Goal: Task Accomplishment & Management: Complete application form

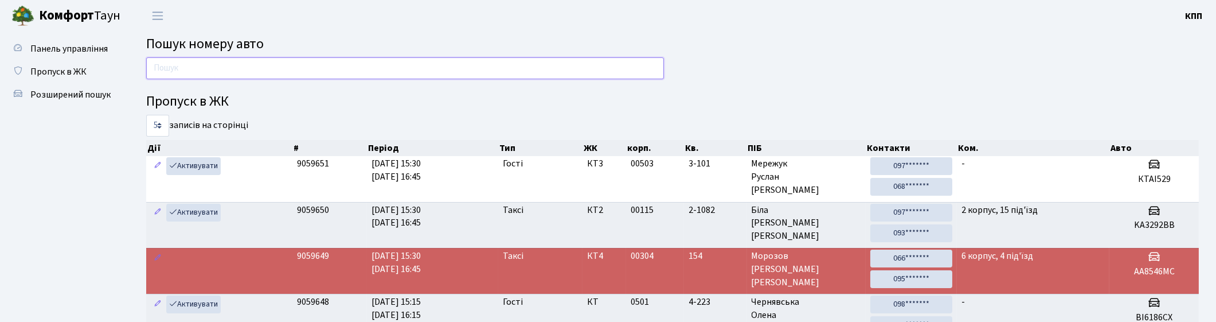
click at [394, 61] on input "text" at bounding box center [405, 68] width 518 height 22
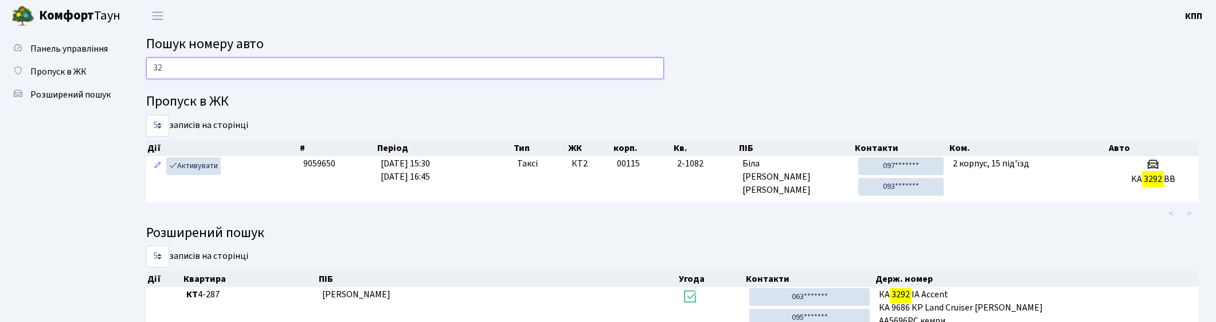
type input "3"
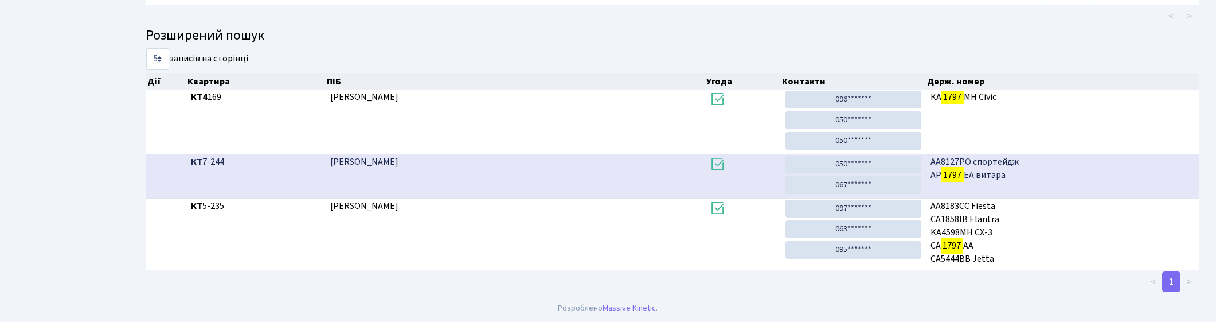
scroll to position [61, 0]
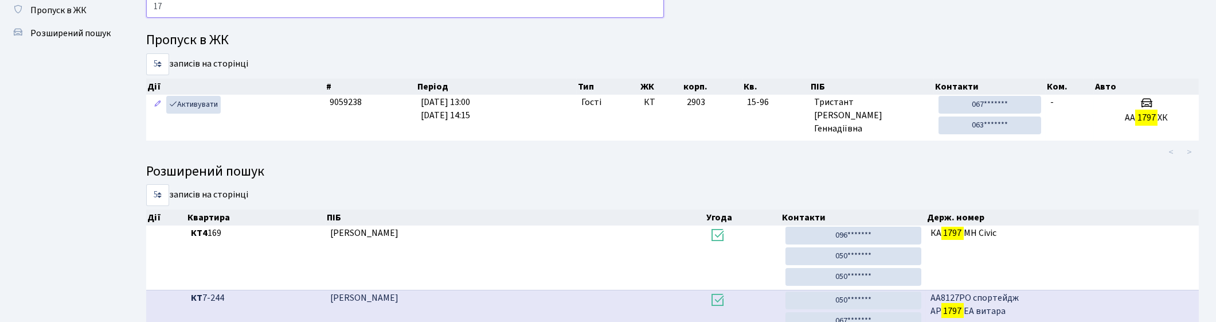
type input "1"
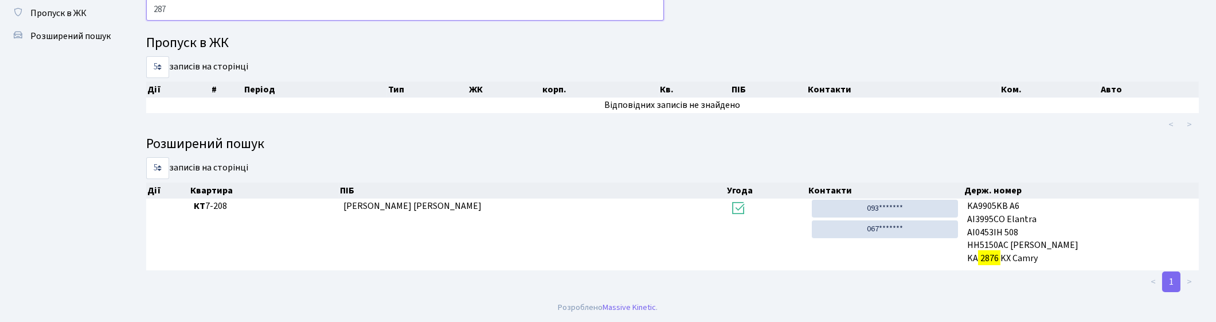
scroll to position [58, 0]
type input "2"
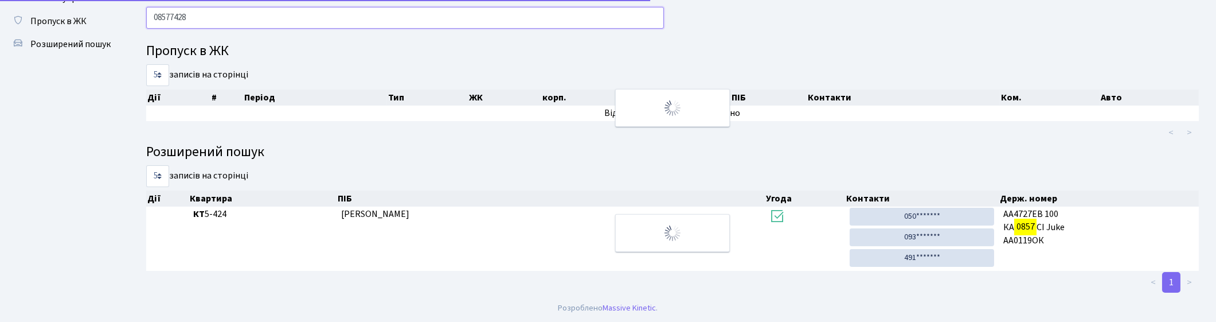
scroll to position [2, 0]
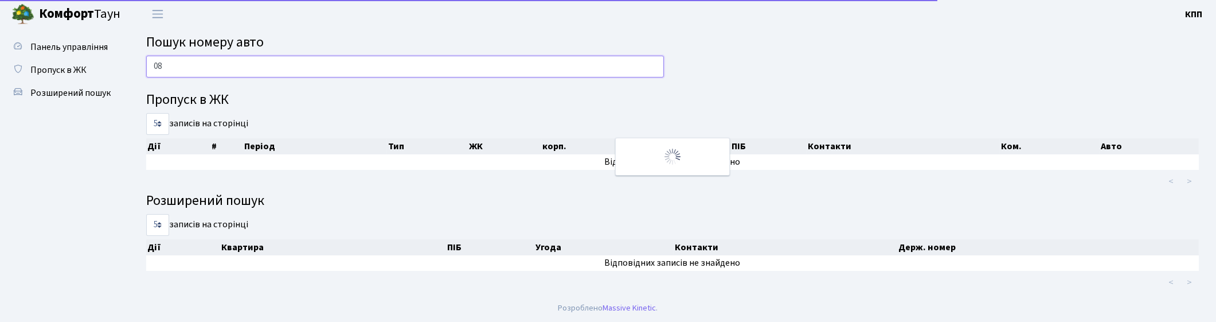
type input "0"
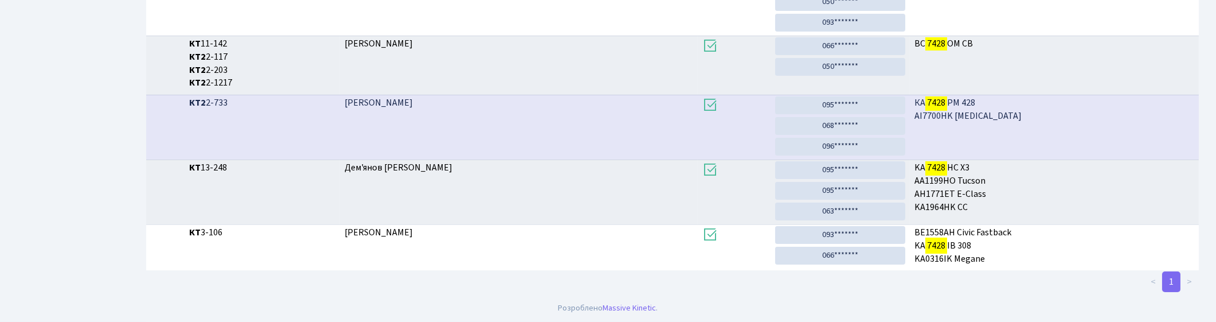
scroll to position [61, 0]
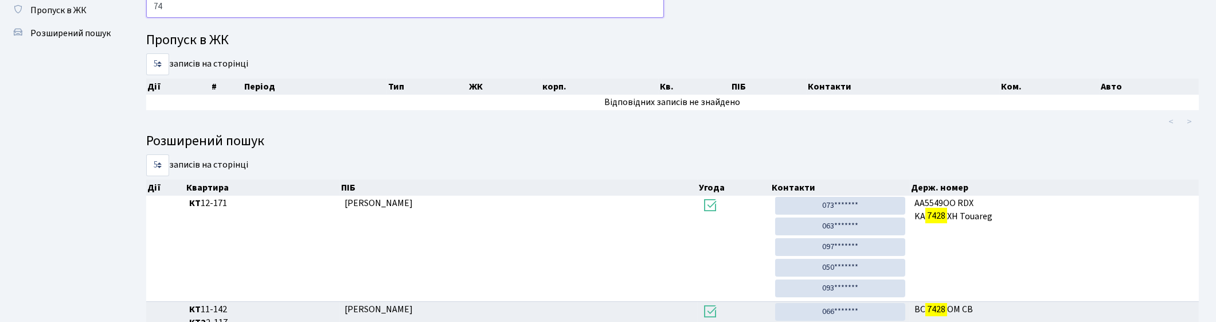
type input "7"
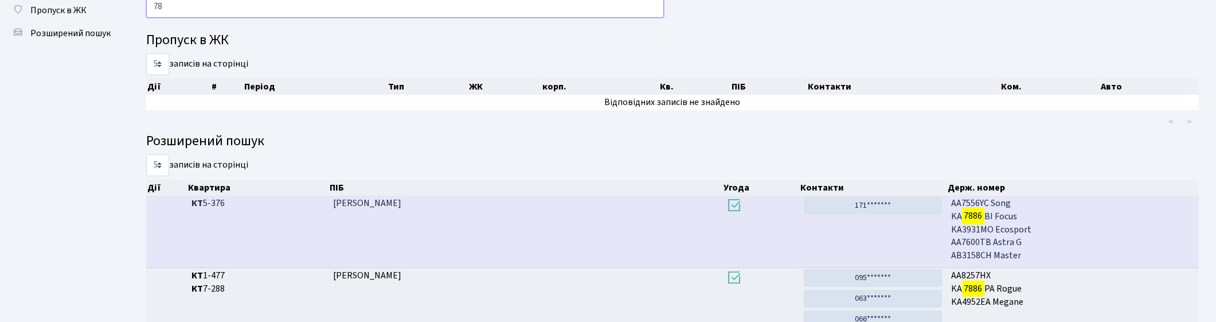
type input "7"
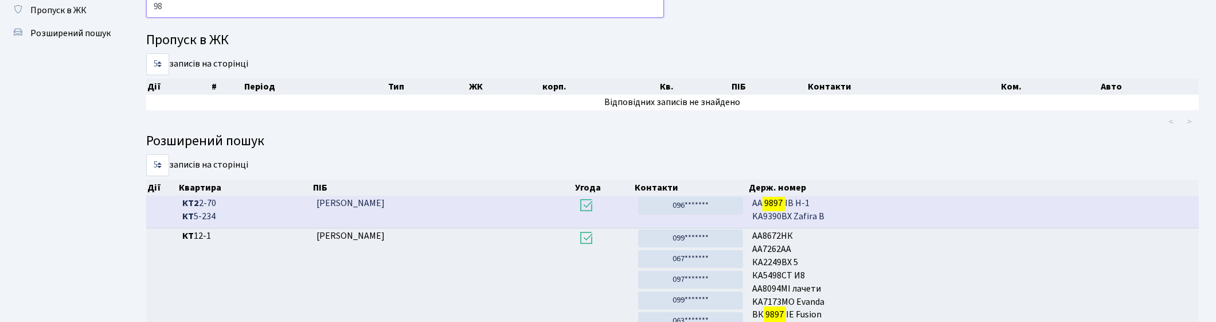
type input "9"
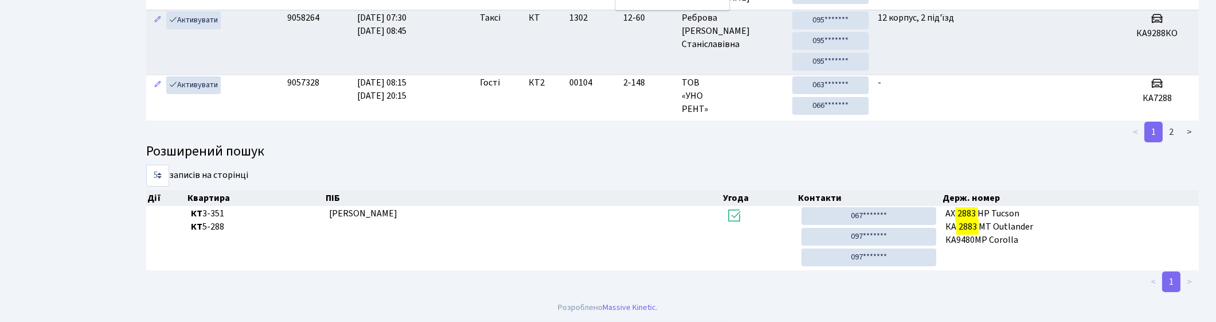
scroll to position [50, 0]
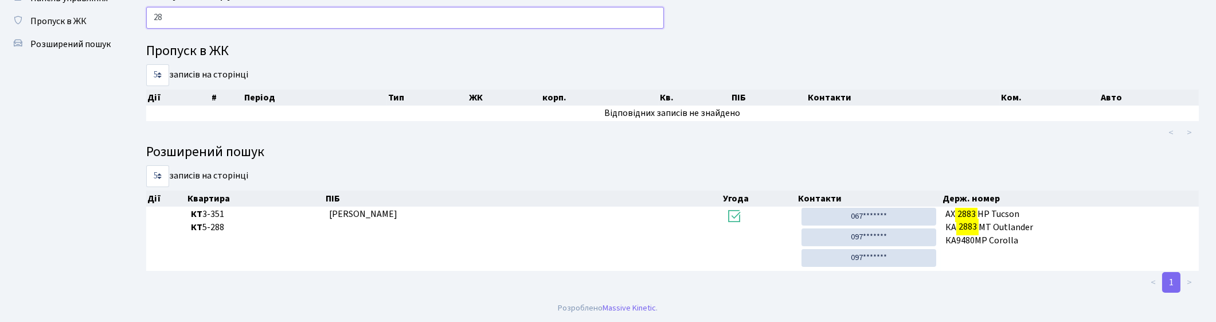
type input "2"
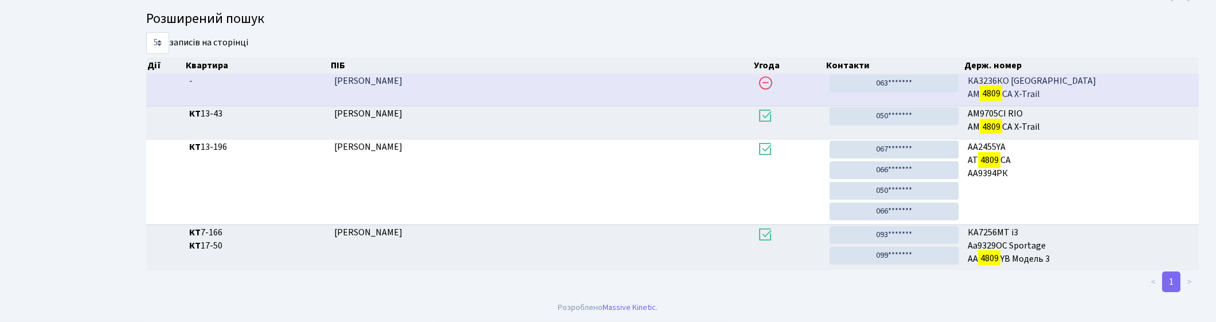
scroll to position [61, 0]
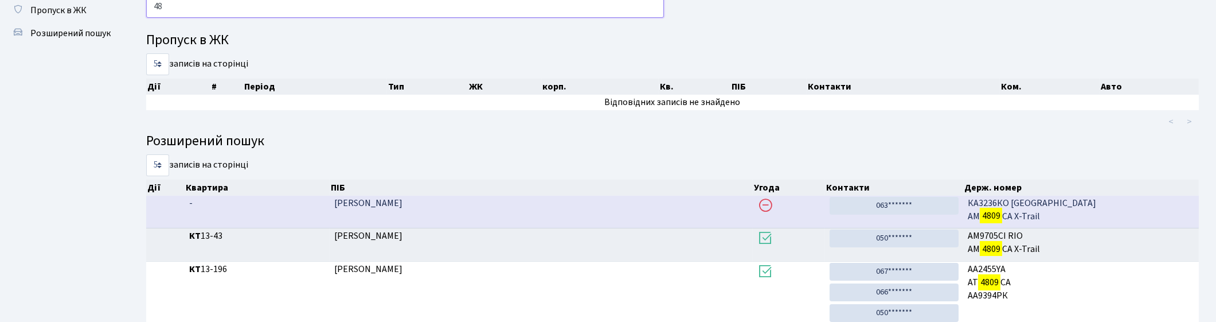
type input "4"
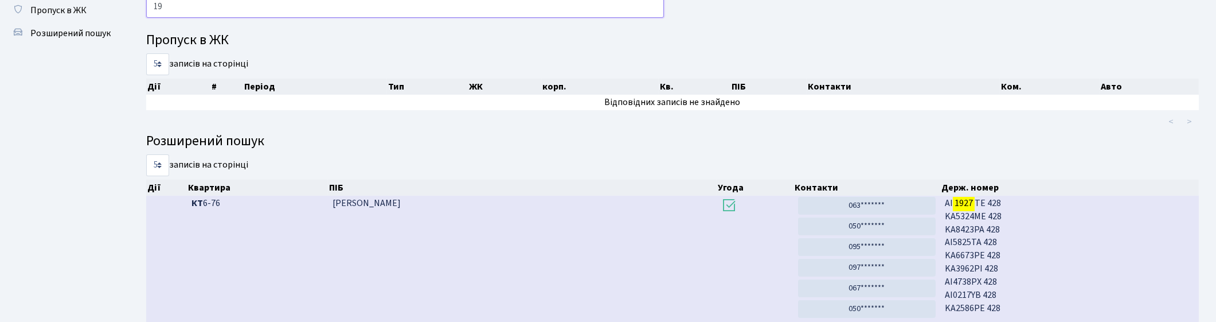
type input "1"
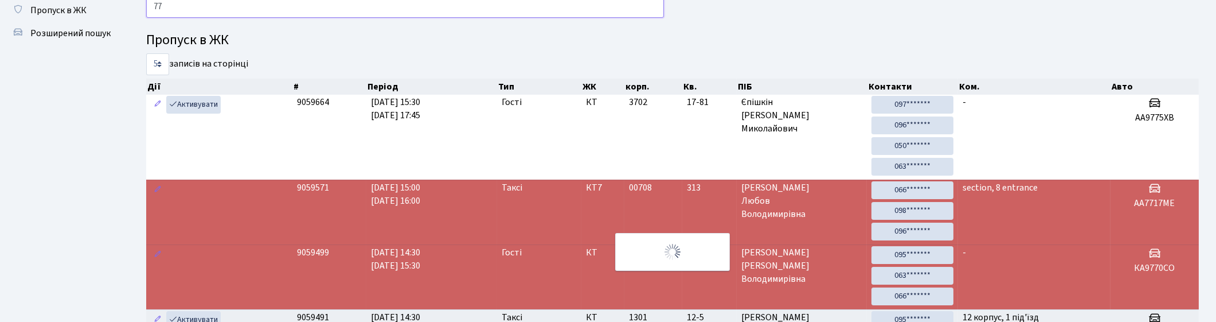
type input "7"
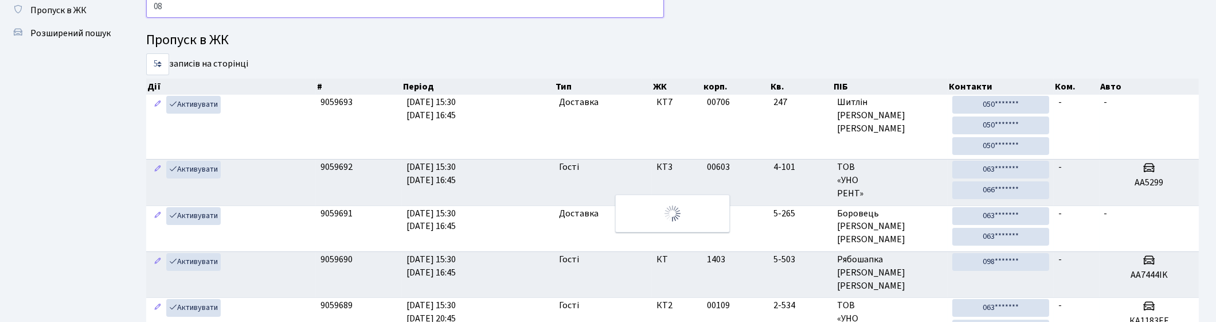
type input "0"
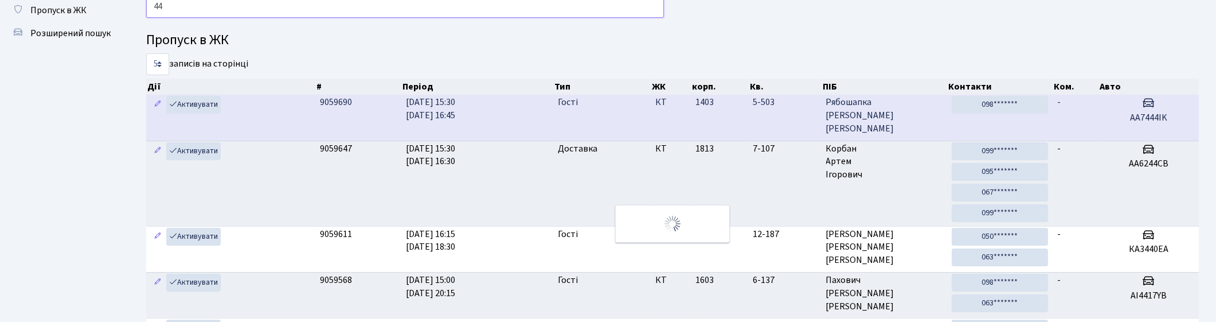
type input "4"
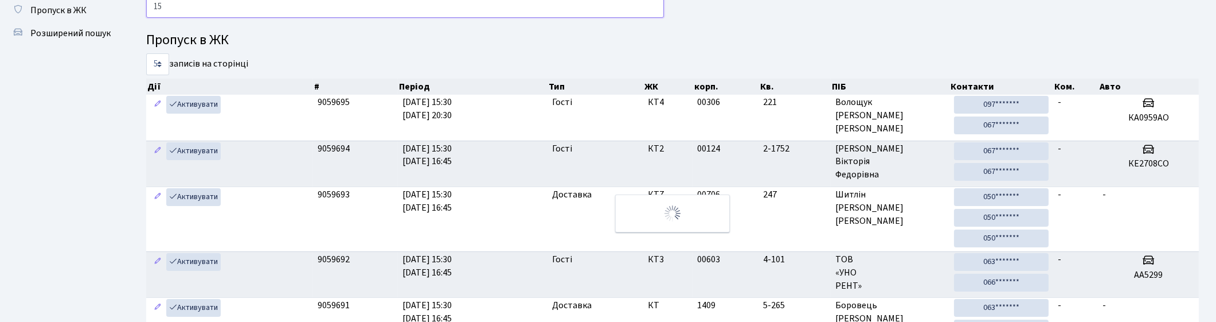
type input "1"
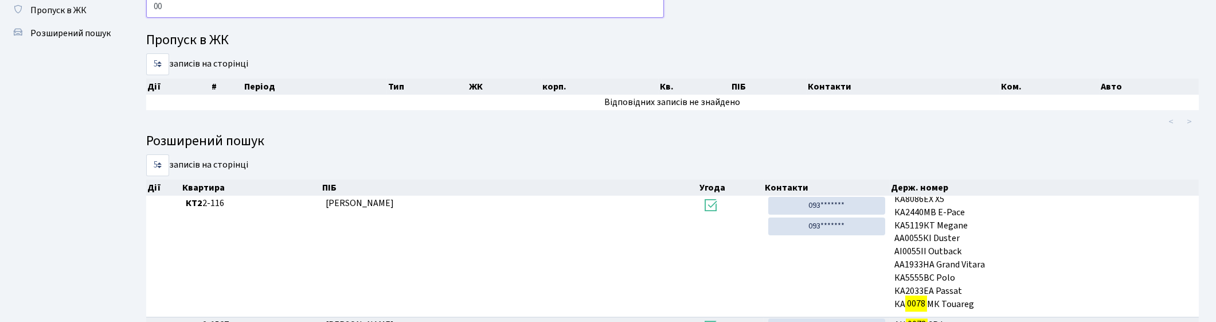
type input "0"
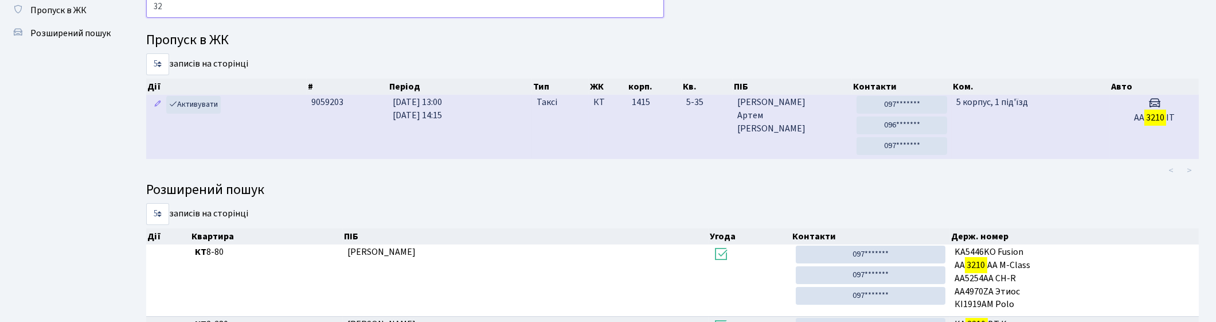
type input "3"
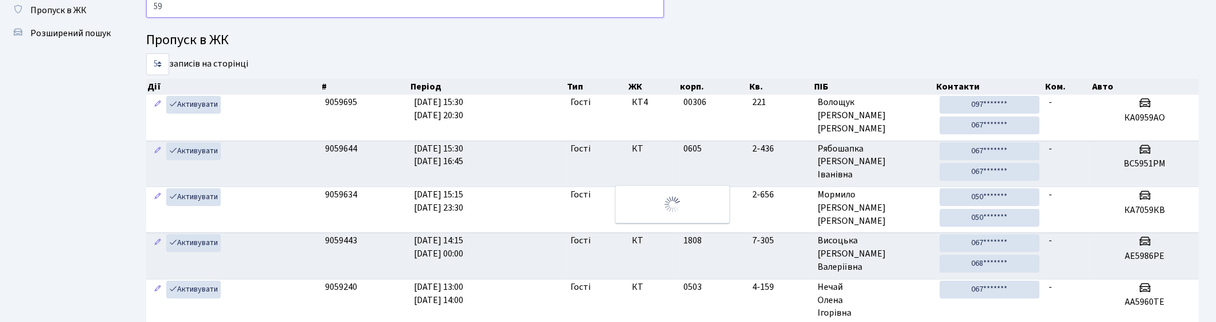
type input "5"
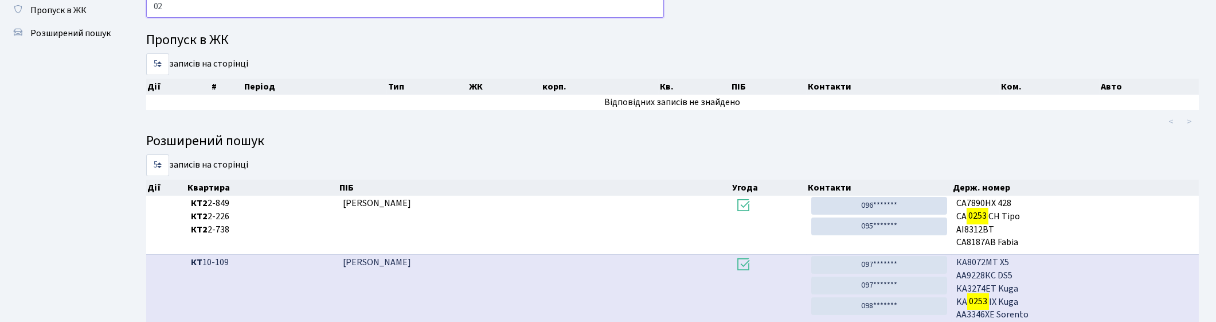
type input "0"
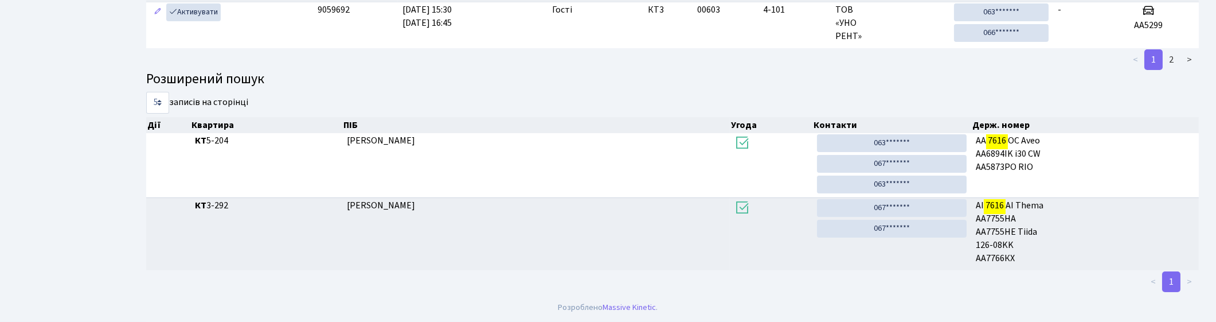
scroll to position [40, 0]
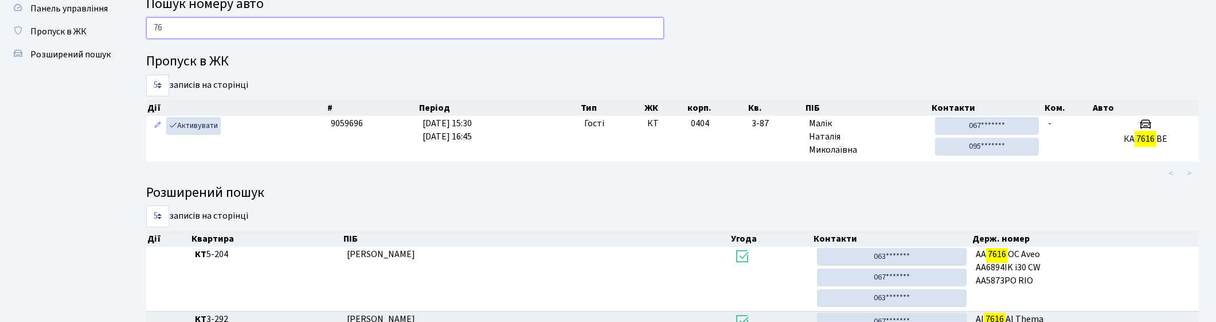
type input "7"
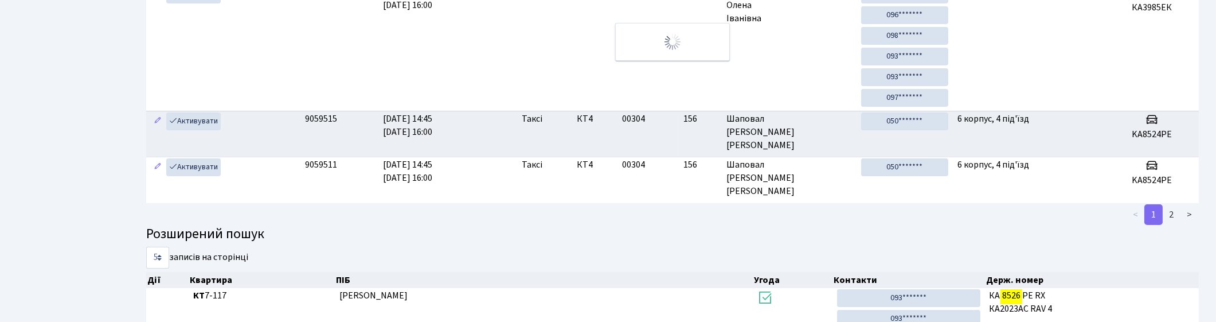
scroll to position [9, 0]
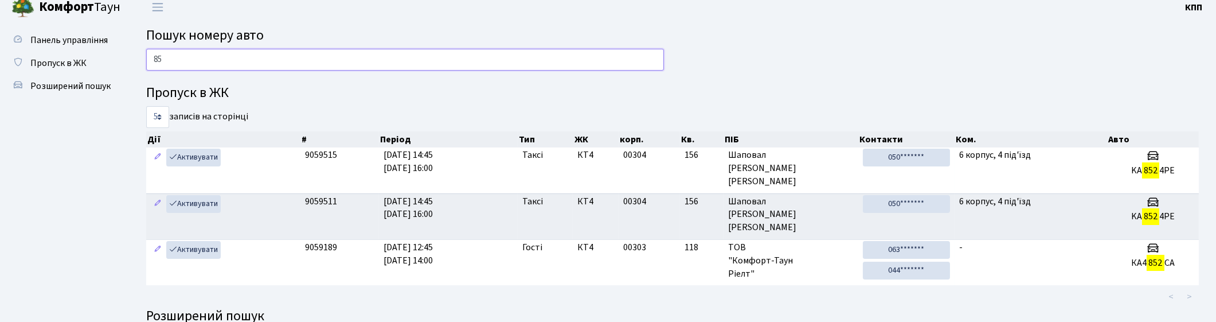
type input "8"
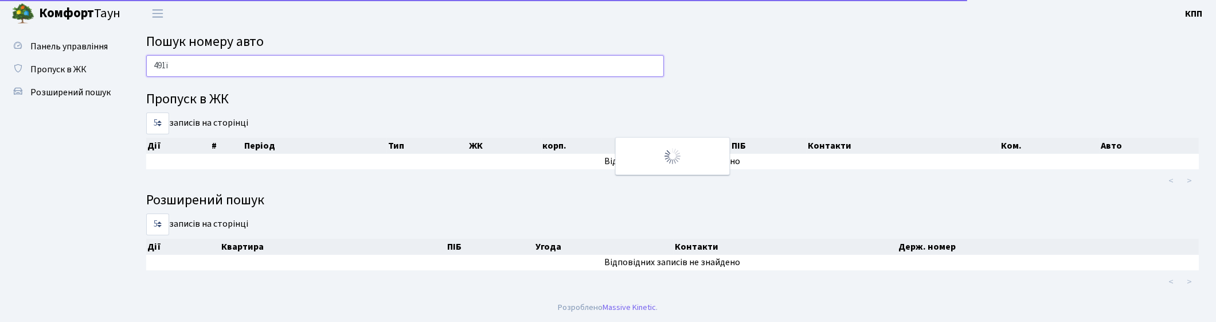
scroll to position [2, 0]
type input "4"
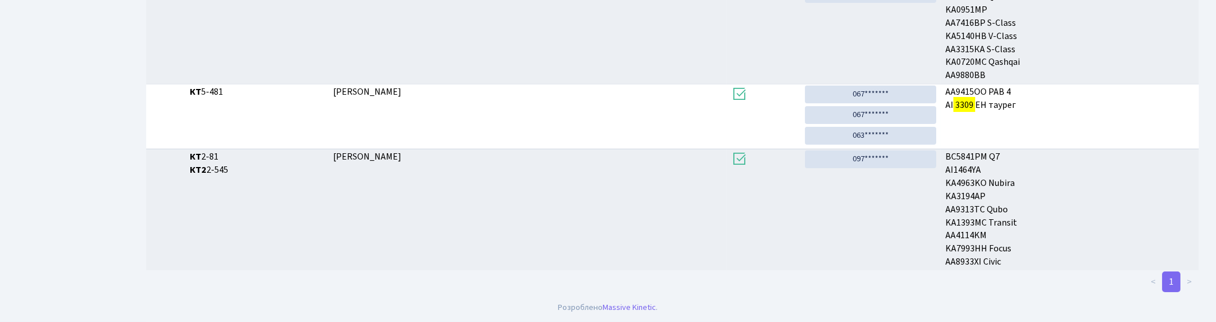
scroll to position [61, 0]
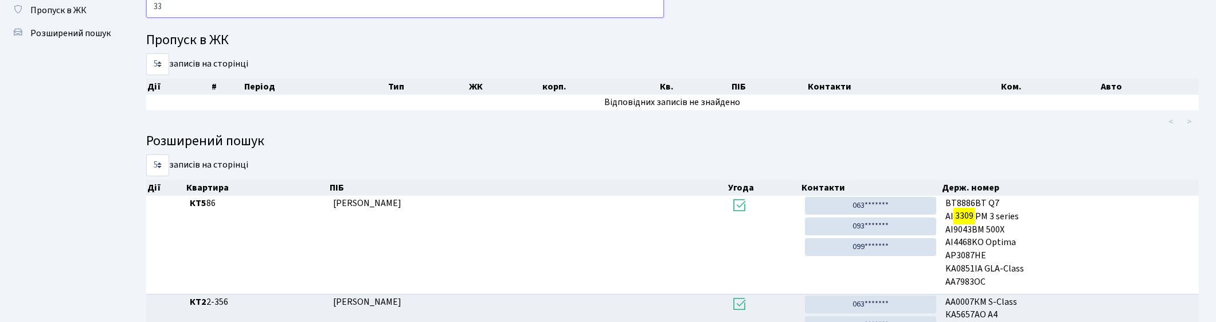
type input "3"
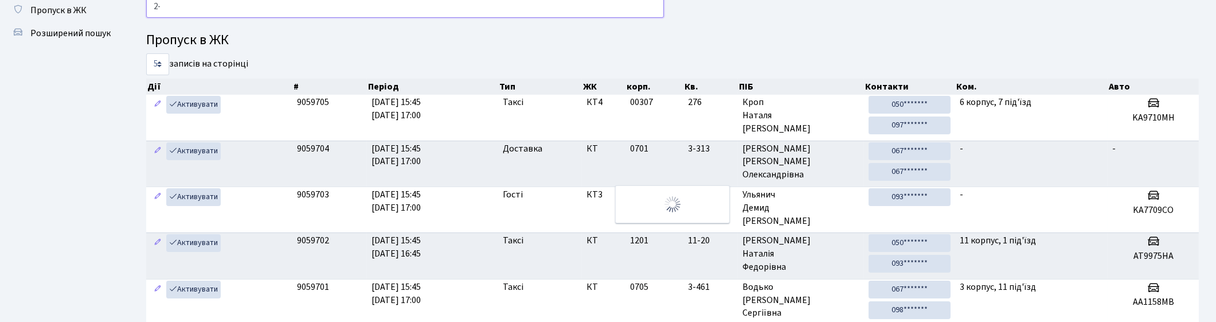
type input "2"
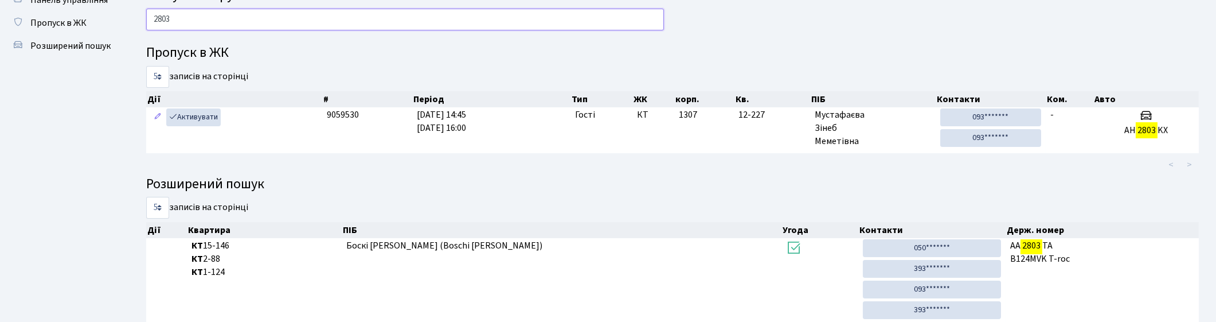
scroll to position [0, 0]
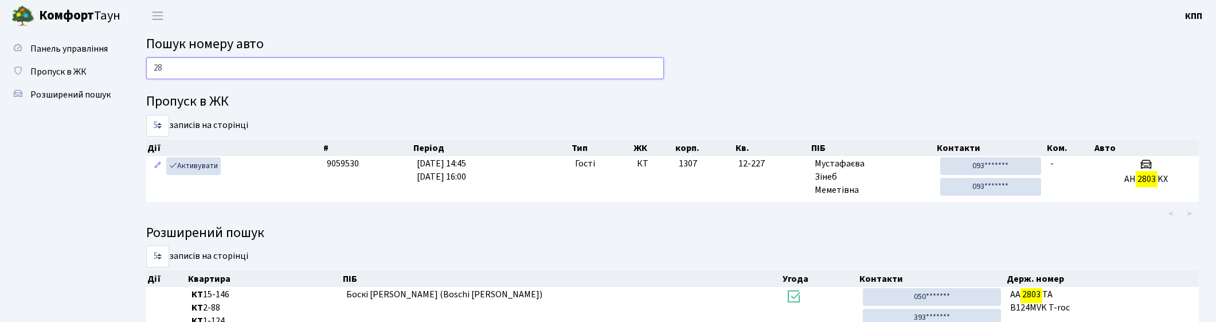
type input "2"
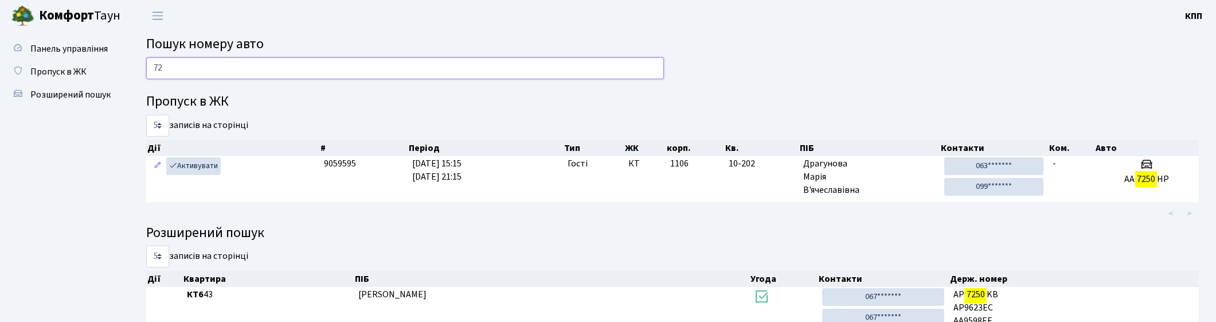
type input "7"
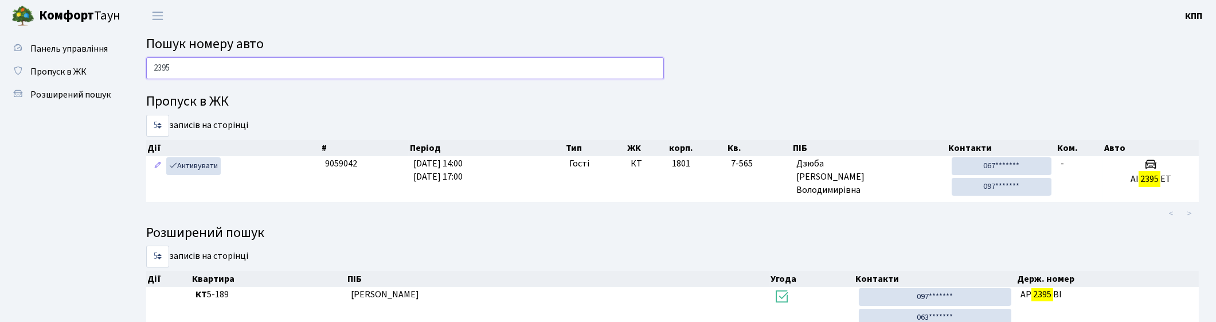
click at [302, 77] on input "2395" at bounding box center [405, 68] width 518 height 22
type input "2"
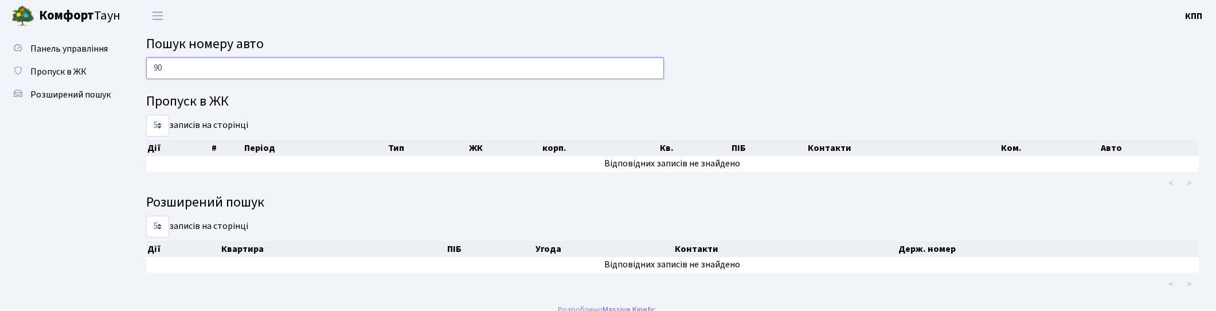
type input "9"
type input "0"
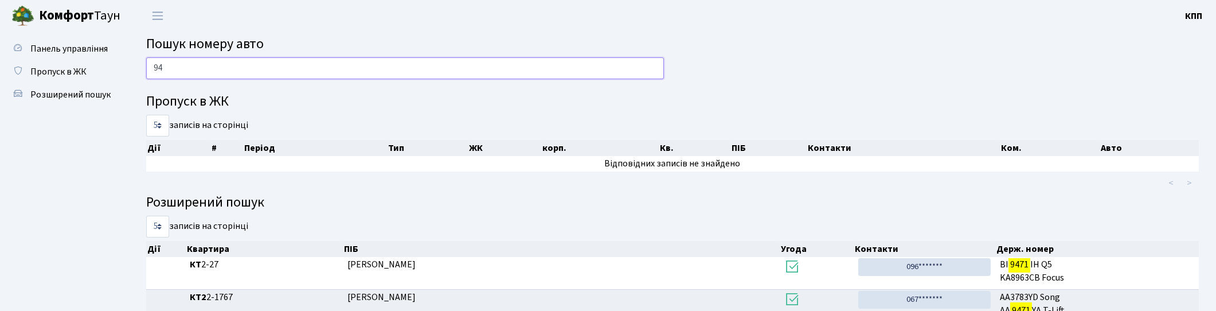
type input "9"
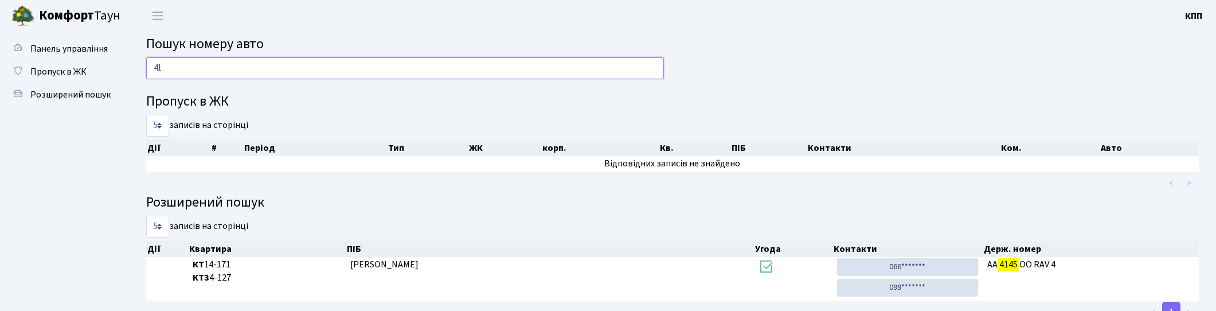
type input "4"
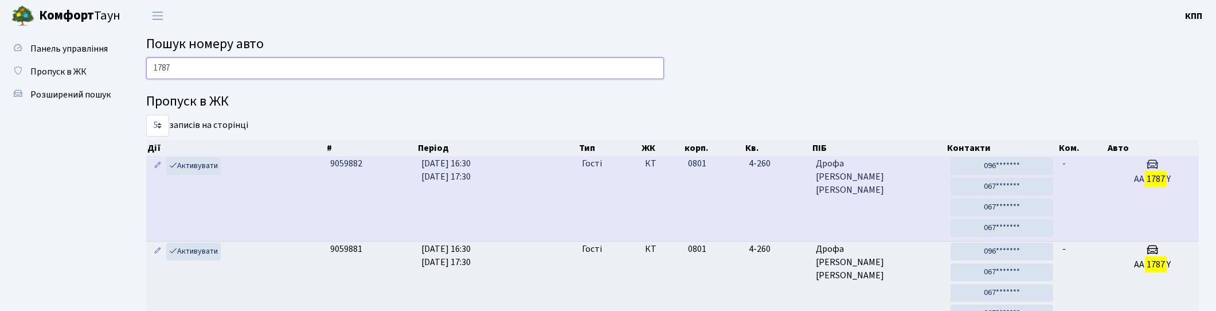
type input "1787"
click at [839, 189] on span "Дрофа Денис Валерійович" at bounding box center [879, 177] width 126 height 40
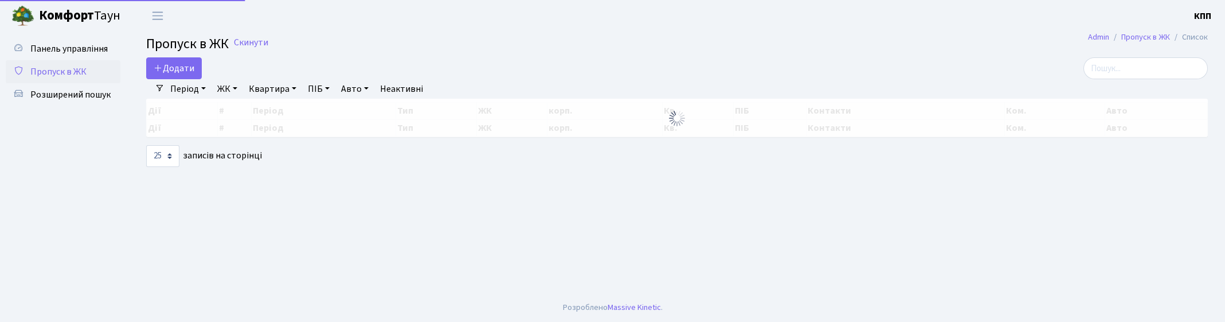
select select "25"
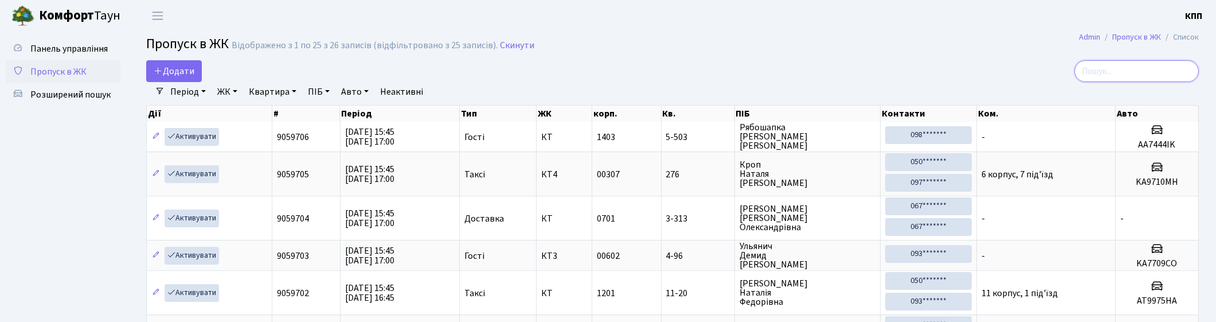
click at [1164, 77] on input "search" at bounding box center [1136, 71] width 124 height 22
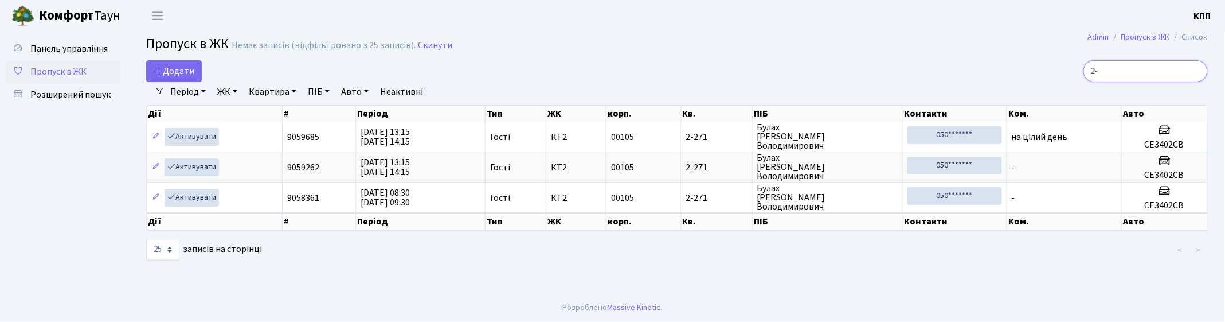
type input "2"
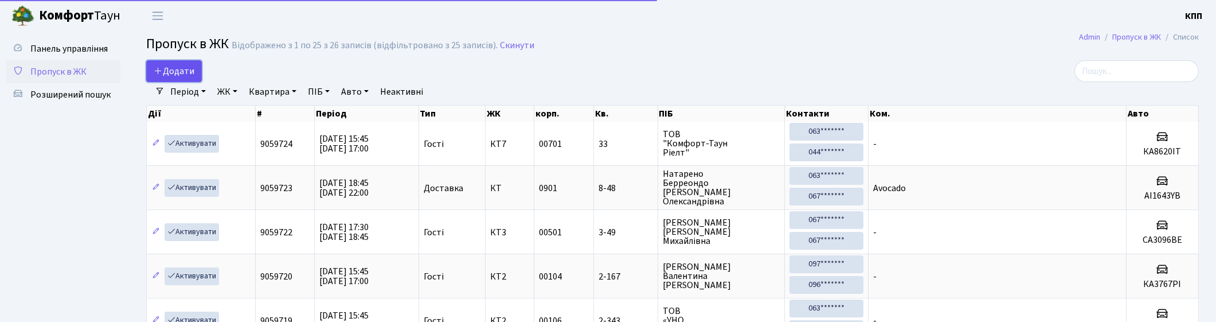
click at [199, 78] on link "Додати" at bounding box center [174, 71] width 56 height 22
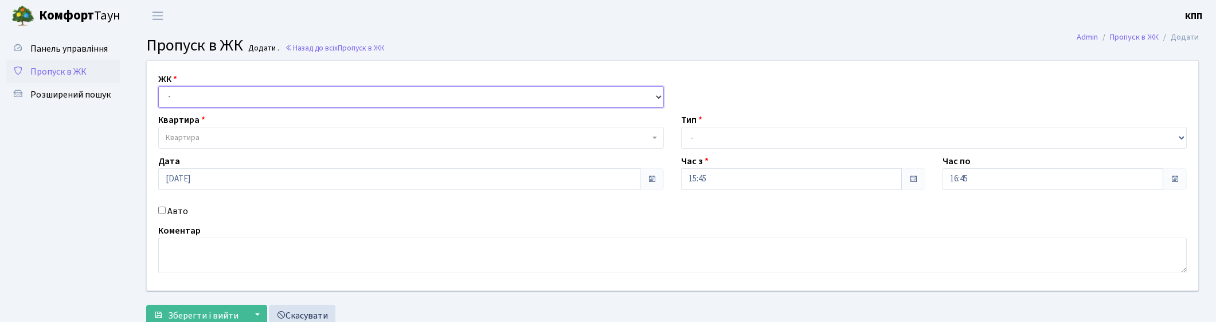
click at [207, 91] on select "- КТ, вул. Регенераторна, 4 КТ2, просп. Соборності, 17 КТ3, вул. Березнева, 16 …" at bounding box center [411, 97] width 506 height 22
select select "271"
click at [158, 86] on select "- КТ, вул. Регенераторна, 4 КТ2, просп. Соборності, 17 КТ3, вул. Березнева, 16 …" at bounding box center [411, 97] width 506 height 22
select select
click at [238, 133] on span "Квартира" at bounding box center [408, 137] width 484 height 11
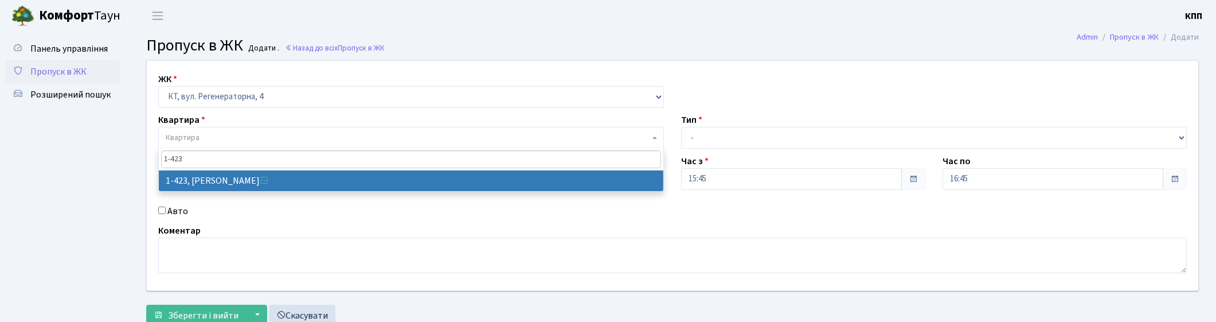
type input "1-423"
select select "474"
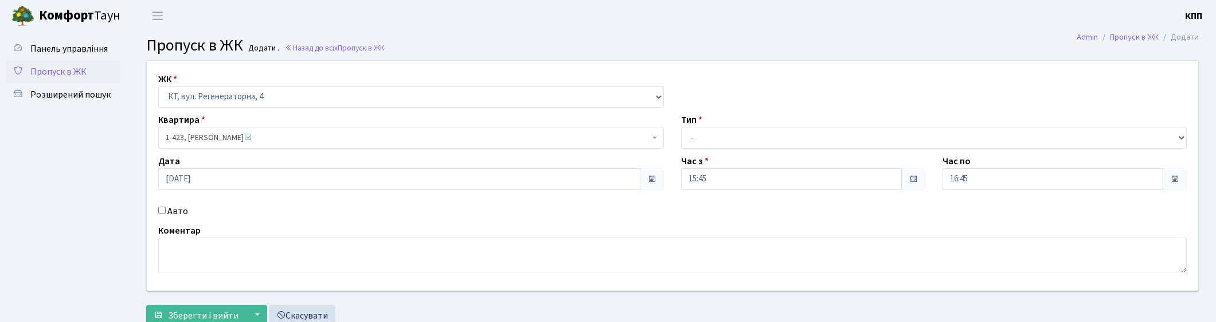
click at [173, 211] on label "Авто" at bounding box center [177, 211] width 21 height 14
click at [166, 211] on input "Авто" at bounding box center [161, 209] width 7 height 7
checkbox input "true"
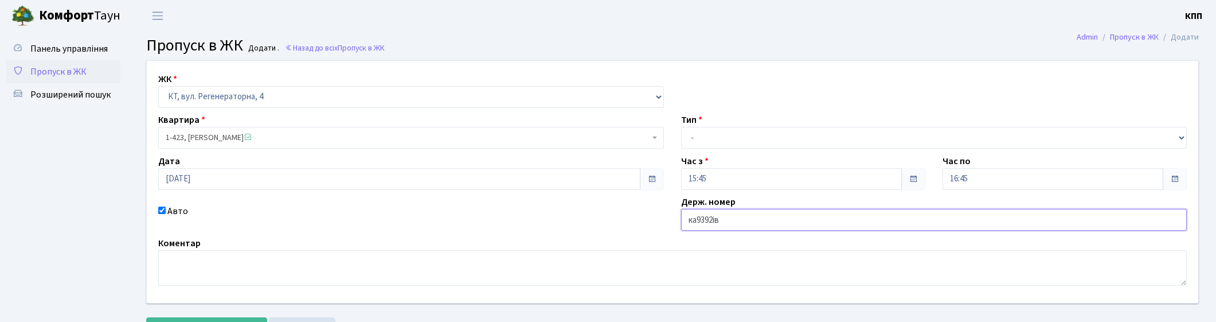
type input "ка9392ів"
click at [726, 145] on select "- Доставка Таксі Гості Сервіс" at bounding box center [934, 138] width 506 height 22
select select "3"
click at [681, 127] on select "- Доставка Таксі Гості Сервіс" at bounding box center [934, 138] width 506 height 22
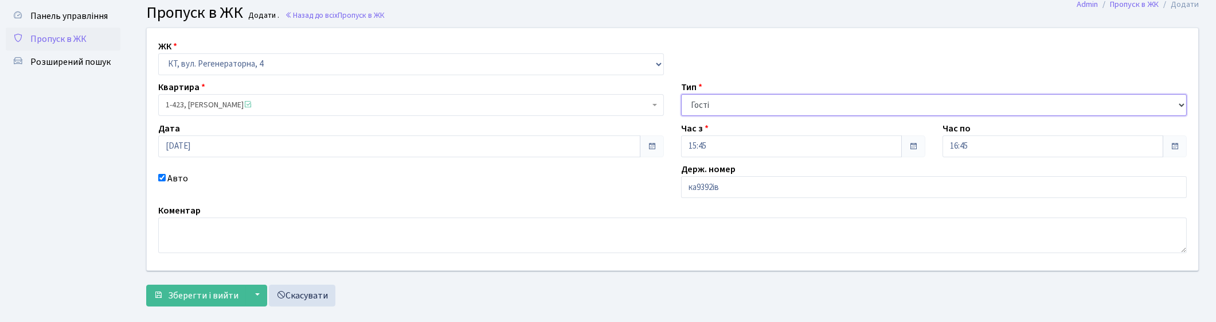
scroll to position [52, 0]
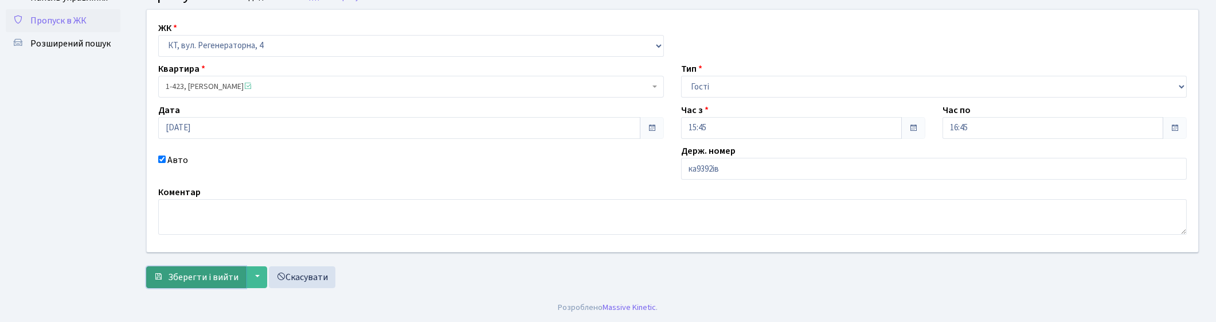
click at [199, 273] on span "Зберегти і вийти" at bounding box center [203, 277] width 71 height 13
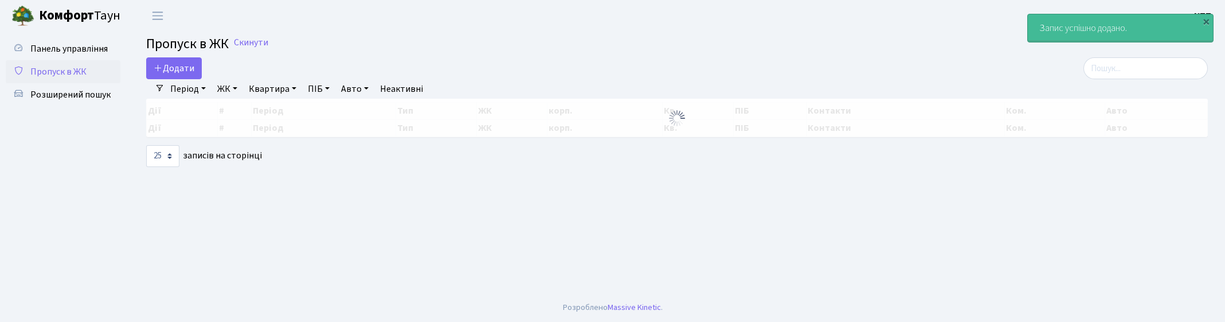
select select "25"
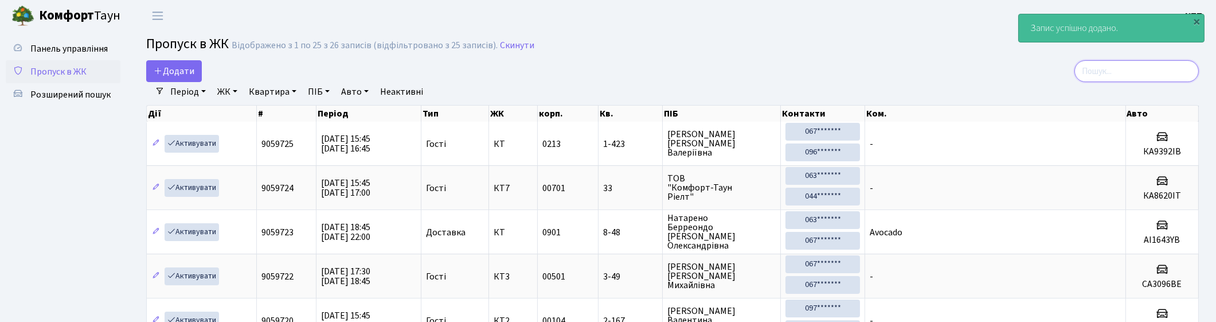
drag, startPoint x: 1126, startPoint y: 64, endPoint x: 1122, endPoint y: 70, distance: 6.7
click at [1122, 65] on input "search" at bounding box center [1136, 71] width 124 height 22
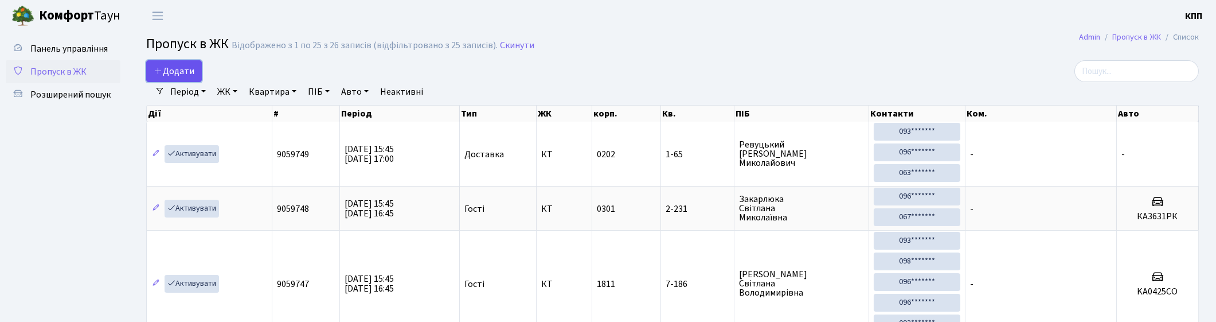
click at [184, 73] on span "Додати" at bounding box center [174, 71] width 41 height 13
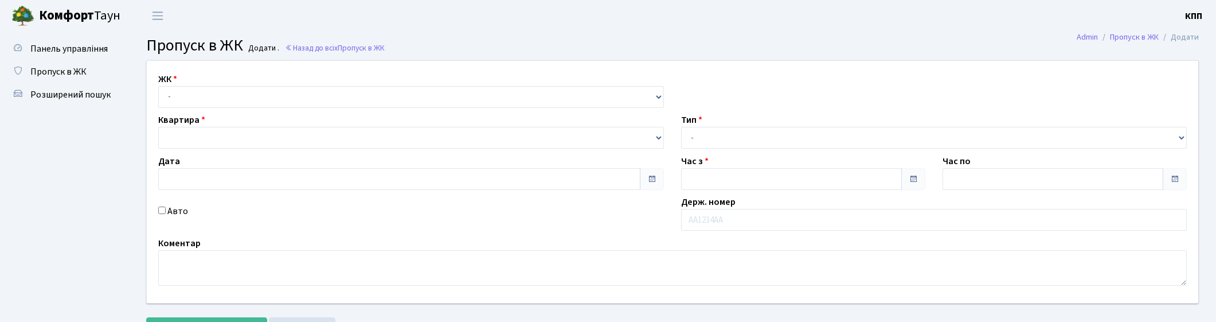
type input "[DATE]"
type input "15:45"
type input "17:00"
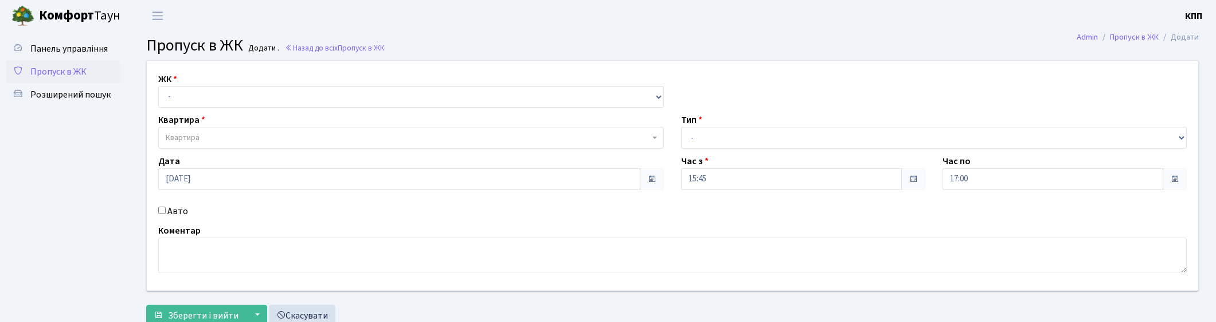
click at [175, 210] on label "Авто" at bounding box center [177, 211] width 21 height 14
click at [166, 210] on input "Авто" at bounding box center [161, 209] width 7 height 7
checkbox input "true"
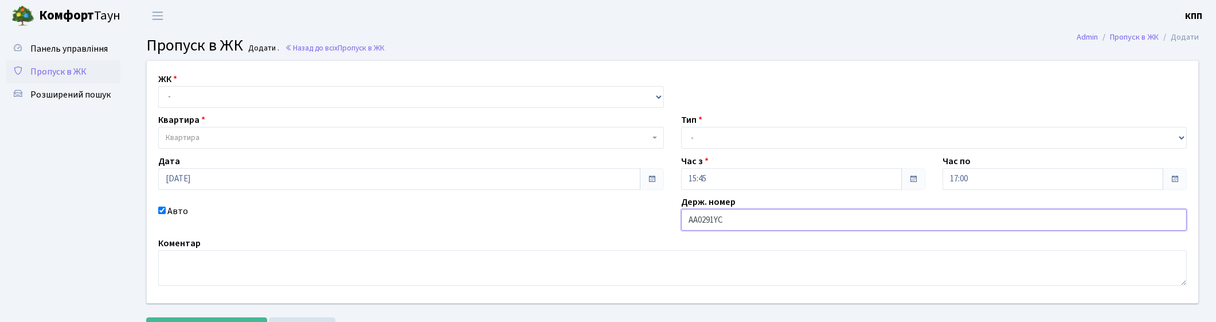
type input "АА0291YC"
click at [754, 138] on select "- Доставка Таксі Гості Сервіс" at bounding box center [934, 138] width 506 height 22
click at [681, 127] on select "- Доставка Таксі Гості Сервіс" at bounding box center [934, 138] width 506 height 22
drag, startPoint x: 753, startPoint y: 139, endPoint x: 750, endPoint y: 146, distance: 8.0
click at [753, 139] on select "- Доставка Таксі Гості Сервіс" at bounding box center [934, 138] width 506 height 22
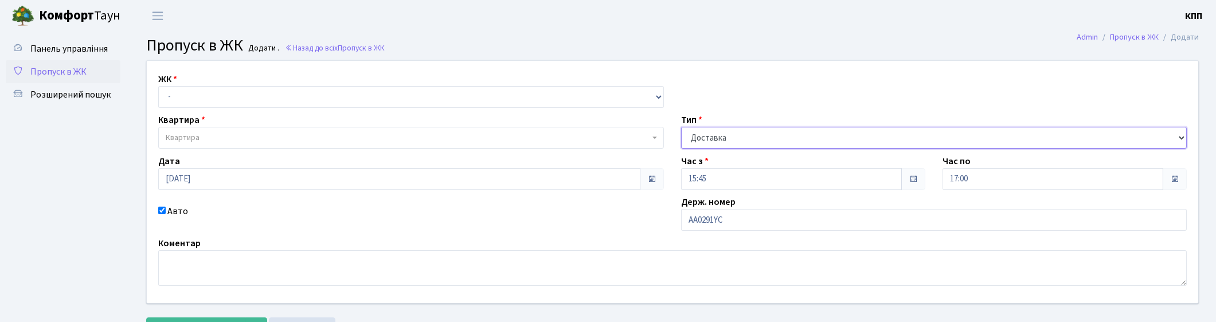
select select "2"
click at [681, 127] on select "- Доставка Таксі Гості Сервіс" at bounding box center [934, 138] width 506 height 22
click at [294, 97] on select "- КТ, вул. Регенераторна, 4 КТ2, просп. [STREET_ADDRESS] [STREET_ADDRESS] [PERS…" at bounding box center [411, 97] width 506 height 22
select select "271"
click at [158, 86] on select "- КТ, вул. Регенераторна, 4 КТ2, просп. Соборності, 17 КТ3, вул. Березнева, 16 …" at bounding box center [411, 97] width 506 height 22
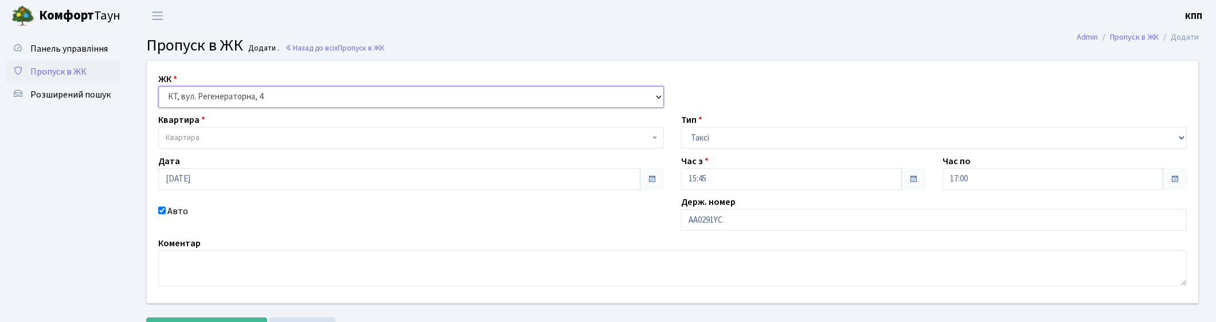
select select
click at [268, 133] on span "Квартира" at bounding box center [408, 137] width 484 height 11
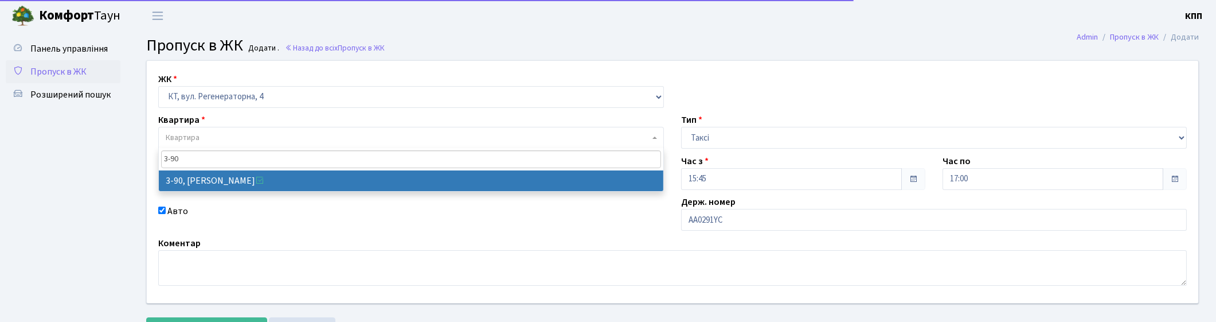
type input "3-90"
select select "899"
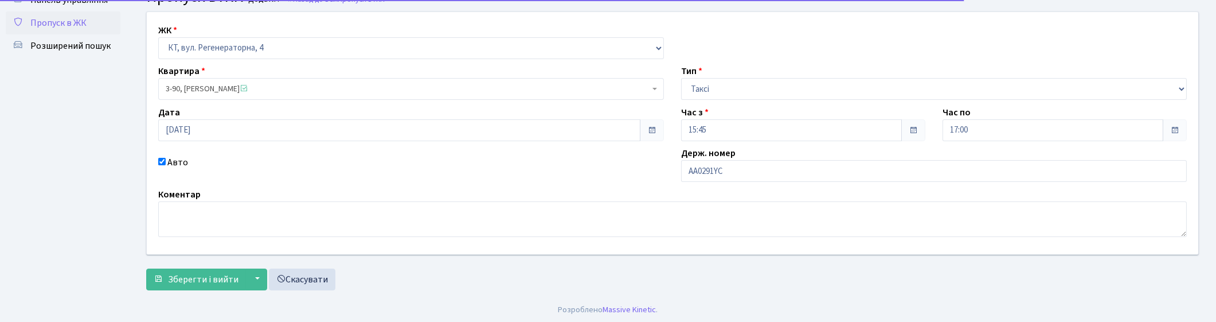
scroll to position [52, 0]
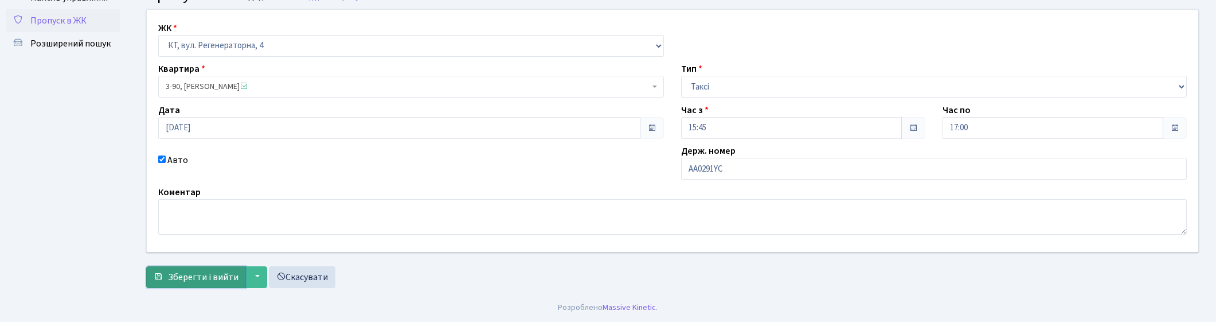
click at [184, 281] on span "Зберегти і вийти" at bounding box center [203, 277] width 71 height 13
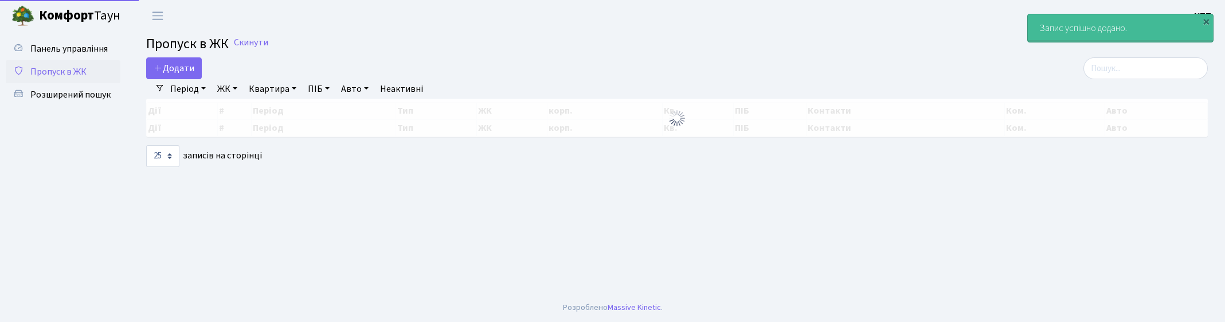
select select "25"
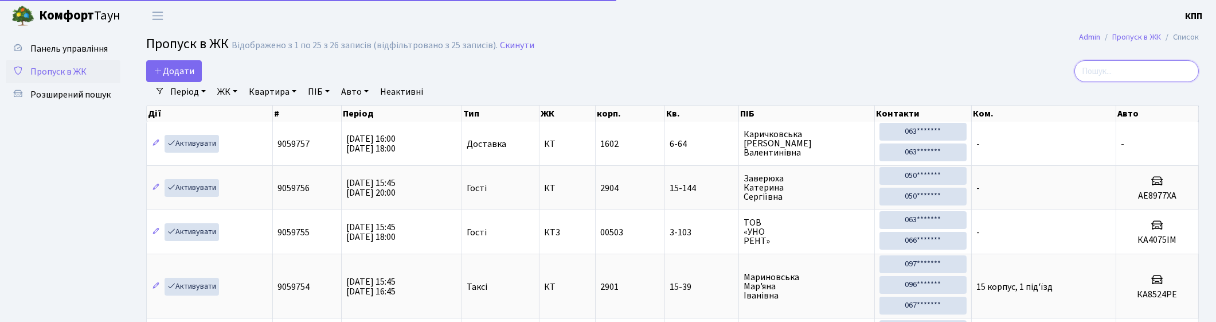
click at [1155, 66] on input "search" at bounding box center [1136, 71] width 124 height 22
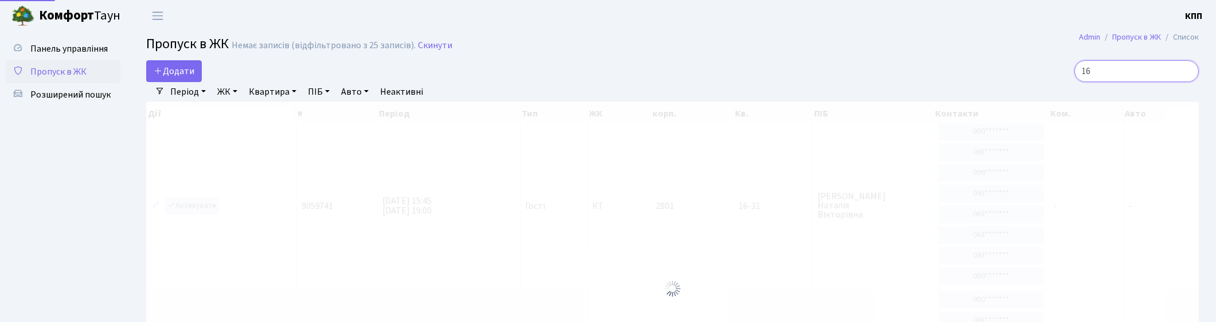
type input "1"
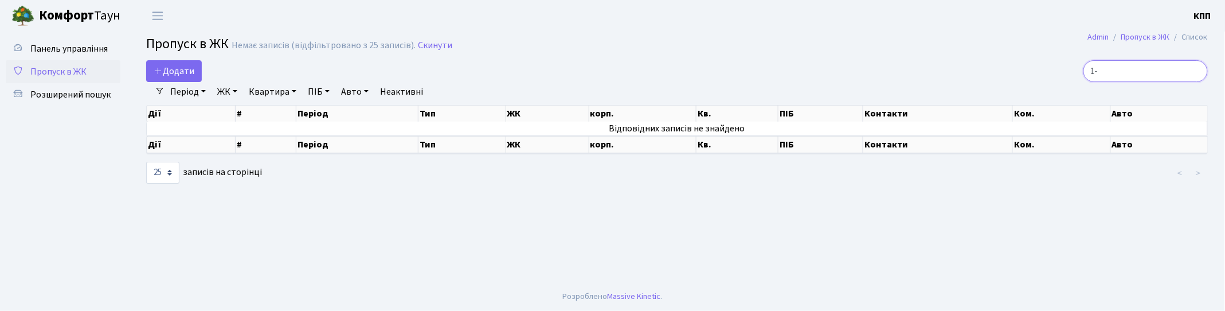
type input "1"
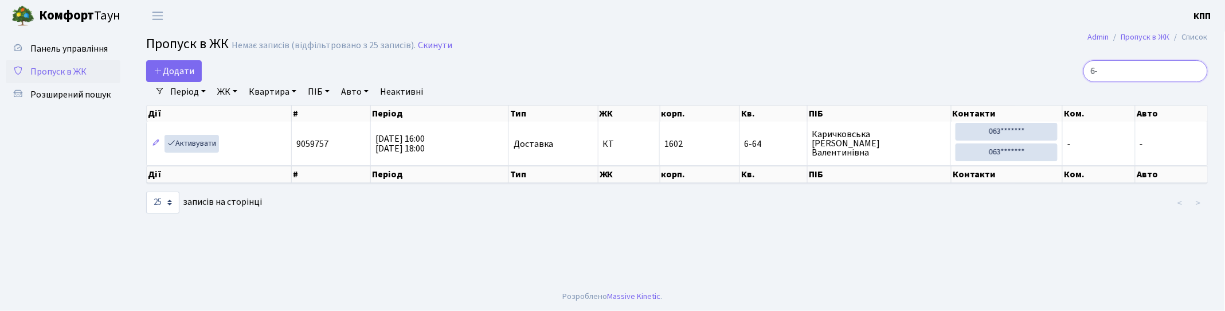
type input "6"
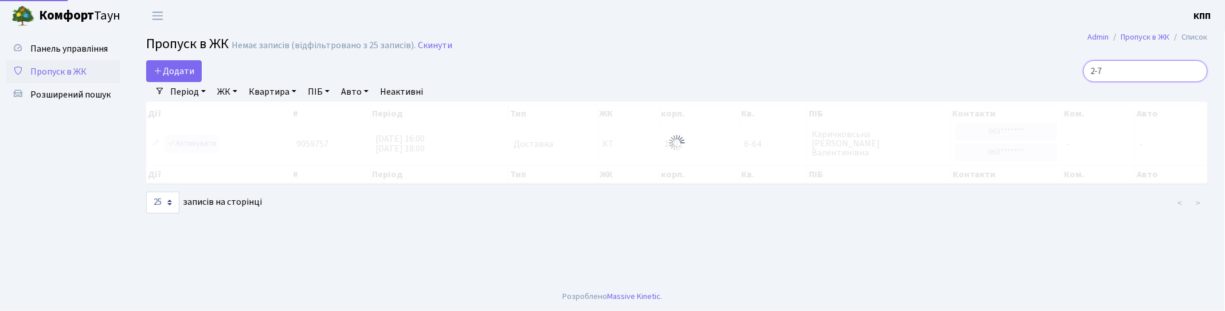
type input "2-71"
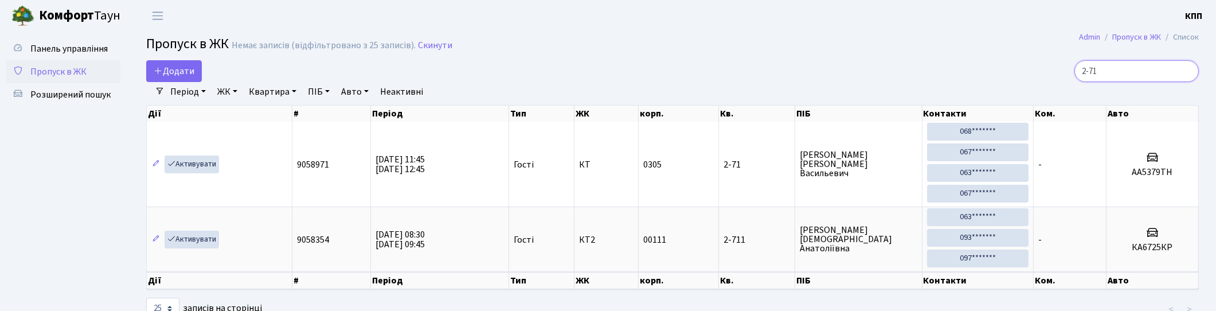
click at [1189, 68] on input "2-71" at bounding box center [1136, 71] width 124 height 22
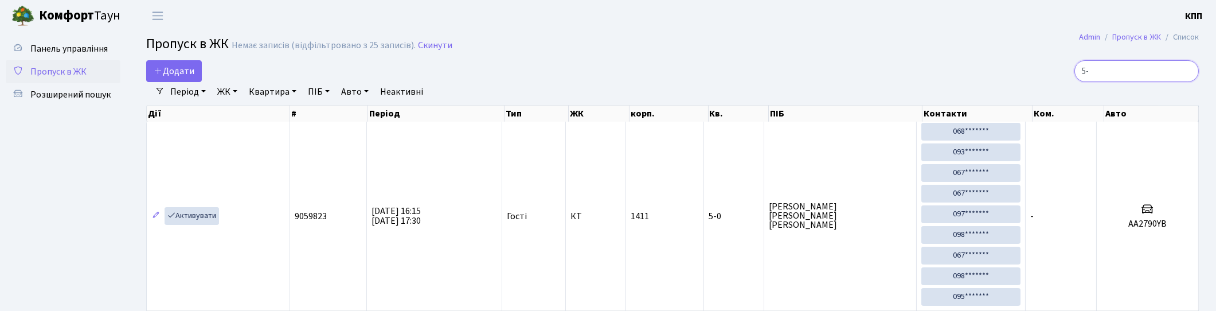
type input "5"
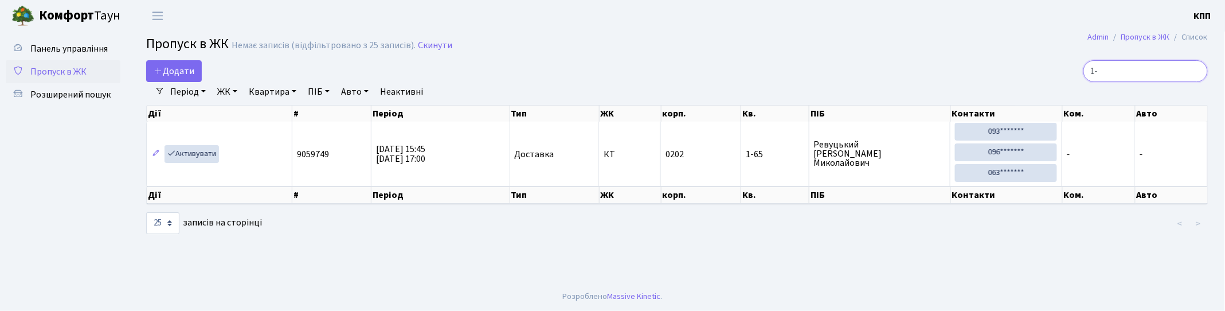
type input "1"
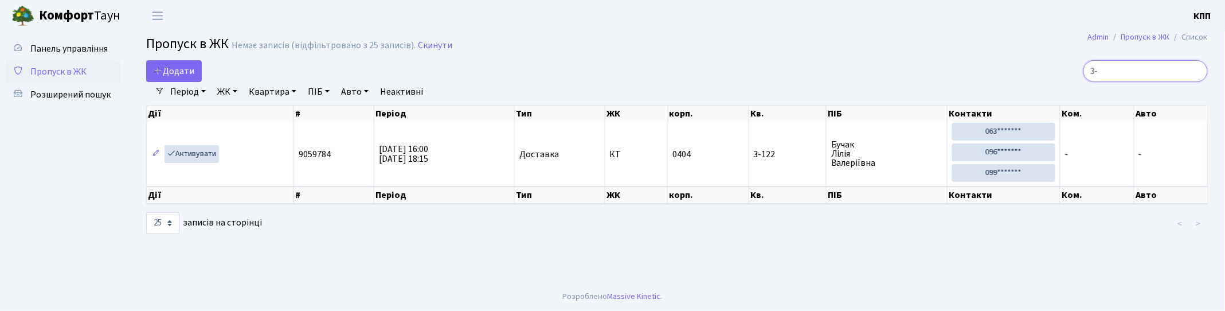
type input "3"
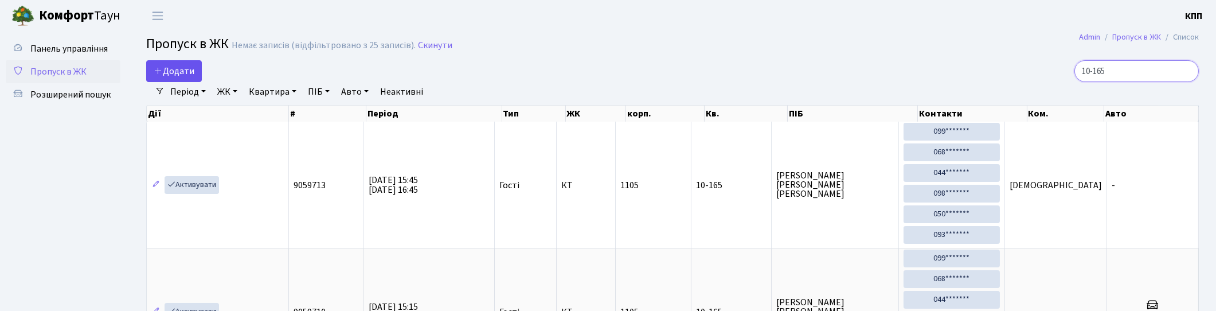
type input "10-165"
click at [170, 64] on link "Додати" at bounding box center [174, 71] width 56 height 22
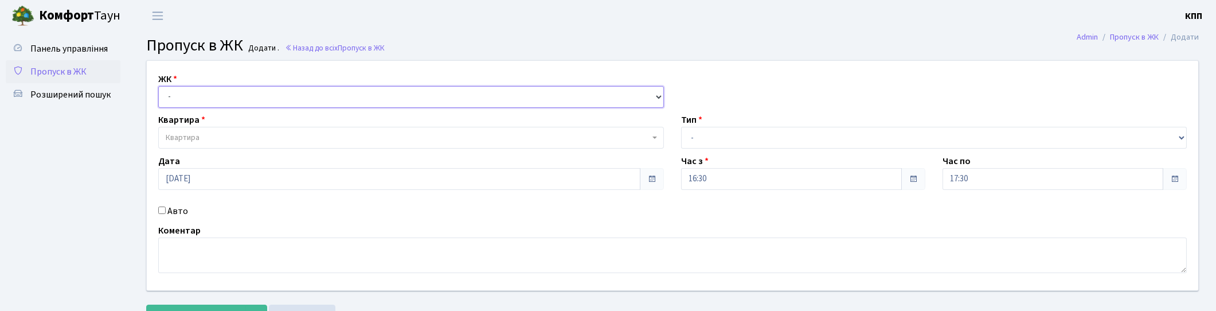
click at [191, 97] on select "- КТ, вул. Регенераторна, 4 КТ2, просп. [STREET_ADDRESS] [STREET_ADDRESS] [PERS…" at bounding box center [411, 97] width 506 height 22
select select "271"
click at [158, 86] on select "- КТ, вул. Регенераторна, 4 КТ2, просп. [STREET_ADDRESS] [STREET_ADDRESS] [PERS…" at bounding box center [411, 97] width 506 height 22
select select
click at [201, 139] on span "Квартира" at bounding box center [408, 137] width 484 height 11
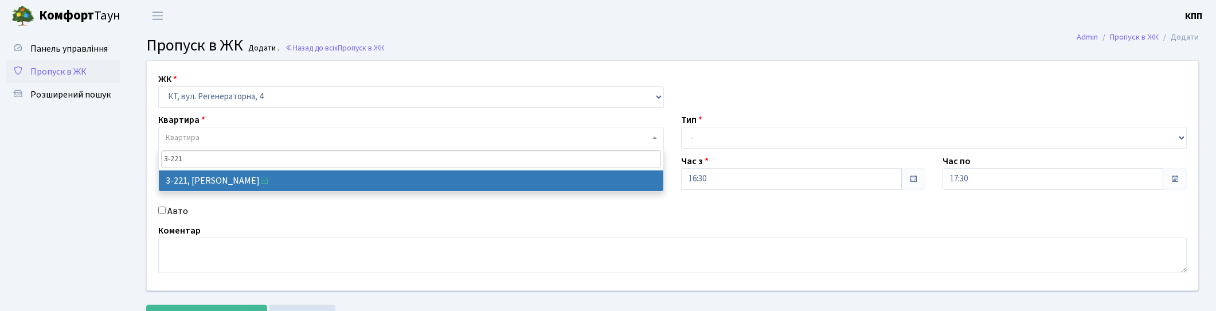
type input "3-221"
select select "790"
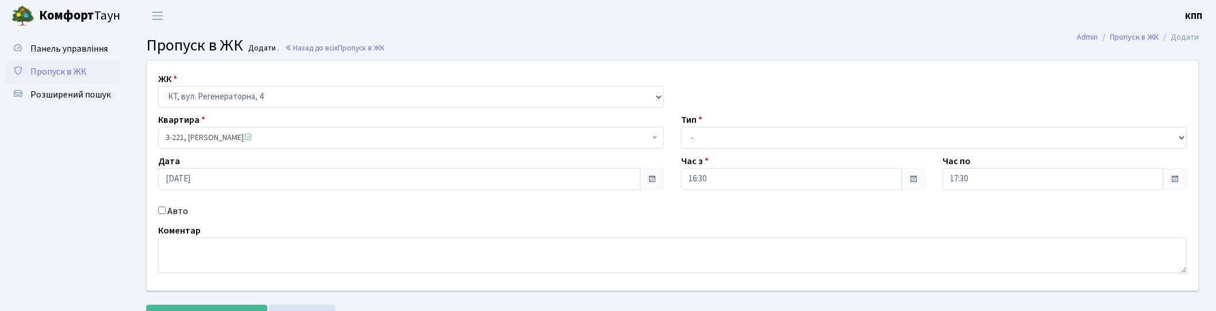
click at [185, 212] on label "Авто" at bounding box center [177, 211] width 21 height 14
click at [166, 212] on input "Авто" at bounding box center [161, 209] width 7 height 7
checkbox input "true"
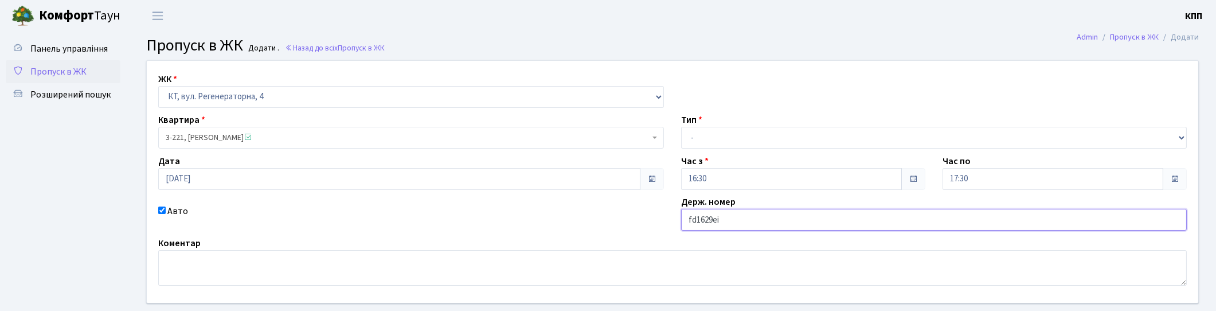
click at [695, 219] on input "fd1629еі" at bounding box center [934, 220] width 506 height 22
type input "ав1629еі"
drag, startPoint x: 718, startPoint y: 127, endPoint x: 718, endPoint y: 134, distance: 6.3
click at [718, 134] on select "- Доставка Таксі Гості Сервіс" at bounding box center [934, 138] width 506 height 22
select select "3"
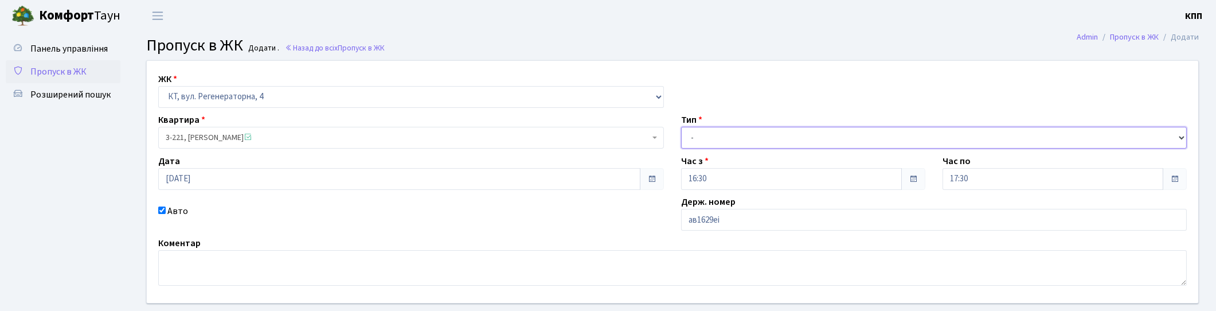
click at [681, 127] on select "- Доставка Таксі Гості Сервіс" at bounding box center [934, 138] width 506 height 22
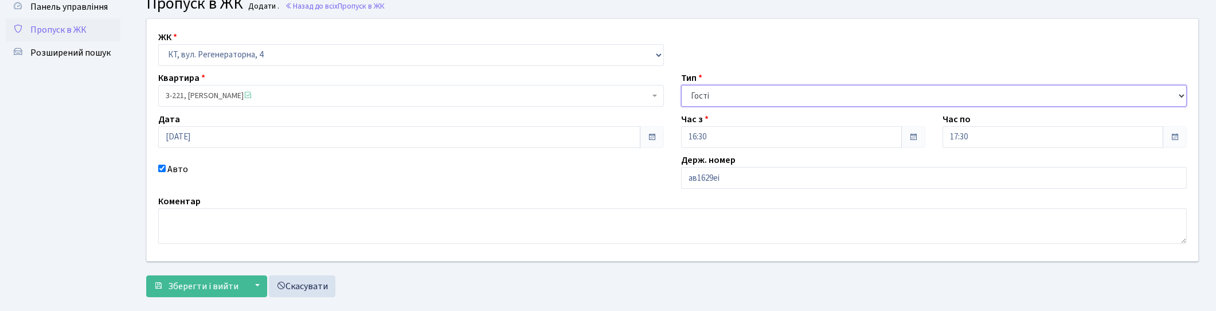
scroll to position [62, 0]
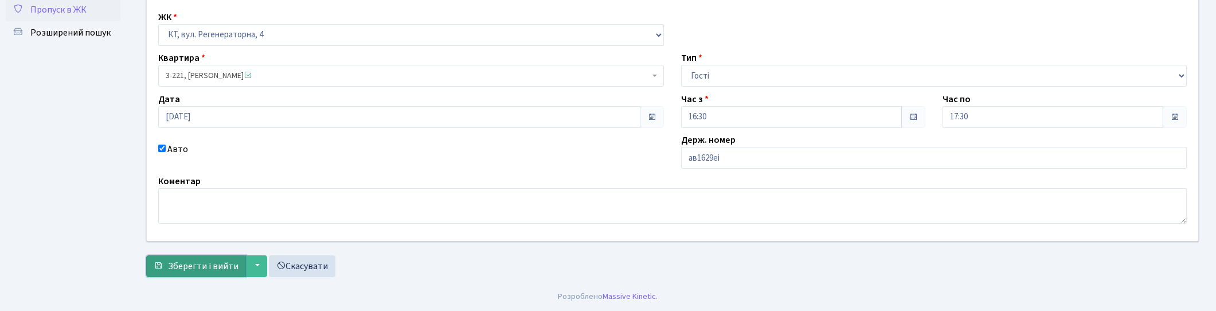
click at [159, 267] on span "submit" at bounding box center [158, 265] width 9 height 9
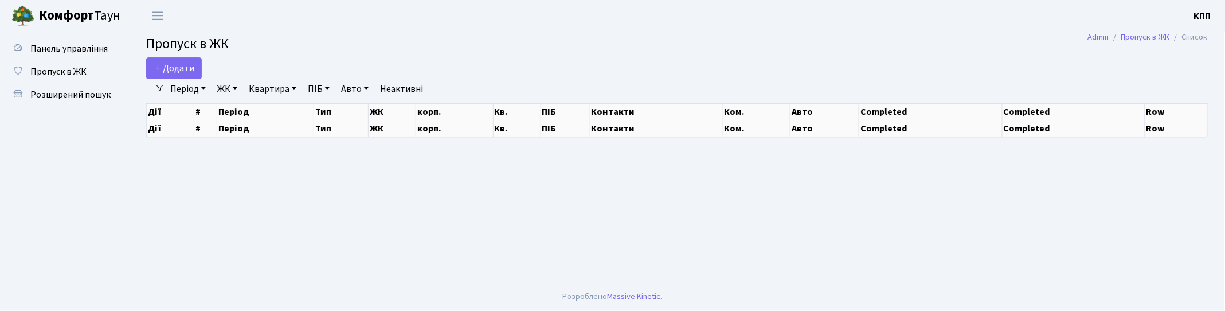
select select "25"
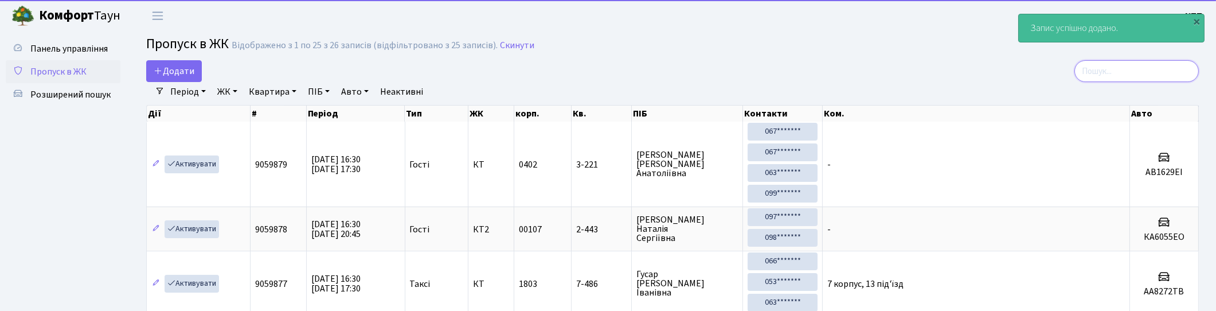
click at [1169, 73] on input "search" at bounding box center [1136, 71] width 124 height 22
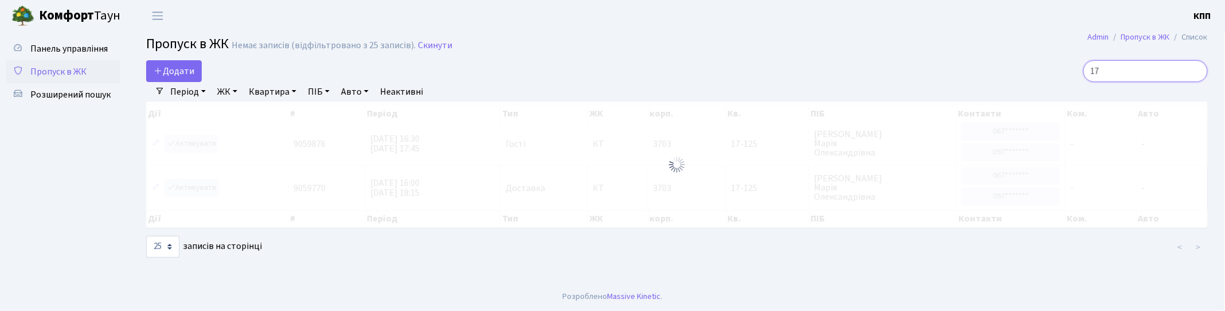
type input "1"
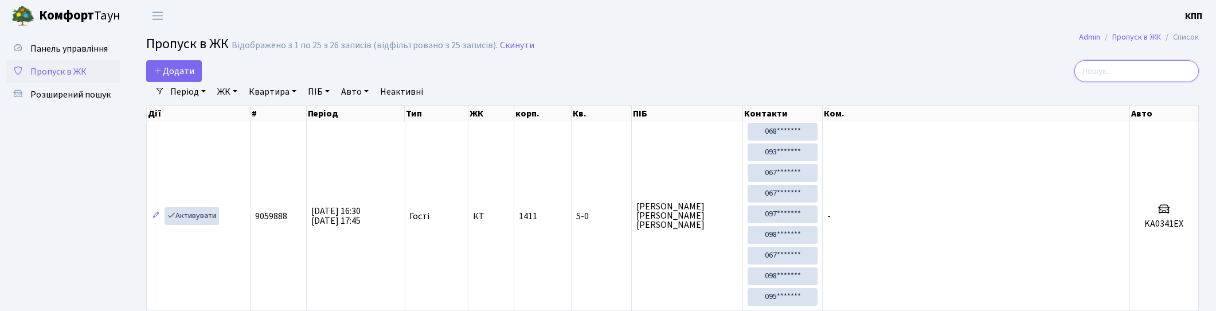
click at [1140, 61] on input "search" at bounding box center [1136, 71] width 124 height 22
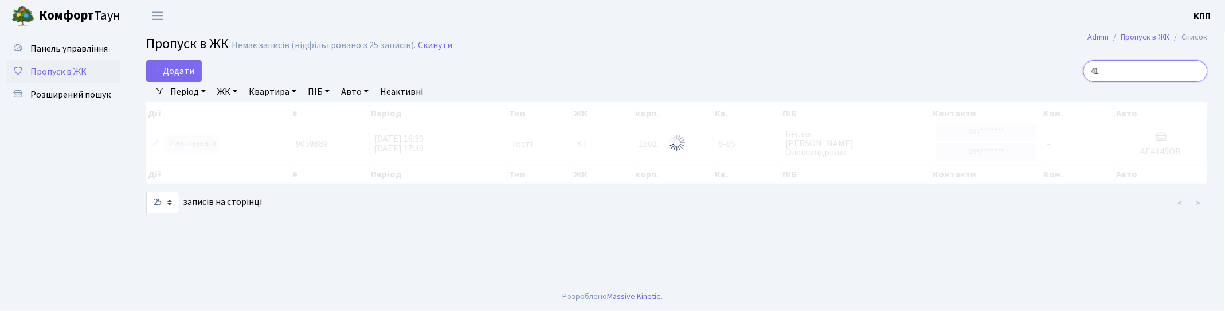
type input "4"
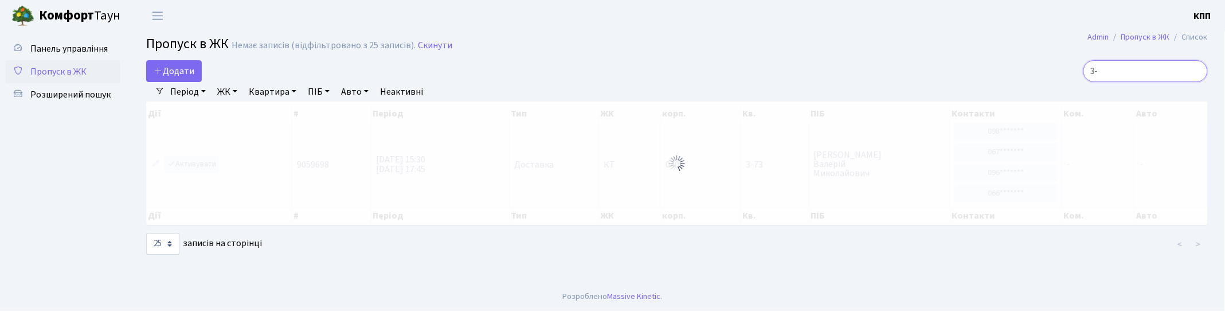
type input "3"
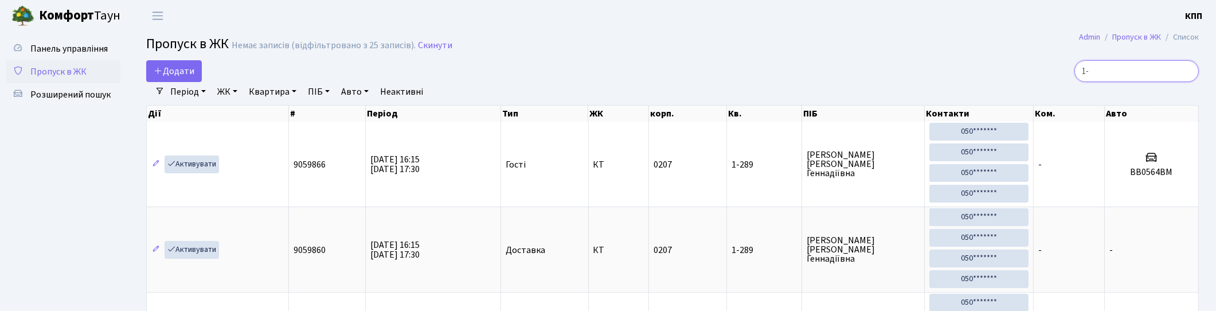
type input "1"
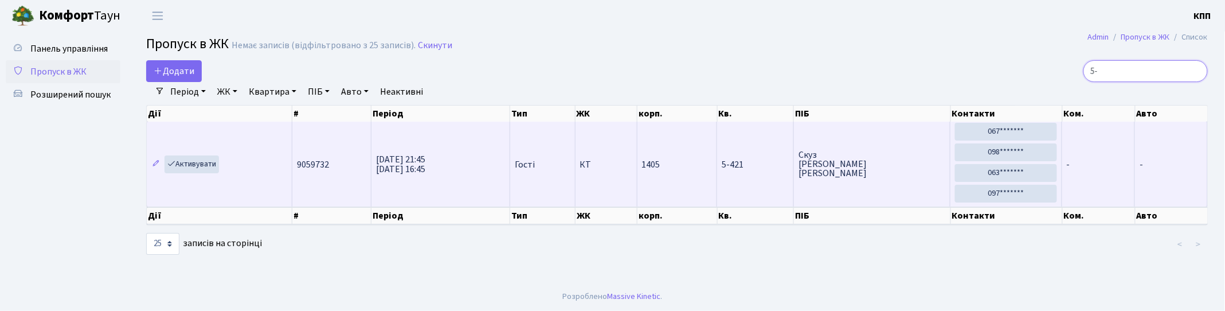
type input "5"
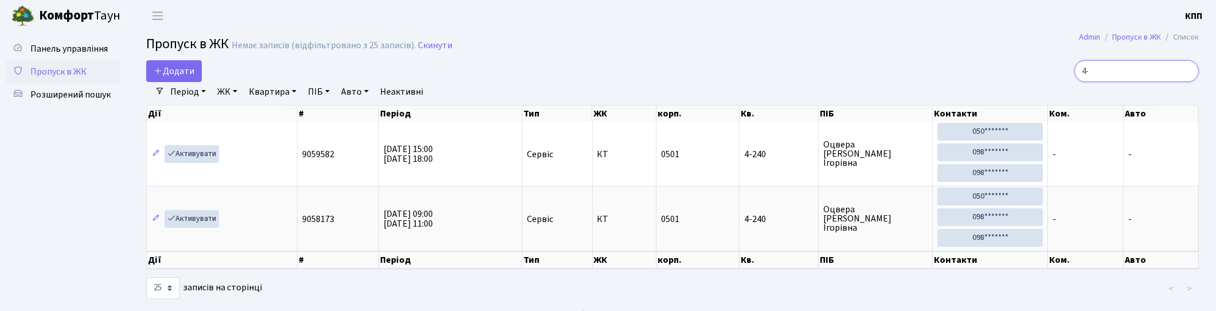
type input "4"
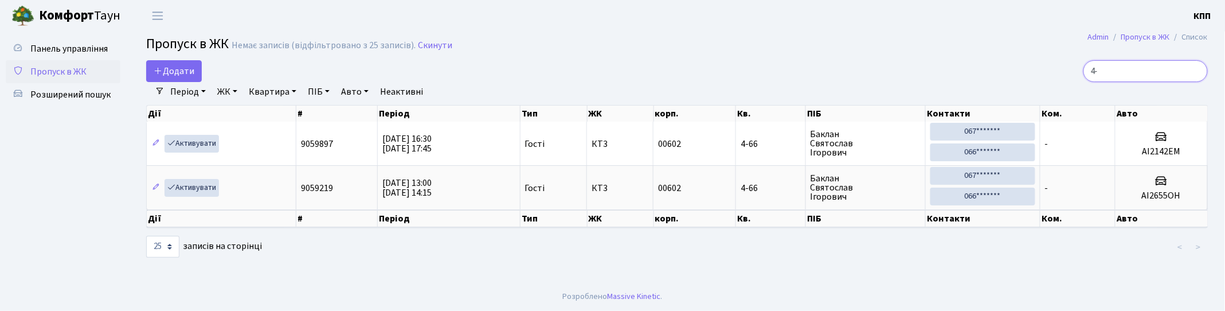
type input "4"
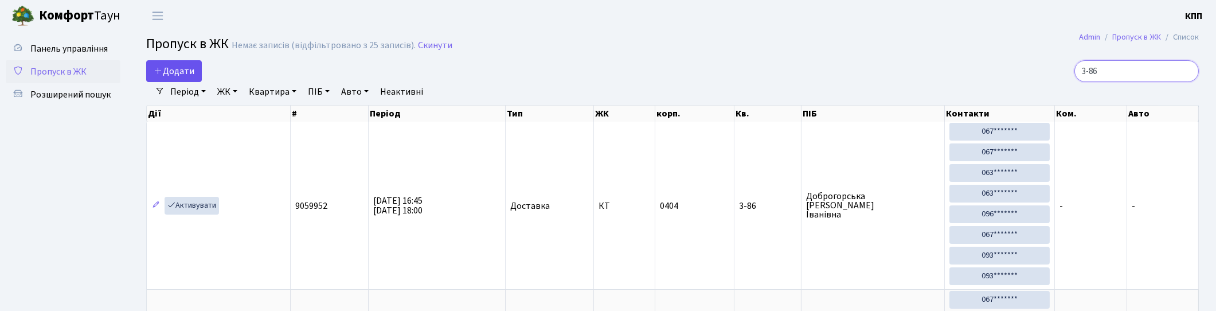
type input "3-86"
click at [180, 73] on span "Додати" at bounding box center [174, 71] width 41 height 13
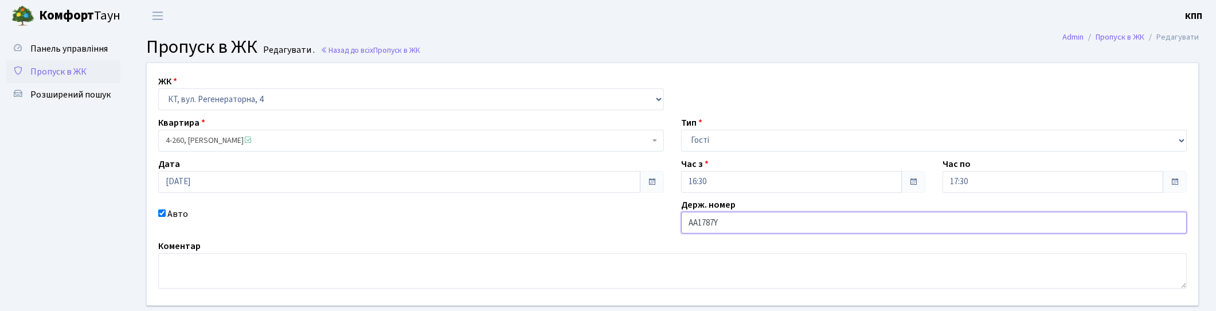
click at [777, 221] on input "АА1787Y" at bounding box center [934, 223] width 506 height 22
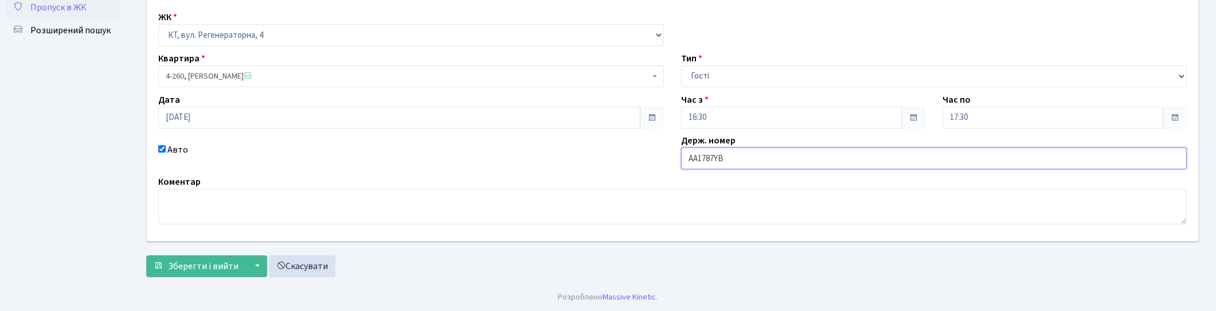
scroll to position [65, 0]
type input "АА1787YВ"
click at [175, 265] on span "Зберегти і вийти" at bounding box center [203, 265] width 71 height 13
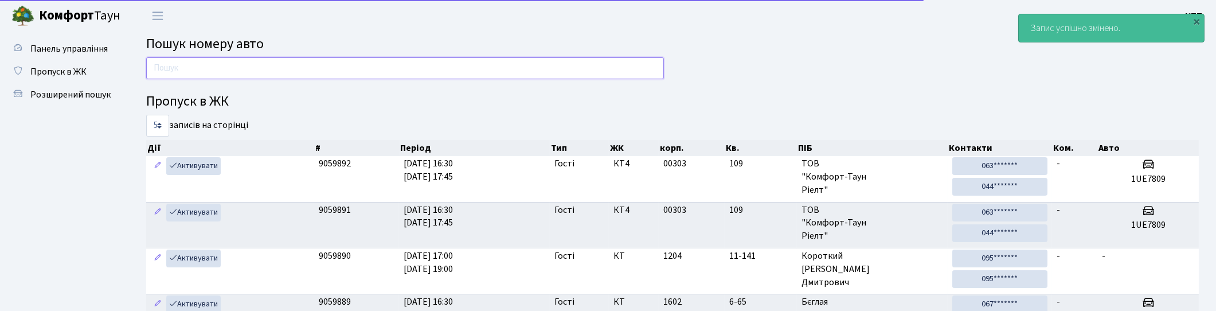
click at [347, 64] on input "text" at bounding box center [405, 68] width 518 height 22
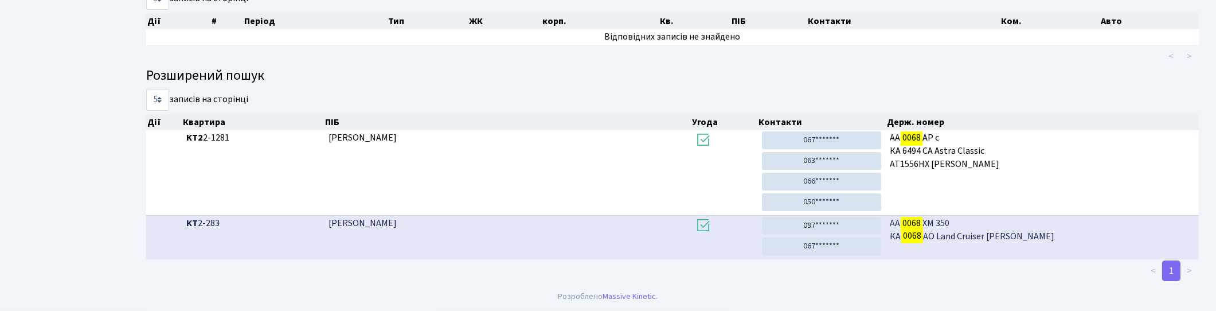
scroll to position [61, 0]
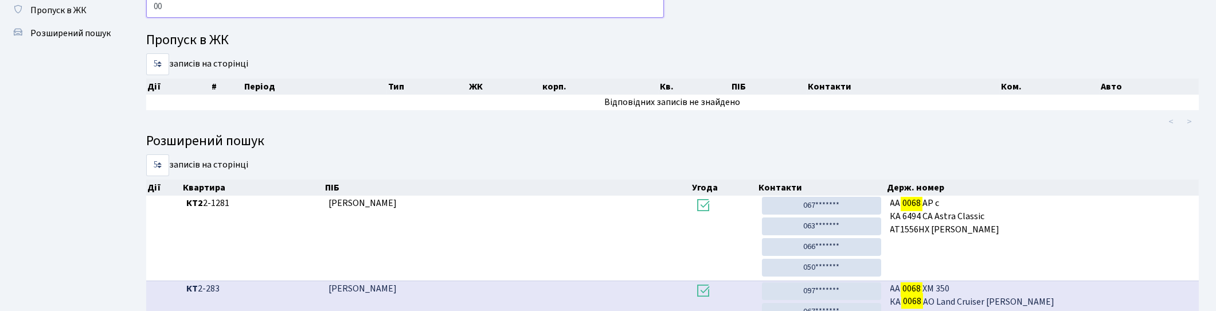
type input "0"
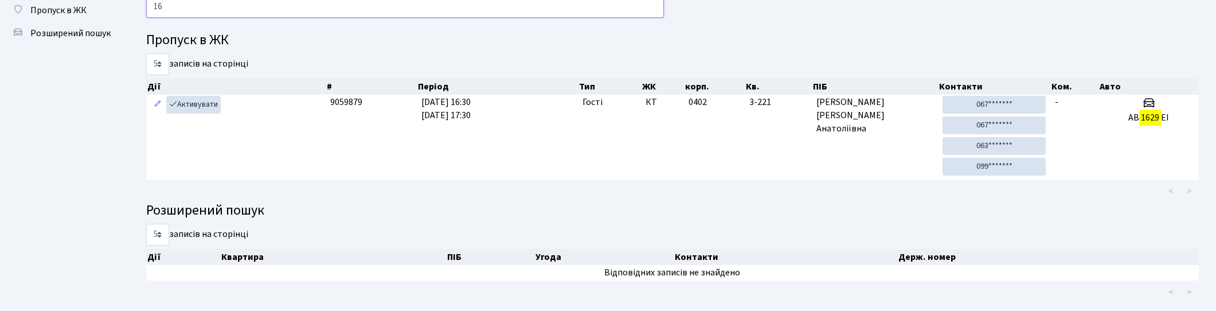
type input "1"
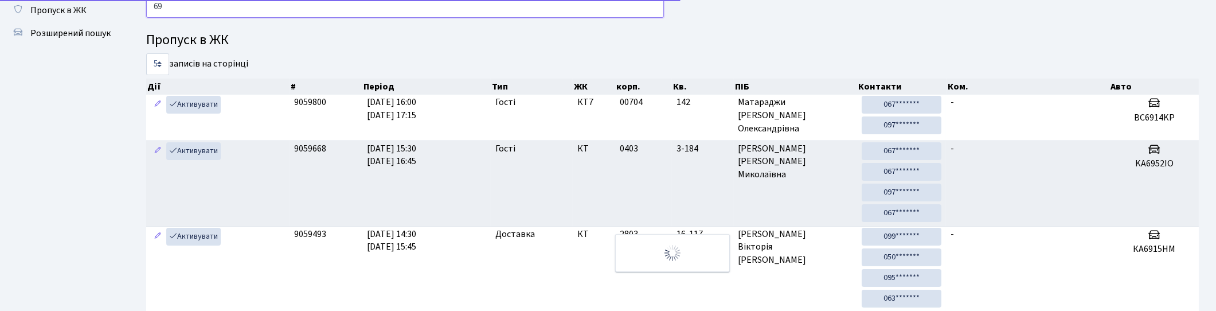
type input "6"
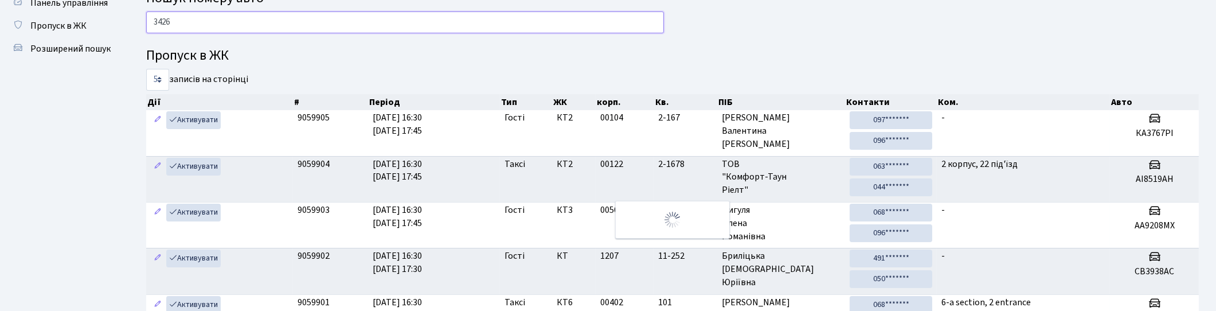
scroll to position [0, 0]
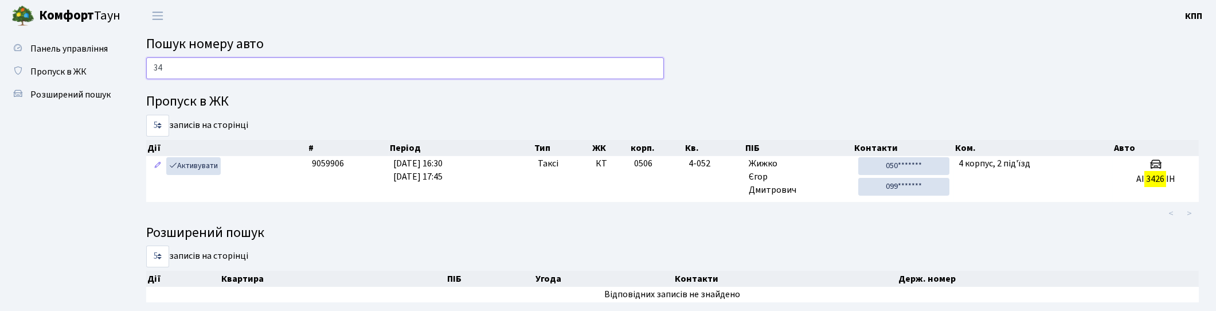
type input "3"
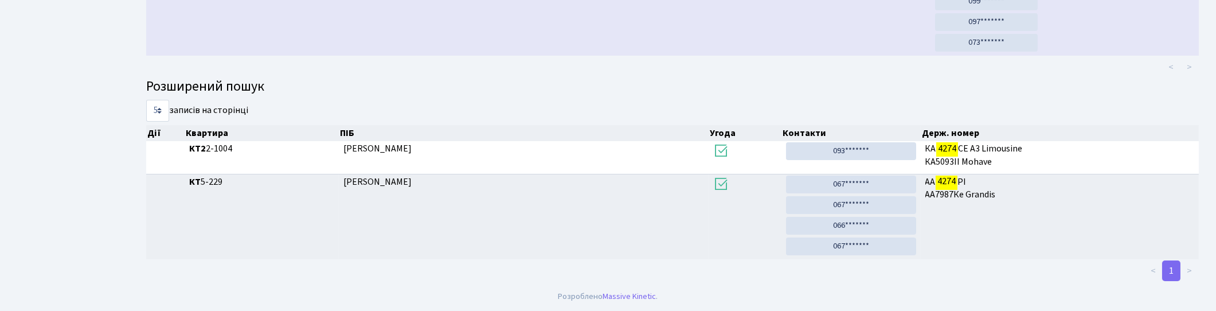
scroll to position [61, 0]
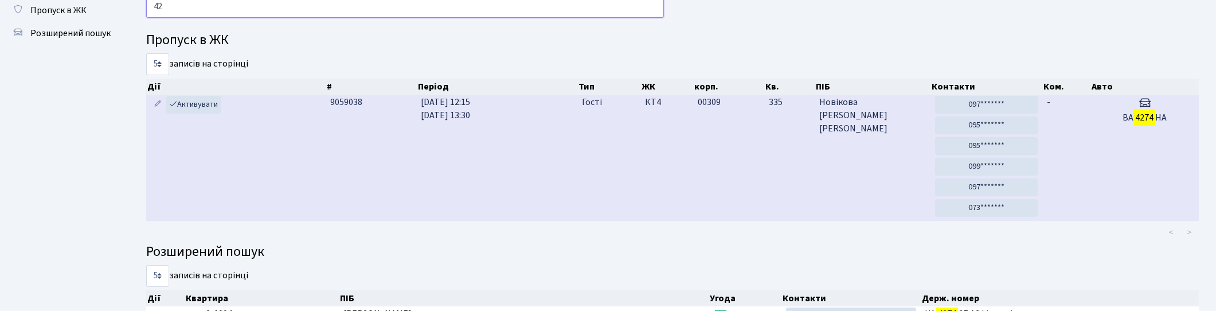
type input "4"
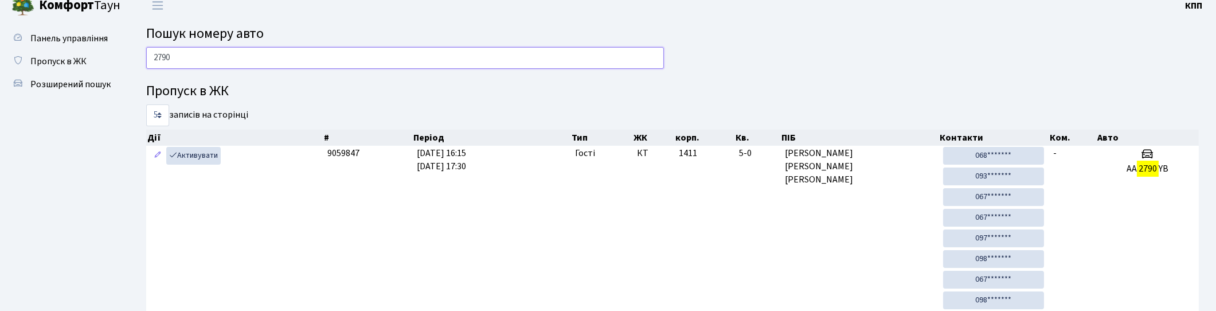
scroll to position [0, 0]
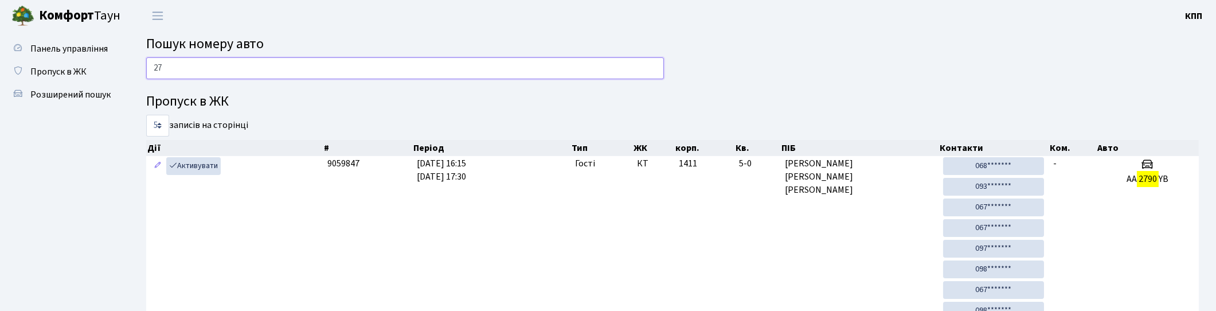
type input "2"
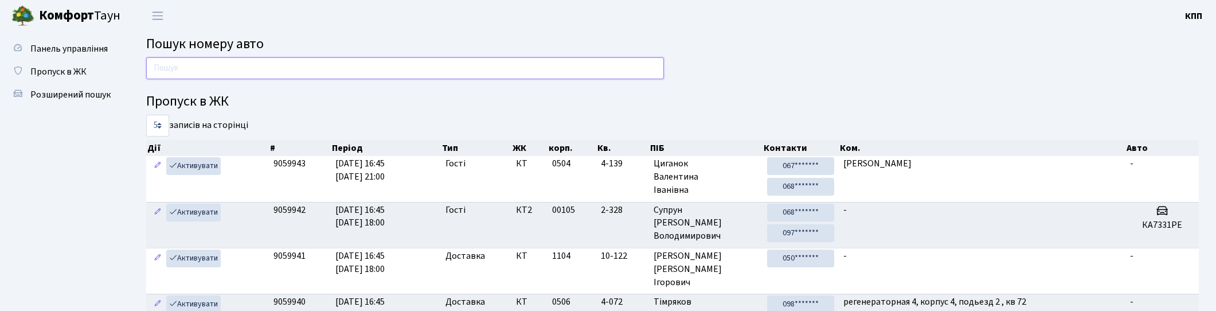
click at [314, 69] on input "text" at bounding box center [405, 68] width 518 height 22
type input "9"
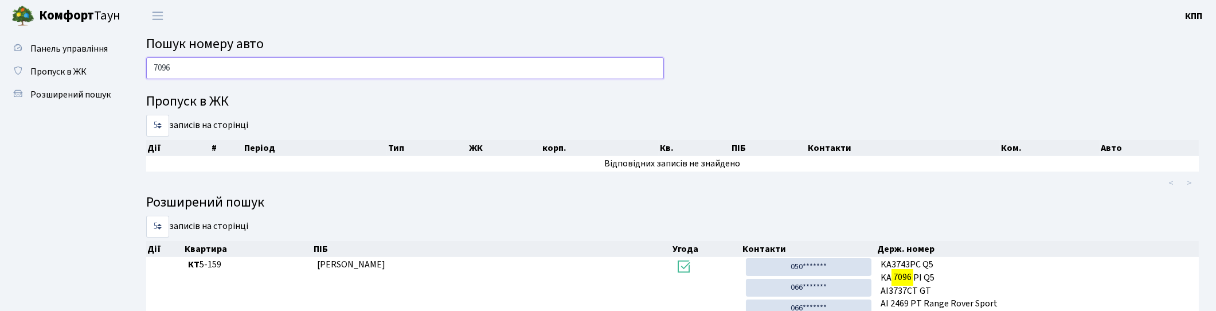
click at [323, 70] on input "7096" at bounding box center [405, 68] width 518 height 22
type input "7"
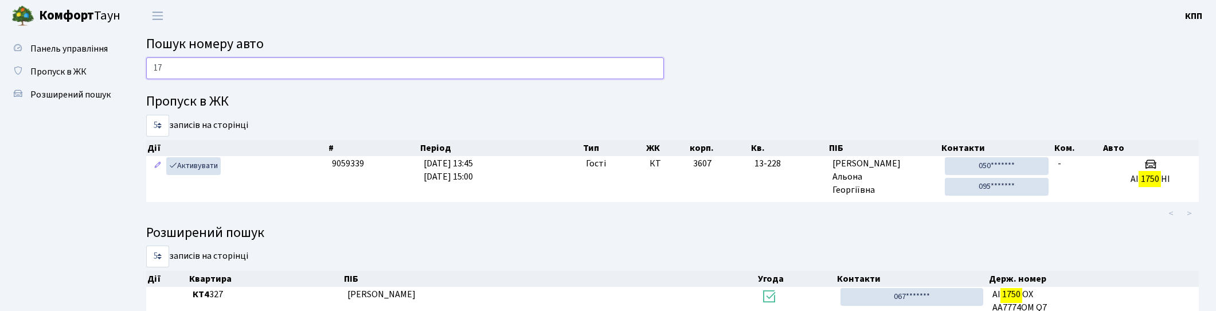
type input "1"
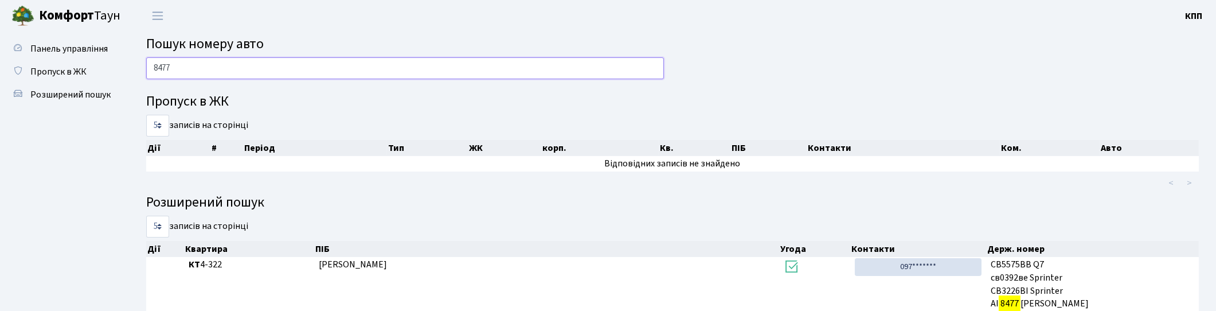
click at [216, 64] on input "8477" at bounding box center [405, 68] width 518 height 22
type input "8"
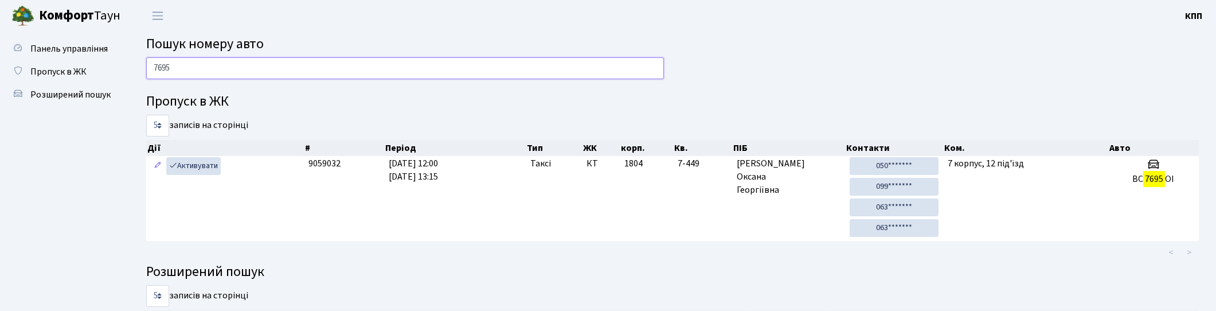
click at [230, 71] on input "7695" at bounding box center [405, 68] width 518 height 22
type input "7"
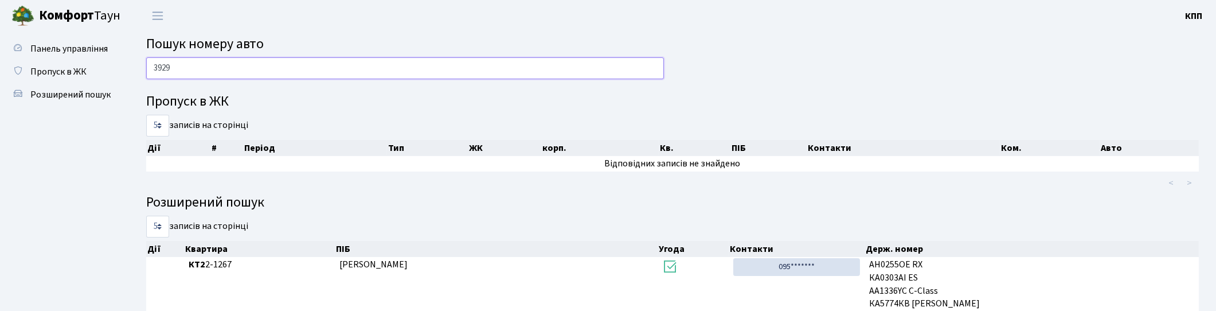
click at [237, 71] on input "3929" at bounding box center [405, 68] width 518 height 22
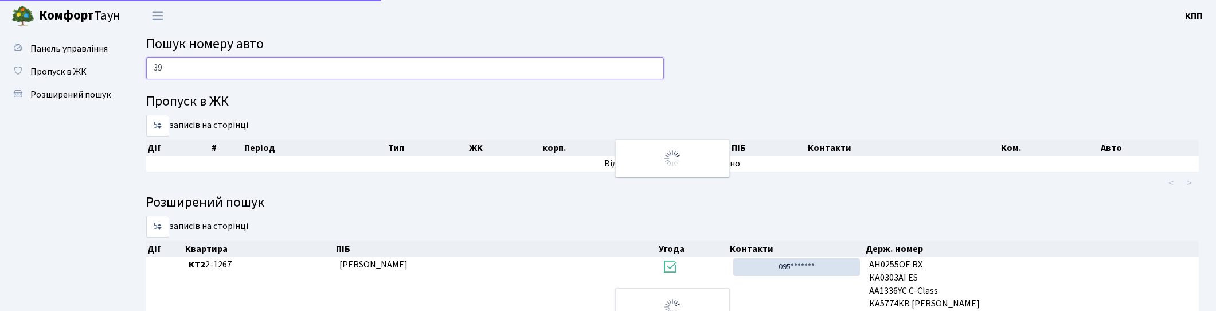
type input "3"
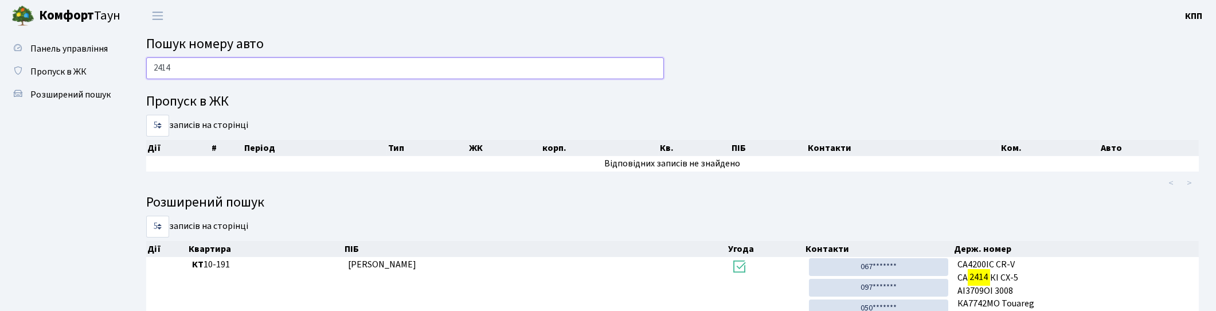
click at [224, 60] on input "2414" at bounding box center [405, 68] width 518 height 22
type input "2"
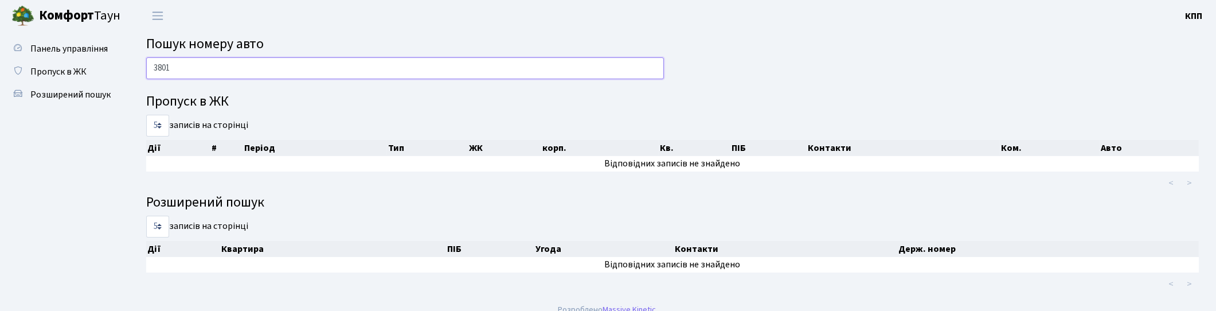
click at [260, 67] on input "3801" at bounding box center [405, 68] width 518 height 22
type input "3"
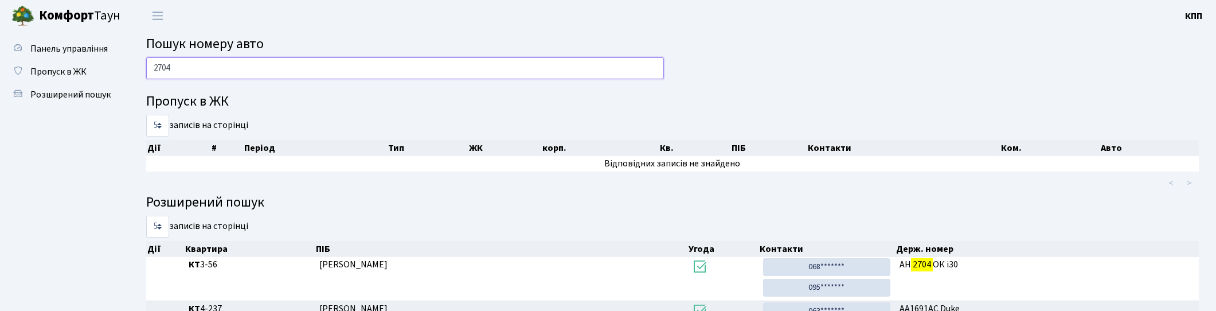
click at [154, 62] on input "2704" at bounding box center [405, 68] width 518 height 22
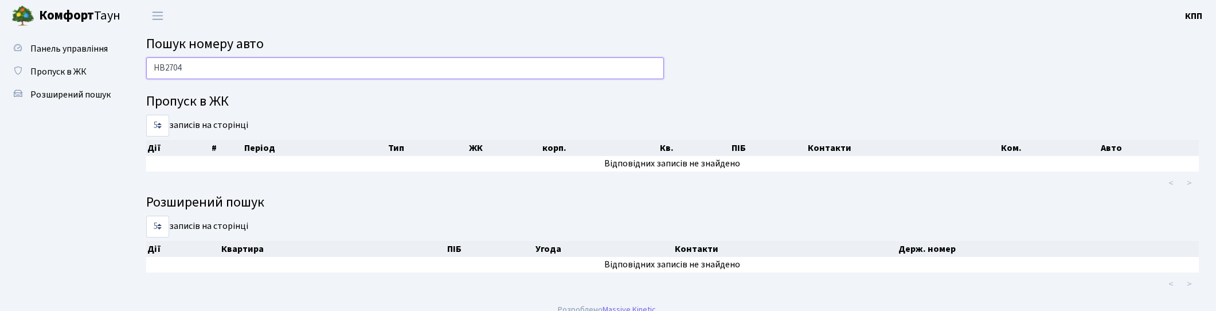
click at [170, 68] on input "НВ2704" at bounding box center [405, 68] width 518 height 22
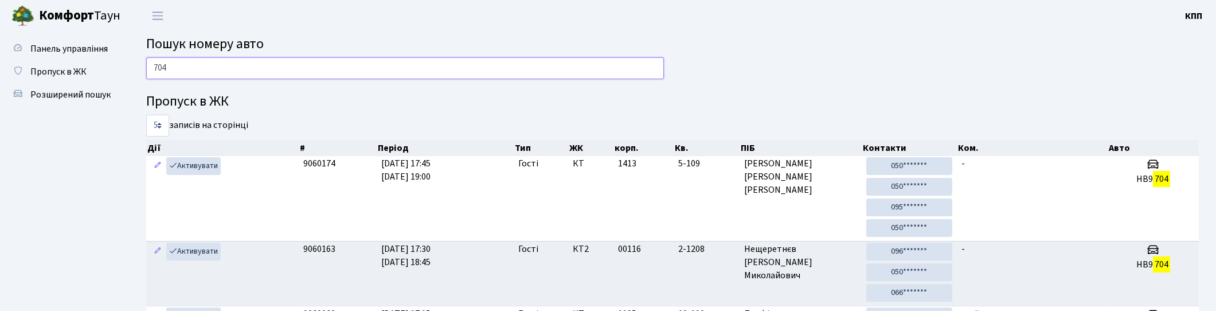
click at [243, 71] on input "704" at bounding box center [405, 68] width 518 height 22
type input "7"
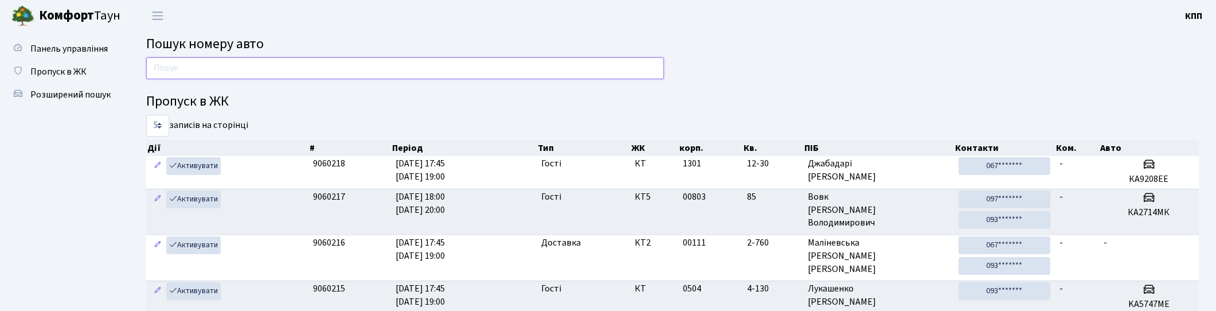
drag, startPoint x: 226, startPoint y: 61, endPoint x: 209, endPoint y: 52, distance: 19.5
click at [225, 61] on input "text" at bounding box center [405, 68] width 518 height 22
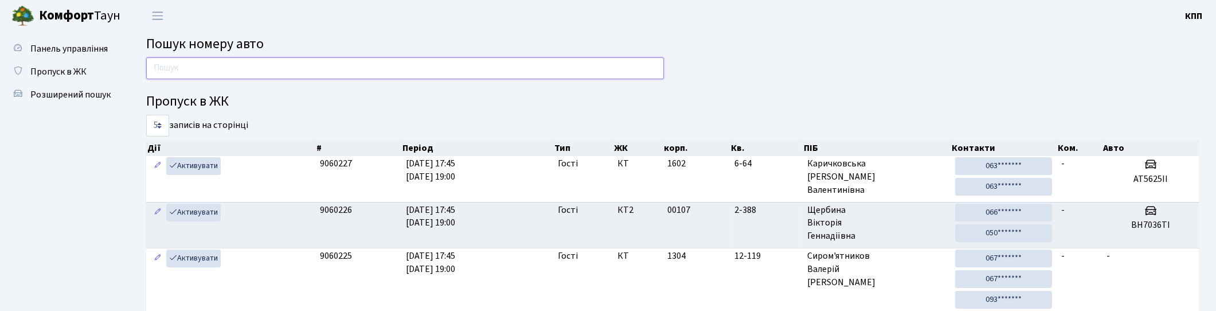
click at [193, 72] on input "text" at bounding box center [405, 68] width 518 height 22
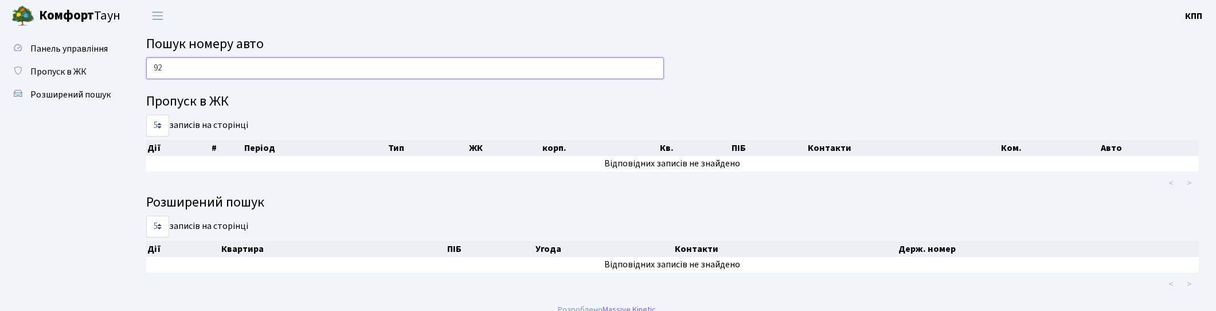
type input "9"
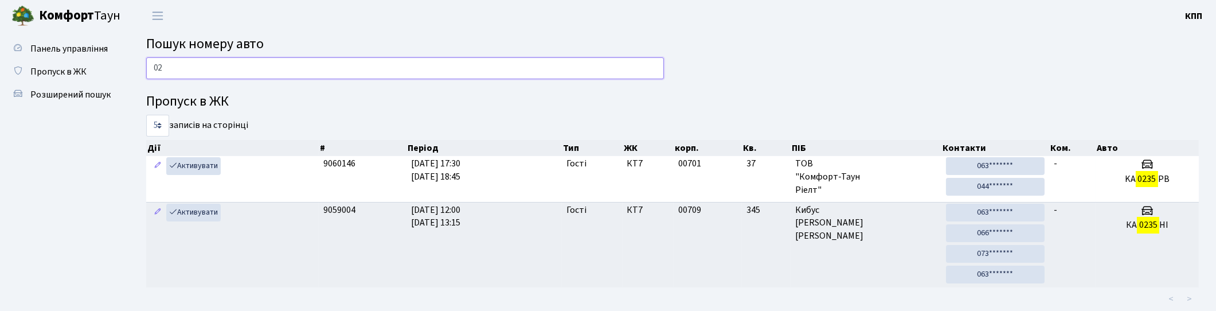
type input "0"
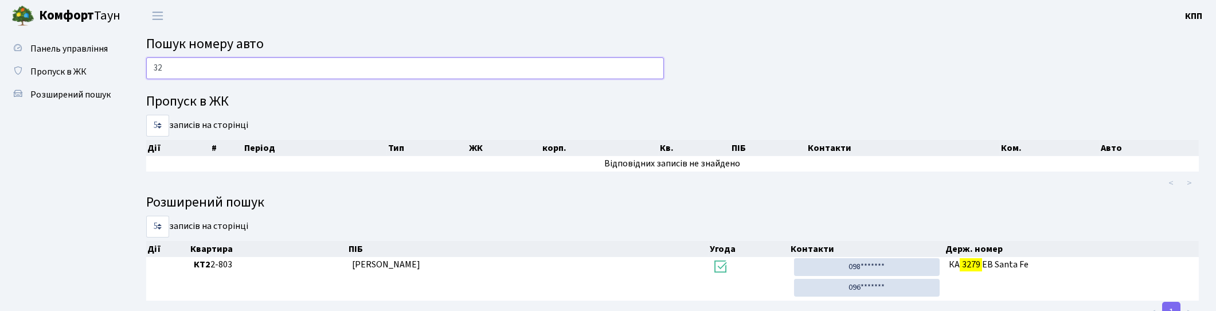
type input "3"
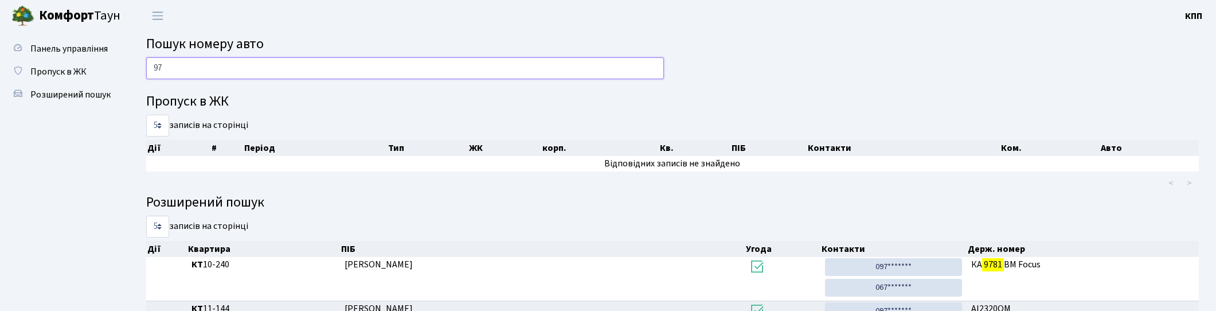
type input "9"
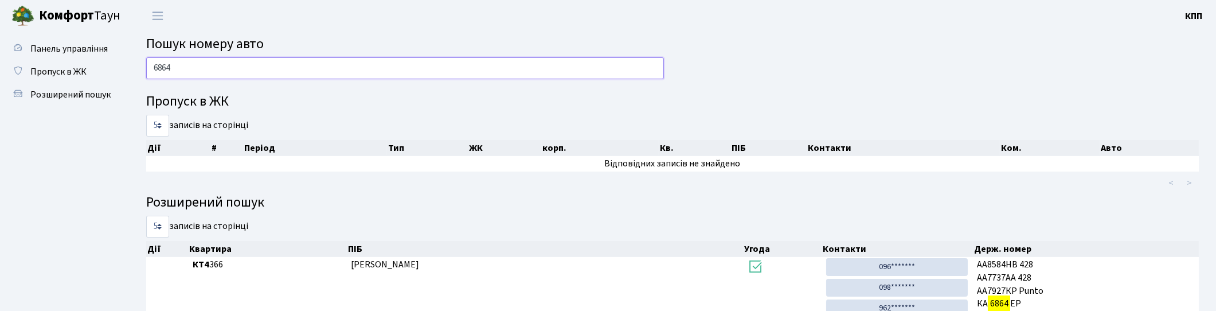
click at [468, 61] on input "6864" at bounding box center [405, 68] width 518 height 22
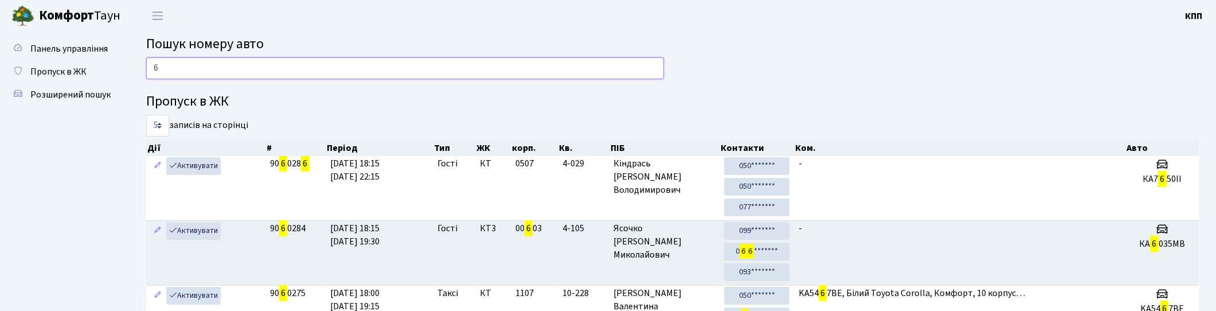
type input "6"
click at [187, 66] on input "6" at bounding box center [405, 68] width 518 height 22
click at [201, 63] on input "6" at bounding box center [405, 68] width 518 height 22
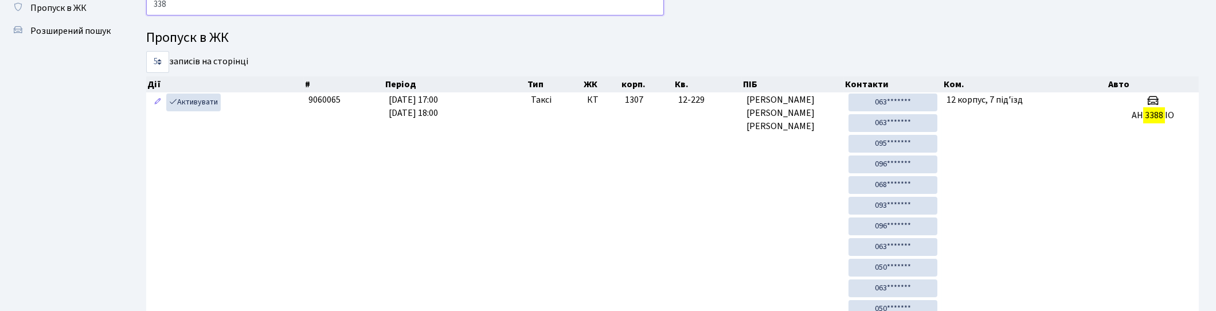
scroll to position [61, 0]
type input "3"
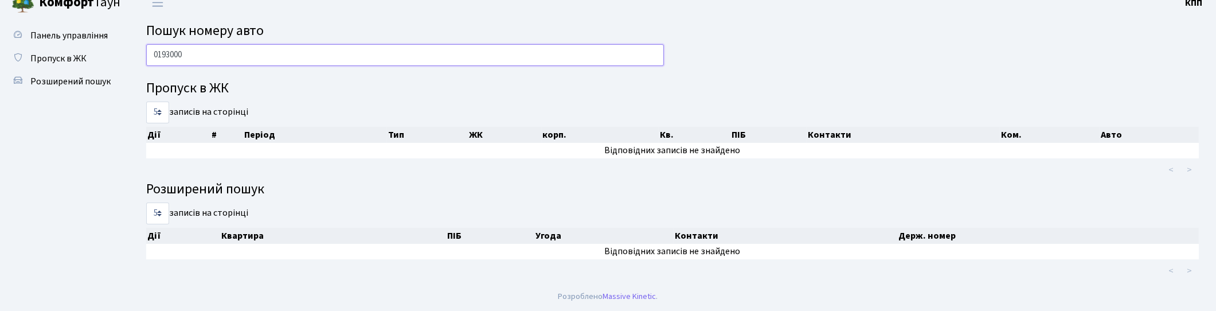
scroll to position [13, 0]
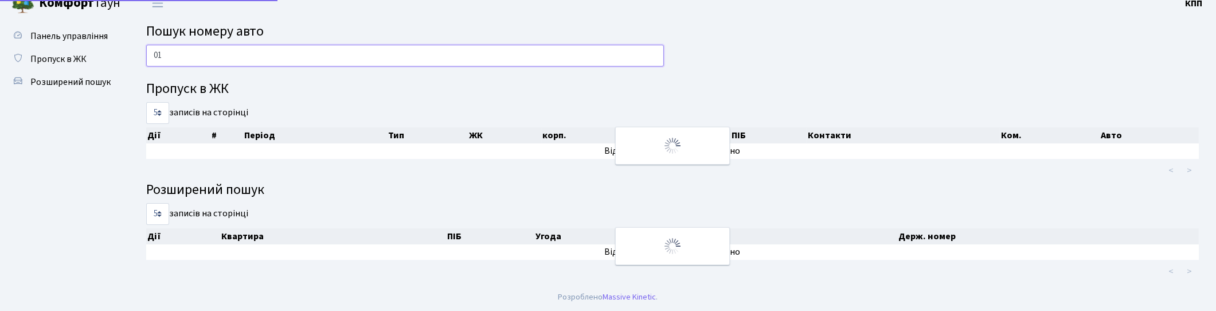
type input "0"
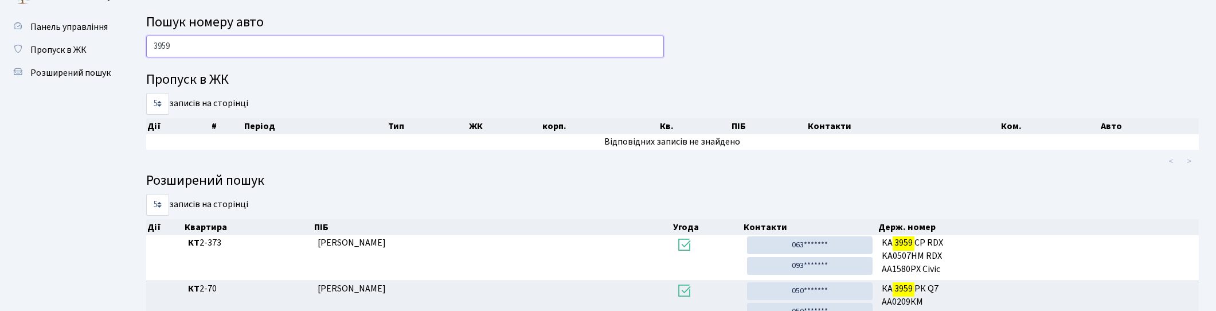
scroll to position [0, 0]
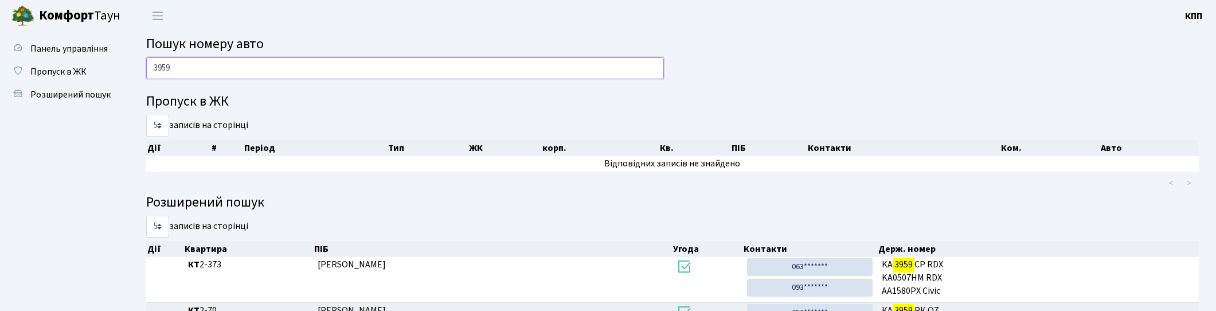
click at [208, 75] on input "3959" at bounding box center [405, 68] width 518 height 22
type input "3"
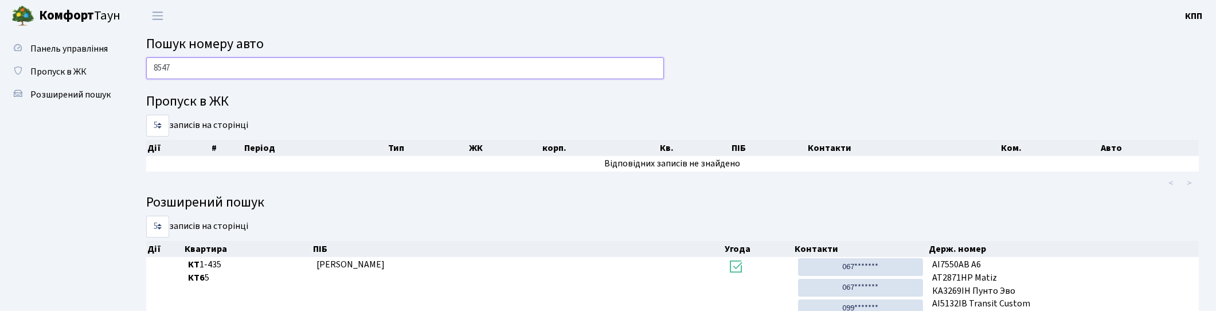
click at [237, 73] on input "8547" at bounding box center [405, 68] width 518 height 22
type input "8"
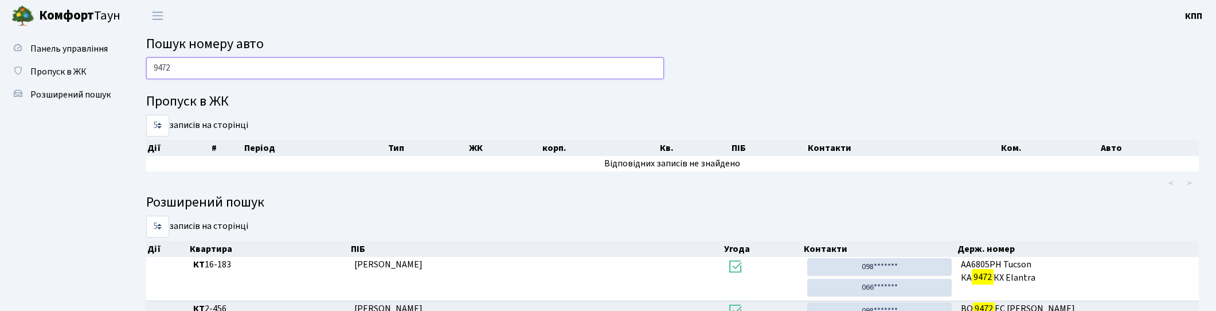
click at [207, 64] on input "9472" at bounding box center [405, 68] width 518 height 22
type input "9"
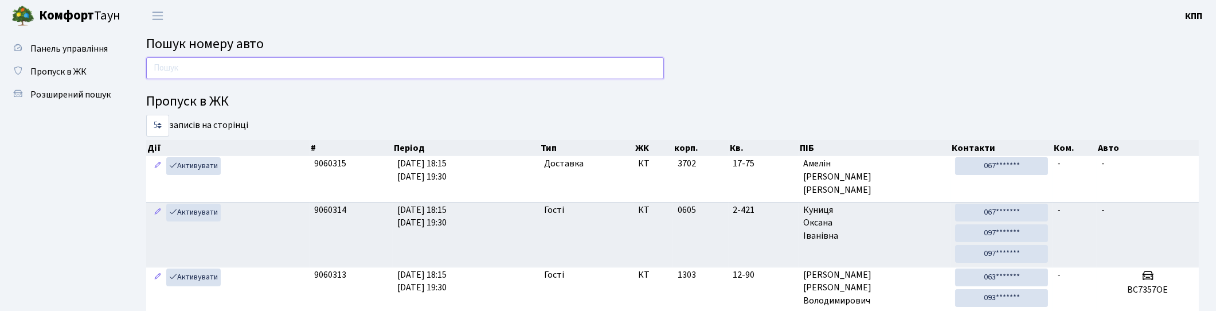
click at [186, 68] on input "text" at bounding box center [405, 68] width 518 height 22
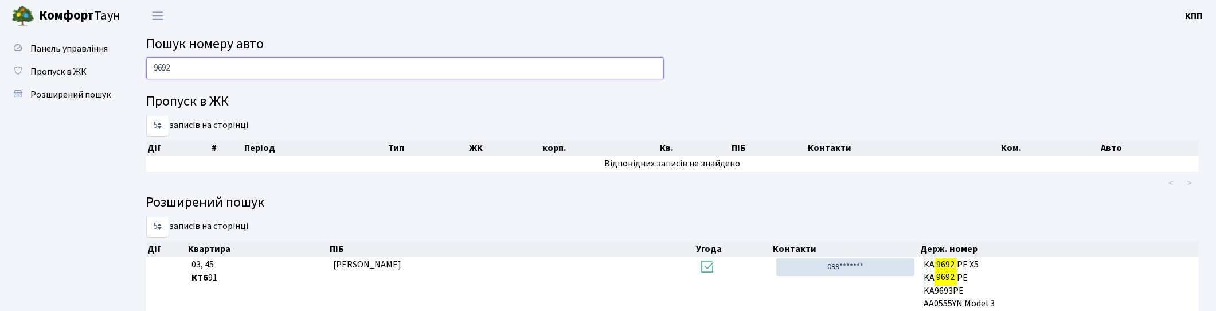
click at [270, 75] on input "9692" at bounding box center [405, 68] width 518 height 22
type input "9"
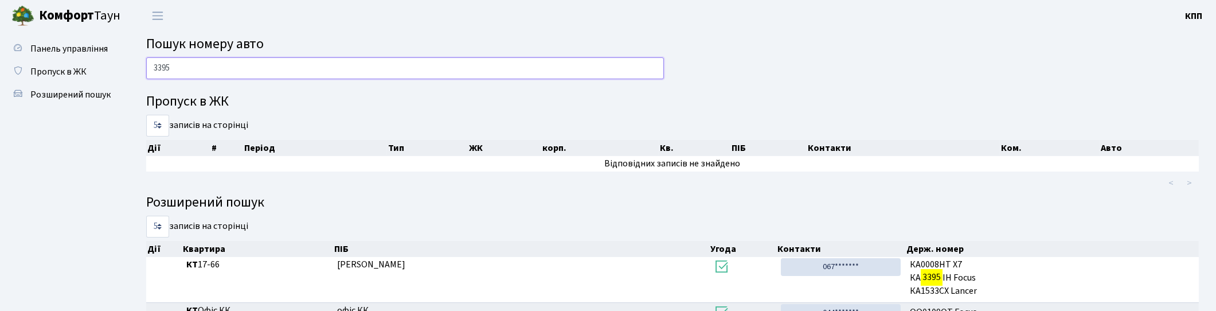
click at [168, 72] on input "3395" at bounding box center [405, 68] width 518 height 22
click at [185, 65] on input "3395" at bounding box center [405, 68] width 518 height 22
type input "3"
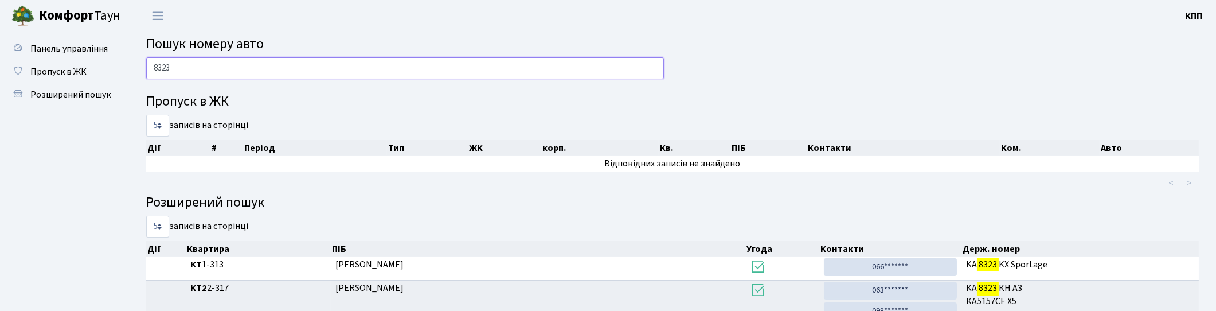
click at [311, 60] on input "8323" at bounding box center [405, 68] width 518 height 22
type input "8"
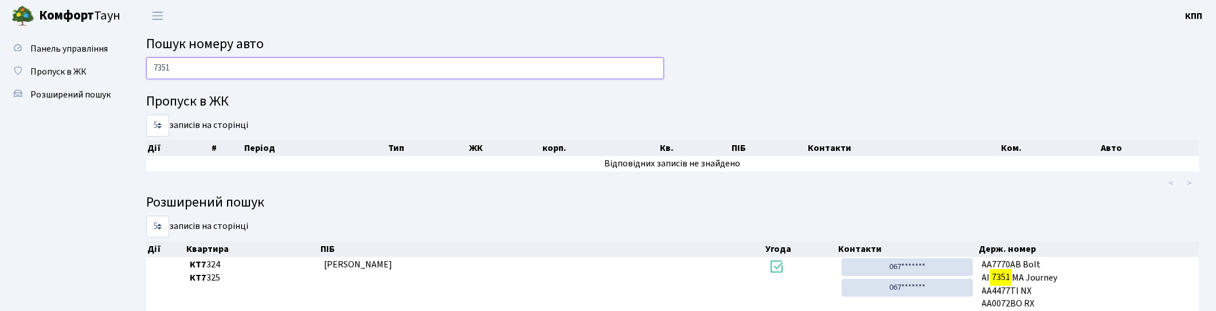
click at [222, 64] on input "7351" at bounding box center [405, 68] width 518 height 22
type input "7"
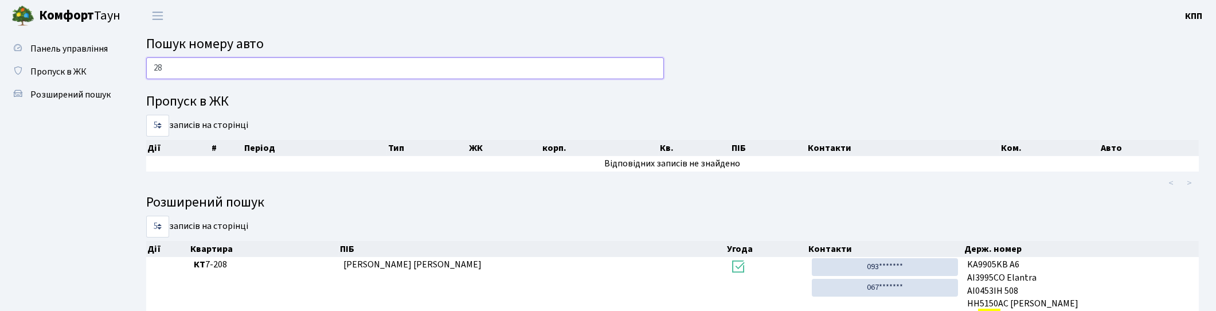
type input "2"
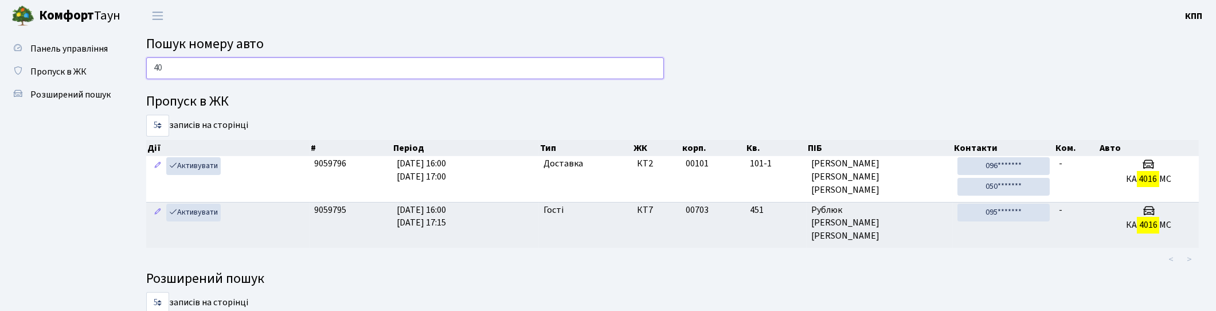
type input "4"
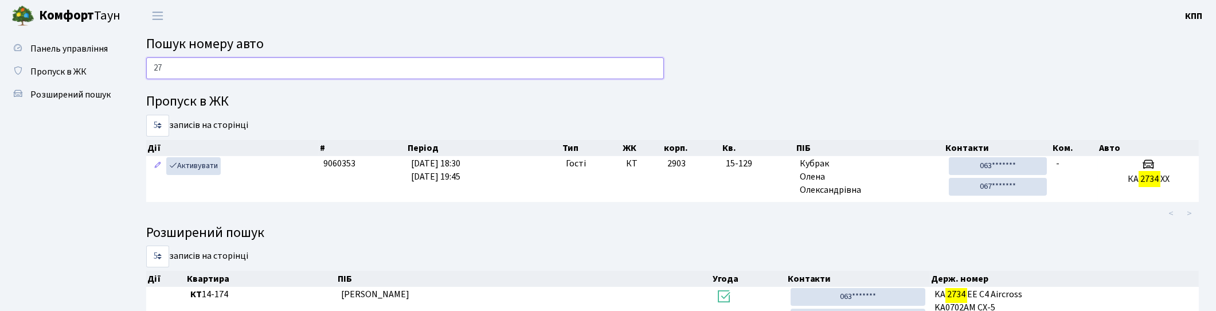
type input "2"
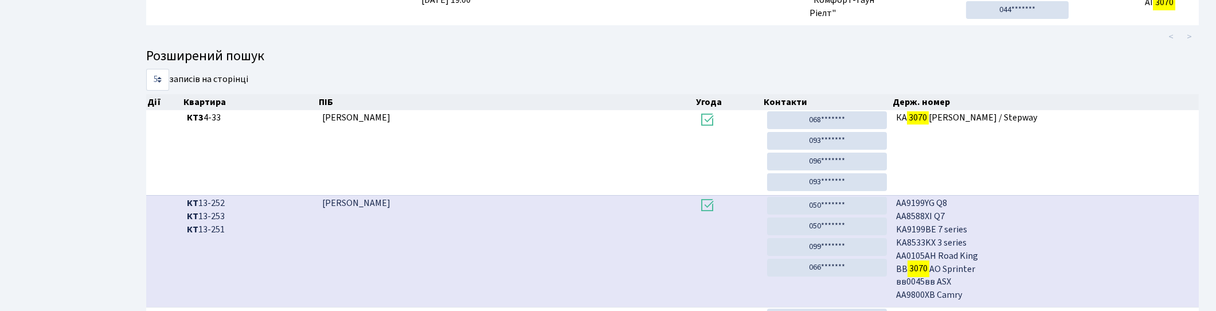
scroll to position [3, 0]
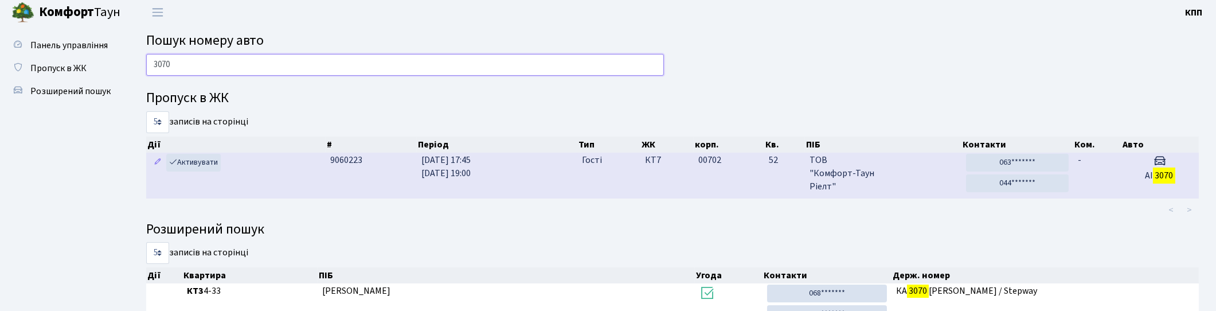
type input "3070"
click at [935, 178] on span "ТОВ "Комфорт-Таун Ріелт"" at bounding box center [882, 174] width 147 height 40
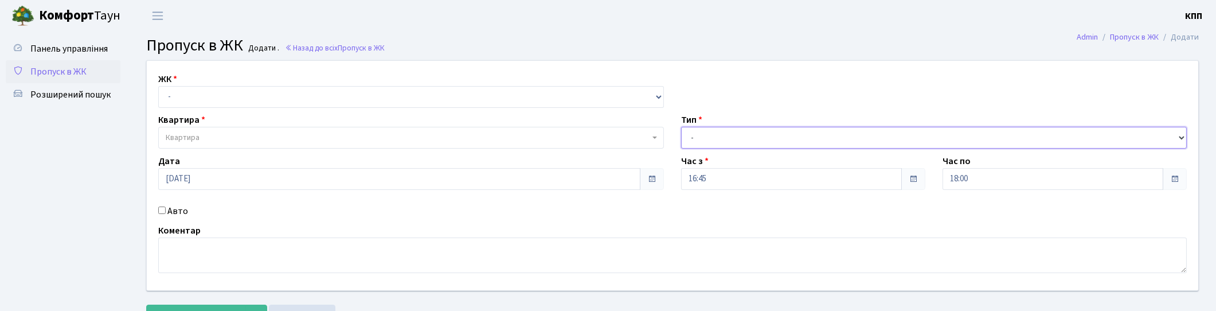
click at [770, 136] on select "- Доставка Таксі Гості Сервіс" at bounding box center [934, 138] width 506 height 22
click at [165, 208] on input "Авто" at bounding box center [161, 209] width 7 height 7
checkbox input "true"
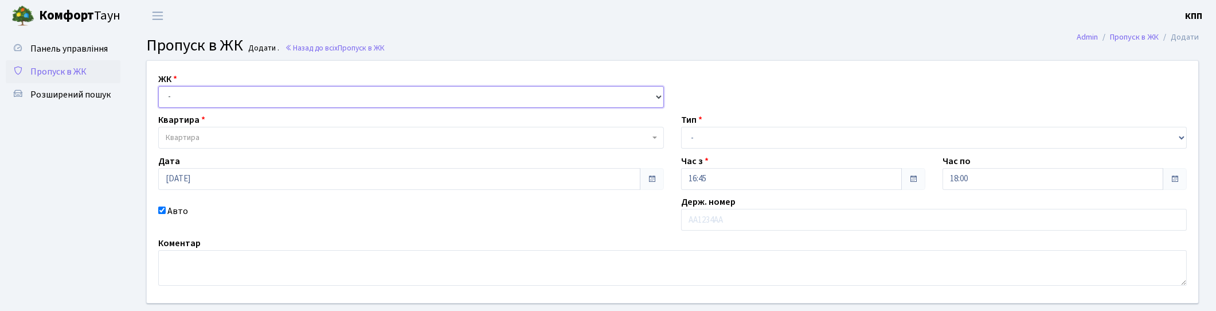
click at [216, 102] on select "- КТ, вул. Регенераторна, 4 КТ2, просп. Соборності, 17 КТ3, вул. Березнева, 16 …" at bounding box center [411, 97] width 506 height 22
select select "271"
click at [158, 86] on select "- КТ, вул. Регенераторна, 4 КТ2, просп. Соборності, 17 КТ3, вул. Березнева, 16 …" at bounding box center [411, 97] width 506 height 22
select select
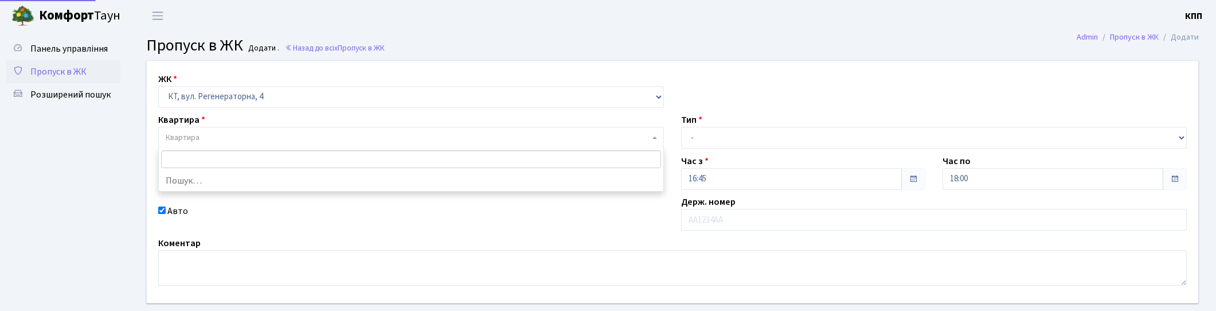
click at [225, 132] on span "Квартира" at bounding box center [408, 137] width 484 height 11
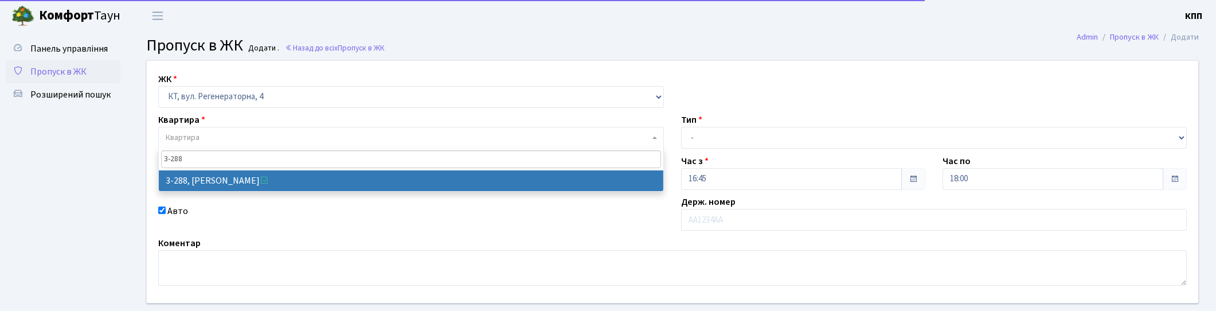
type input "3-288"
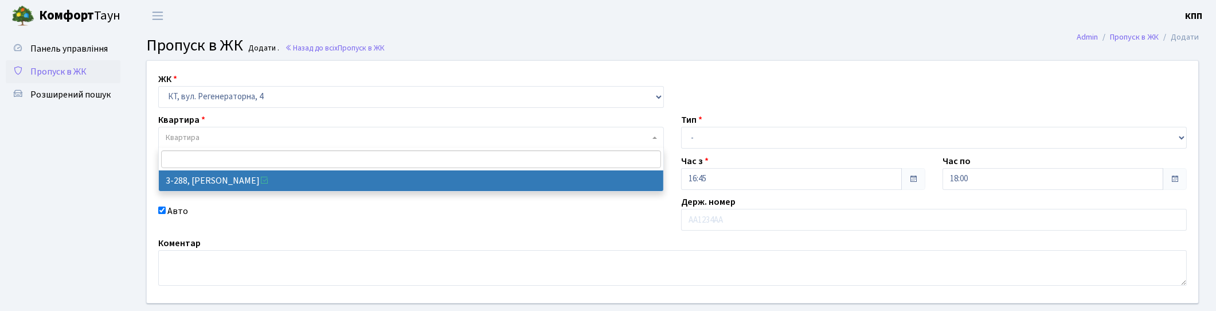
select select "1506"
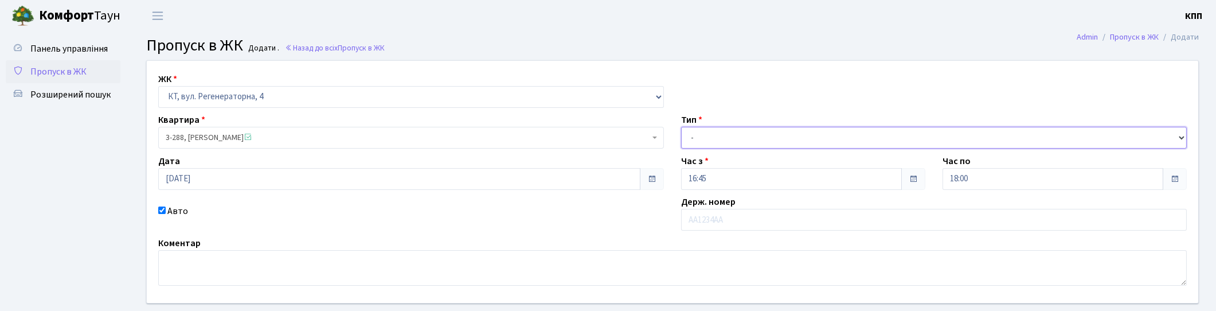
click at [811, 138] on select "- Доставка Таксі Гості Сервіс" at bounding box center [934, 138] width 506 height 22
select select "3"
click at [681, 127] on select "- Доставка Таксі Гості Сервіс" at bounding box center [934, 138] width 506 height 22
click at [988, 191] on div "ЖК - КТ, вул. Регенераторна, 4 КТ2, просп. Соборності, 17 КТ3, вул. Березнева, …" at bounding box center [672, 182] width 1068 height 242
click at [986, 182] on input "18:00" at bounding box center [1052, 179] width 221 height 22
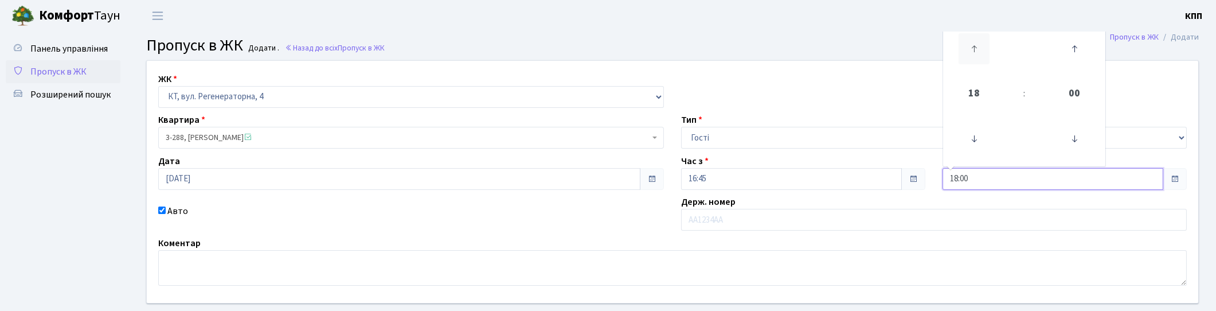
click at [980, 53] on icon at bounding box center [973, 48] width 31 height 31
type input "20:00"
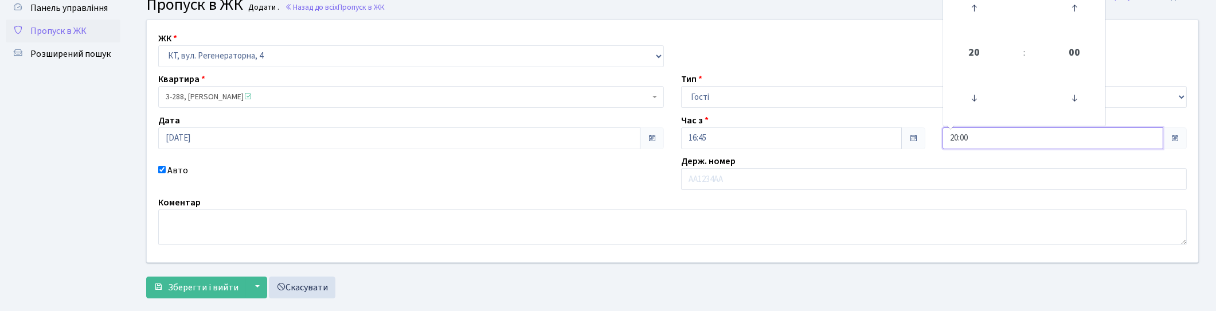
scroll to position [62, 0]
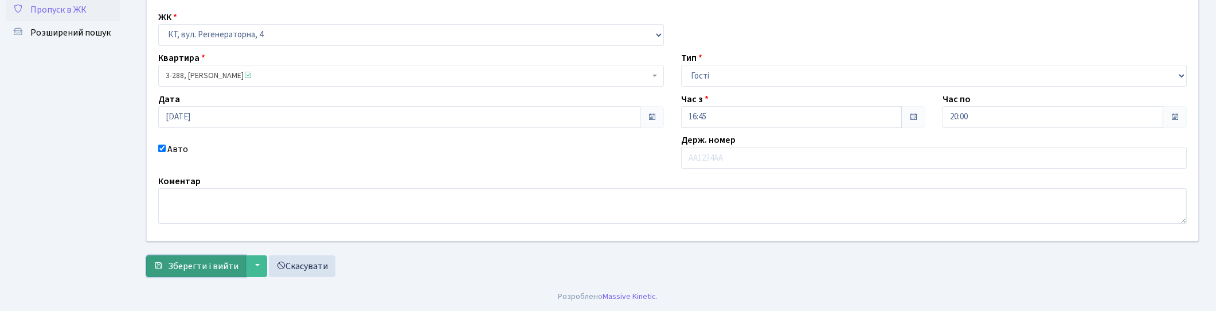
click at [202, 260] on span "Зберегти і вийти" at bounding box center [203, 266] width 71 height 13
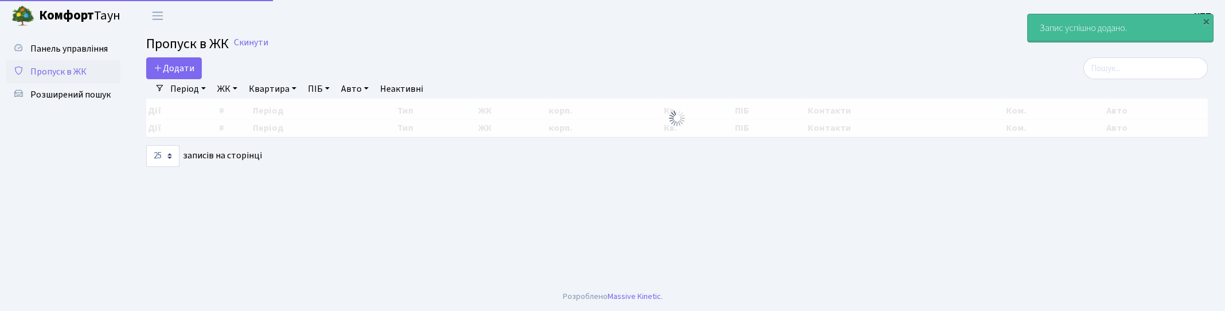
select select "25"
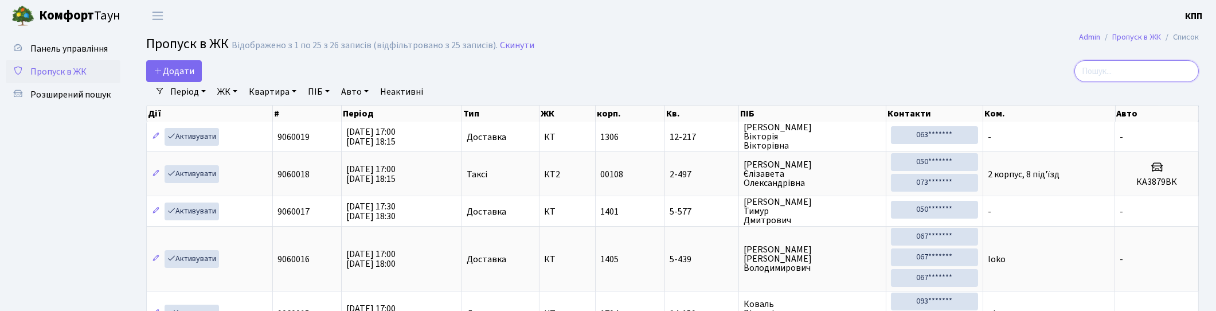
click at [1114, 71] on input "search" at bounding box center [1136, 71] width 124 height 22
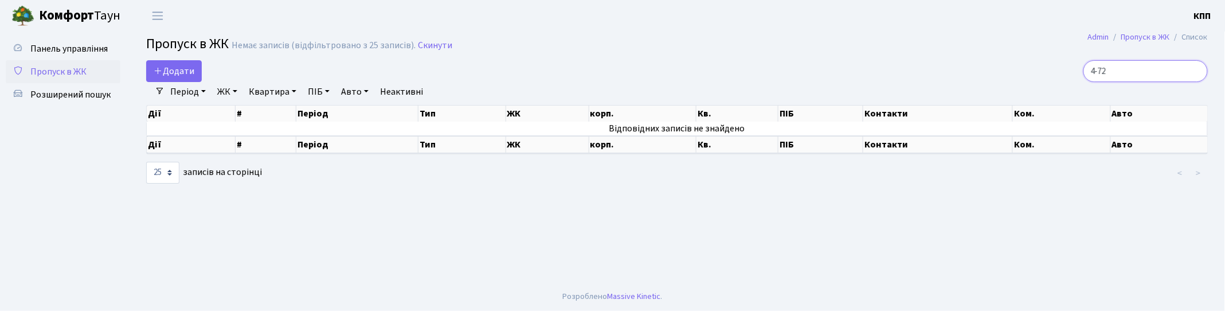
click at [1110, 75] on input "4-72" at bounding box center [1145, 71] width 124 height 22
click at [1111, 75] on input "4-72" at bounding box center [1145, 71] width 124 height 22
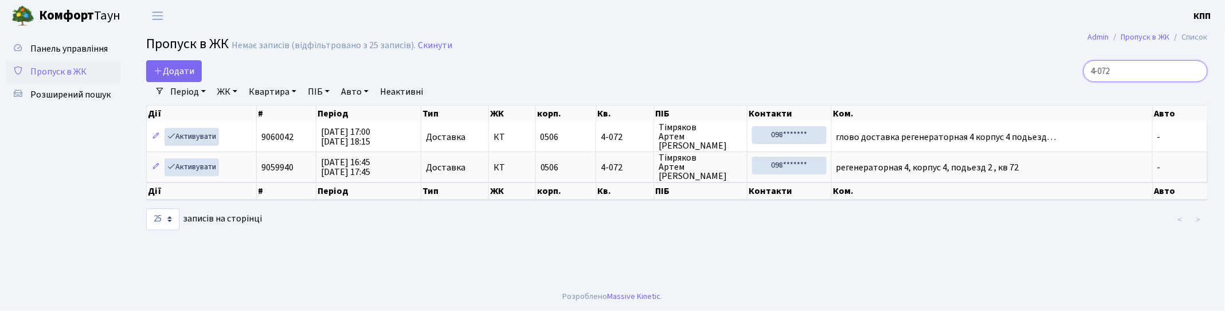
click at [1138, 71] on input "4-072" at bounding box center [1145, 71] width 124 height 22
click at [1141, 71] on input "4-072" at bounding box center [1145, 71] width 124 height 22
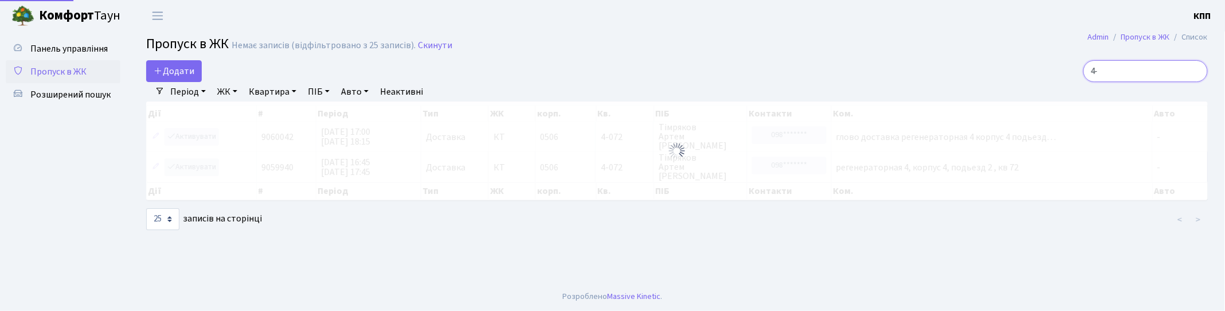
type input "4"
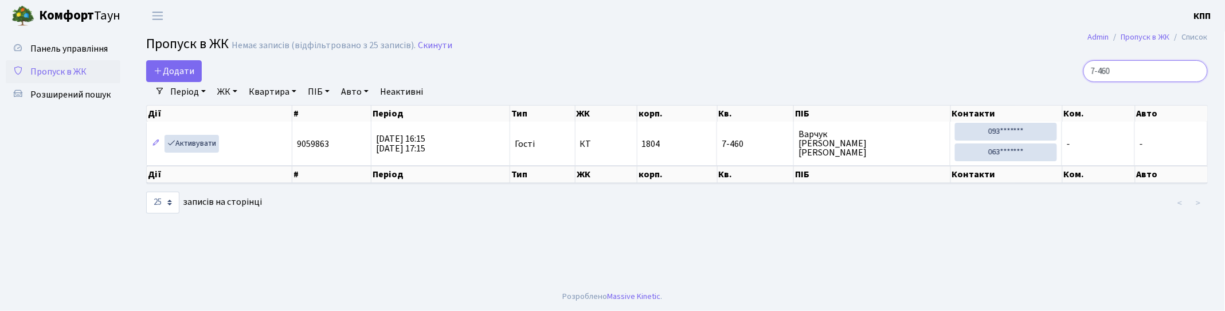
type input "7-460"
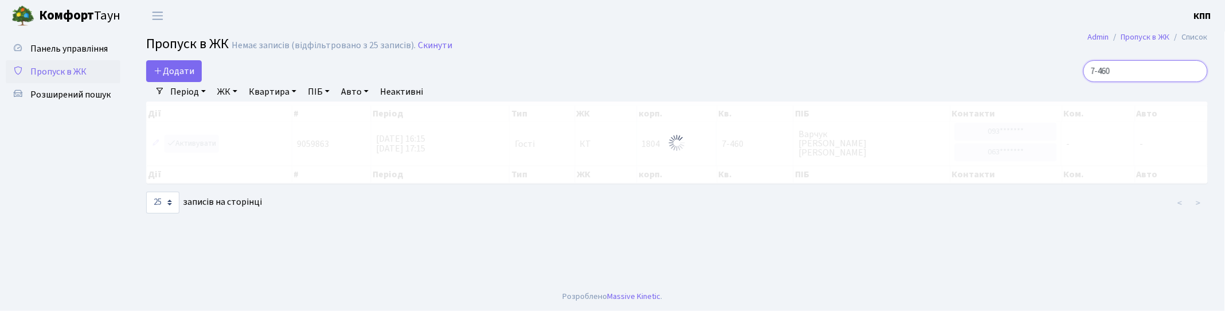
click at [1200, 71] on input "7-460" at bounding box center [1145, 71] width 124 height 22
click at [1196, 71] on input "7-460" at bounding box center [1145, 71] width 124 height 22
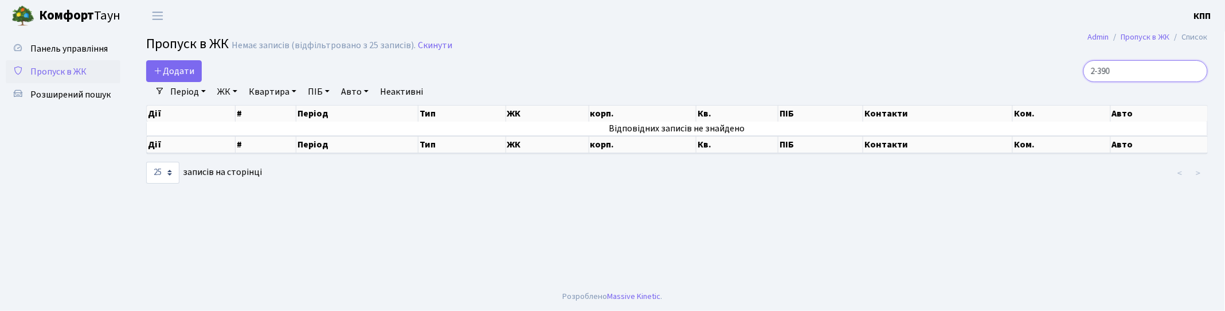
type input "2-390"
click at [1196, 70] on input "2-390" at bounding box center [1145, 71] width 124 height 22
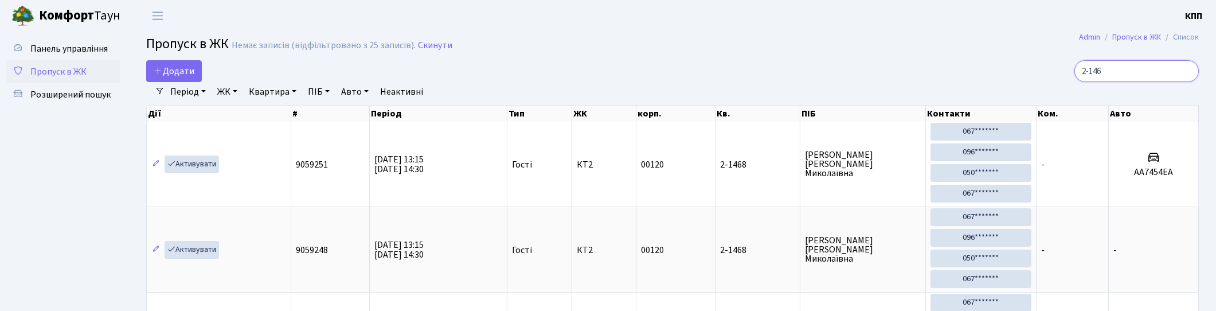
click at [1099, 68] on input "2-146" at bounding box center [1136, 71] width 124 height 22
type input "2-146"
click at [184, 66] on span "Додати" at bounding box center [174, 71] width 41 height 13
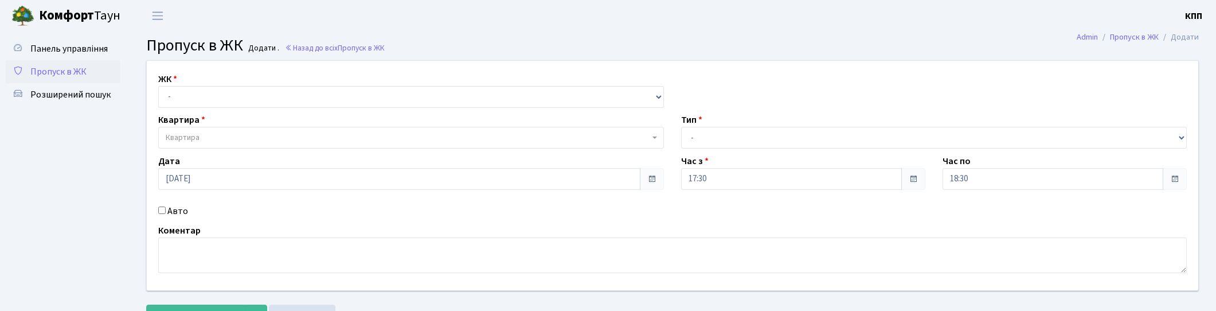
click at [172, 209] on label "Авто" at bounding box center [177, 211] width 21 height 14
click at [166, 209] on input "Авто" at bounding box center [161, 209] width 7 height 7
checkbox input "true"
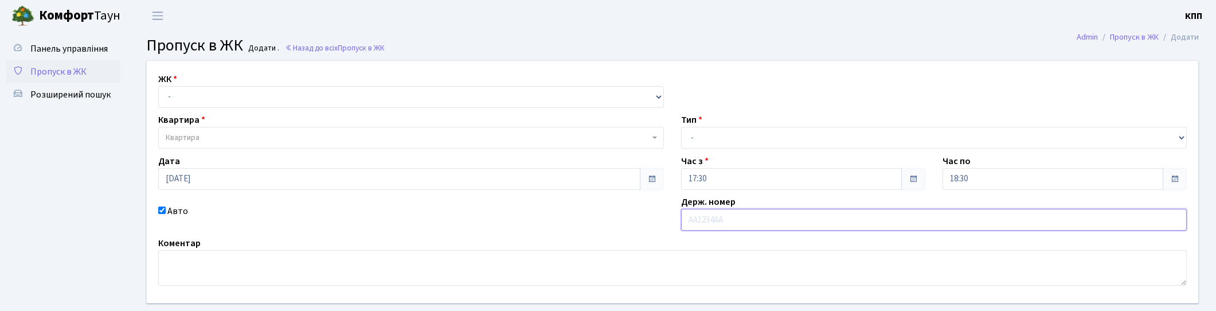
click at [730, 219] on input "text" at bounding box center [934, 220] width 506 height 22
click at [254, 101] on select "- КТ, вул. Регенераторна, 4 КТ2, просп. [STREET_ADDRESS] [STREET_ADDRESS] [PERS…" at bounding box center [411, 97] width 506 height 22
select select "271"
click at [158, 86] on select "- КТ, вул. Регенераторна, 4 КТ2, просп. [STREET_ADDRESS] [STREET_ADDRESS] [PERS…" at bounding box center [411, 97] width 506 height 22
select select
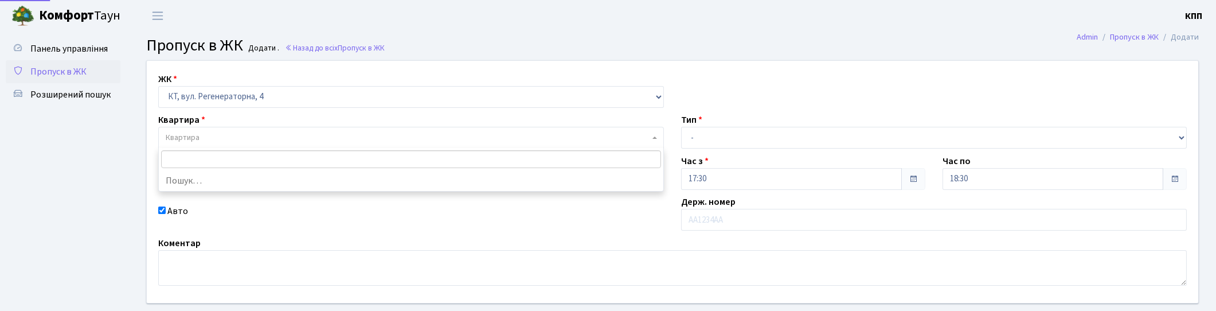
click at [239, 144] on span "Квартира" at bounding box center [411, 138] width 506 height 22
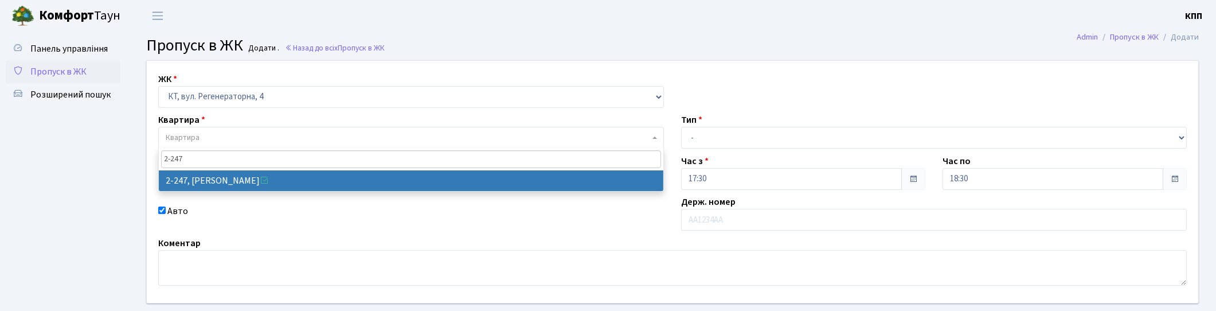
type input "2-247"
select select "512"
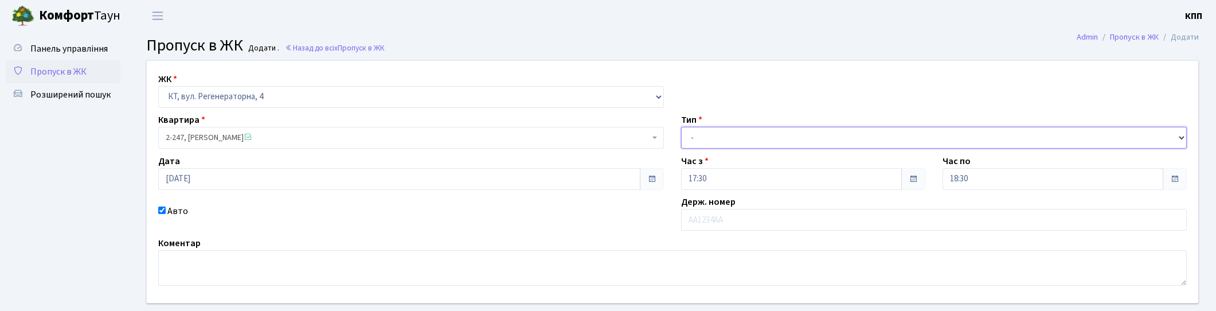
drag, startPoint x: 700, startPoint y: 136, endPoint x: 703, endPoint y: 146, distance: 10.2
click at [700, 136] on select "- Доставка Таксі Гості Сервіс" at bounding box center [934, 138] width 506 height 22
select select "3"
click at [681, 127] on select "- Доставка Таксі Гості Сервіс" at bounding box center [934, 138] width 506 height 22
click at [1030, 175] on input "18:30" at bounding box center [1052, 179] width 221 height 22
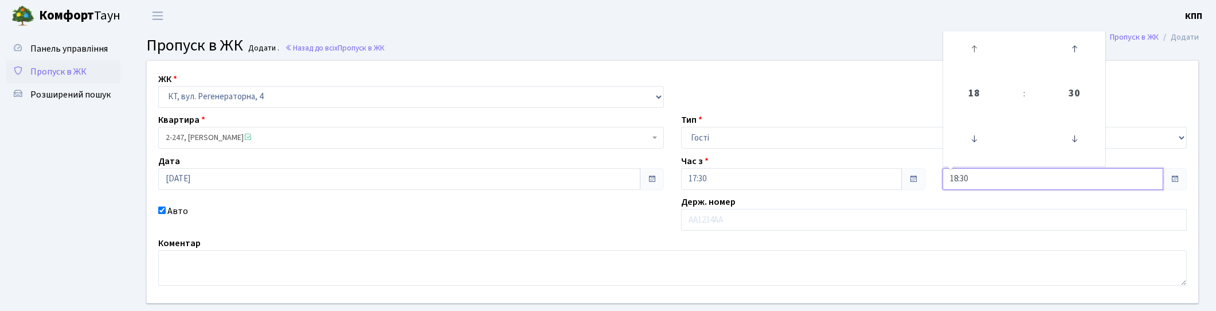
click at [978, 64] on link at bounding box center [974, 48] width 34 height 41
click at [978, 54] on icon at bounding box center [973, 48] width 31 height 31
type input "20:30"
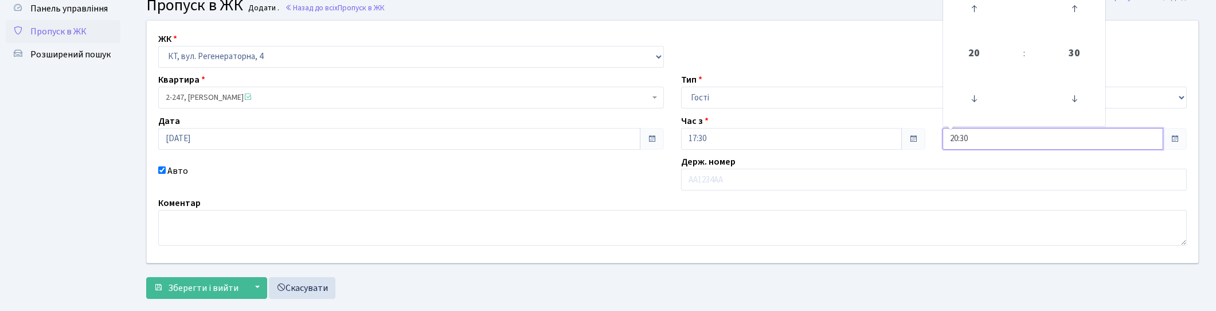
scroll to position [62, 0]
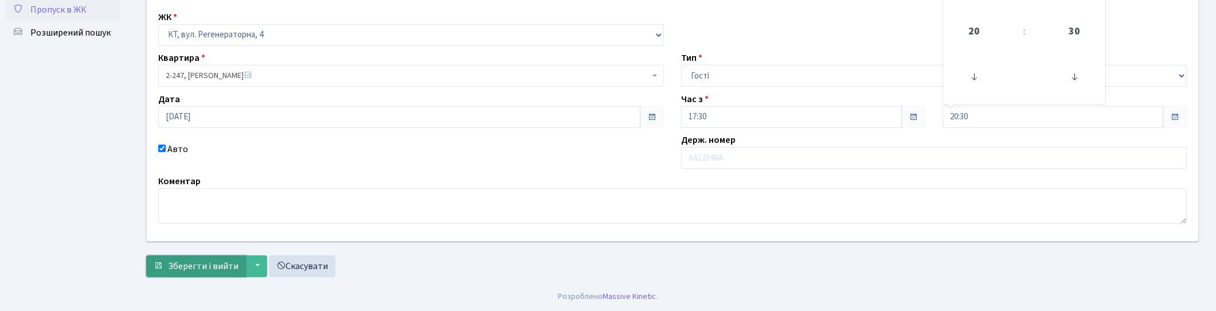
click at [192, 261] on span "Зберегти і вийти" at bounding box center [203, 266] width 71 height 13
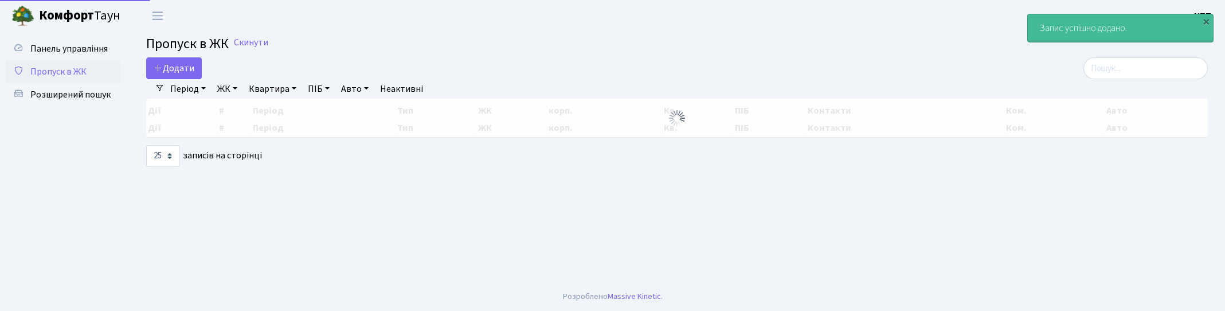
select select "25"
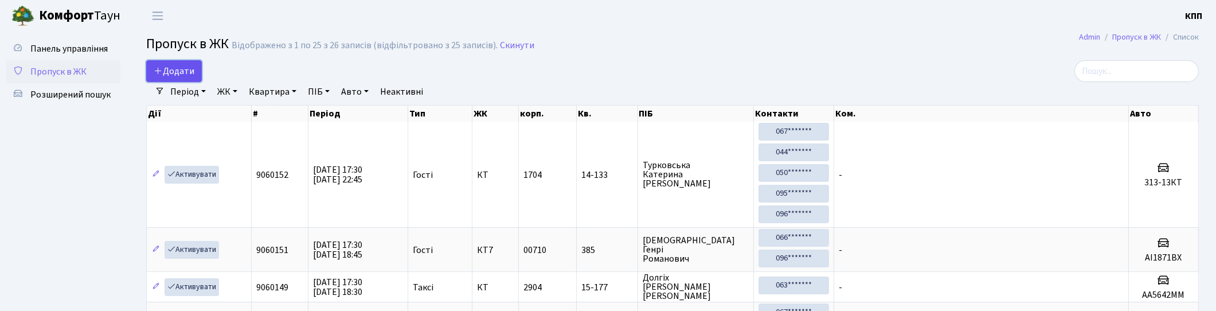
click at [173, 65] on span "Додати" at bounding box center [174, 71] width 41 height 13
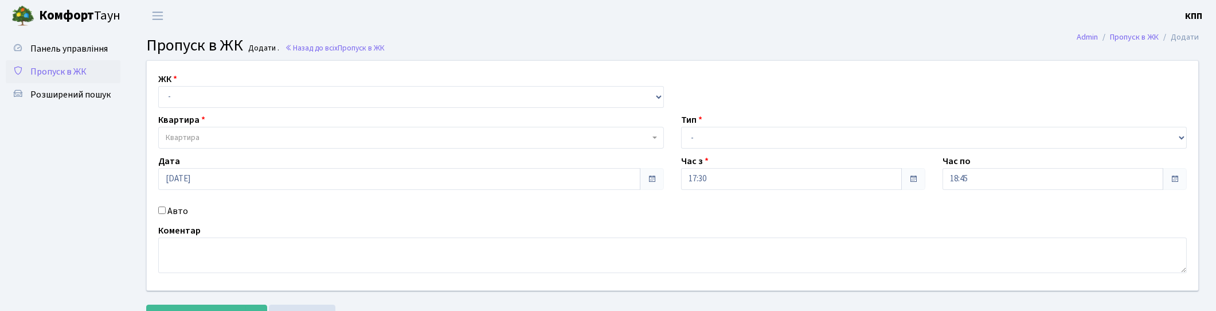
click at [168, 208] on label "Авто" at bounding box center [177, 211] width 21 height 14
click at [166, 208] on input "Авто" at bounding box center [161, 209] width 7 height 7
checkbox input "true"
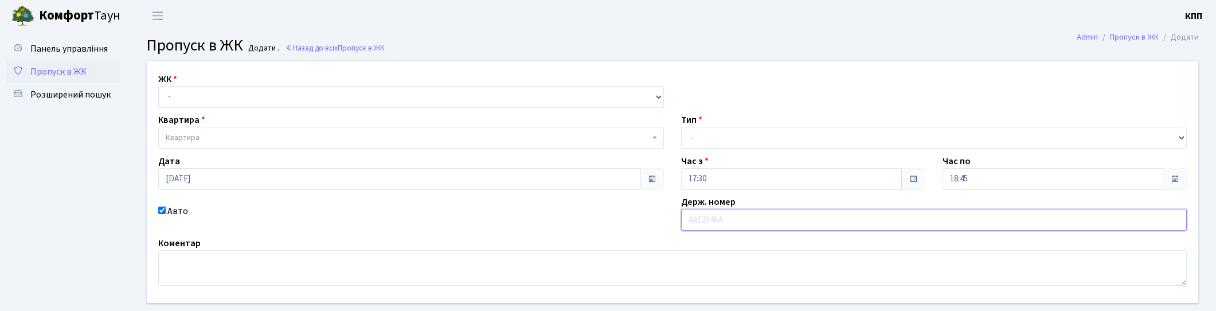
click at [723, 218] on input "text" at bounding box center [934, 220] width 506 height 22
type input "СА1234АА"
click at [715, 146] on select "- Доставка Таксі Гості Сервіс" at bounding box center [934, 138] width 506 height 22
select select "2"
click at [681, 127] on select "- Доставка Таксі Гості Сервіс" at bounding box center [934, 138] width 506 height 22
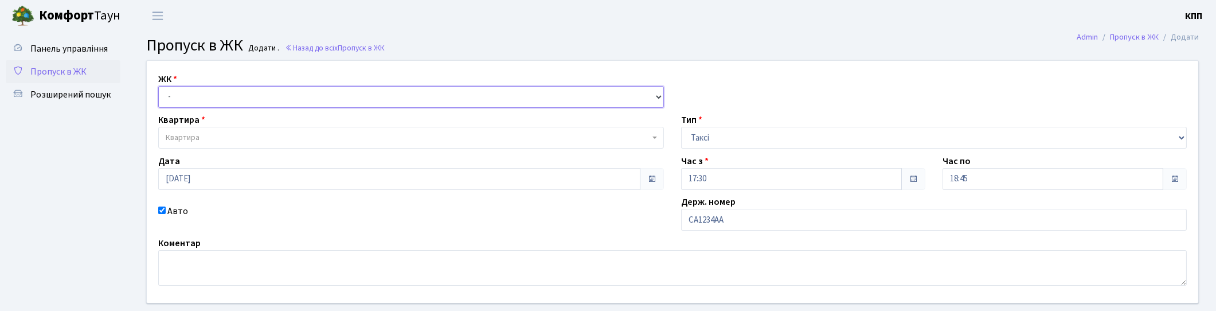
click at [357, 88] on select "- КТ, вул. Регенераторна, 4 КТ2, просп. Соборності, 17 КТ3, вул. Березнева, 16 …" at bounding box center [411, 97] width 506 height 22
select select "271"
click at [158, 86] on select "- КТ, вул. Регенераторна, 4 КТ2, просп. Соборності, 17 КТ3, вул. Березнева, 16 …" at bounding box center [411, 97] width 506 height 22
select select
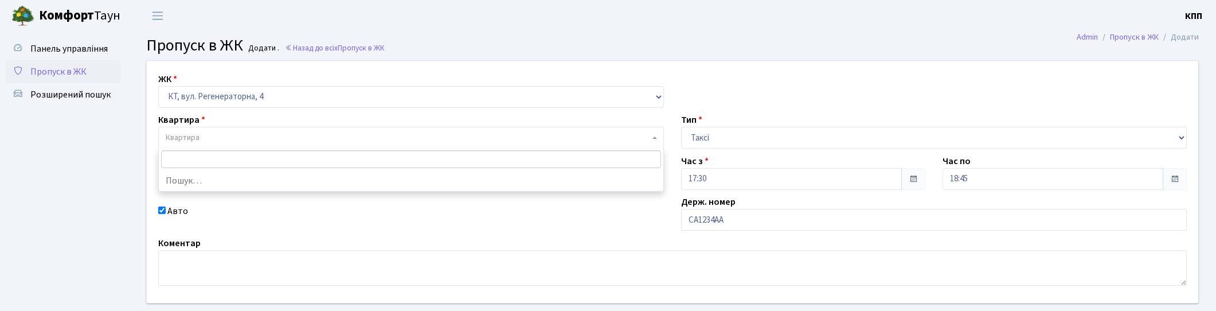
click at [307, 136] on span "Квартира" at bounding box center [408, 137] width 484 height 11
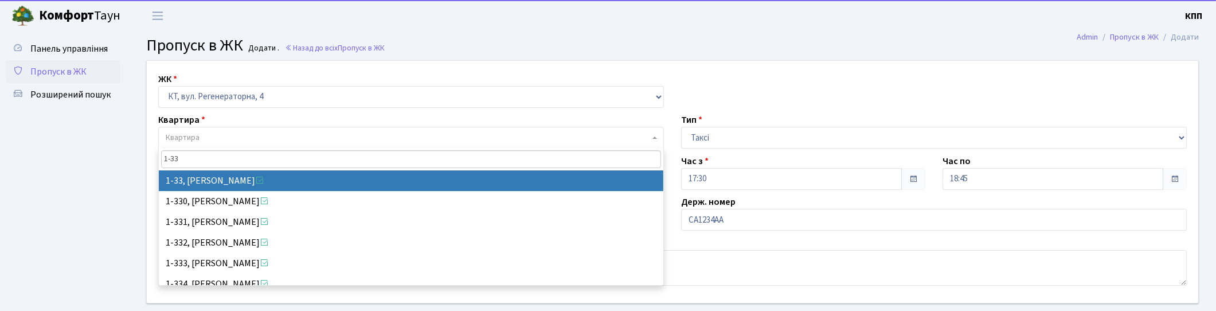
type input "1-33"
select select "33"
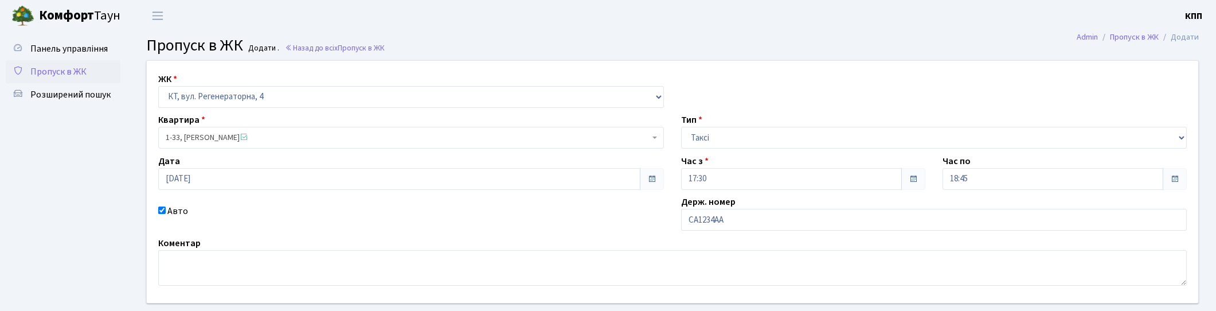
scroll to position [62, 0]
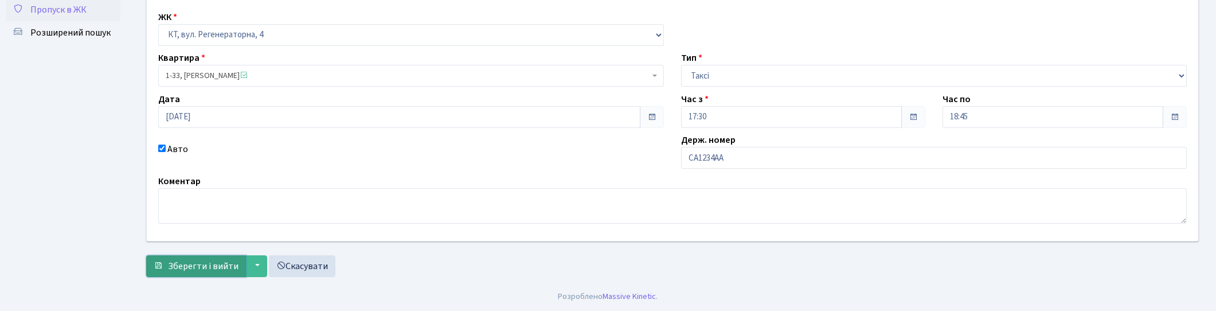
click at [188, 262] on span "Зберегти і вийти" at bounding box center [203, 266] width 71 height 13
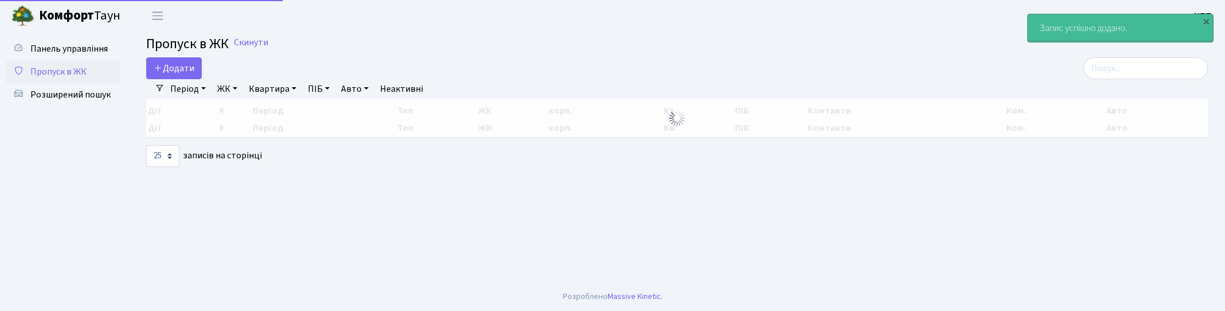
select select "25"
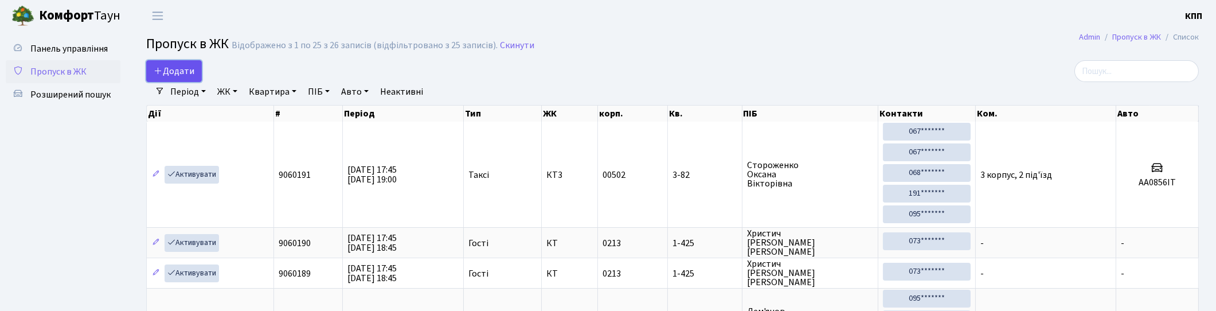
click at [186, 62] on link "Додати" at bounding box center [174, 71] width 56 height 22
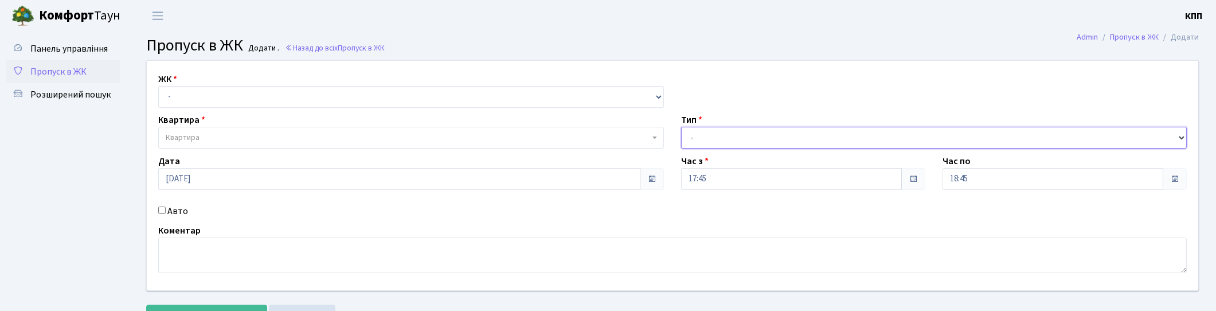
click at [737, 131] on select "- Доставка Таксі Гості Сервіс" at bounding box center [934, 138] width 506 height 22
select select "3"
click at [681, 127] on select "- Доставка Таксі Гості Сервіс" at bounding box center [934, 138] width 506 height 22
click at [283, 100] on select "- КТ, вул. Регенераторна, 4 КТ2, просп. [STREET_ADDRESS] [STREET_ADDRESS] [PERS…" at bounding box center [411, 97] width 506 height 22
select select "271"
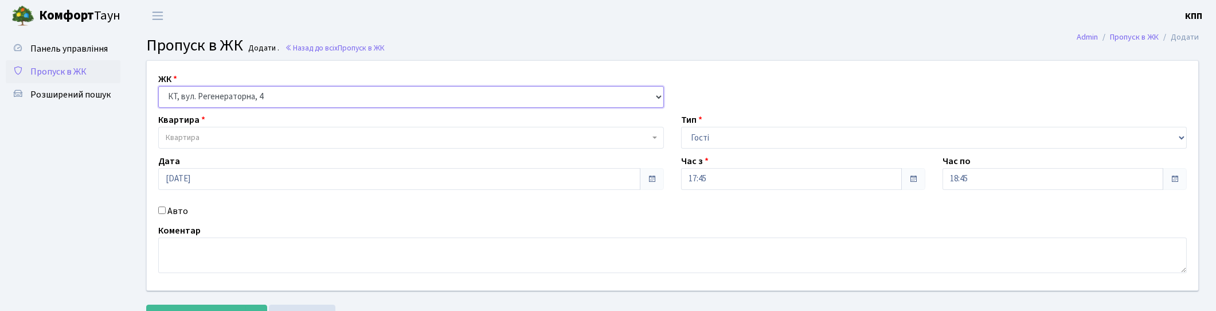
click at [158, 86] on select "- КТ, вул. Регенераторна, 4 КТ2, просп. [STREET_ADDRESS] [STREET_ADDRESS] [PERS…" at bounding box center [411, 97] width 506 height 22
select select
click at [288, 92] on select "- КТ, вул. Регенераторна, 4 КТ2, просп. [STREET_ADDRESS] [STREET_ADDRESS] [PERS…" at bounding box center [411, 97] width 506 height 22
select select "295"
click at [158, 86] on select "- КТ, вул. Регенераторна, 4 КТ2, просп. [STREET_ADDRESS] [STREET_ADDRESS] [PERS…" at bounding box center [411, 97] width 506 height 22
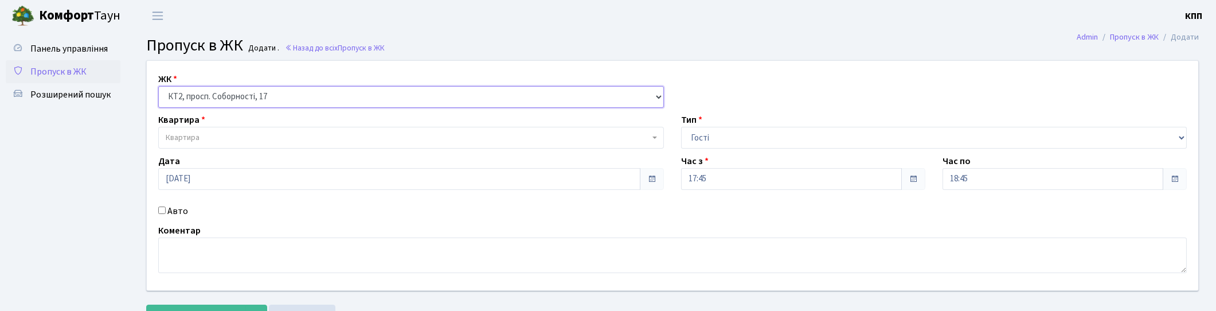
select select
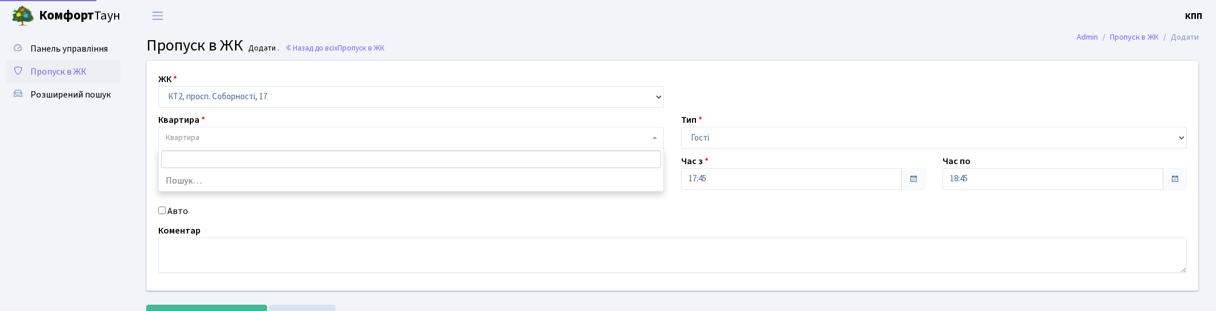
click at [267, 134] on span "Квартира" at bounding box center [408, 137] width 484 height 11
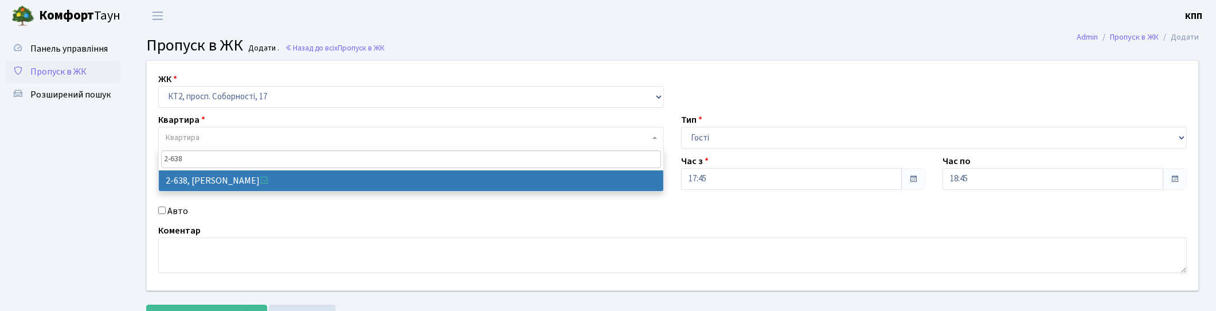
type input "2-638"
select select "15690"
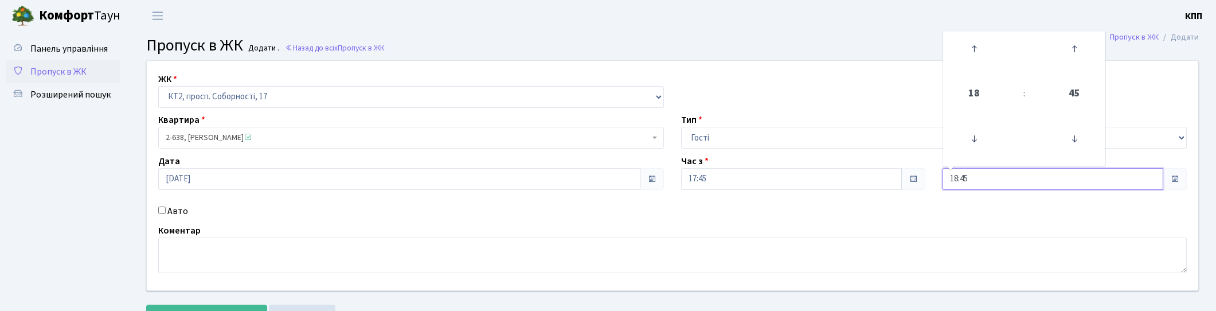
click at [1068, 186] on input "18:45" at bounding box center [1052, 179] width 221 height 22
click at [980, 60] on icon at bounding box center [973, 48] width 31 height 31
type input "21:45"
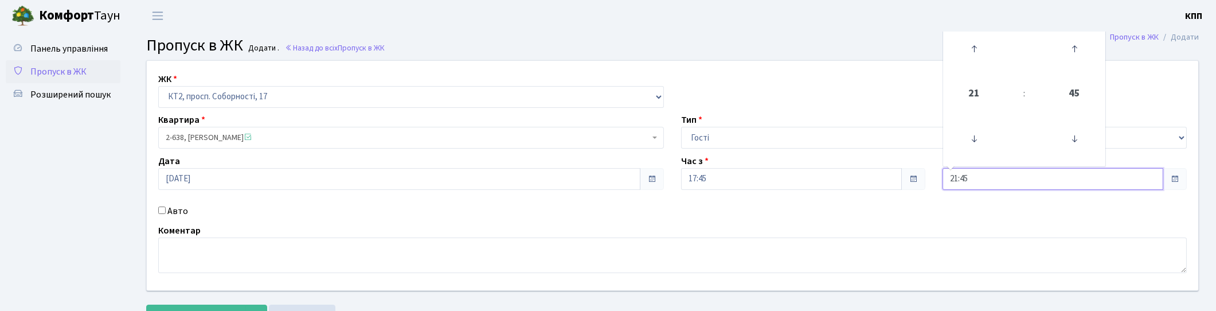
scroll to position [49, 0]
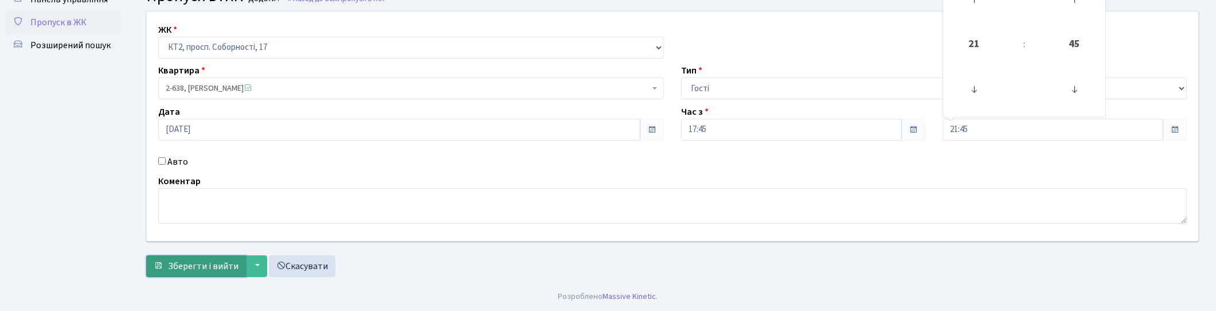
click at [215, 266] on span "Зберегти і вийти" at bounding box center [203, 266] width 71 height 13
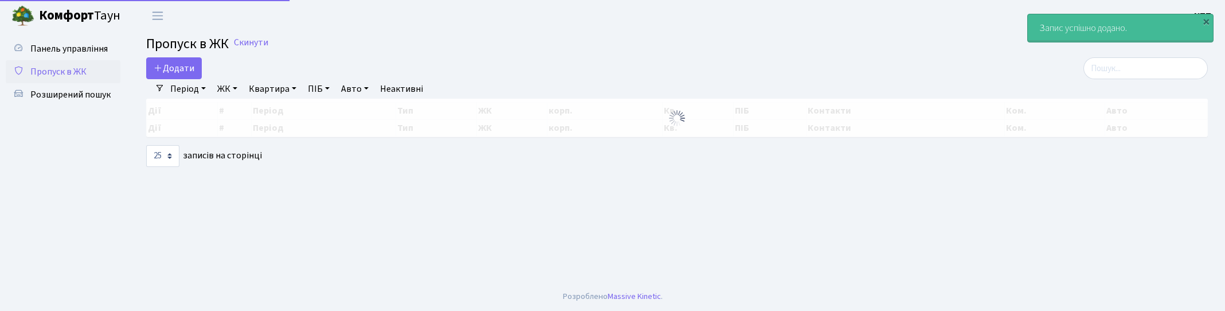
select select "25"
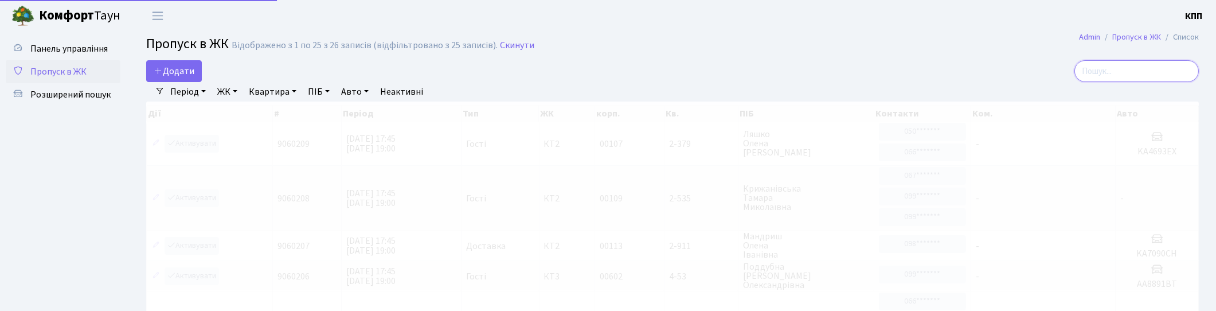
click at [1108, 68] on input "search" at bounding box center [1136, 71] width 124 height 22
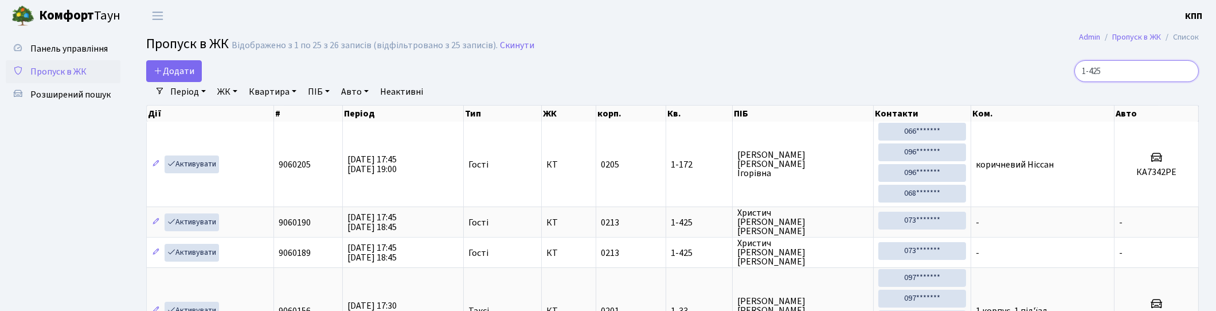
type input "1-425"
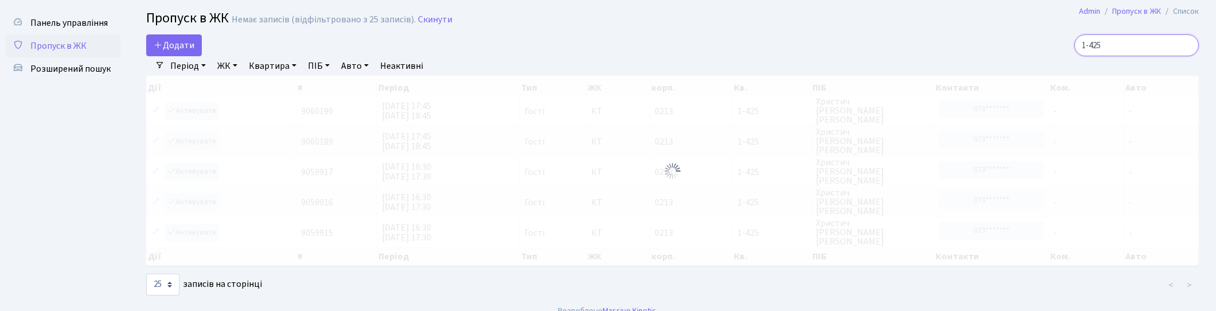
scroll to position [41, 0]
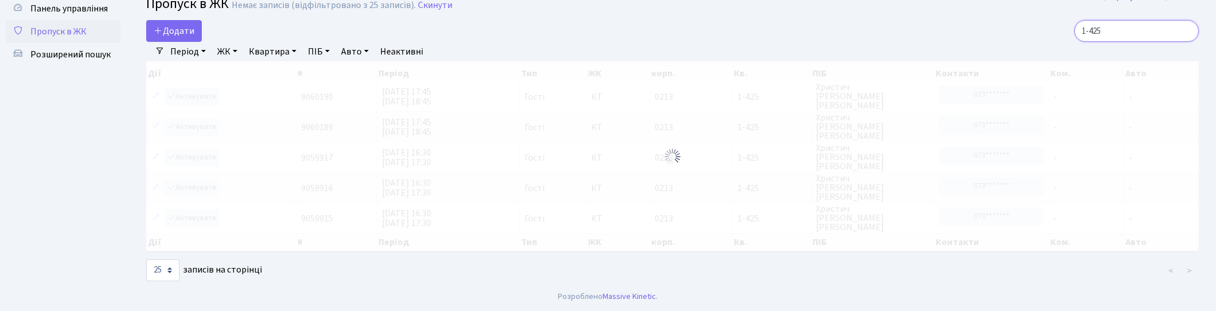
click at [1185, 28] on input "1-425" at bounding box center [1136, 31] width 124 height 22
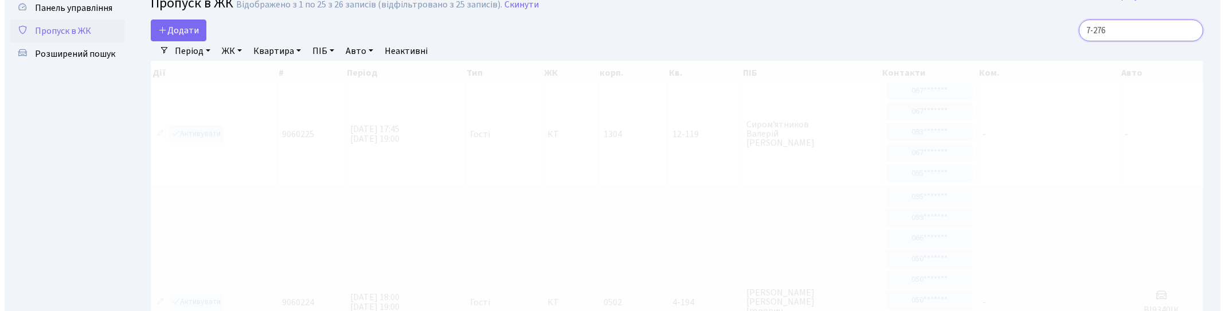
scroll to position [0, 0]
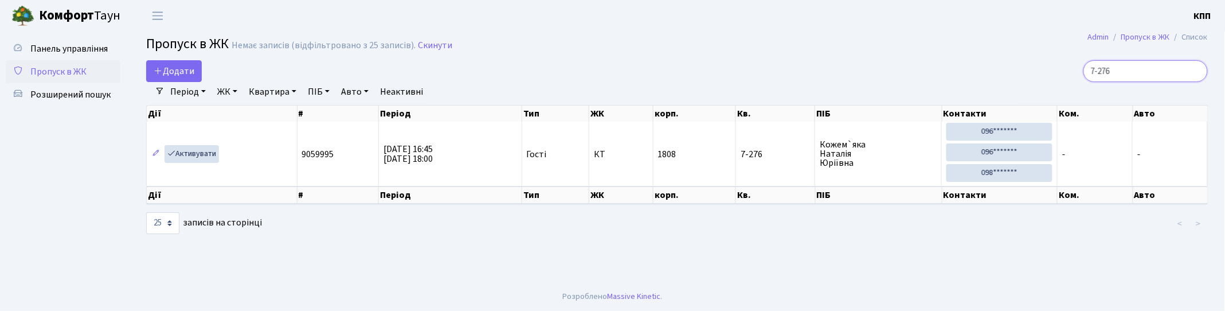
type input "7-276"
click at [185, 68] on span "Додати" at bounding box center [174, 71] width 41 height 13
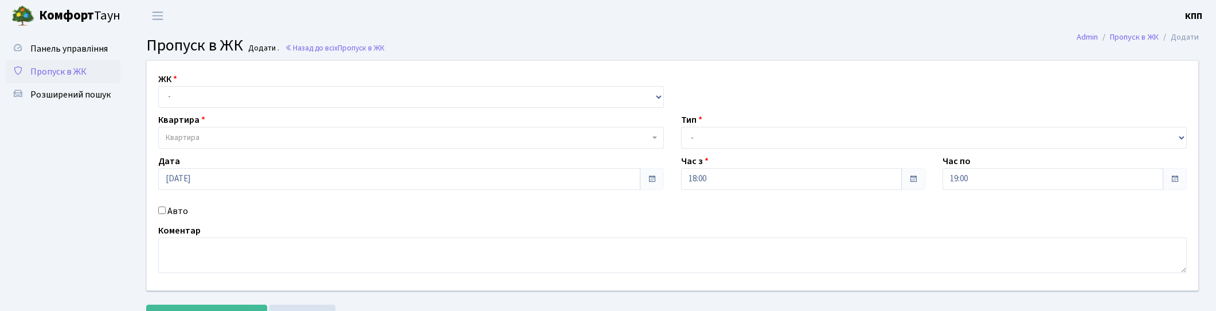
click at [175, 209] on label "Авто" at bounding box center [177, 211] width 21 height 14
click at [166, 209] on input "Авто" at bounding box center [161, 209] width 7 height 7
checkbox input "true"
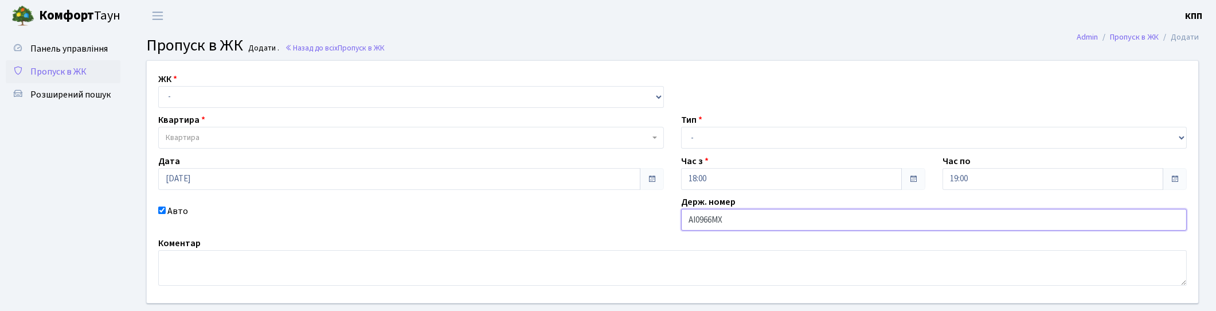
type input "АІ0966МХ"
click at [718, 136] on select "- Доставка Таксі Гості Сервіс" at bounding box center [934, 138] width 506 height 22
click at [226, 100] on select "- КТ, вул. Регенераторна, 4 КТ2, просп. [STREET_ADDRESS] [STREET_ADDRESS] [PERS…" at bounding box center [411, 97] width 506 height 22
select select "271"
click at [158, 86] on select "- КТ, вул. Регенераторна, 4 КТ2, просп. [STREET_ADDRESS] [STREET_ADDRESS] [PERS…" at bounding box center [411, 97] width 506 height 22
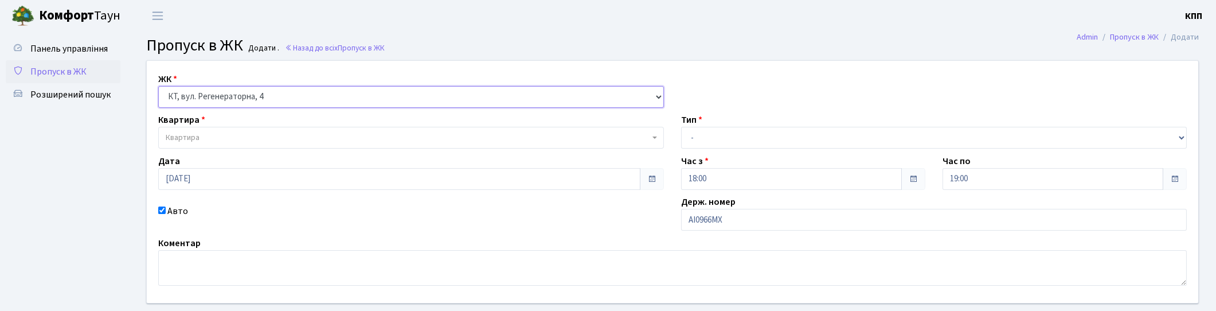
select select
click at [231, 136] on span "Квартира" at bounding box center [408, 137] width 484 height 11
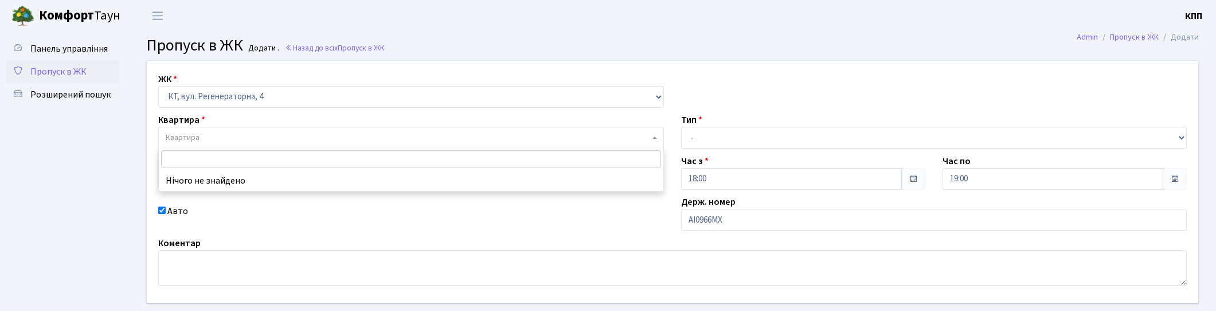
click at [227, 154] on input "search" at bounding box center [411, 159] width 500 height 18
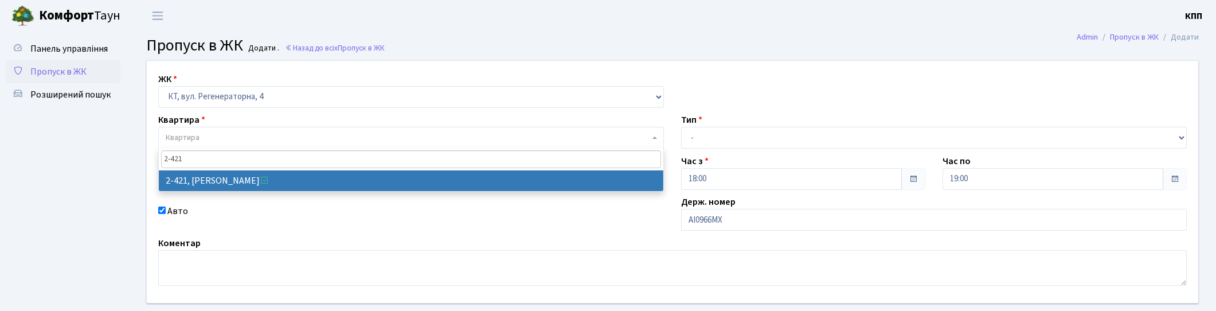
type input "2-421"
select select "1435"
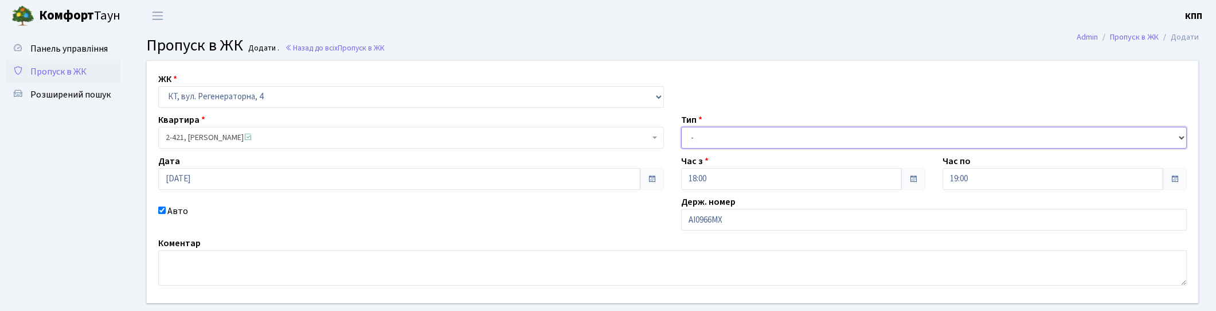
click at [741, 140] on select "- Доставка Таксі Гості Сервіс" at bounding box center [934, 138] width 506 height 22
select select "3"
click at [681, 127] on select "- Доставка Таксі Гості Сервіс" at bounding box center [934, 138] width 506 height 22
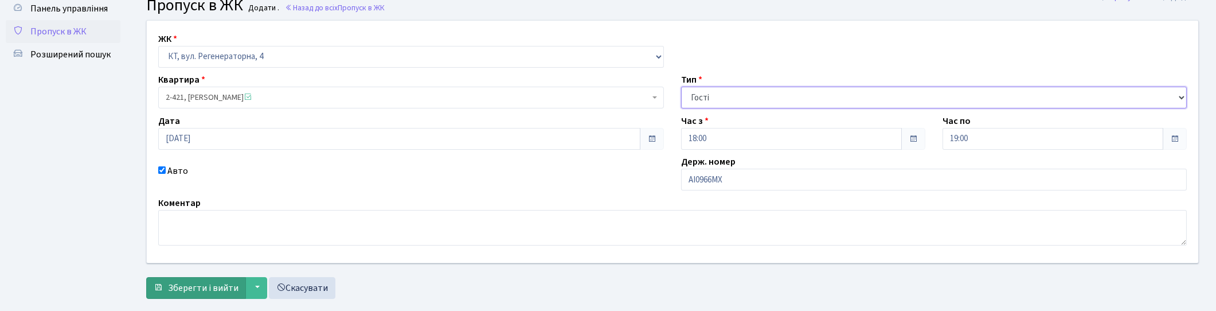
scroll to position [62, 0]
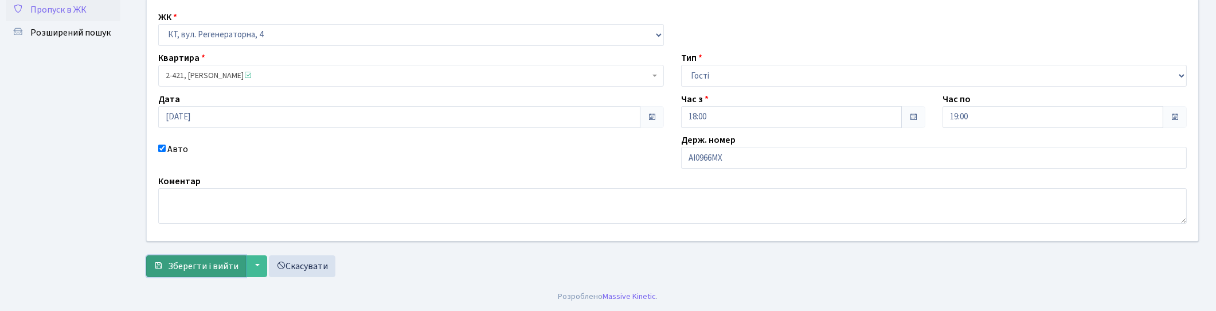
click at [186, 271] on span "Зберегти і вийти" at bounding box center [203, 266] width 71 height 13
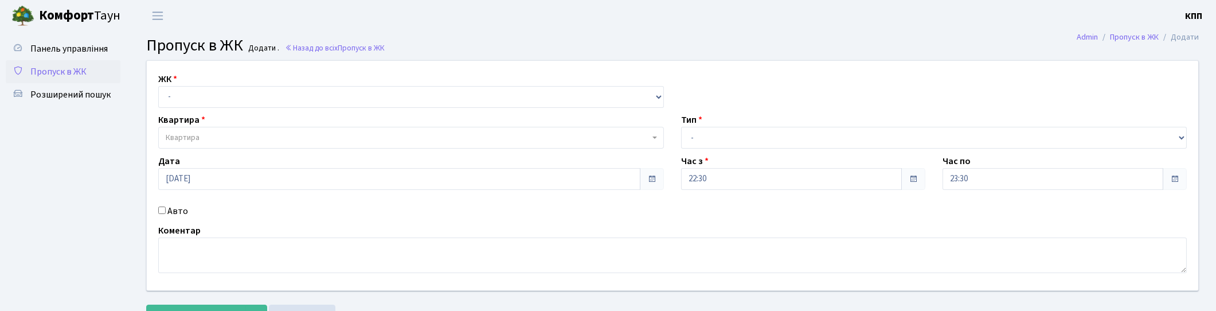
click at [65, 64] on link "Пропуск в ЖК" at bounding box center [63, 71] width 115 height 23
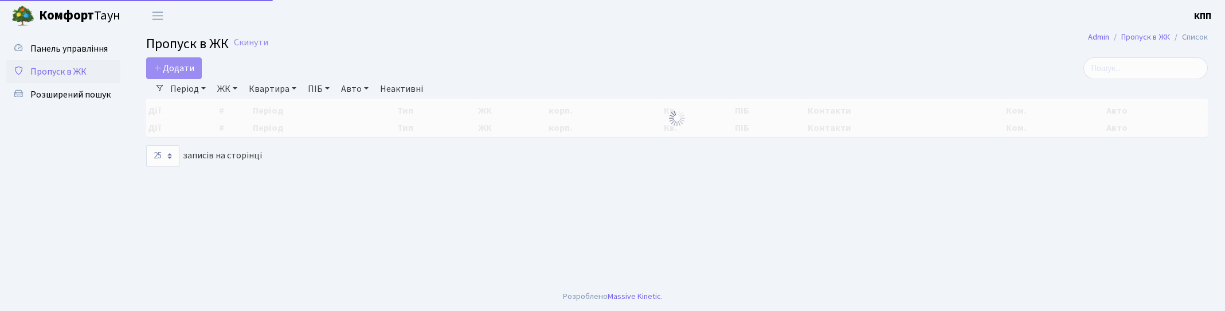
select select "25"
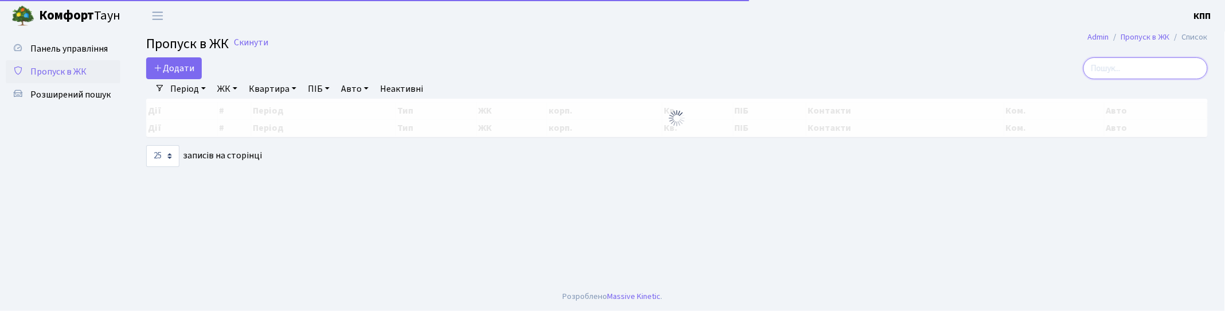
click at [1125, 64] on input "search" at bounding box center [1145, 68] width 124 height 22
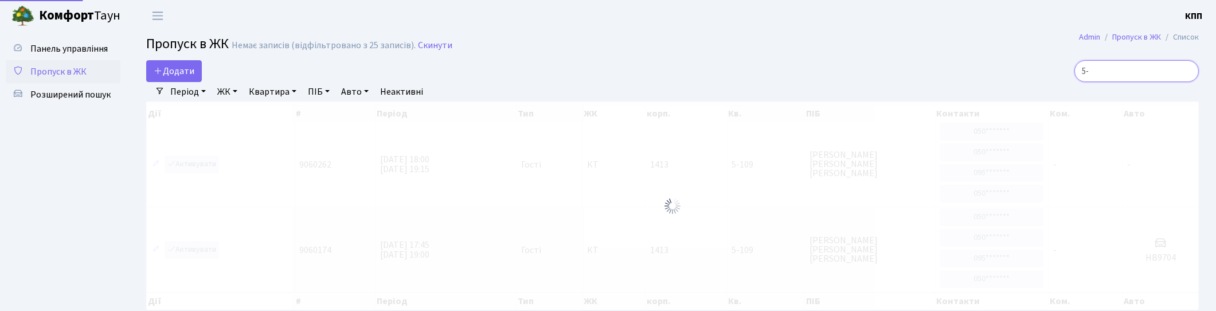
type input "5"
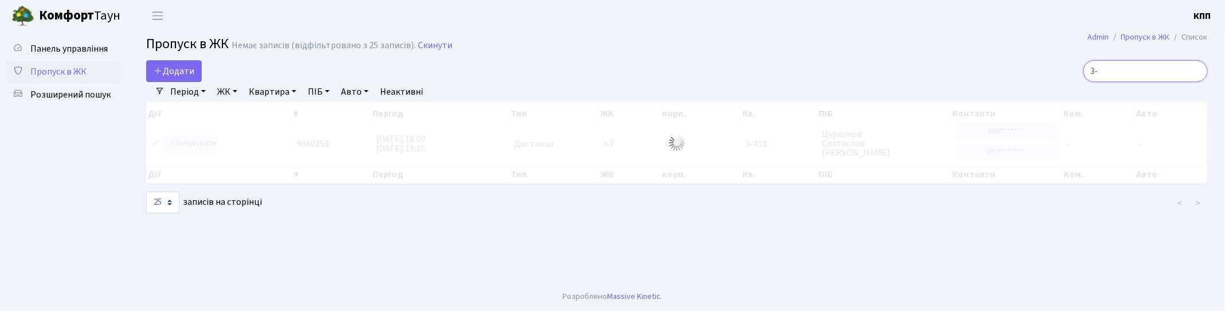
type input "3"
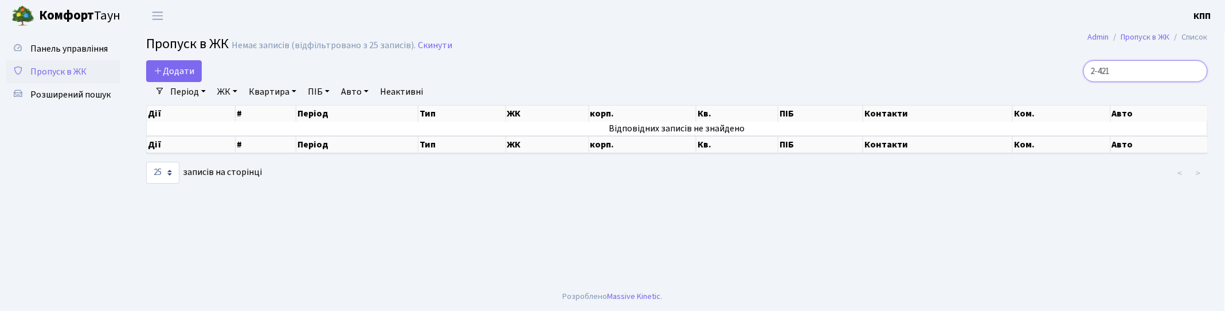
type input "2-421"
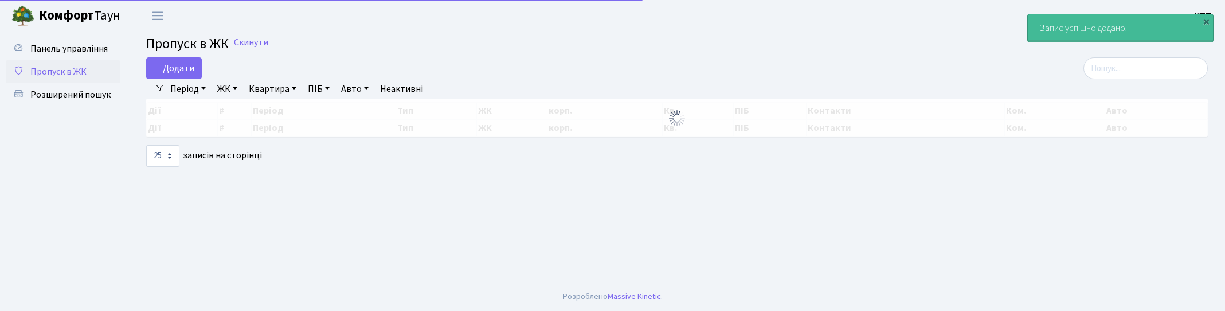
select select "25"
click at [169, 69] on span "Додати" at bounding box center [174, 68] width 41 height 13
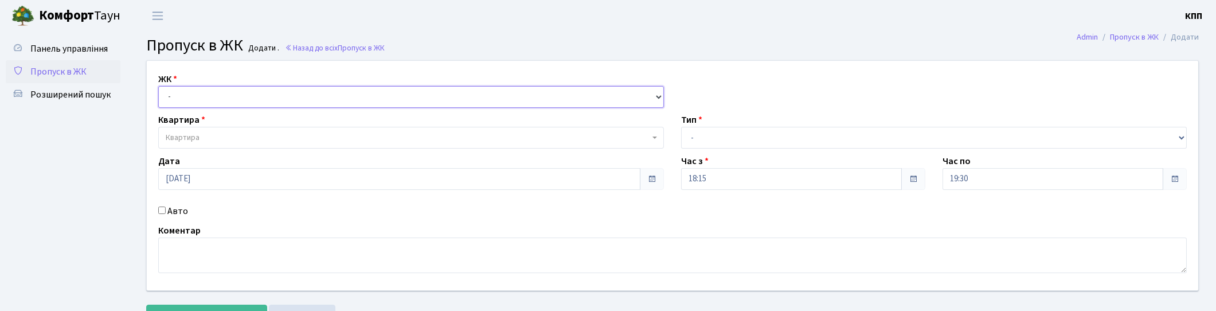
click at [199, 99] on select "- КТ, вул. Регенераторна, 4 КТ2, просп. Соборності, 17 КТ3, вул. Березнева, 16 …" at bounding box center [411, 97] width 506 height 22
select select "271"
click at [158, 86] on select "- КТ, вул. Регенераторна, 4 КТ2, просп. Соборності, 17 КТ3, вул. Березнева, 16 …" at bounding box center [411, 97] width 506 height 22
select select
drag, startPoint x: 768, startPoint y: 127, endPoint x: 754, endPoint y: 145, distance: 22.5
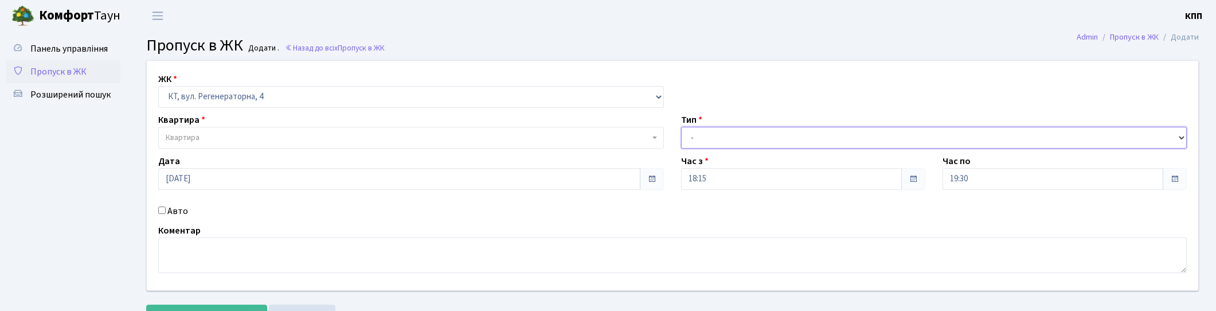
click at [768, 127] on select "- Доставка Таксі Гості Сервіс" at bounding box center [934, 138] width 506 height 22
select select "3"
click at [681, 127] on select "- Доставка Таксі Гості Сервіс" at bounding box center [934, 138] width 506 height 22
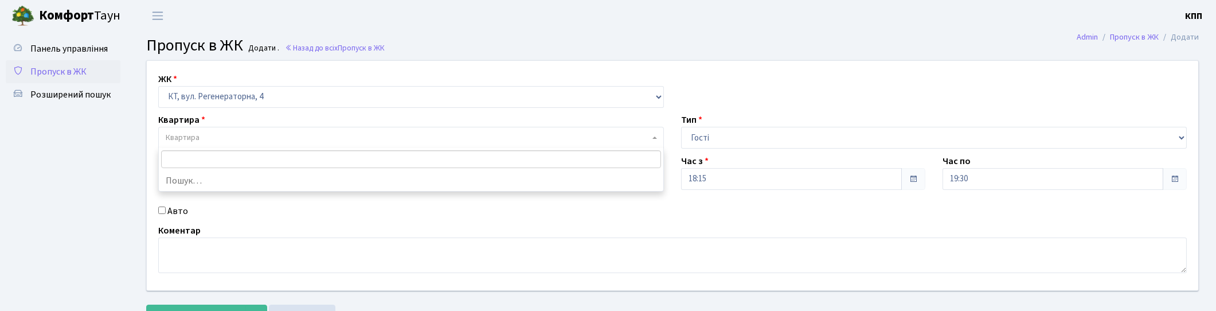
click at [213, 138] on span "Квартира" at bounding box center [408, 137] width 484 height 11
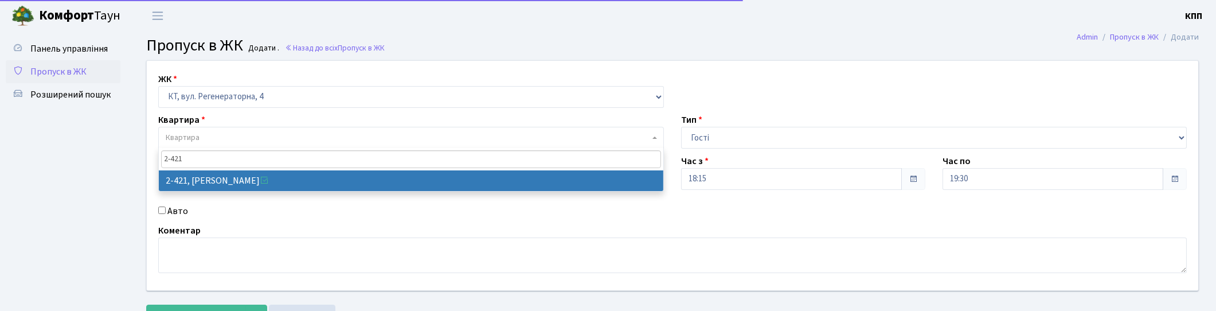
type input "2-421"
select select "1435"
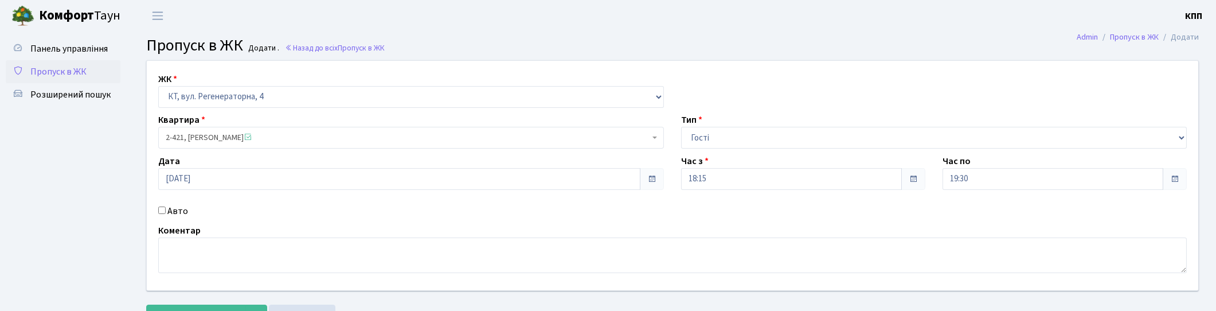
scroll to position [49, 0]
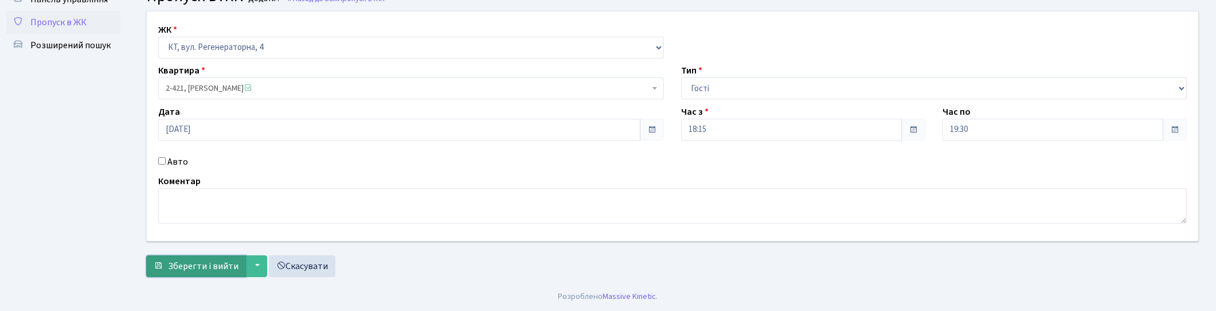
click at [162, 264] on span "submit" at bounding box center [158, 265] width 9 height 9
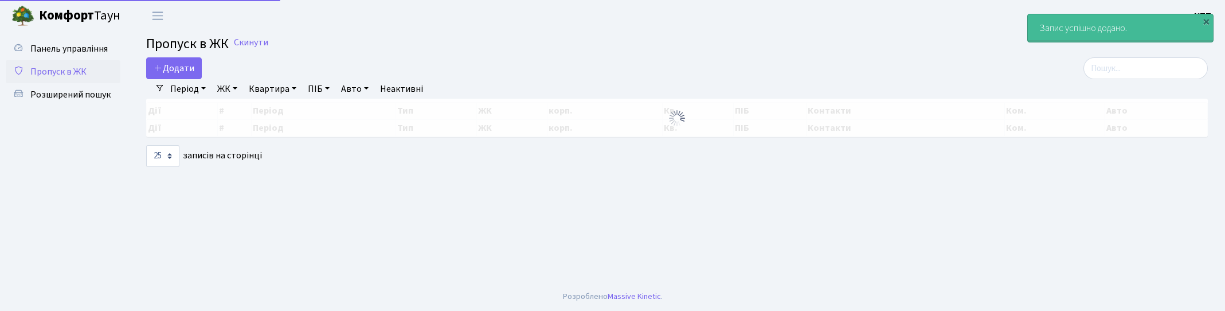
select select "25"
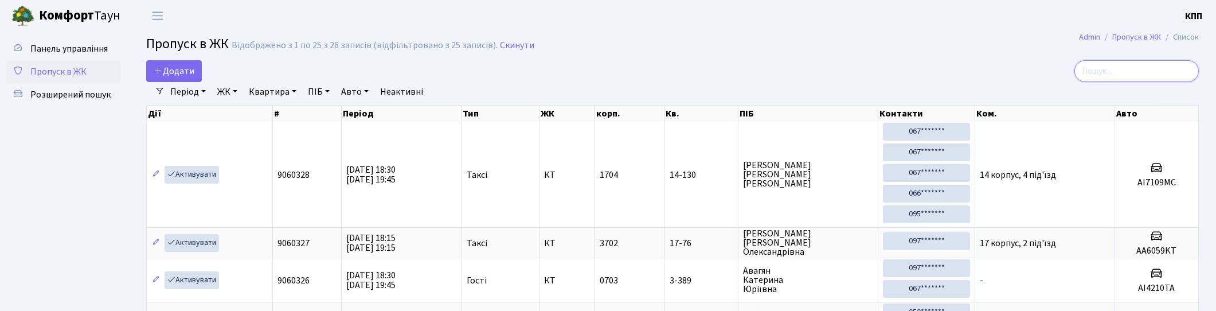
click at [1162, 70] on input "search" at bounding box center [1136, 71] width 124 height 22
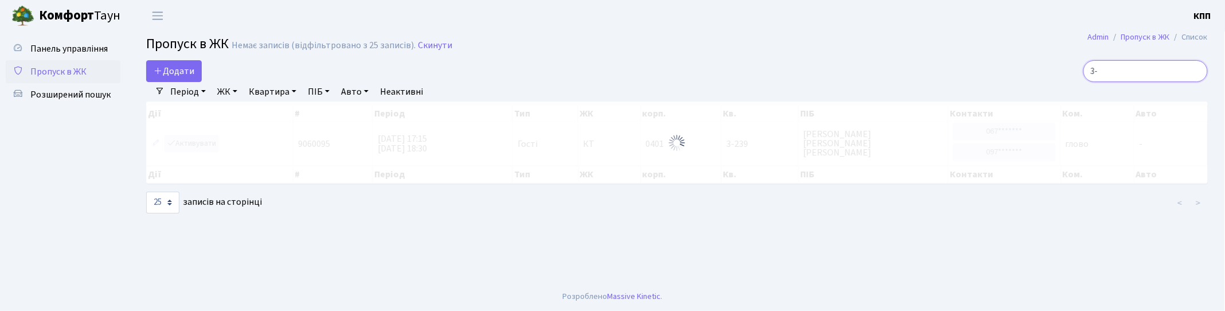
type input "3"
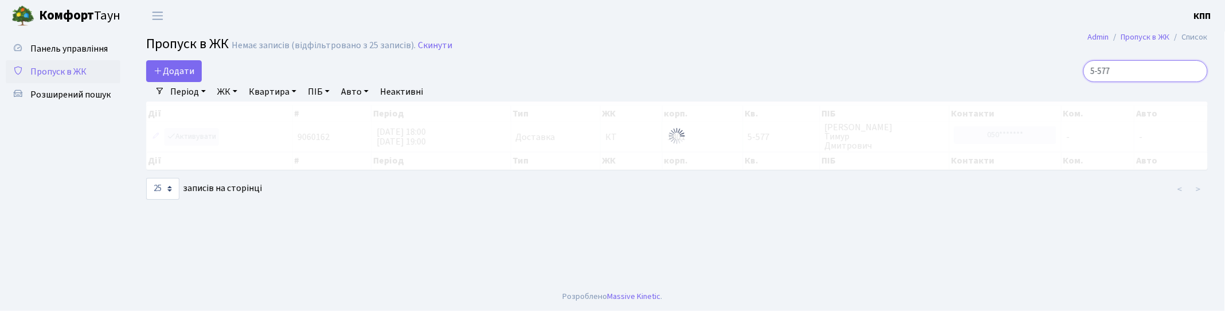
type input "5-577"
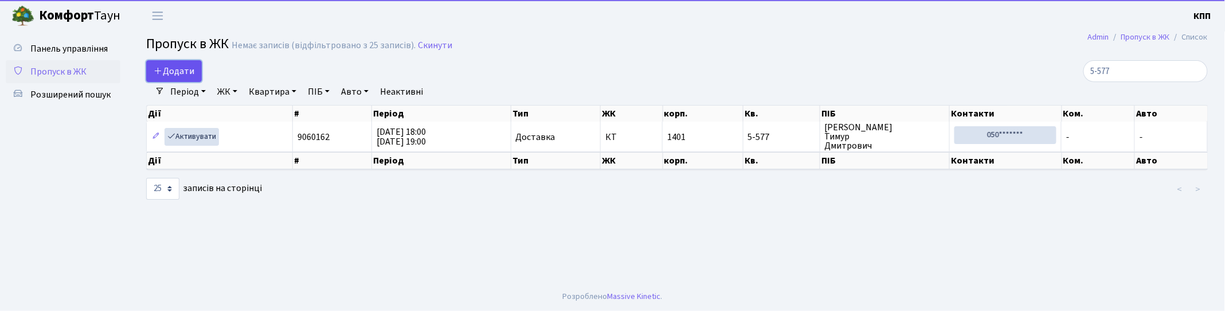
click at [165, 67] on span "Додати" at bounding box center [174, 71] width 41 height 13
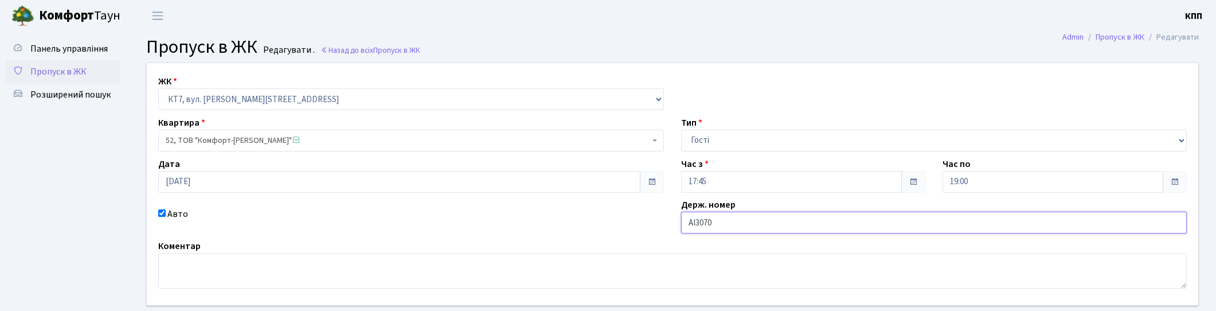
click at [771, 220] on input "AI3070" at bounding box center [934, 223] width 506 height 22
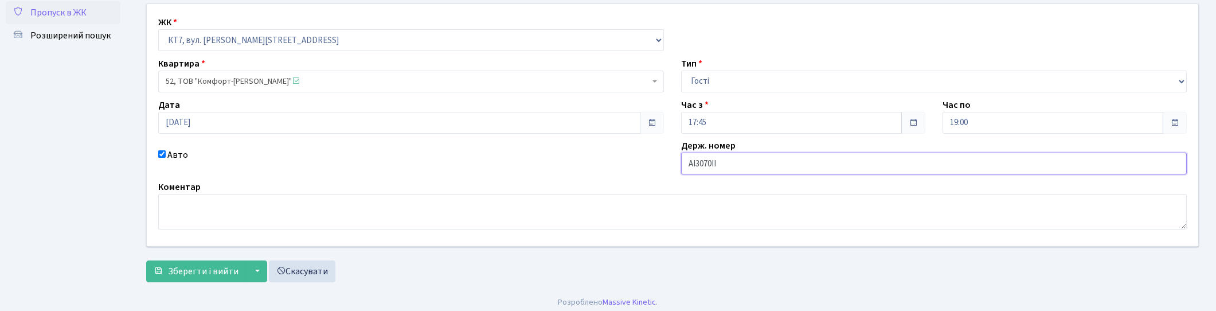
scroll to position [65, 0]
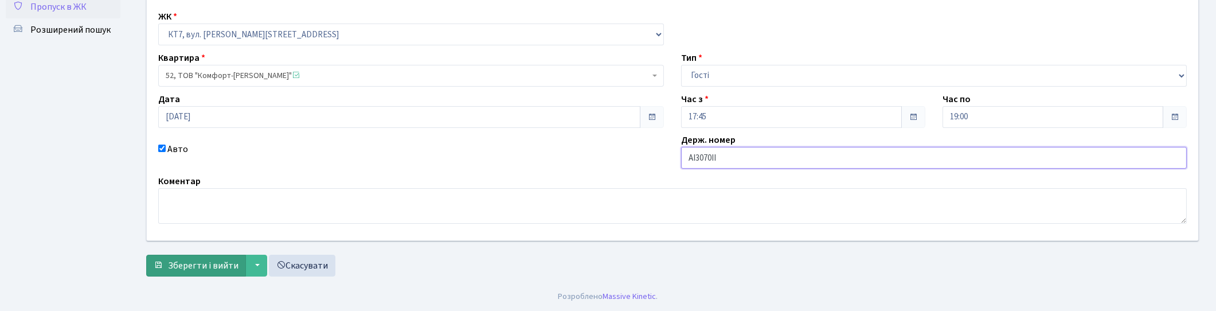
type input "AI3070ІІ"
click at [179, 262] on span "Зберегти і вийти" at bounding box center [203, 265] width 71 height 13
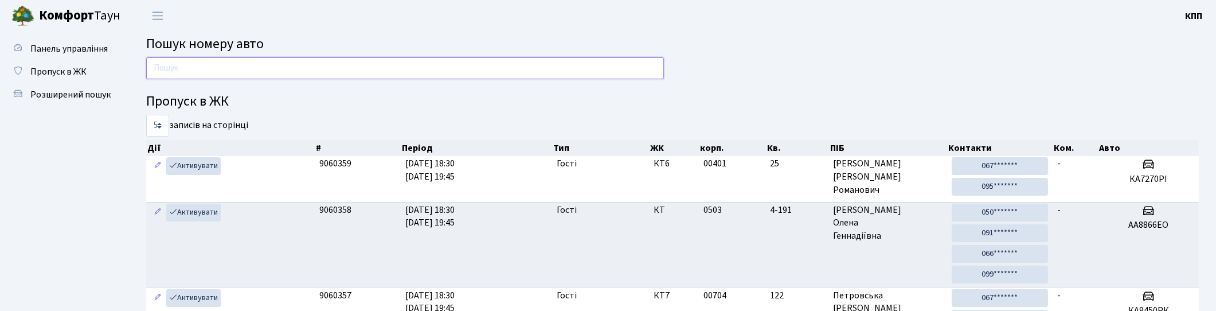
click at [259, 68] on input "text" at bounding box center [405, 68] width 518 height 22
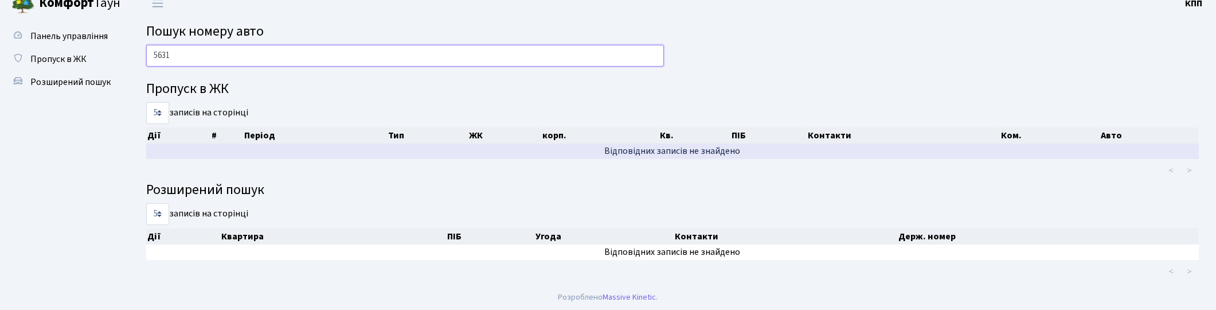
scroll to position [14, 0]
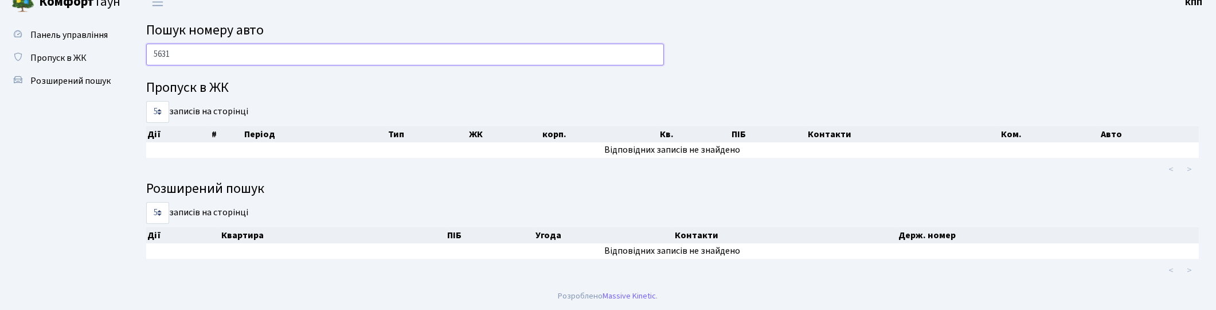
click at [318, 53] on input "5631" at bounding box center [405, 55] width 518 height 22
drag, startPoint x: 170, startPoint y: 53, endPoint x: 181, endPoint y: 60, distance: 12.9
click at [181, 60] on input "5631" at bounding box center [405, 55] width 518 height 22
click at [211, 56] on input "5631" at bounding box center [405, 55] width 518 height 22
click at [311, 52] on input "5631" at bounding box center [405, 55] width 518 height 22
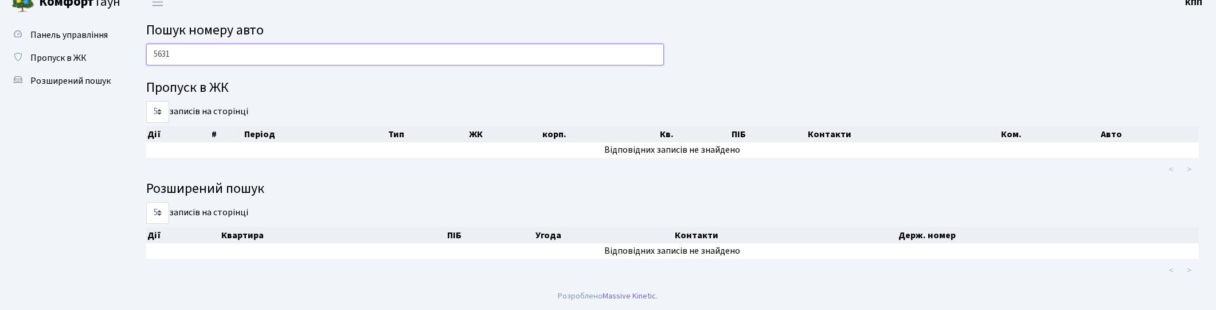
click at [306, 49] on input "5631" at bounding box center [405, 55] width 518 height 22
click at [261, 54] on input "5631" at bounding box center [405, 55] width 518 height 22
click at [270, 61] on input "5631" at bounding box center [405, 55] width 518 height 22
click at [343, 54] on input "5631" at bounding box center [405, 55] width 518 height 22
click at [159, 50] on input "5631" at bounding box center [405, 55] width 518 height 22
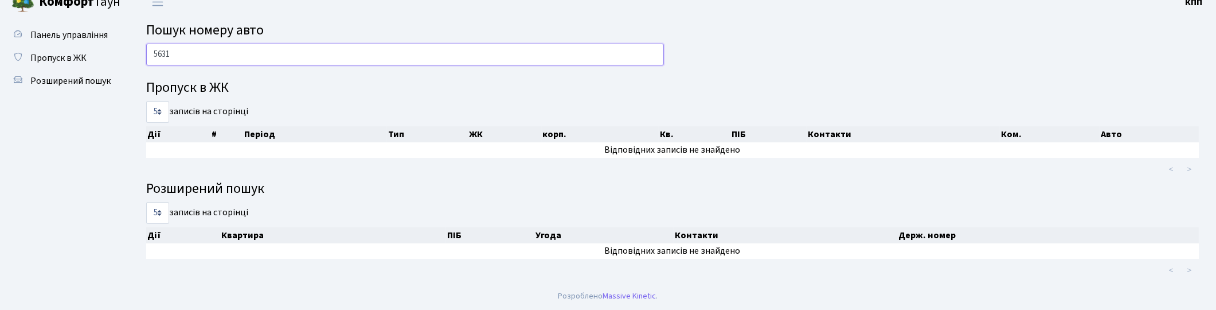
click at [163, 53] on input "5631" at bounding box center [405, 55] width 518 height 22
click at [220, 53] on input "5631" at bounding box center [405, 55] width 518 height 22
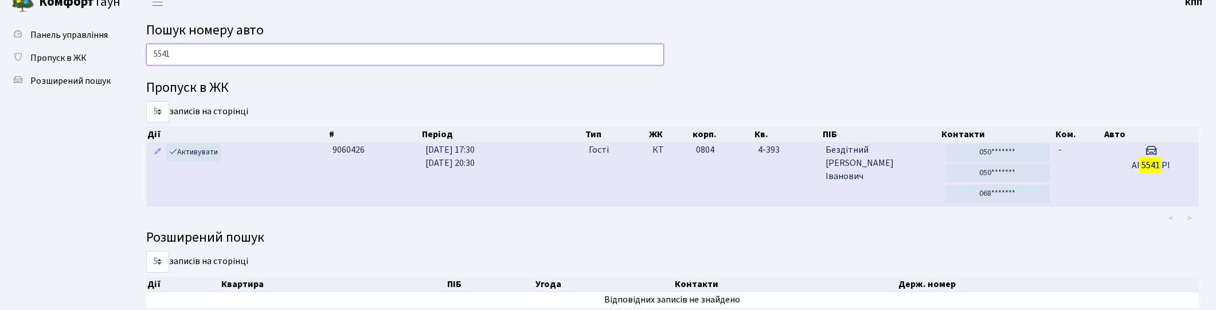
type input "5541"
click at [725, 178] on td "0804" at bounding box center [722, 174] width 62 height 64
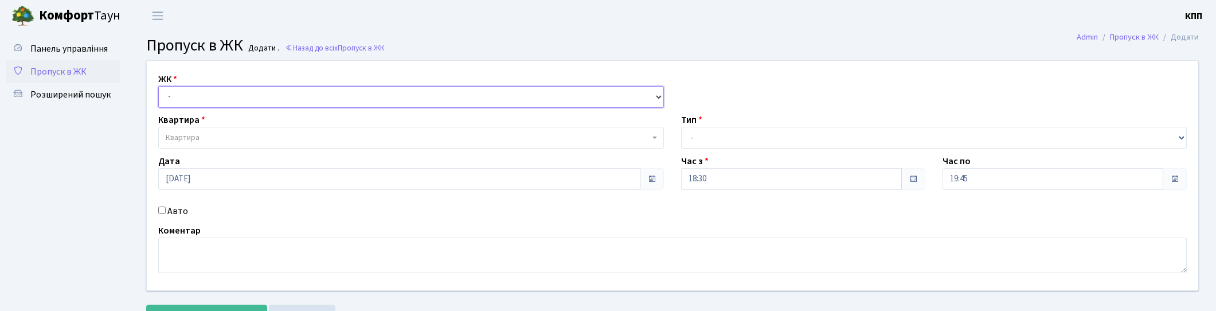
drag, startPoint x: 195, startPoint y: 94, endPoint x: 190, endPoint y: 107, distance: 13.4
click at [195, 94] on select "- КТ, вул. Регенераторна, 4 КТ2, просп. [STREET_ADDRESS] [STREET_ADDRESS] [PERS…" at bounding box center [411, 97] width 506 height 22
select select "271"
click at [158, 86] on select "- КТ, вул. Регенераторна, 4 КТ2, просп. [STREET_ADDRESS] [STREET_ADDRESS] [PERS…" at bounding box center [411, 97] width 506 height 22
select select
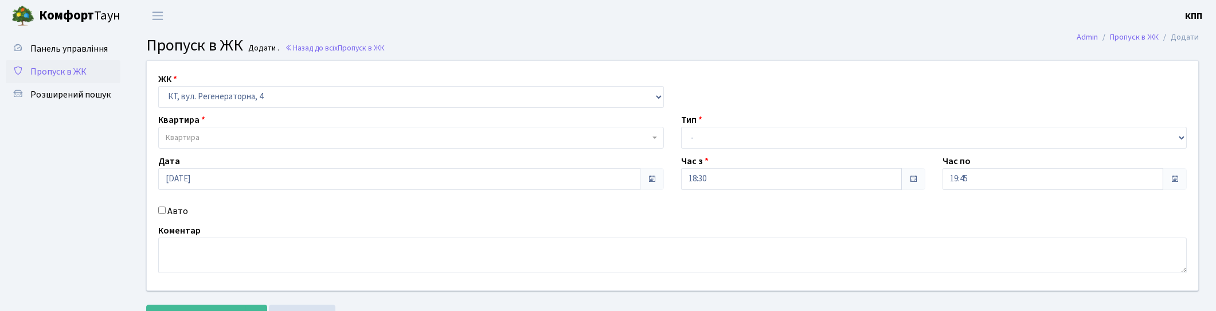
click at [161, 214] on div "Авто" at bounding box center [411, 211] width 523 height 14
click at [174, 202] on div "ЖК - КТ, вул. Регенераторна, 4 КТ2, просп. [STREET_ADDRESS] [STREET_ADDRESS] [P…" at bounding box center [672, 175] width 1068 height 229
click at [169, 208] on label "Авто" at bounding box center [177, 211] width 21 height 14
click at [166, 208] on input "Авто" at bounding box center [161, 209] width 7 height 7
checkbox input "true"
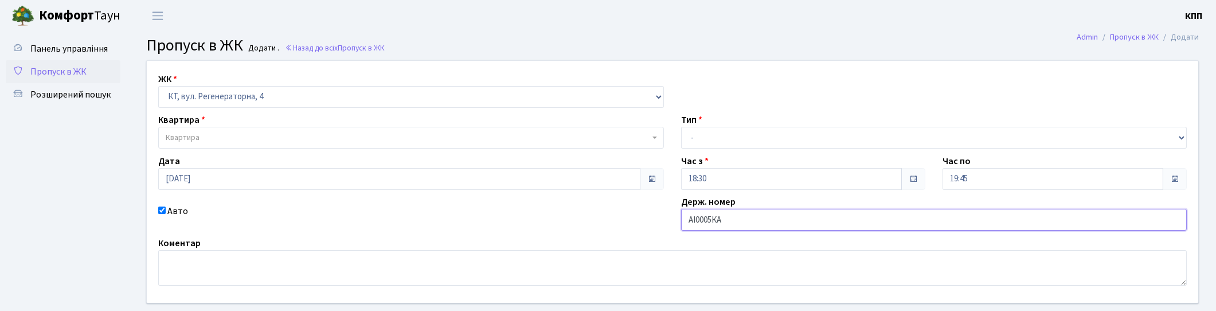
type input "АІ0005КА"
click at [707, 131] on select "- Доставка Таксі Гості Сервіс" at bounding box center [934, 138] width 506 height 22
select select "3"
click at [681, 127] on select "- Доставка Таксі Гості Сервіс" at bounding box center [934, 138] width 506 height 22
click at [231, 97] on select "- КТ, вул. Регенераторна, 4 КТ2, просп. [STREET_ADDRESS] [STREET_ADDRESS] [PERS…" at bounding box center [411, 97] width 506 height 22
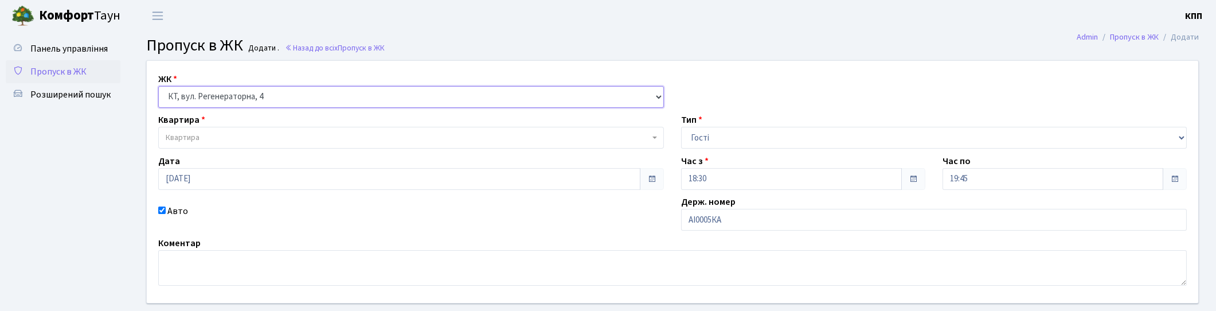
click at [158, 86] on select "- КТ, вул. Регенераторна, 4 КТ2, просп. [STREET_ADDRESS] [STREET_ADDRESS] [PERS…" at bounding box center [411, 97] width 506 height 22
click at [220, 146] on span "Квартира" at bounding box center [411, 138] width 506 height 22
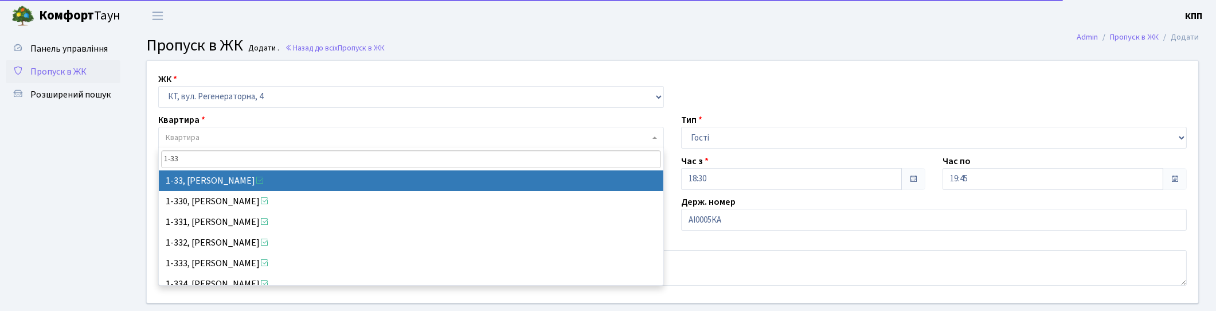
type input "1-33"
select select "33"
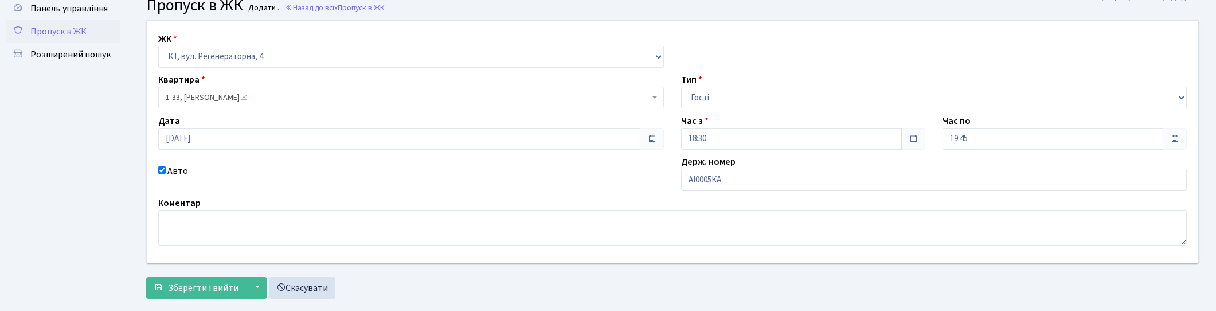
scroll to position [62, 0]
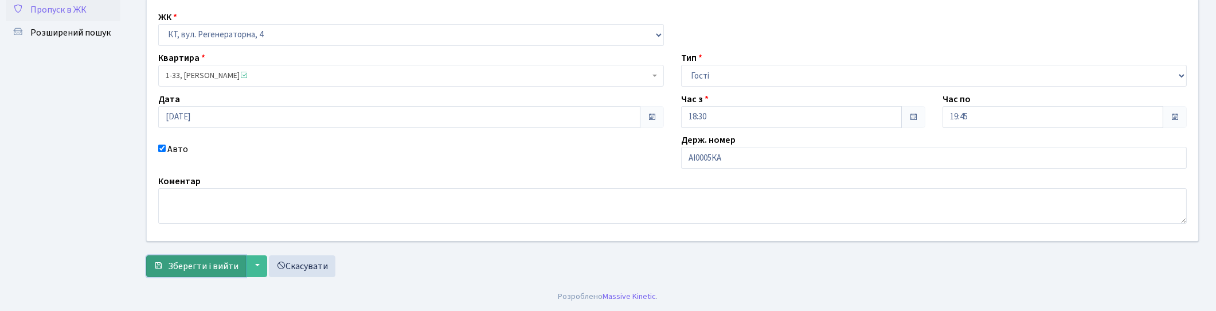
click at [181, 267] on span "Зберегти і вийти" at bounding box center [203, 266] width 71 height 13
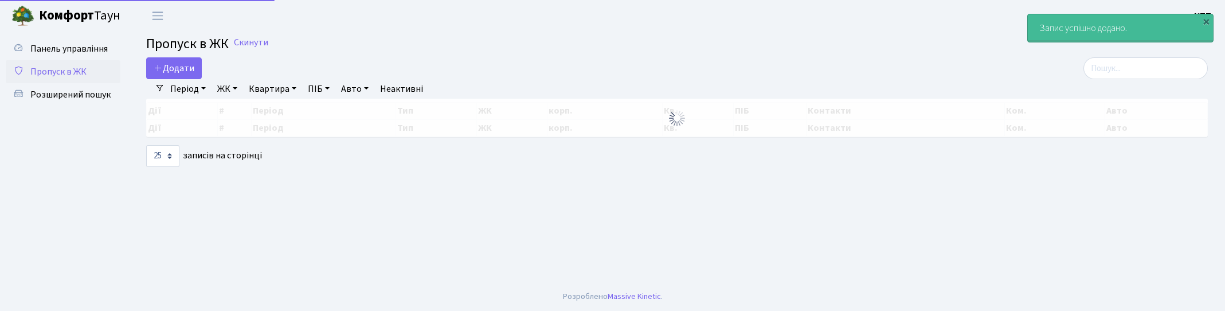
select select "25"
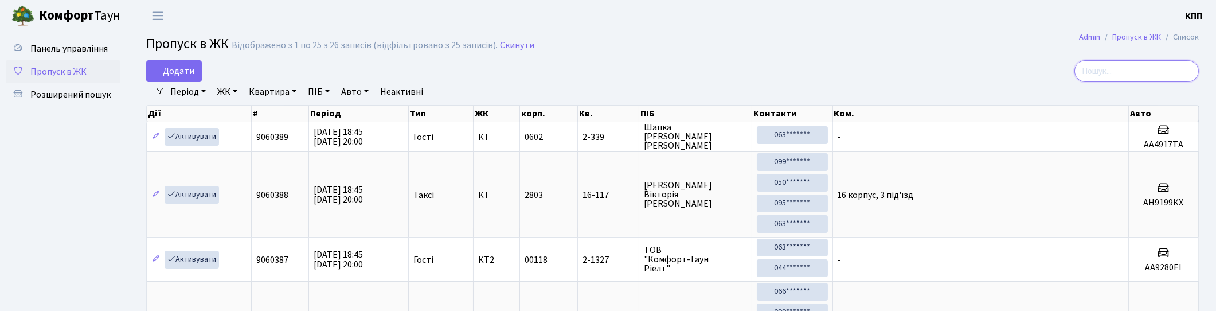
click at [1135, 73] on input "search" at bounding box center [1136, 71] width 124 height 22
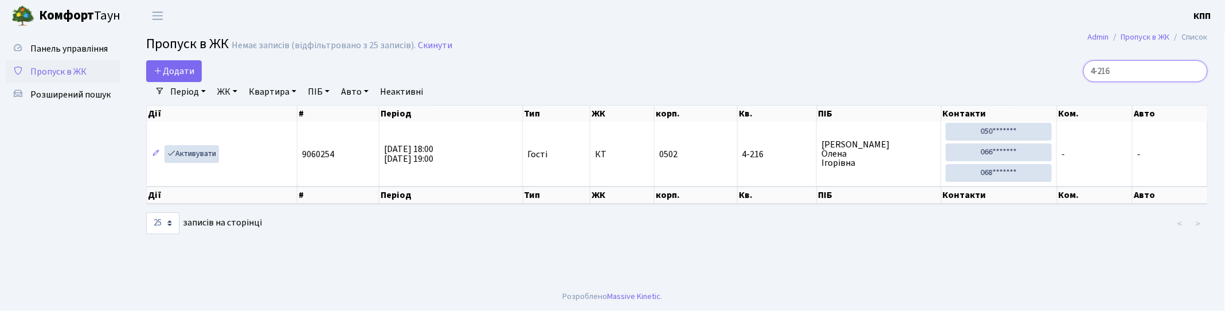
type input "4-216"
click at [1194, 68] on input "4-216" at bounding box center [1145, 71] width 124 height 22
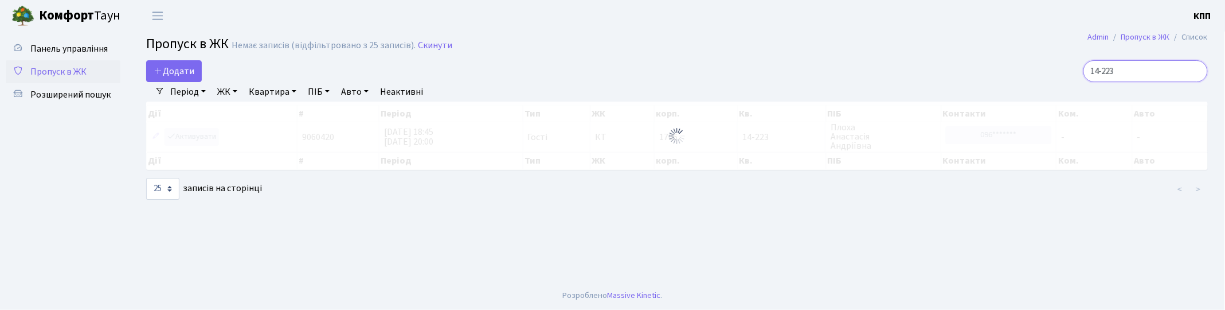
type input "14-223"
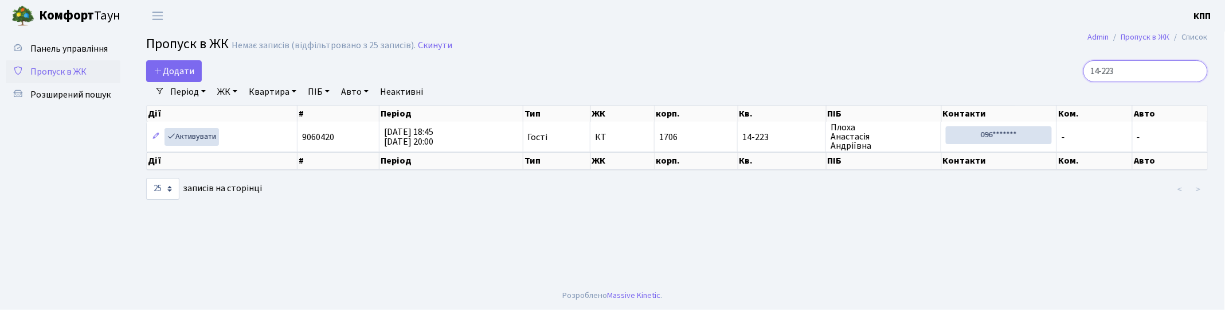
click at [1191, 75] on input "14-223" at bounding box center [1145, 71] width 124 height 22
click at [1199, 73] on input "14-223" at bounding box center [1145, 71] width 124 height 22
click at [1203, 64] on input "14-223" at bounding box center [1145, 71] width 124 height 22
click at [1195, 72] on input "14-223" at bounding box center [1145, 71] width 124 height 22
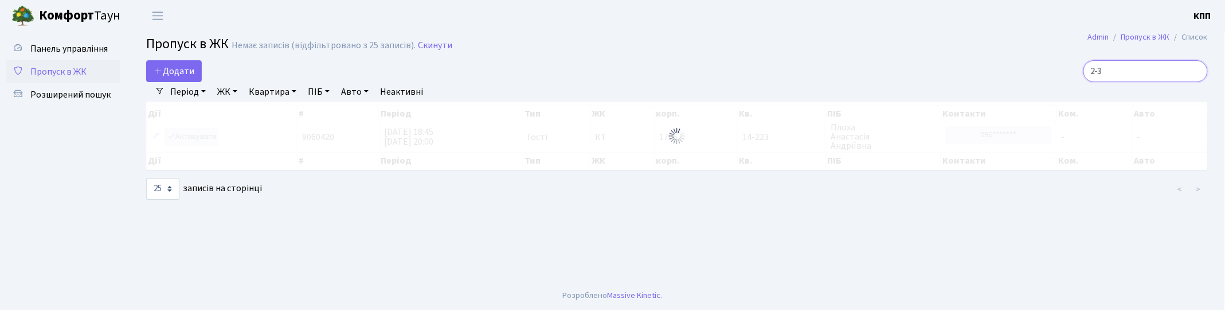
type input "2-31"
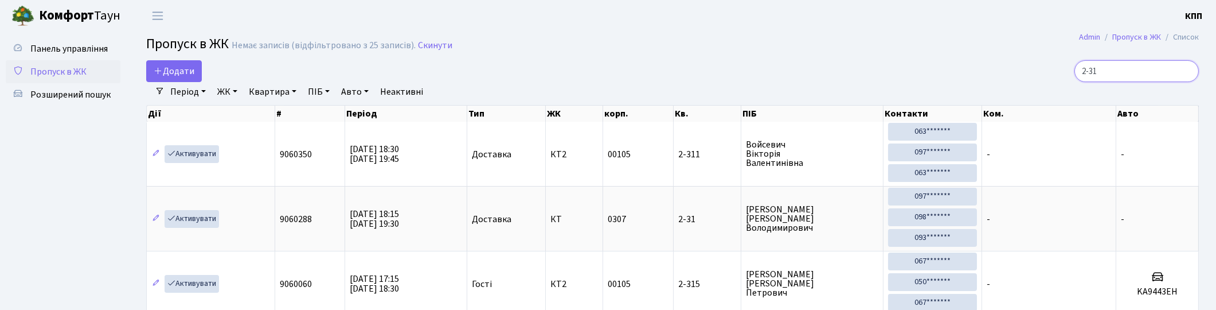
click at [1185, 69] on input "2-31" at bounding box center [1136, 71] width 124 height 22
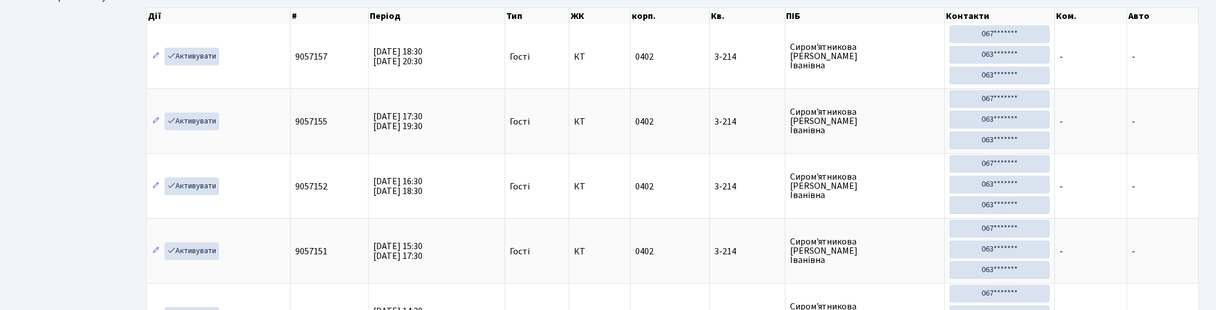
scroll to position [191, 0]
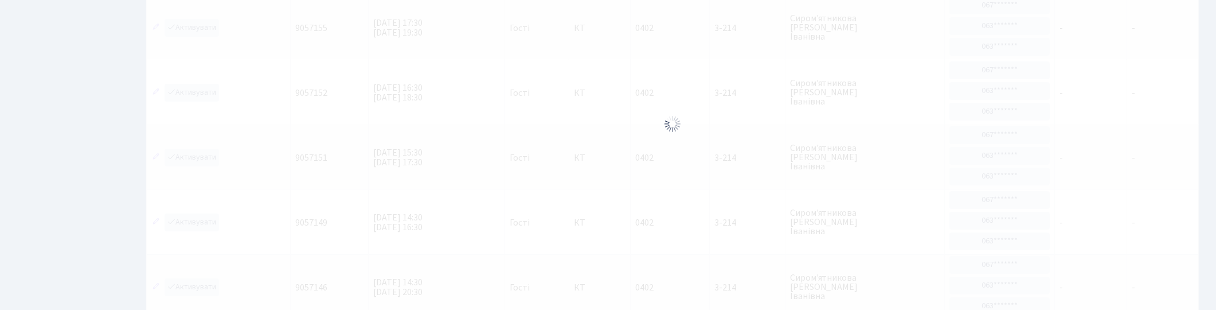
type input "3-214"
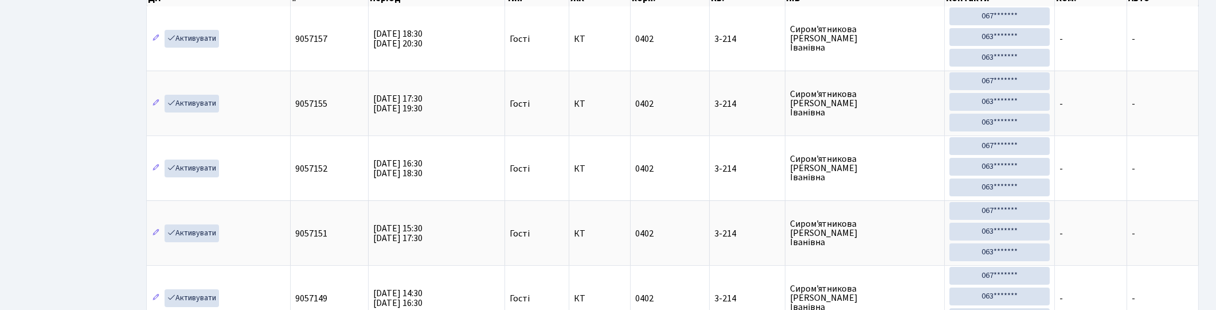
scroll to position [0, 0]
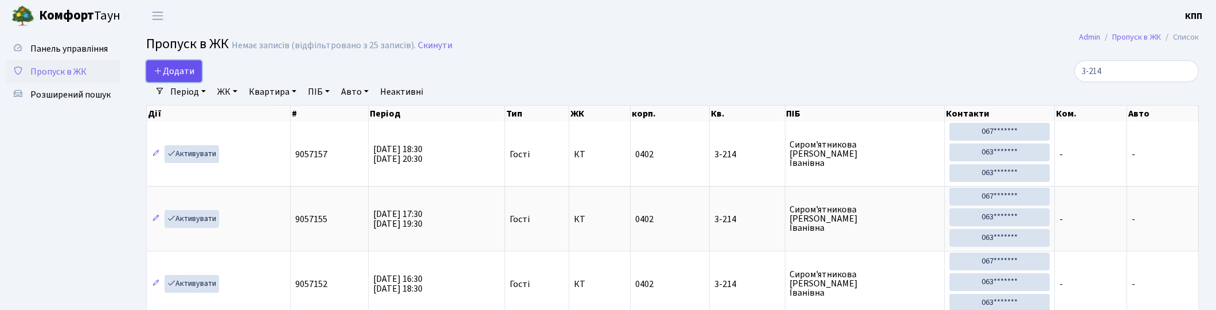
click at [187, 72] on span "Додати" at bounding box center [174, 71] width 41 height 13
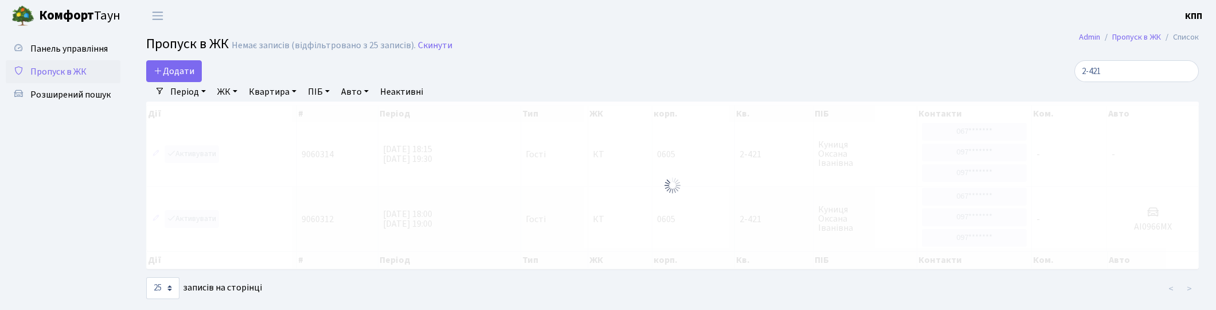
select select "25"
drag, startPoint x: 1185, startPoint y: 77, endPoint x: 1184, endPoint y: 70, distance: 7.0
click at [1184, 71] on input "2-421" at bounding box center [1136, 71] width 124 height 22
click at [1185, 69] on input "2-421" at bounding box center [1136, 71] width 124 height 22
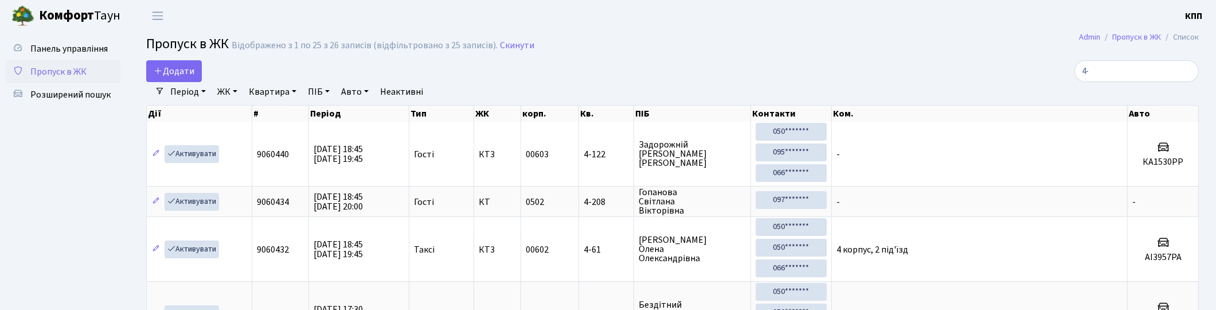
type input "4-"
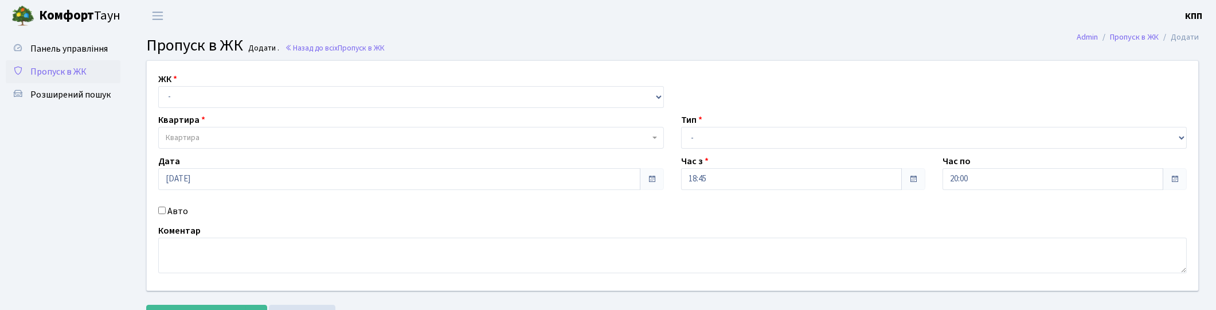
click at [178, 208] on label "Авто" at bounding box center [177, 211] width 21 height 14
click at [166, 208] on input "Авто" at bounding box center [161, 209] width 7 height 7
checkbox input "true"
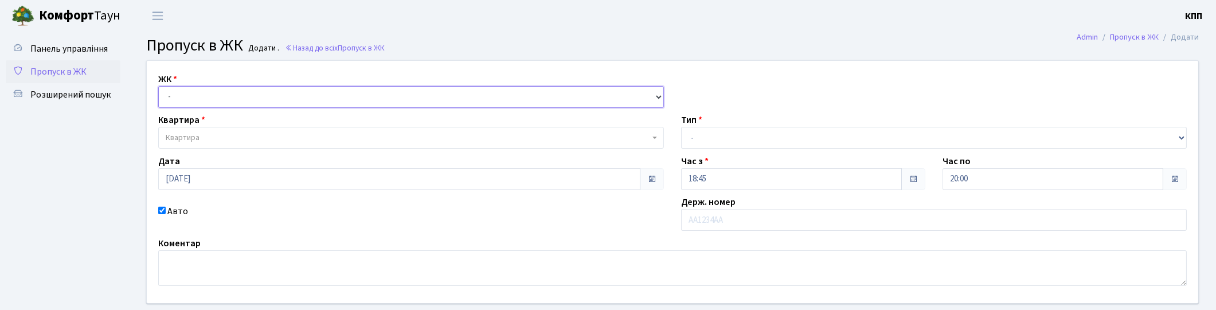
click at [216, 98] on select "- КТ, вул. Регенераторна, 4 КТ2, просп. [STREET_ADDRESS] [STREET_ADDRESS] [PERS…" at bounding box center [411, 97] width 506 height 22
select select "271"
click at [158, 86] on select "- КТ, вул. Регенераторна, 4 КТ2, просп. [STREET_ADDRESS] [STREET_ADDRESS] [PERS…" at bounding box center [411, 97] width 506 height 22
select select
click at [208, 136] on span "Квартира" at bounding box center [408, 137] width 484 height 11
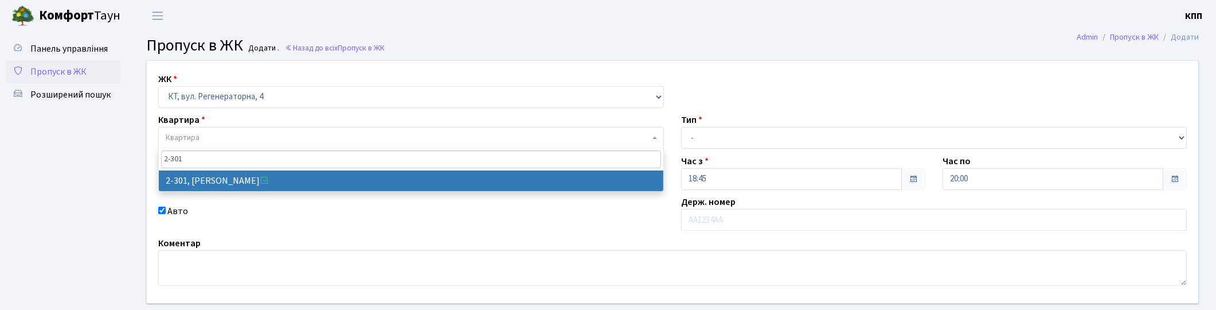
type input "2-301"
select select "1315"
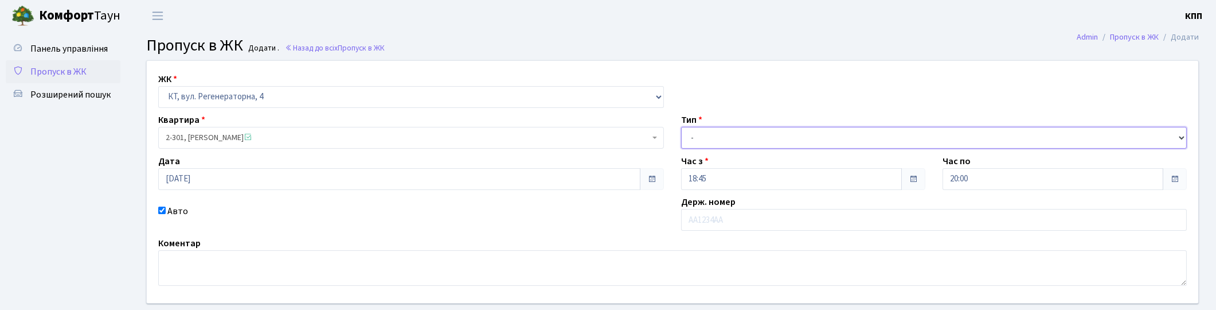
drag, startPoint x: 698, startPoint y: 138, endPoint x: 698, endPoint y: 147, distance: 9.2
click at [698, 138] on select "- Доставка Таксі Гості Сервіс" at bounding box center [934, 138] width 506 height 22
select select "1"
click at [681, 127] on select "- Доставка Таксі Гості Сервіс" at bounding box center [934, 138] width 506 height 22
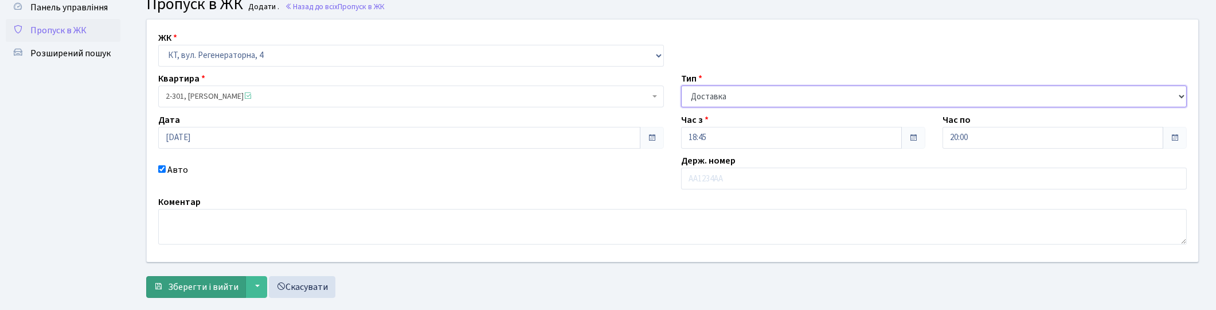
scroll to position [64, 0]
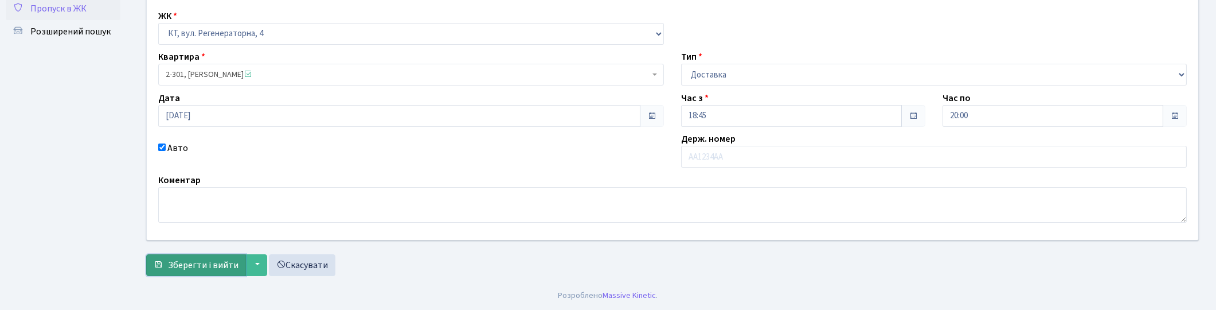
click at [190, 259] on span "Зберегти і вийти" at bounding box center [203, 265] width 71 height 13
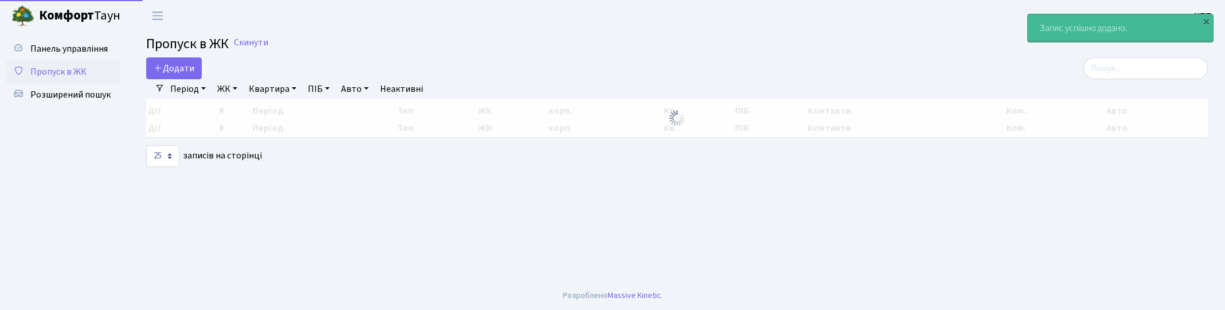
select select "25"
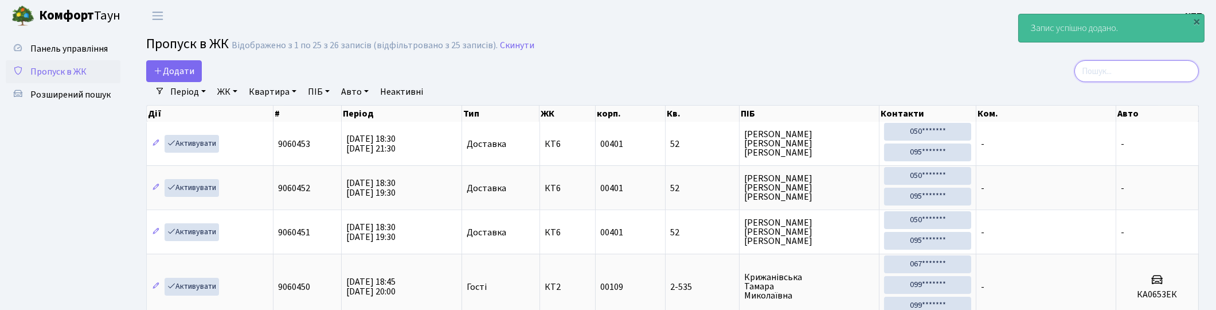
click at [1150, 73] on input "search" at bounding box center [1136, 71] width 124 height 22
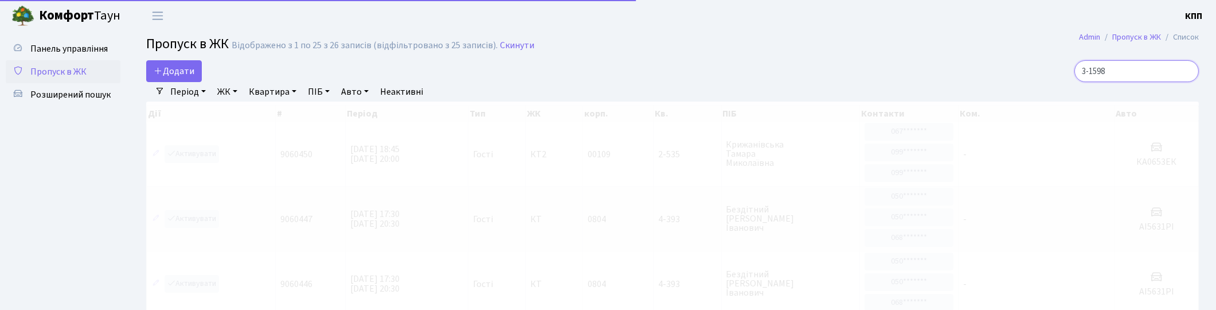
type input "3-159"
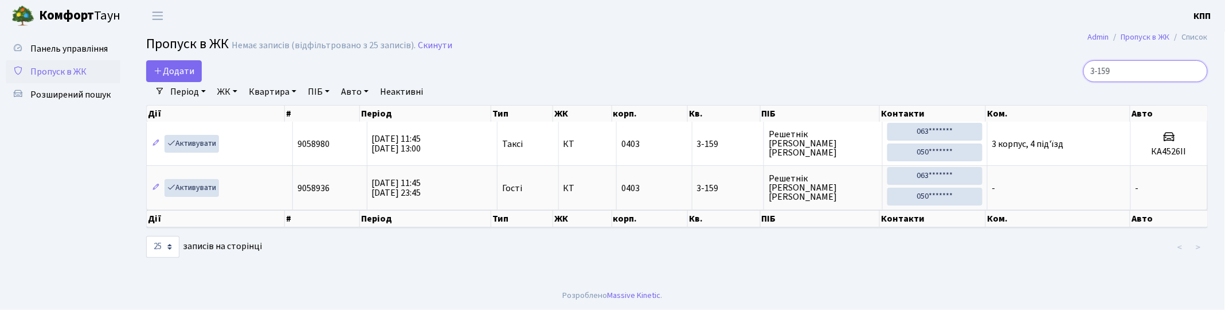
click at [1196, 73] on input "3-159" at bounding box center [1145, 71] width 124 height 22
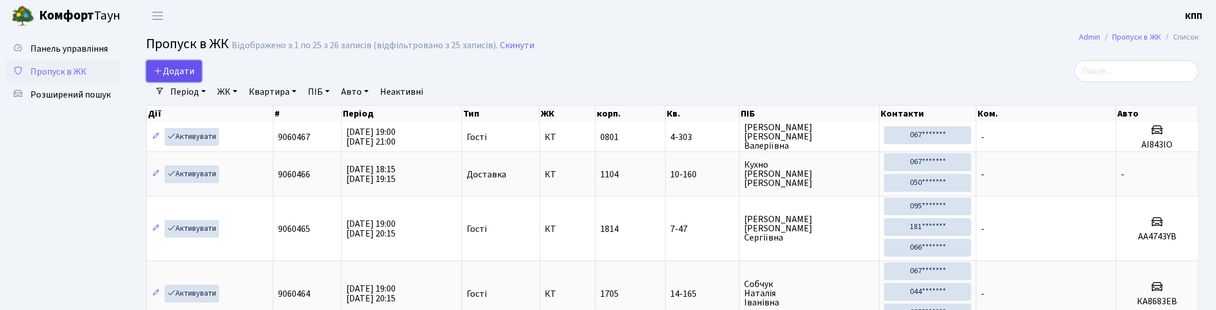
click at [168, 66] on span "Додати" at bounding box center [174, 71] width 41 height 13
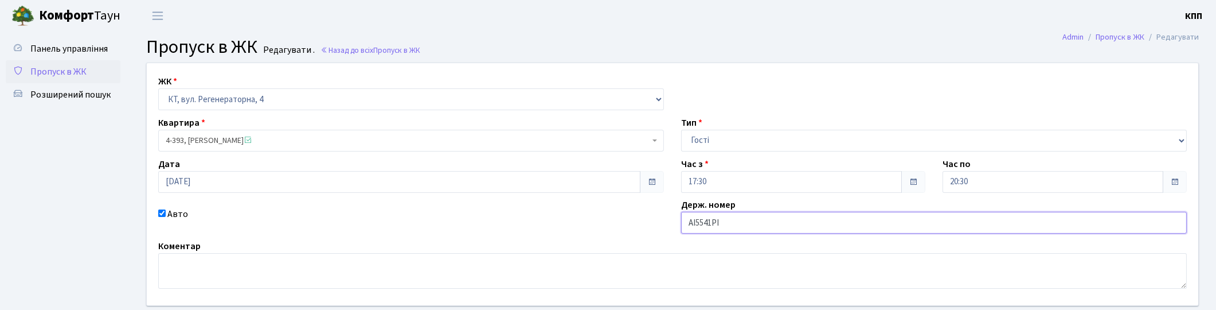
click at [709, 221] on input "АІ5541РІ" at bounding box center [934, 223] width 506 height 22
click at [711, 221] on input "АІ5541РІ" at bounding box center [934, 223] width 506 height 22
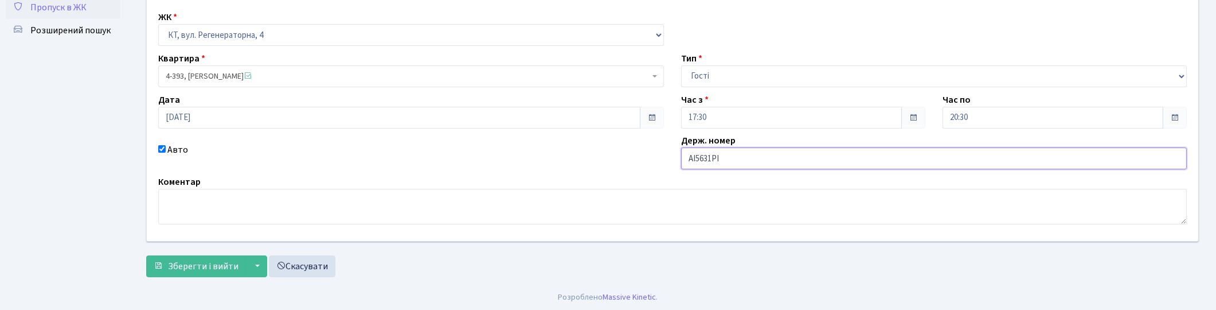
scroll to position [66, 0]
type input "АІ5631РІ"
click at [203, 267] on span "Зберегти і вийти" at bounding box center [203, 264] width 71 height 13
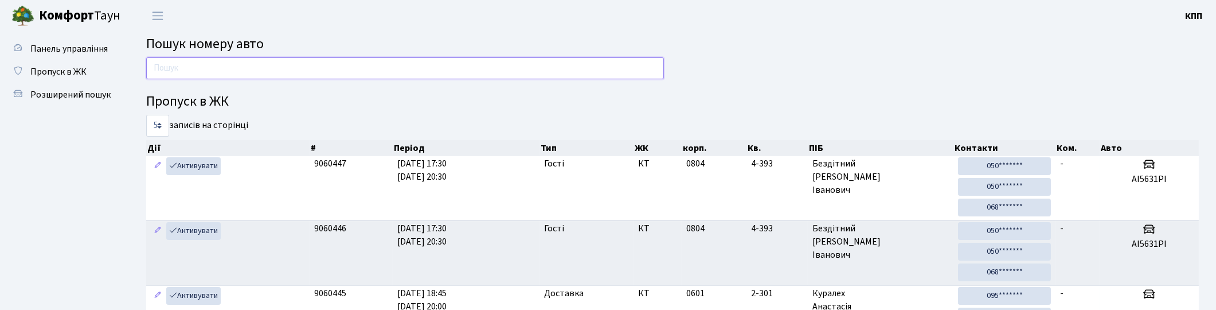
click at [422, 72] on input "text" at bounding box center [405, 68] width 518 height 22
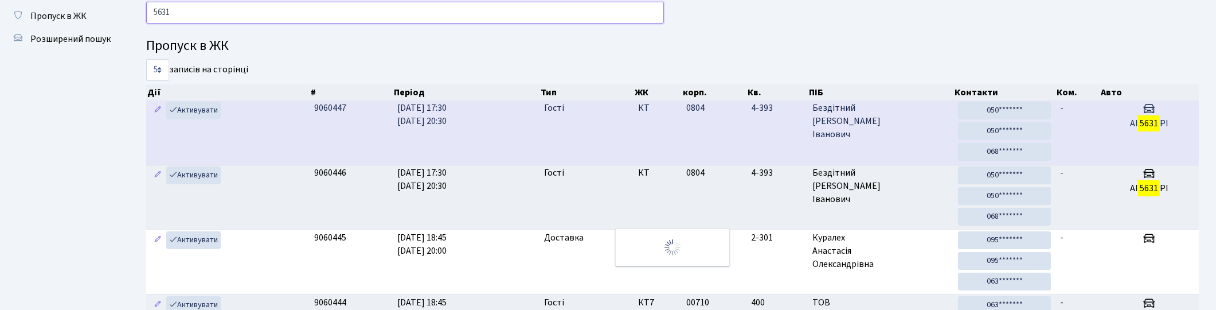
scroll to position [50, 0]
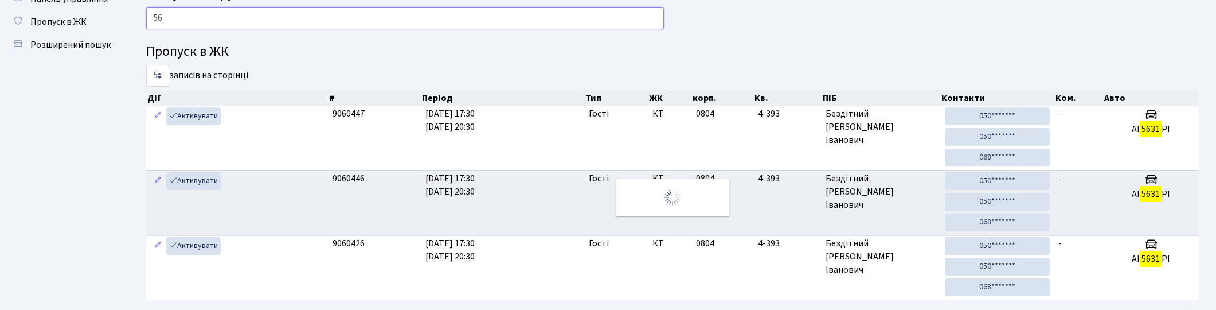
type input "5"
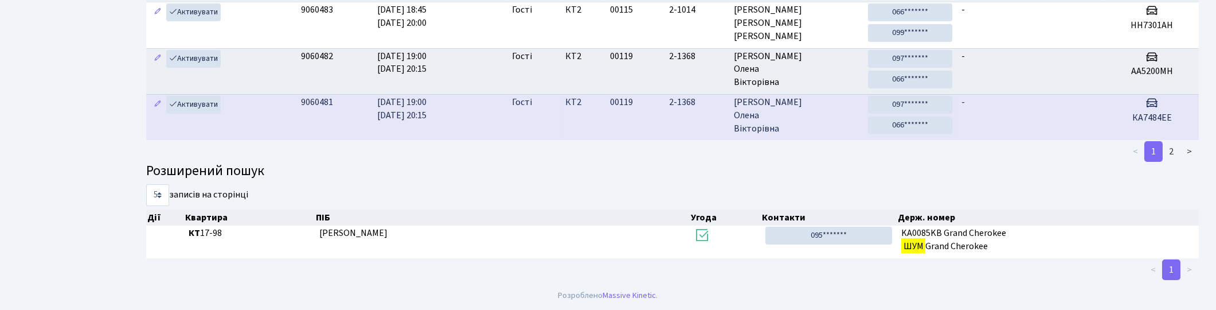
scroll to position [61, 0]
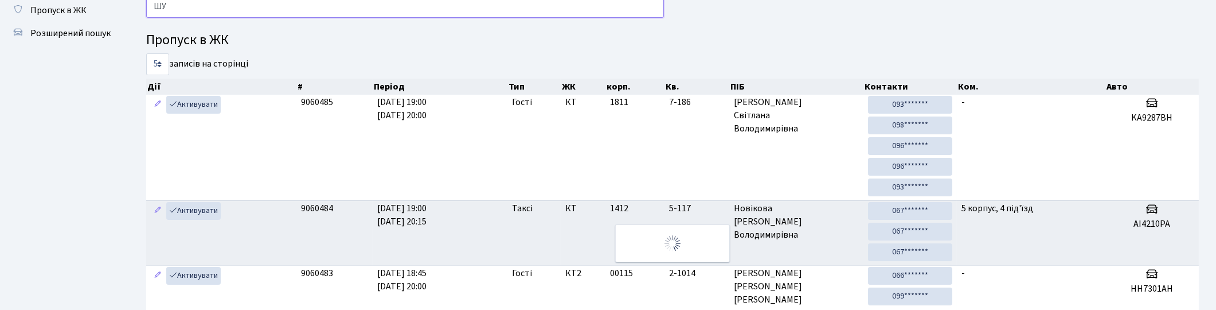
type input "Ш"
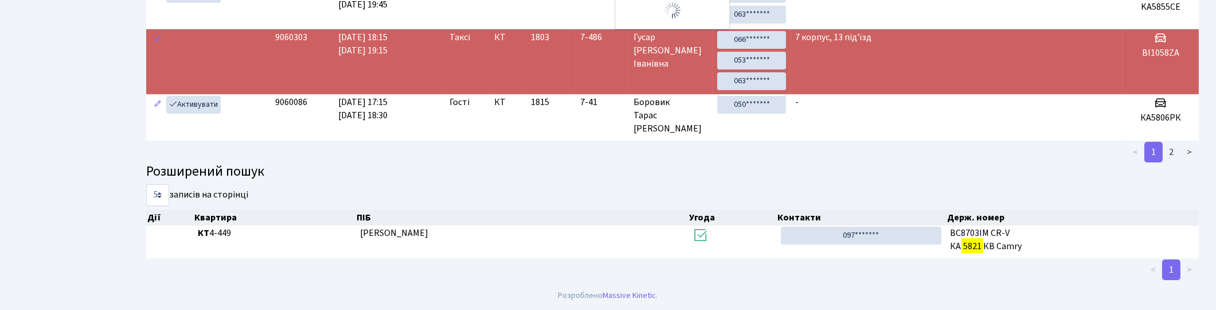
scroll to position [0, 0]
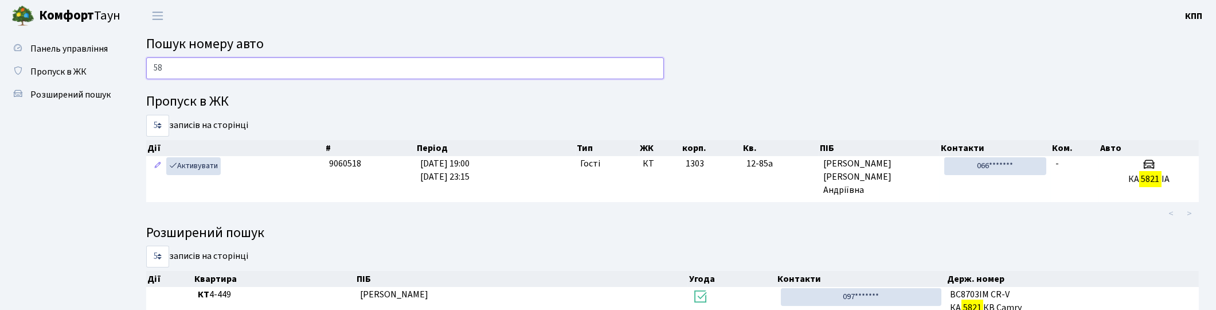
type input "5"
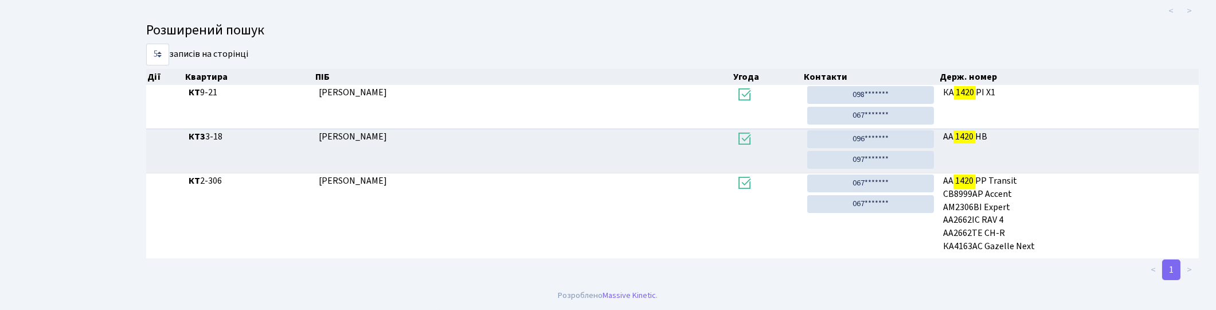
scroll to position [61, 0]
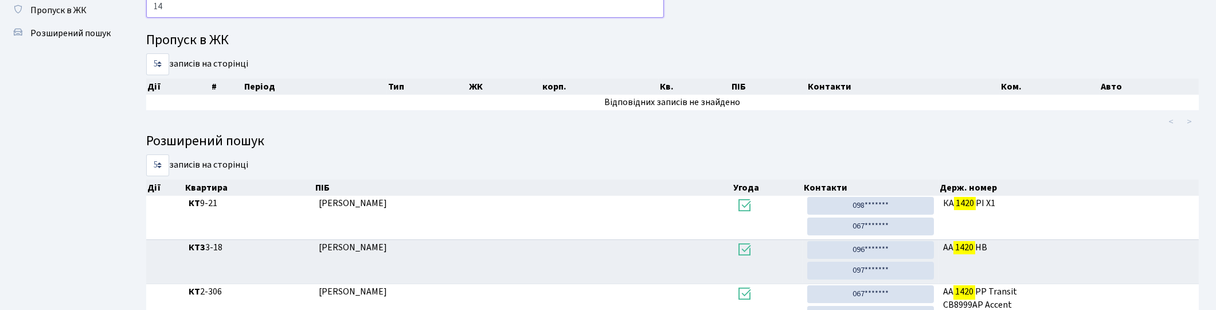
type input "1"
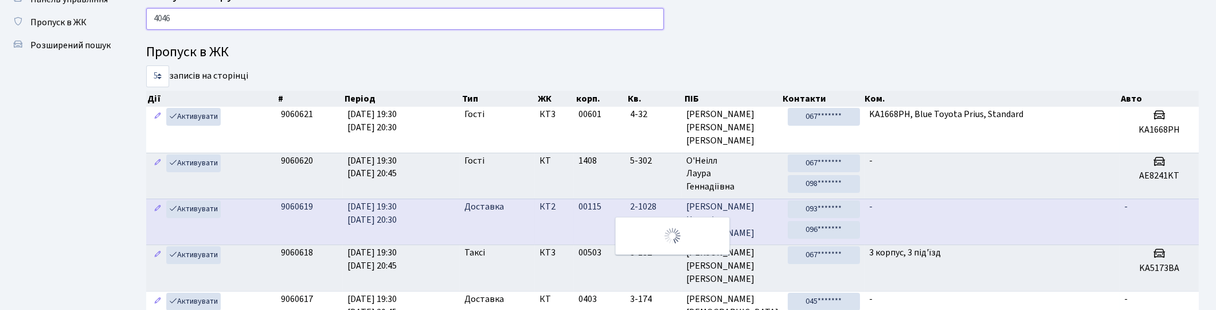
scroll to position [0, 0]
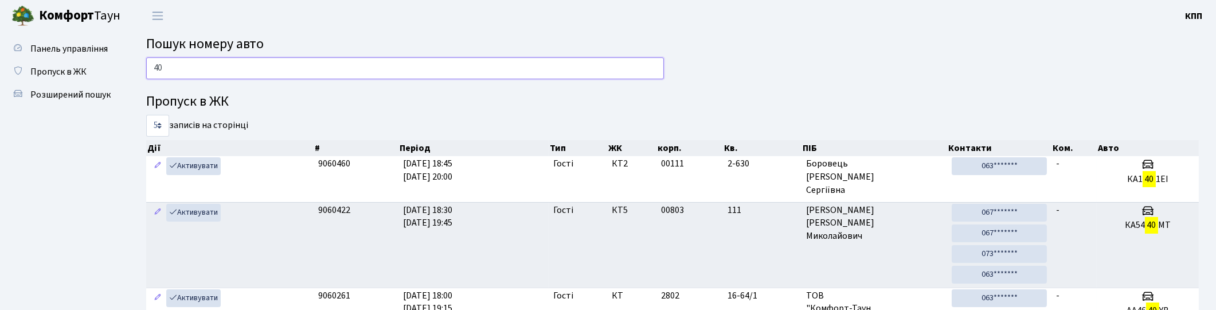
type input "4"
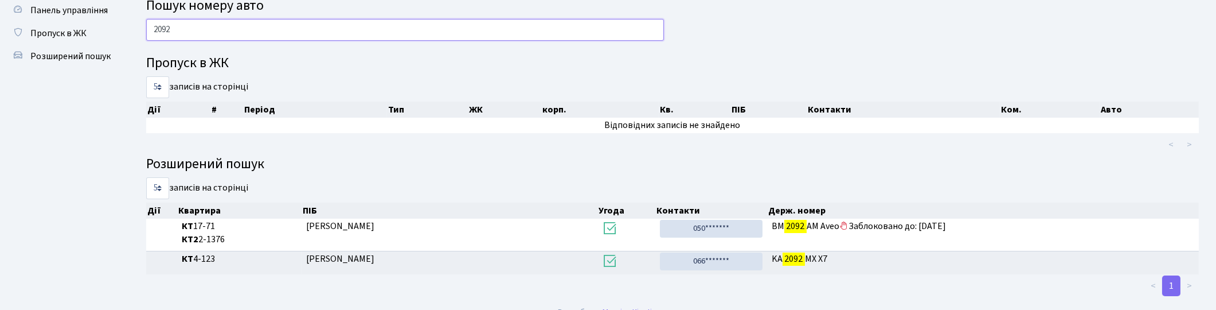
scroll to position [54, 0]
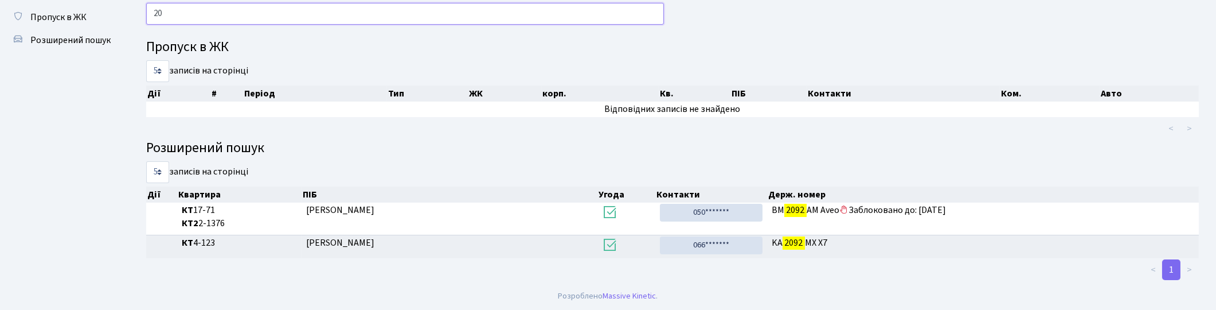
type input "2"
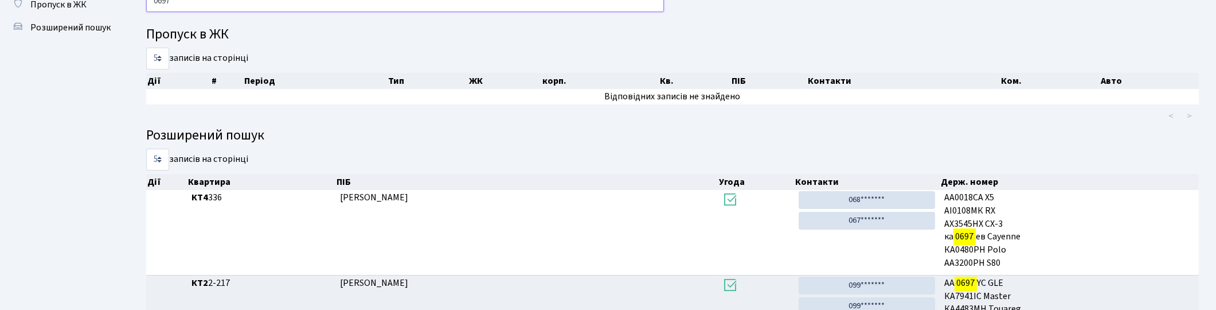
scroll to position [0, 0]
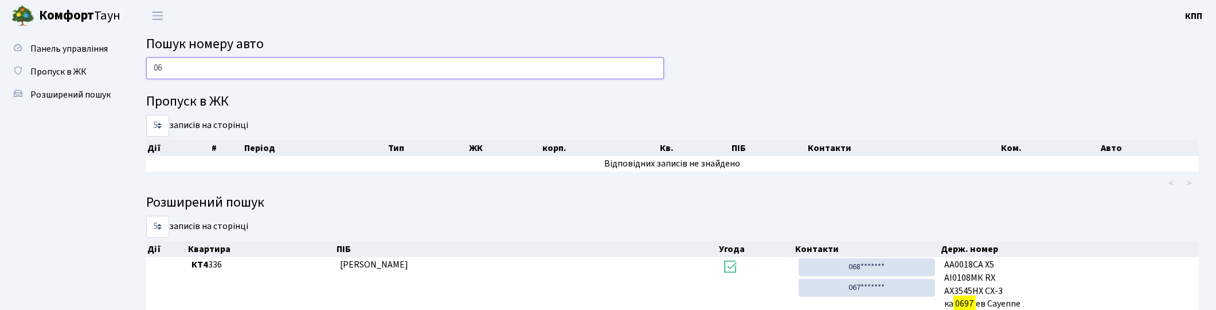
type input "0"
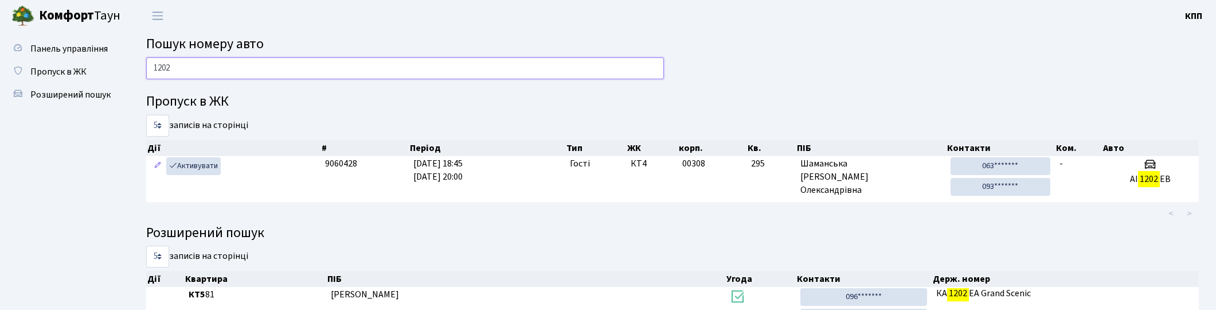
click at [225, 61] on input "1202" at bounding box center [405, 68] width 518 height 22
type input "1"
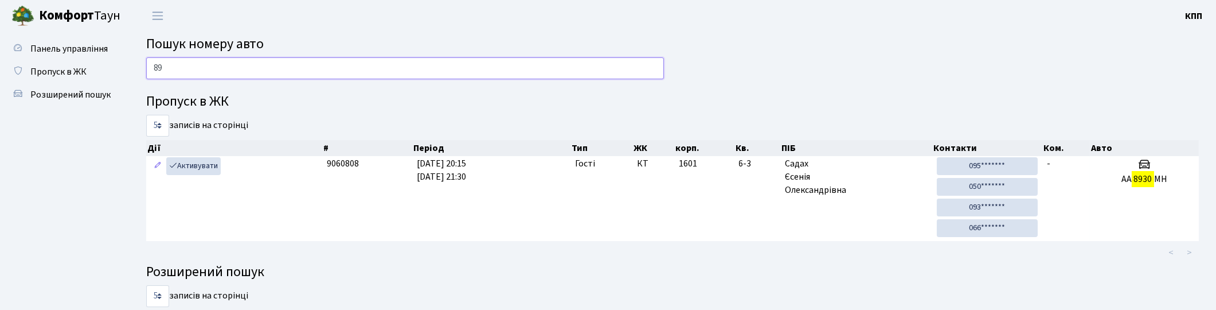
type input "8"
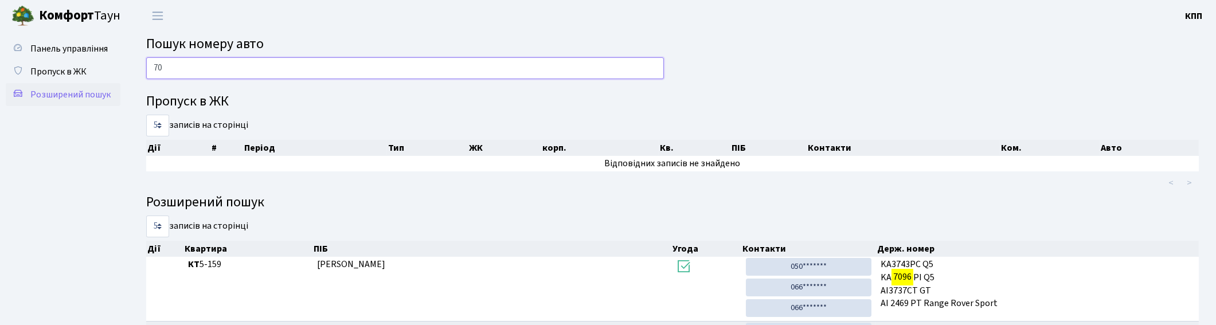
type input "7"
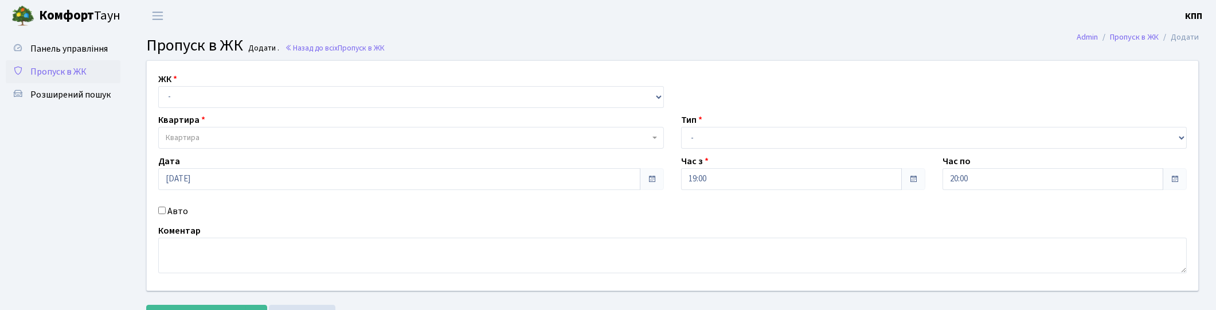
click at [185, 207] on label "Авто" at bounding box center [177, 211] width 21 height 14
click at [166, 207] on input "Авто" at bounding box center [161, 209] width 7 height 7
checkbox input "true"
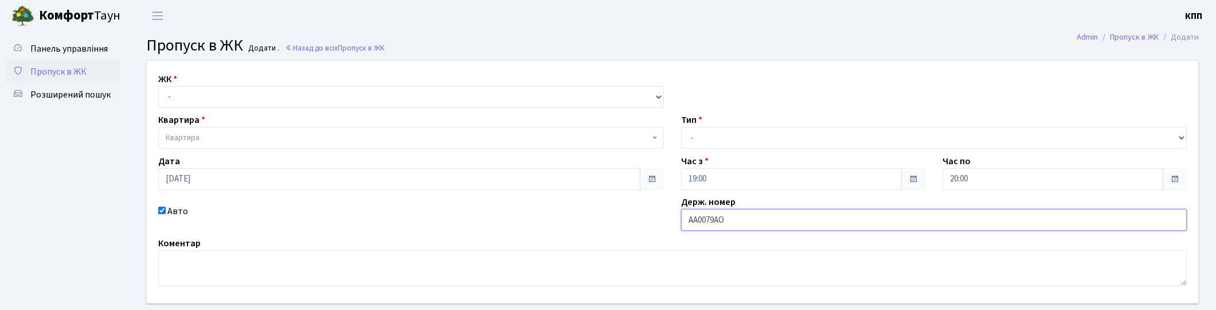
type input "АА0079АО"
click at [266, 96] on select "- КТ, вул. Регенераторна, 4 КТ2, просп. [STREET_ADDRESS] [STREET_ADDRESS] [PERS…" at bounding box center [411, 97] width 506 height 22
select select "271"
click at [158, 86] on select "- КТ, вул. Регенераторна, 4 КТ2, просп. [STREET_ADDRESS] [STREET_ADDRESS] [PERS…" at bounding box center [411, 97] width 506 height 22
select select
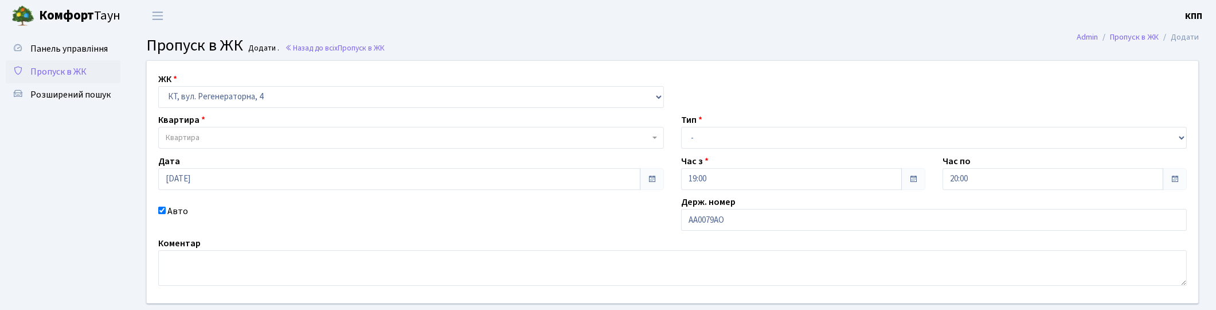
click at [261, 134] on span "Квартира" at bounding box center [408, 137] width 484 height 11
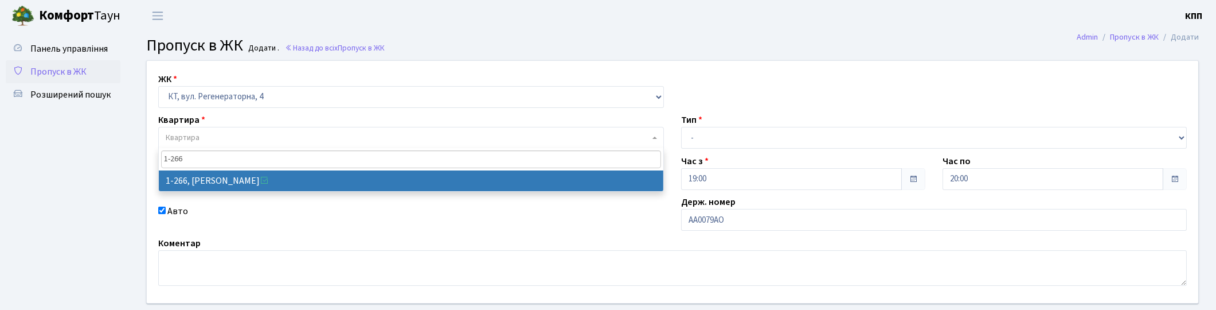
type input "1-266"
select select "266"
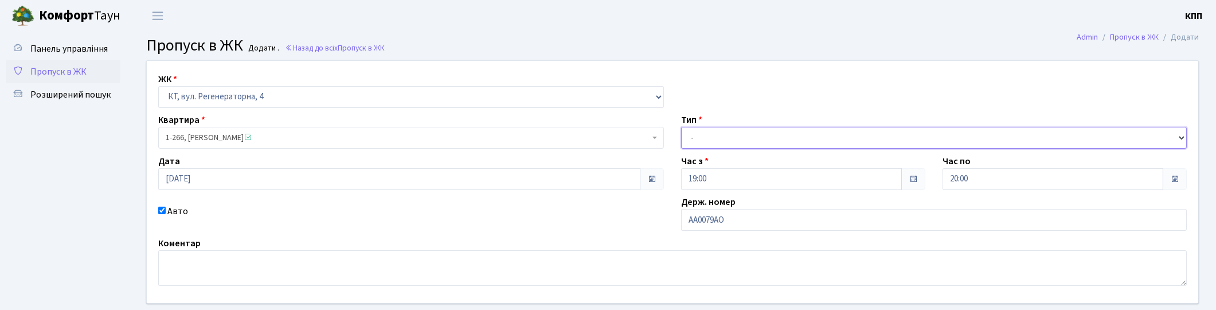
click at [753, 138] on select "- Доставка Таксі Гості Сервіс" at bounding box center [934, 138] width 506 height 22
select select "3"
click at [681, 127] on select "- Доставка Таксі Гості Сервіс" at bounding box center [934, 138] width 506 height 22
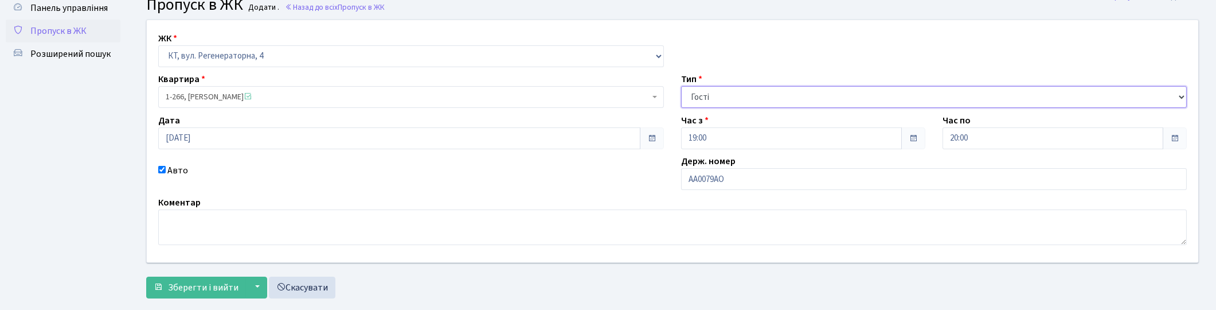
scroll to position [64, 0]
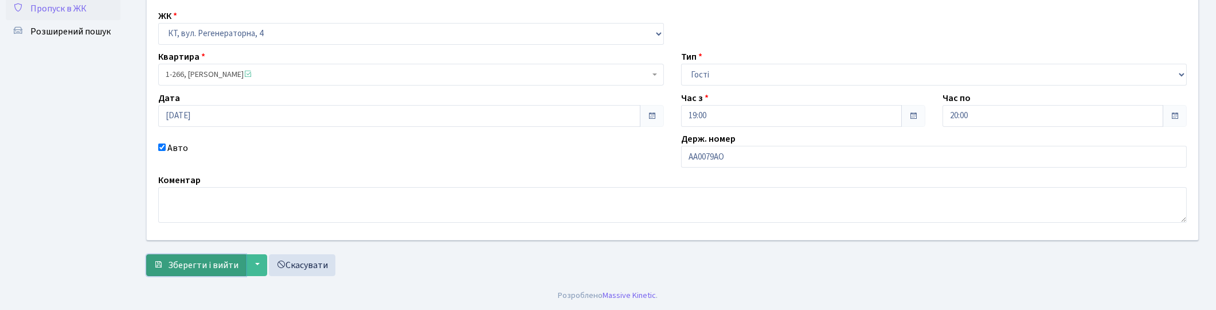
click at [179, 268] on span "Зберегти і вийти" at bounding box center [203, 265] width 71 height 13
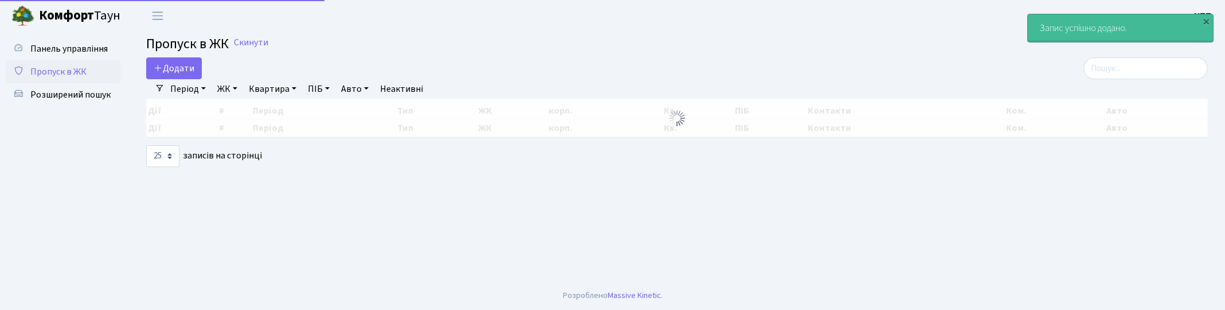
select select "25"
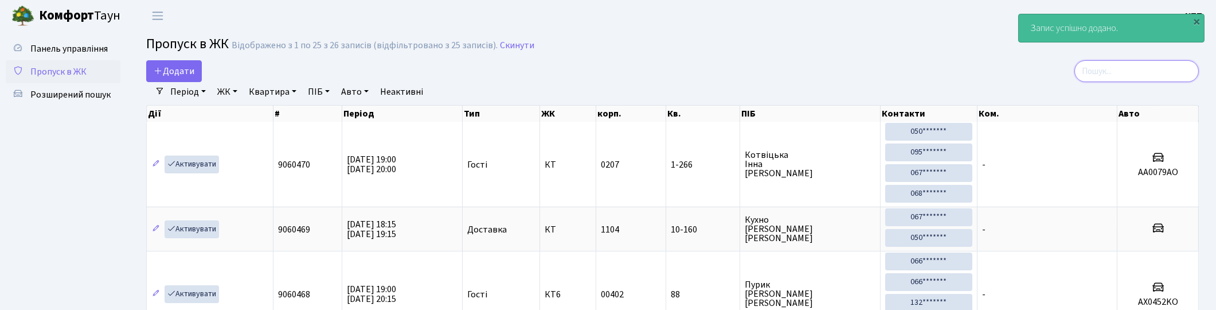
click at [1126, 68] on input "search" at bounding box center [1136, 71] width 124 height 22
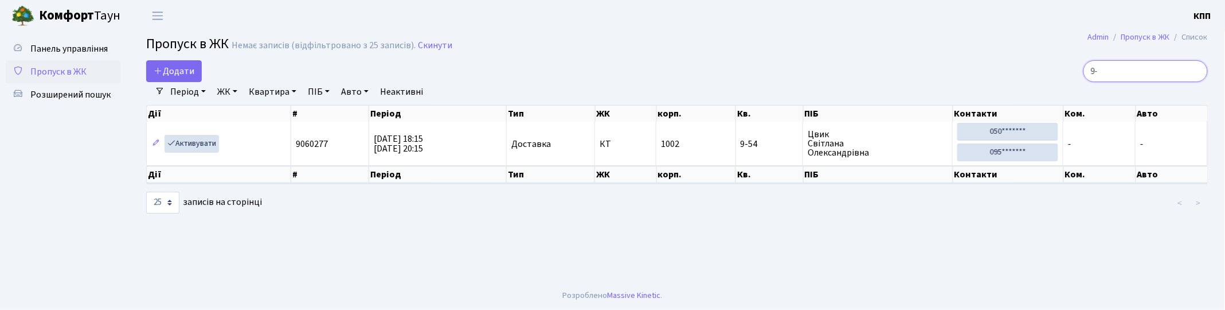
type input "9"
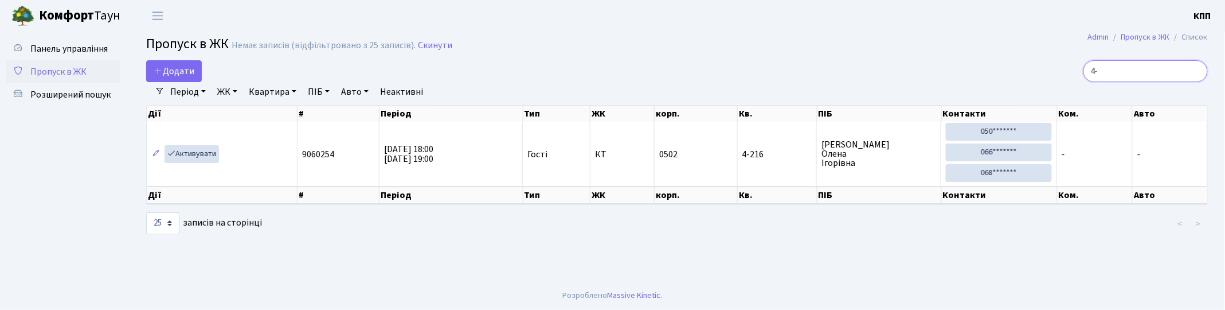
type input "4"
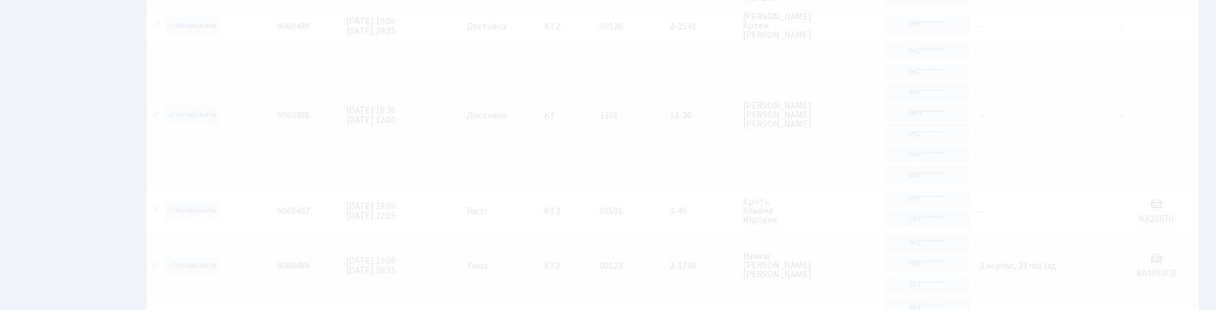
scroll to position [127, 0]
type input "ШУМ"
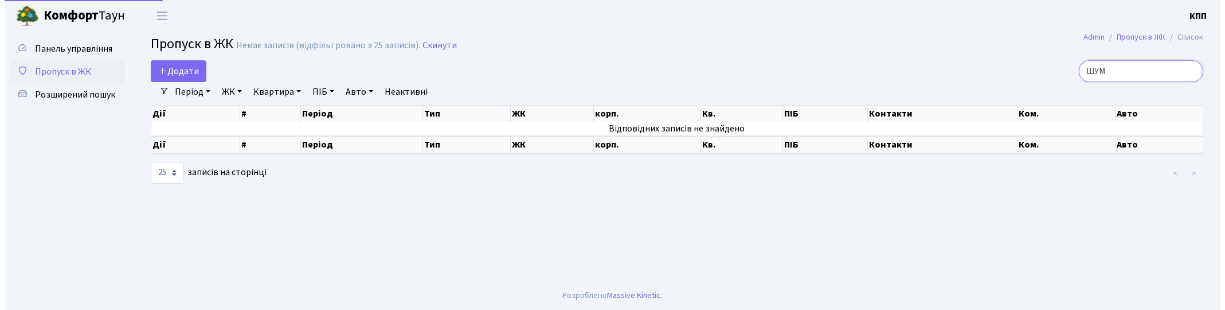
scroll to position [0, 0]
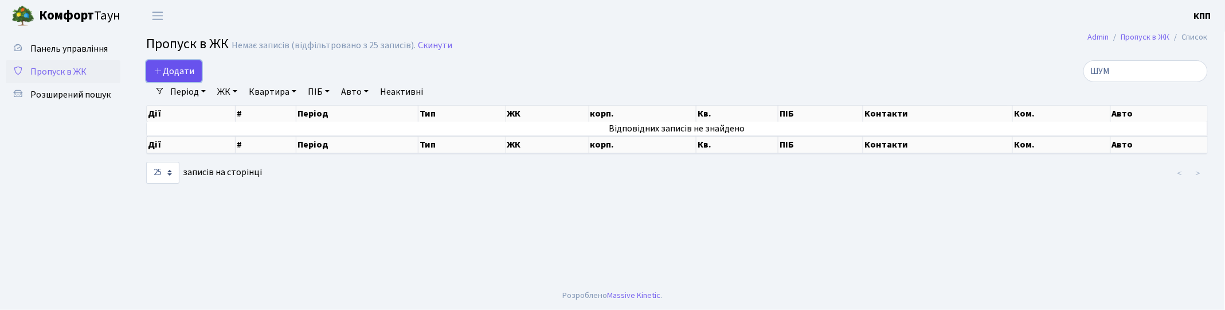
click at [181, 69] on span "Додати" at bounding box center [174, 71] width 41 height 13
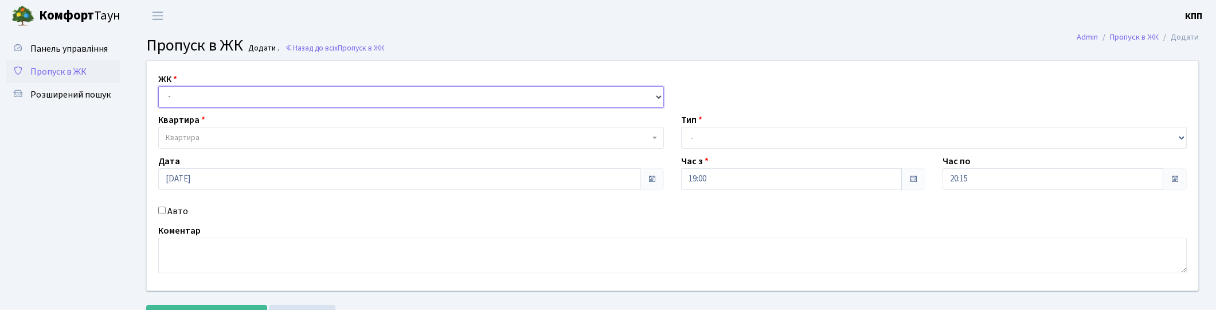
click at [185, 86] on select "- КТ, вул. Регенераторна, 4 КТ2, просп. [STREET_ADDRESS] [STREET_ADDRESS] [PERS…" at bounding box center [411, 97] width 506 height 22
select select "271"
click at [158, 86] on select "- КТ, вул. Регенераторна, 4 КТ2, просп. [STREET_ADDRESS] [STREET_ADDRESS] [PERS…" at bounding box center [411, 97] width 506 height 22
select select
click at [187, 133] on span "Квартира" at bounding box center [183, 137] width 34 height 11
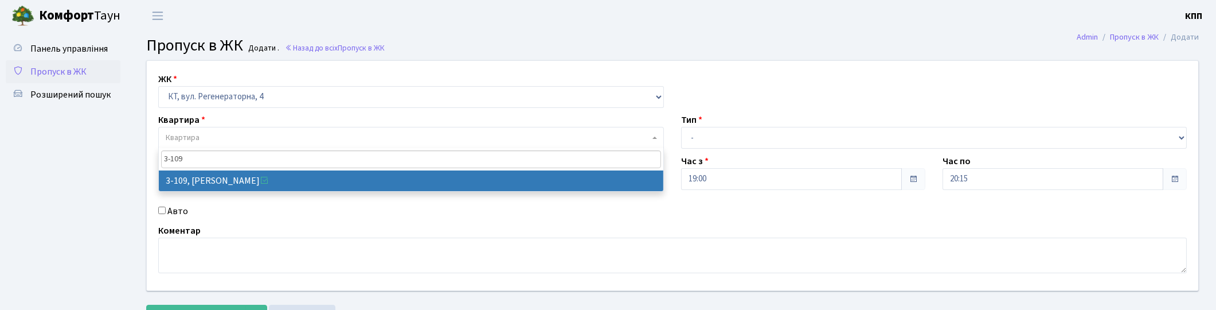
type input "3-109"
select select "918"
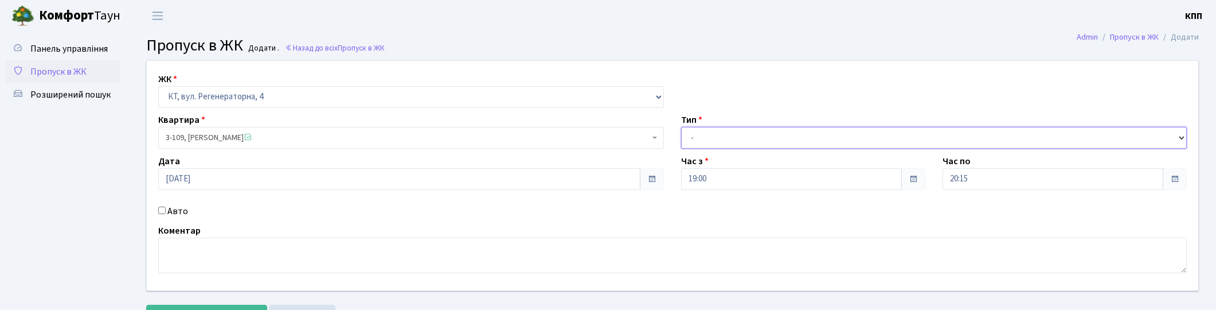
click at [770, 144] on select "- Доставка Таксі Гості Сервіс" at bounding box center [934, 138] width 506 height 22
select select "3"
click at [681, 127] on select "- Доставка Таксі Гості Сервіс" at bounding box center [934, 138] width 506 height 22
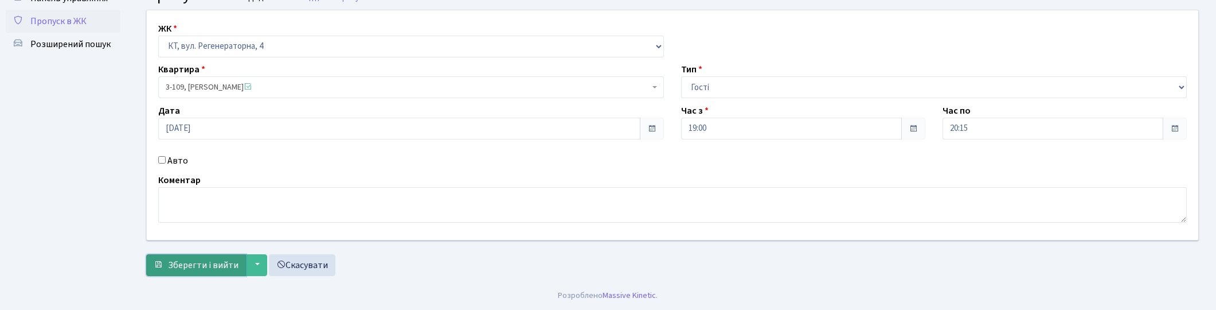
drag, startPoint x: 215, startPoint y: 265, endPoint x: 222, endPoint y: 260, distance: 9.4
click at [215, 266] on span "Зберегти і вийти" at bounding box center [203, 265] width 71 height 13
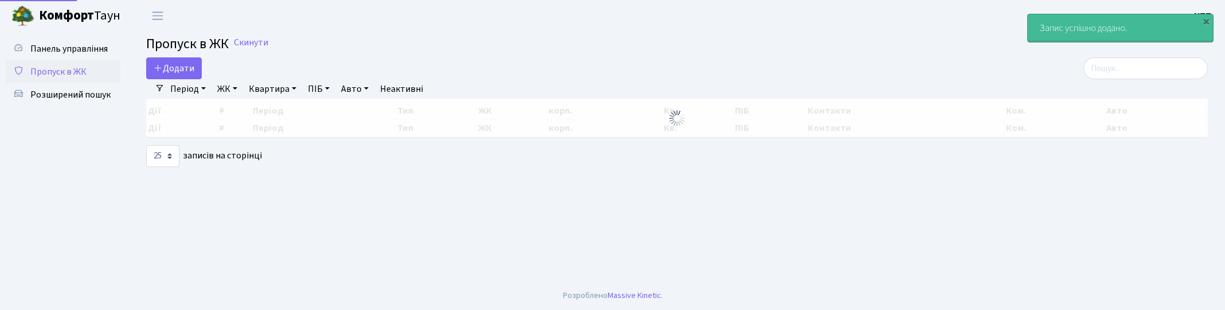
select select "25"
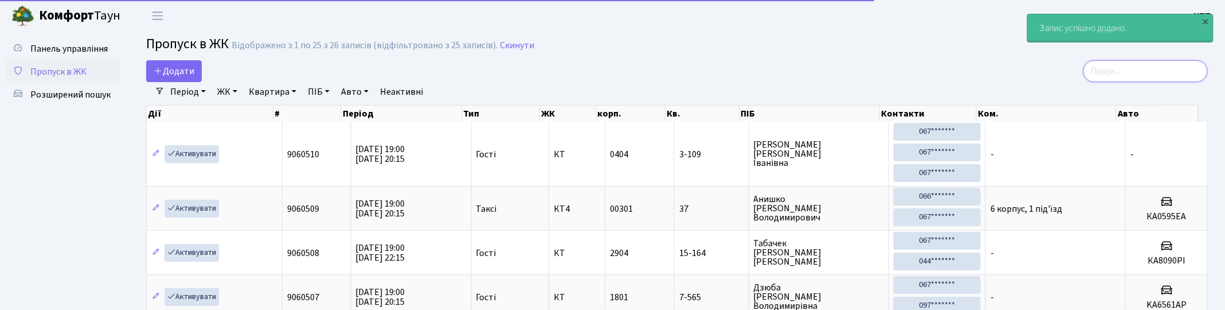
click at [1149, 73] on input "search" at bounding box center [1145, 71] width 124 height 22
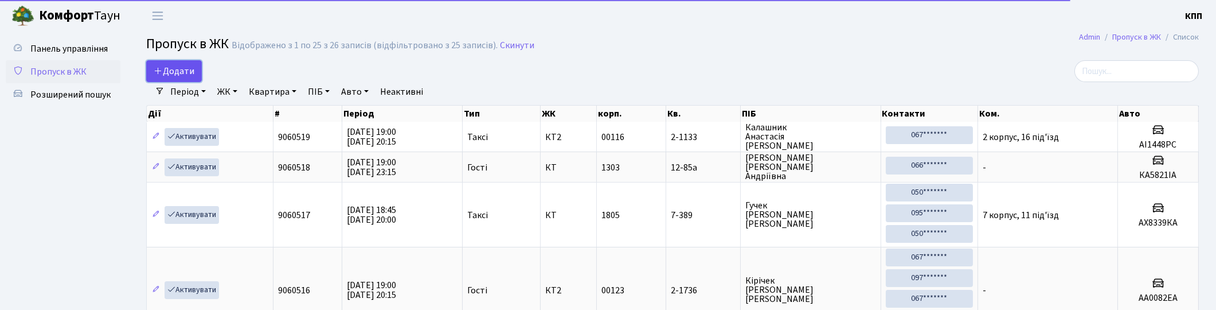
click at [167, 72] on span "Додати" at bounding box center [174, 71] width 41 height 13
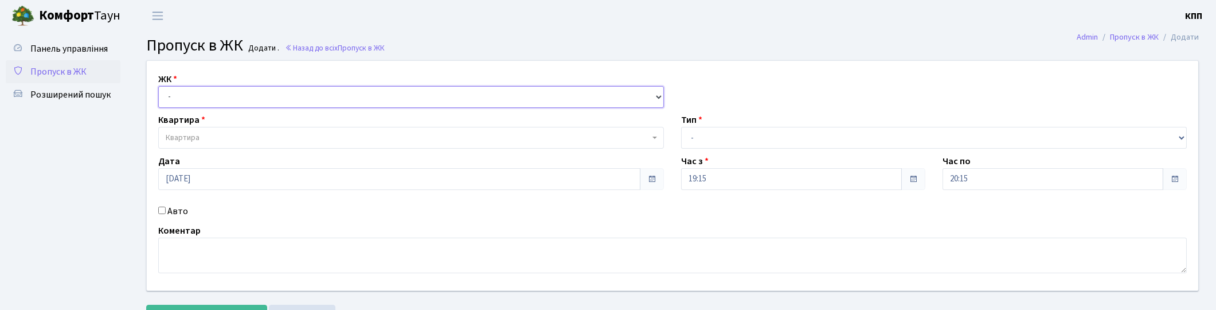
drag, startPoint x: 0, startPoint y: 0, endPoint x: 178, endPoint y: 101, distance: 204.3
click at [178, 95] on select "- КТ, вул. Регенераторна, 4 КТ2, просп. [STREET_ADDRESS] [STREET_ADDRESS] [PERS…" at bounding box center [411, 97] width 506 height 22
select select "271"
click at [158, 86] on select "- КТ, вул. Регенераторна, 4 КТ2, просп. [STREET_ADDRESS] [STREET_ADDRESS] [PERS…" at bounding box center [411, 97] width 506 height 22
select select
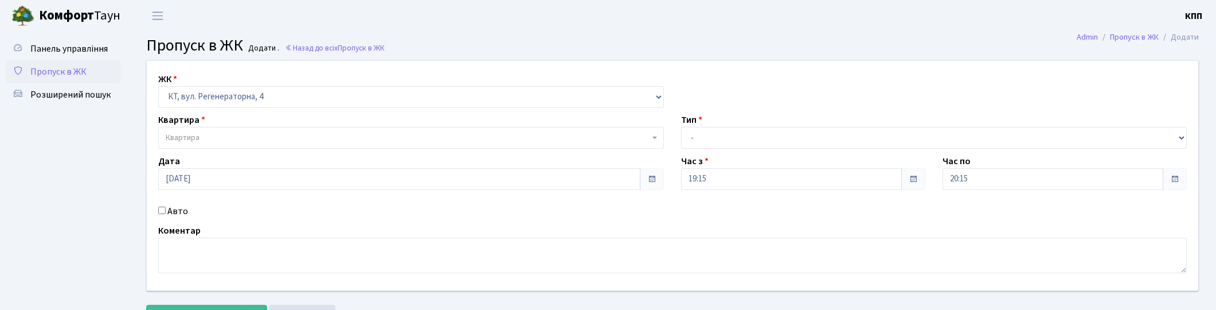
drag, startPoint x: 179, startPoint y: 107, endPoint x: 178, endPoint y: 134, distance: 27.5
click at [178, 134] on span "Квартира" at bounding box center [183, 137] width 34 height 11
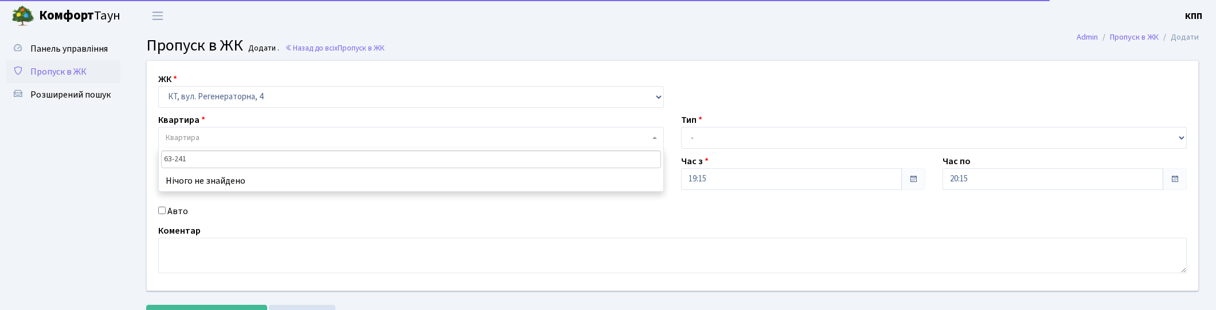
click at [168, 161] on input "63-241" at bounding box center [411, 159] width 500 height 18
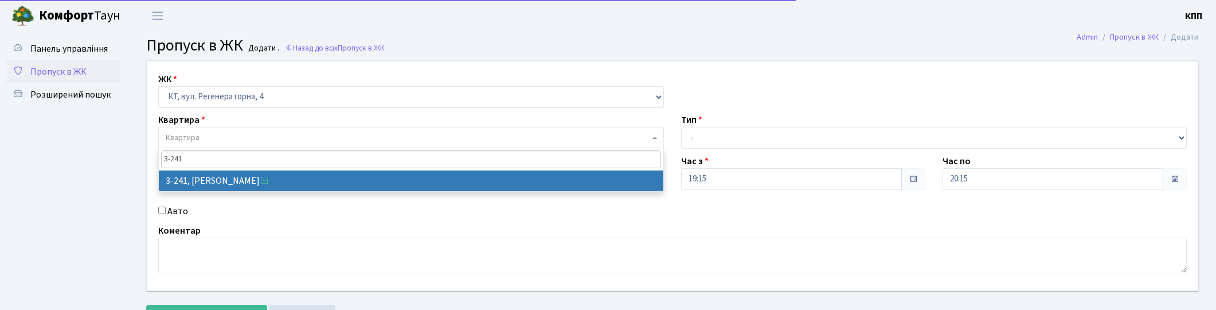
type input "3-241"
select select "742"
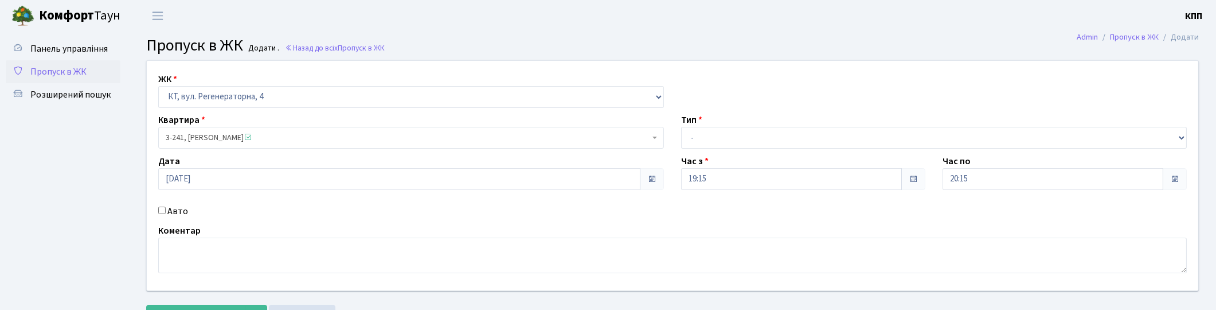
click at [178, 208] on label "Авто" at bounding box center [177, 211] width 21 height 14
click at [166, 208] on input "Авто" at bounding box center [161, 209] width 7 height 7
checkbox input "true"
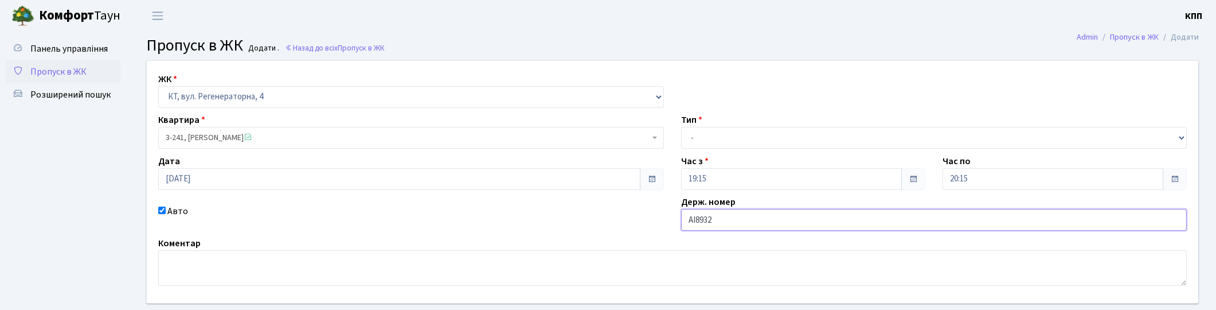
type input "АІ8932РЕ"
click at [795, 143] on select "- Доставка Таксі Гості Сервіс" at bounding box center [934, 138] width 506 height 22
select select "2"
click at [681, 127] on select "- Доставка Таксі Гості Сервіс" at bounding box center [934, 138] width 506 height 22
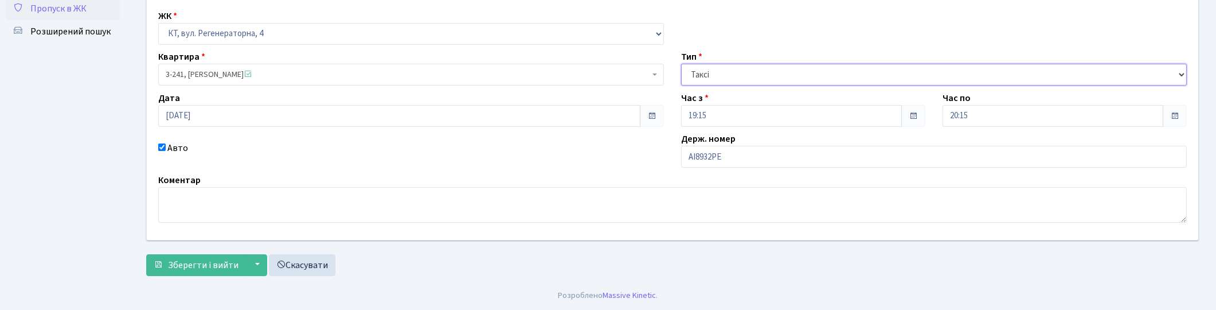
scroll to position [64, 0]
drag, startPoint x: 205, startPoint y: 273, endPoint x: 231, endPoint y: 261, distance: 28.8
click at [205, 273] on button "Зберегти і вийти" at bounding box center [196, 265] width 100 height 22
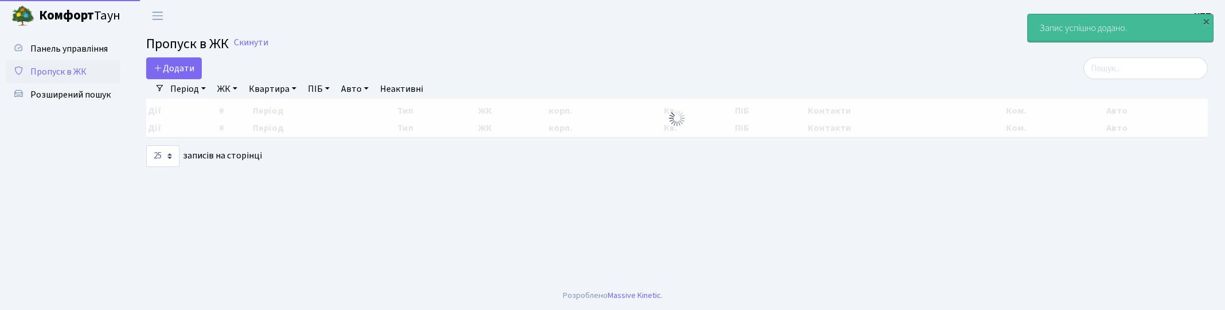
select select "25"
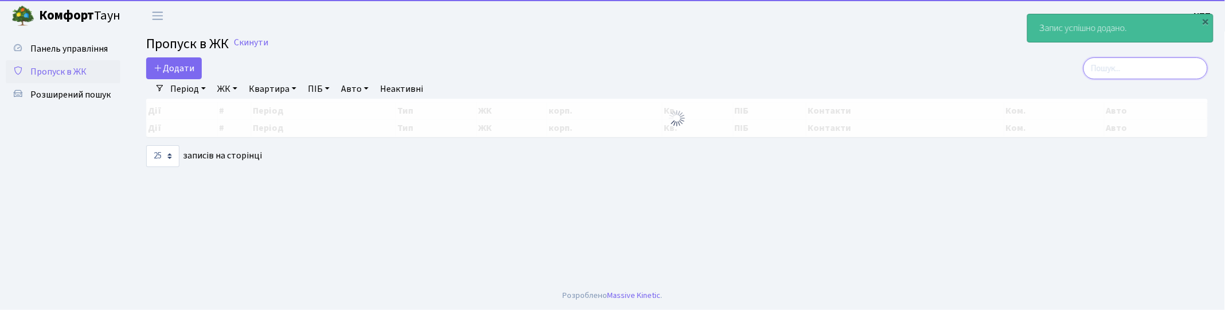
click at [1158, 64] on input "search" at bounding box center [1145, 68] width 124 height 22
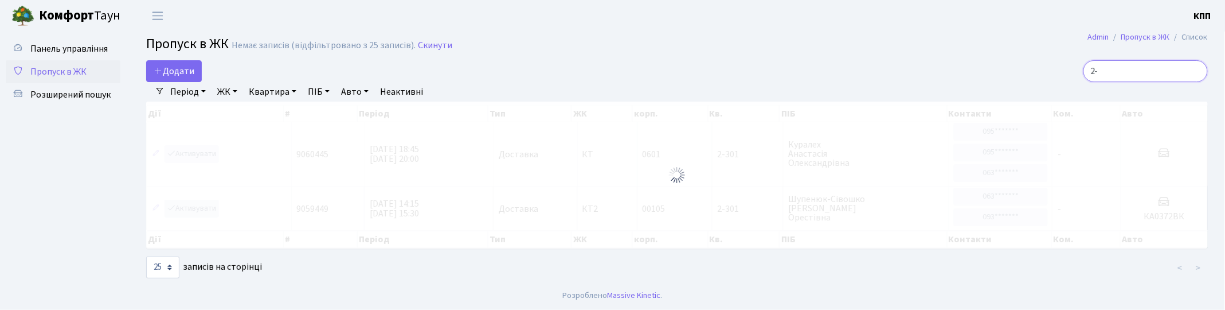
type input "2"
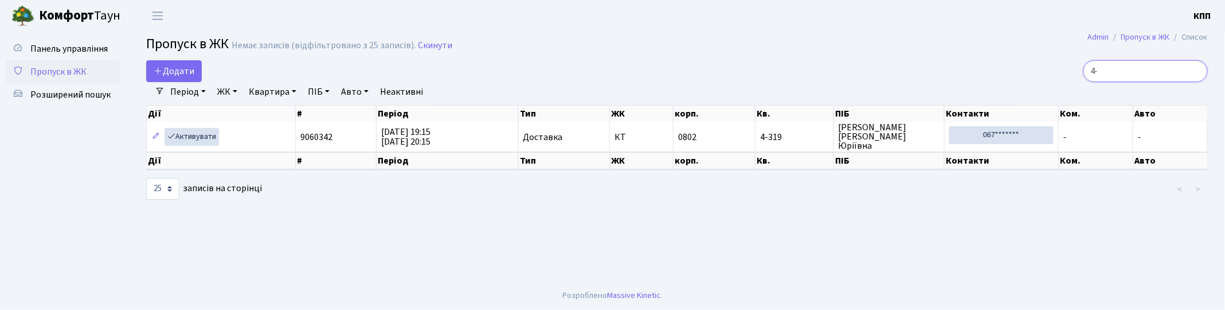
type input "4"
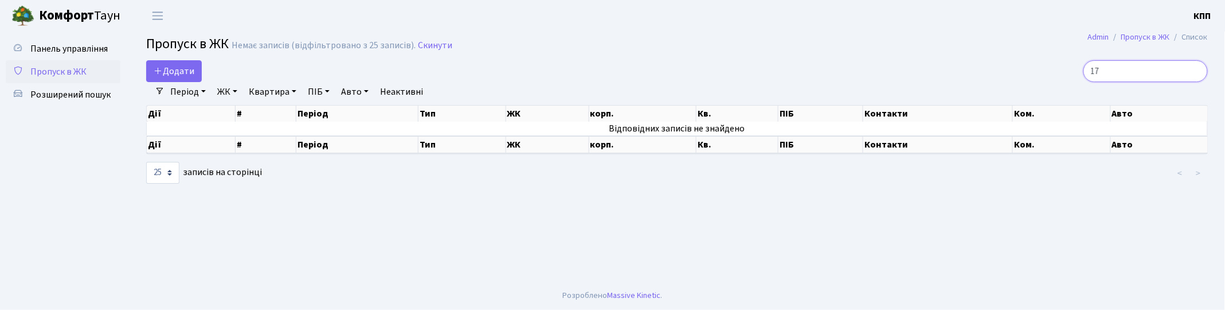
type input "1"
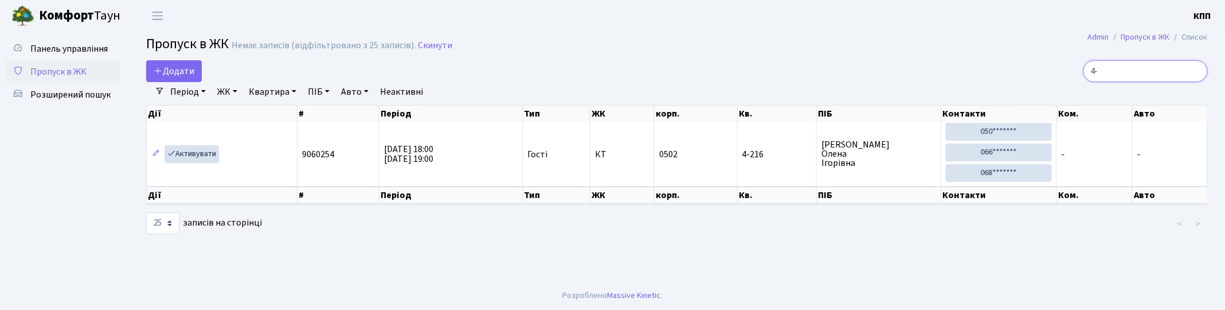
type input "4"
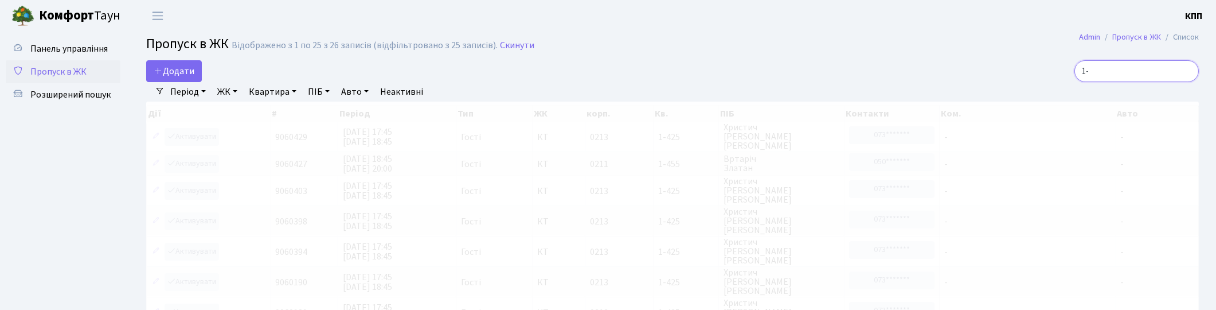
type input "1"
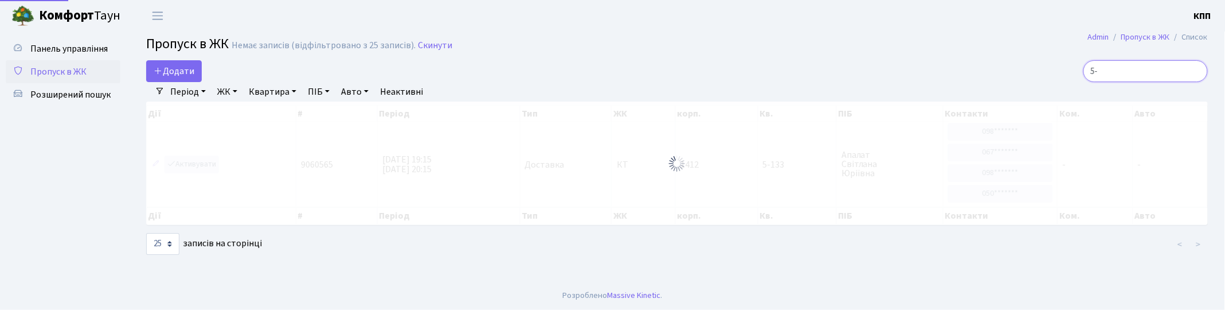
type input "5"
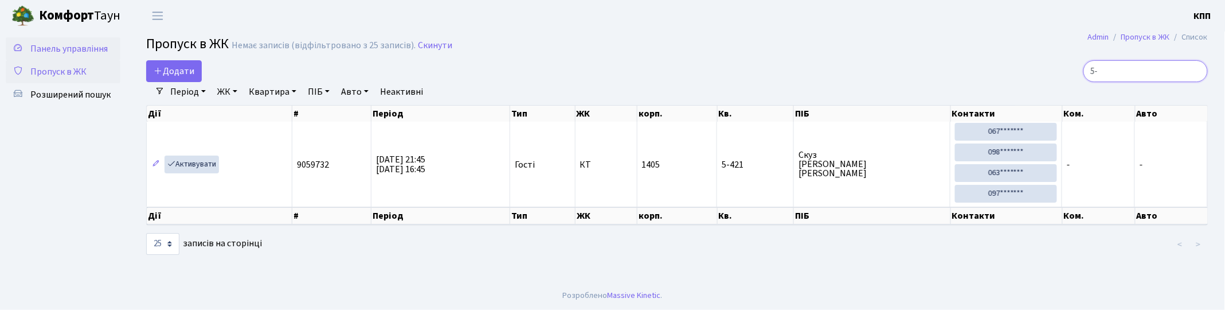
type input "5"
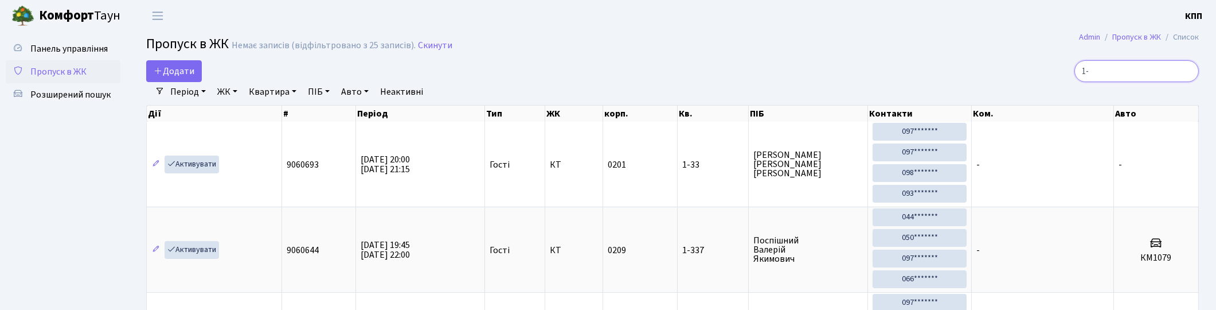
type input "1"
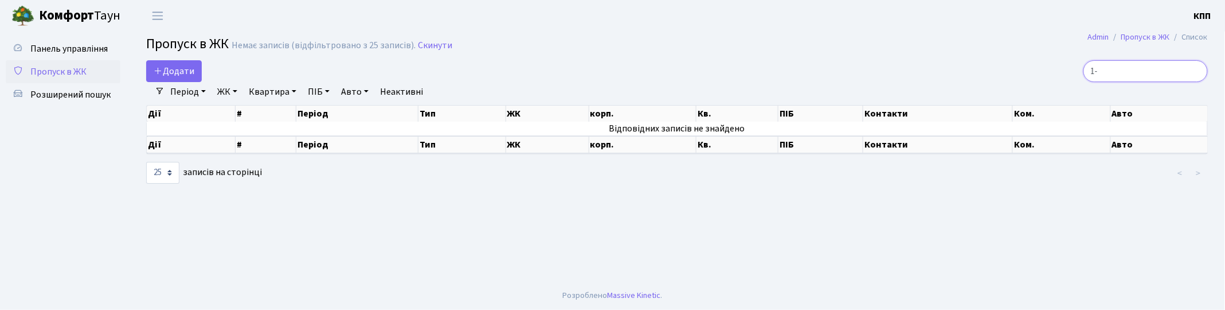
type input "1"
type input "3"
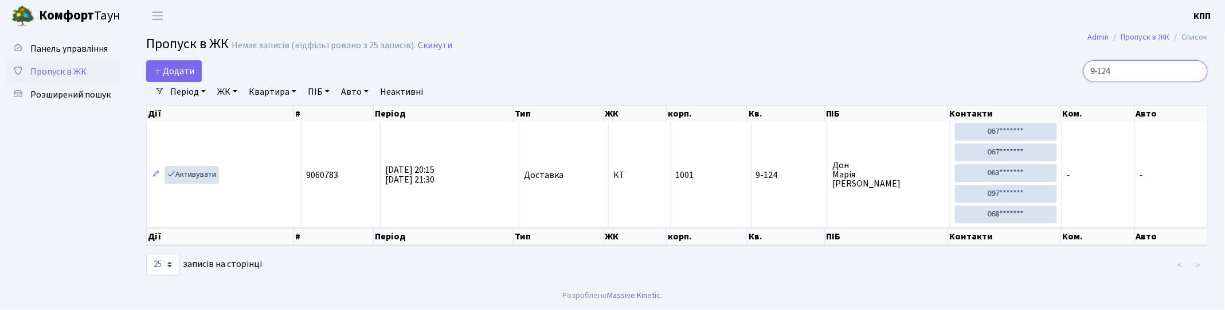
click at [1129, 69] on input "9-124" at bounding box center [1145, 71] width 124 height 22
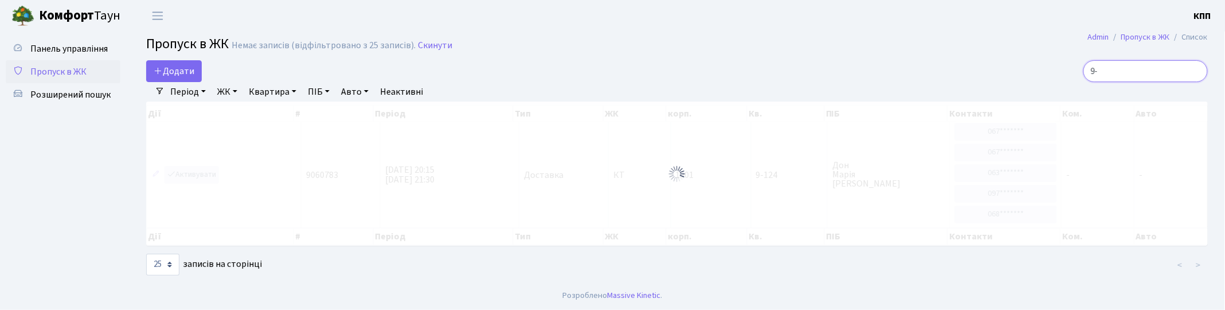
type input "9"
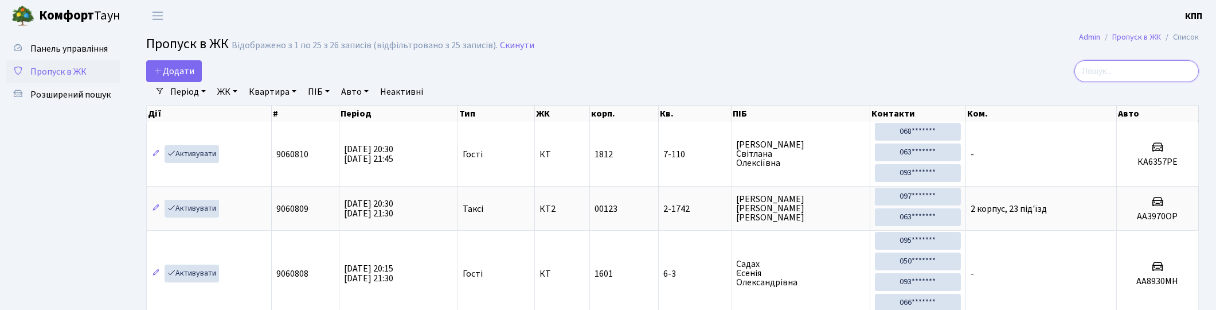
click at [1101, 67] on input "search" at bounding box center [1136, 71] width 124 height 22
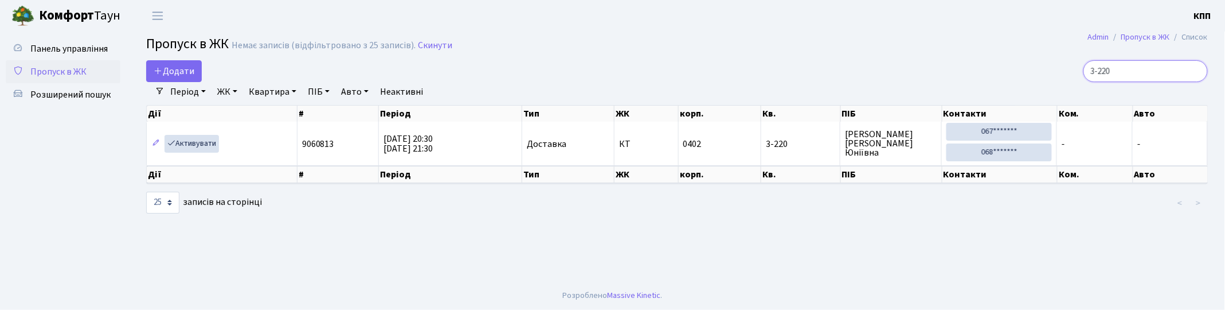
type input "3-220"
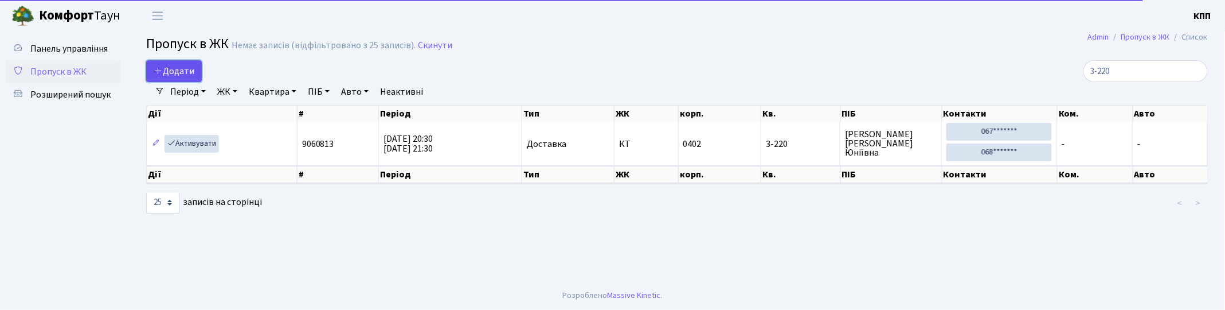
click at [175, 67] on span "Додати" at bounding box center [174, 71] width 41 height 13
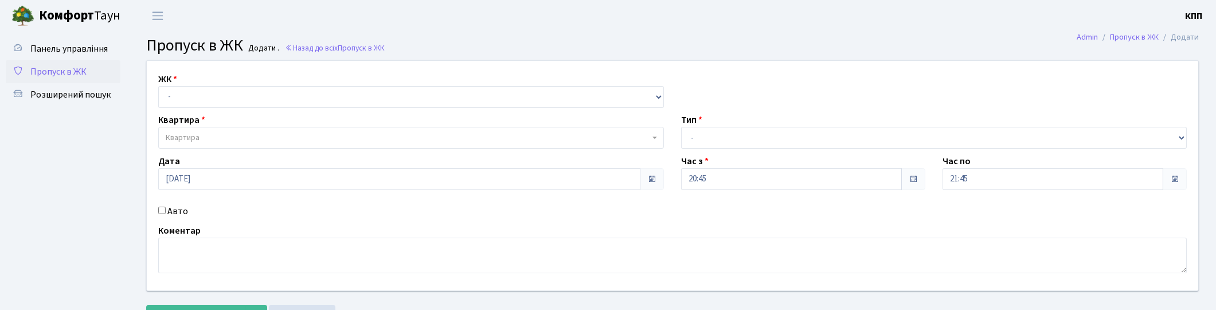
click at [174, 214] on label "Авто" at bounding box center [177, 211] width 21 height 14
click at [166, 214] on input "Авто" at bounding box center [161, 209] width 7 height 7
checkbox input "true"
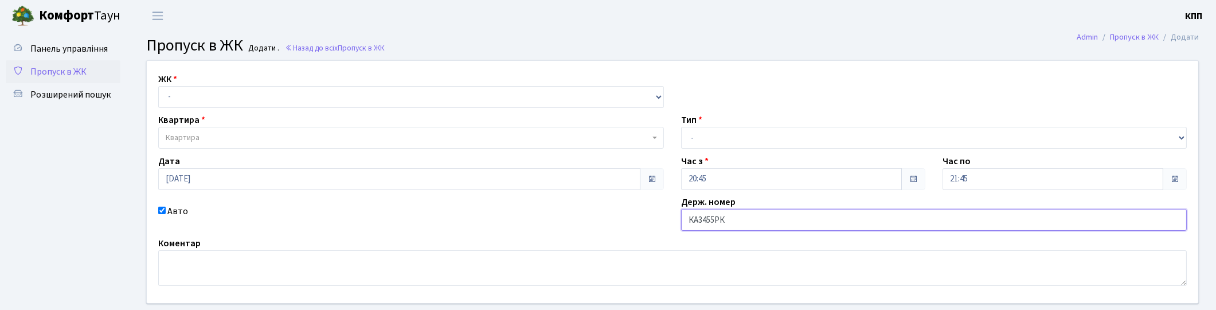
type input "КА3455РК"
click at [809, 130] on select "- Доставка Таксі Гості Сервіс" at bounding box center [934, 138] width 506 height 22
select select "3"
click at [681, 127] on select "- Доставка Таксі Гості Сервіс" at bounding box center [934, 138] width 506 height 22
click at [220, 92] on select "- КТ, вул. Регенераторна, 4 КТ2, просп. Соборності, 17 КТ3, вул. Березнева, 16 …" at bounding box center [411, 97] width 506 height 22
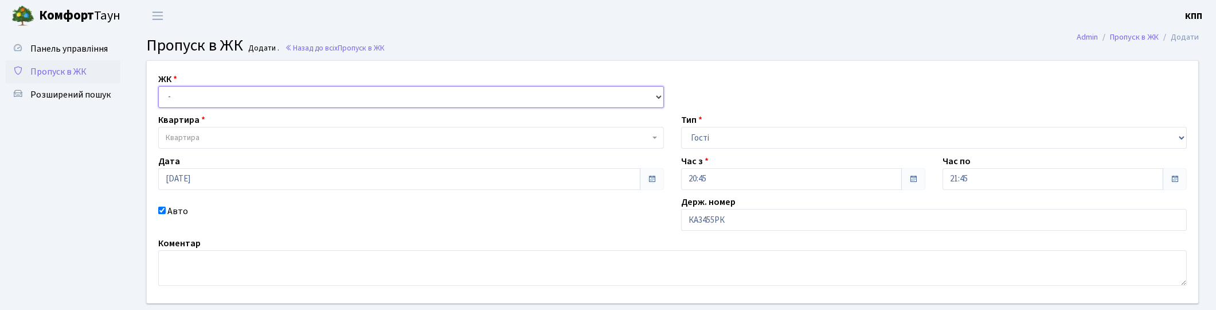
select select "271"
click at [158, 86] on select "- КТ, вул. Регенераторна, 4 КТ2, просп. Соборності, 17 КТ3, вул. Березнева, 16 …" at bounding box center [411, 97] width 506 height 22
select select
click at [272, 156] on div "Дата 10.10.2025" at bounding box center [411, 172] width 523 height 36
click at [274, 143] on span "Квартира" at bounding box center [408, 137] width 484 height 11
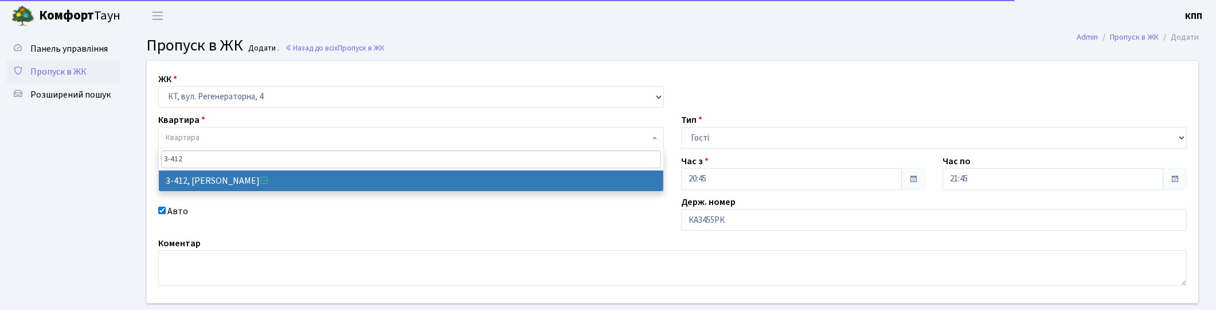
type input "3-412"
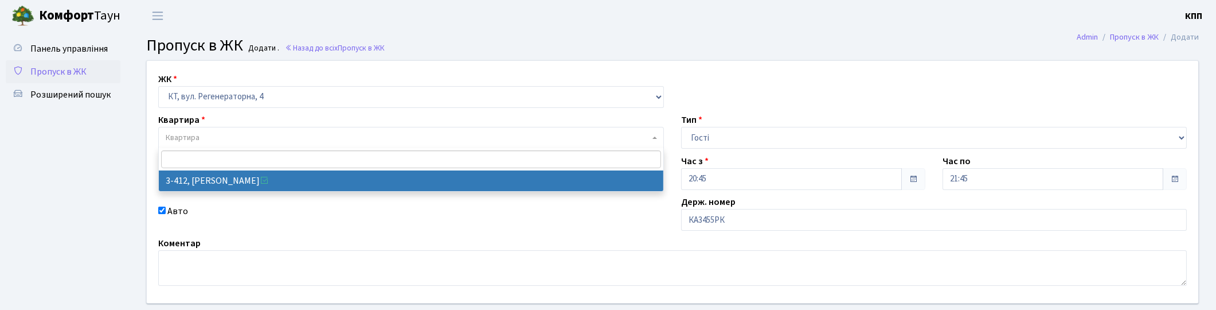
select select "1630"
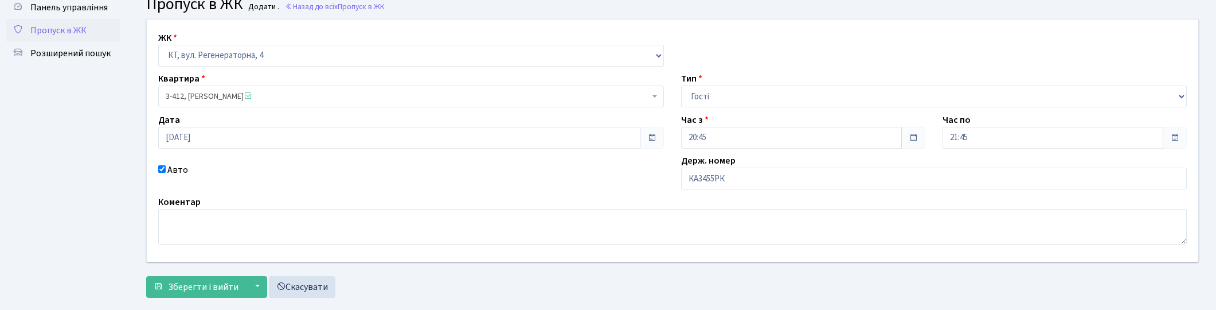
scroll to position [64, 0]
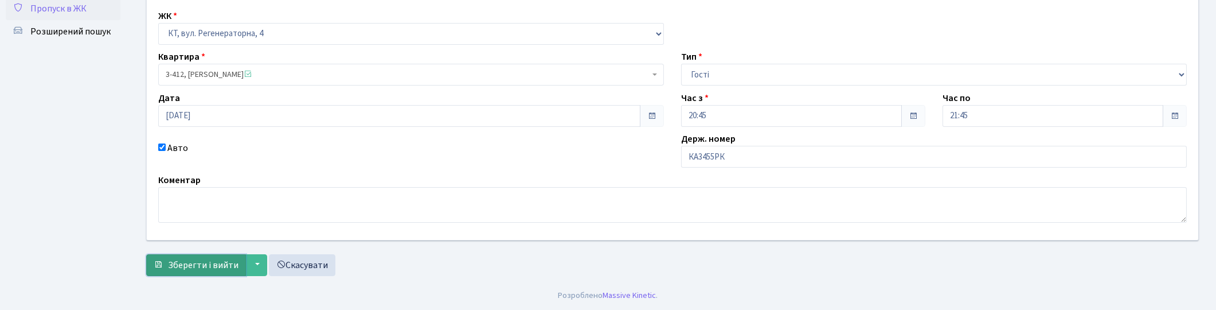
click at [171, 254] on button "Зберегти і вийти" at bounding box center [196, 265] width 100 height 22
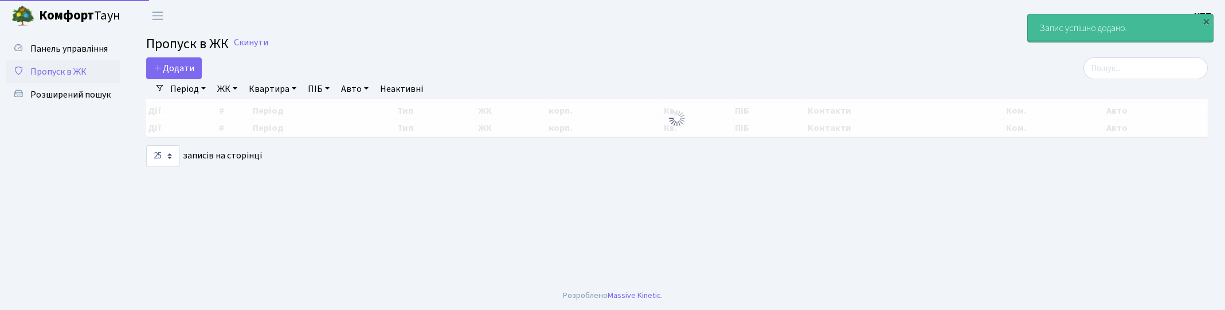
select select "25"
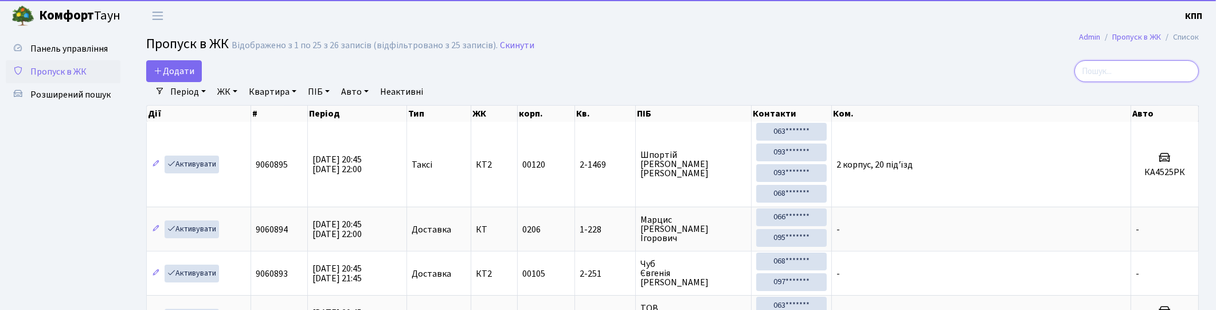
click at [1144, 69] on input "search" at bounding box center [1136, 71] width 124 height 22
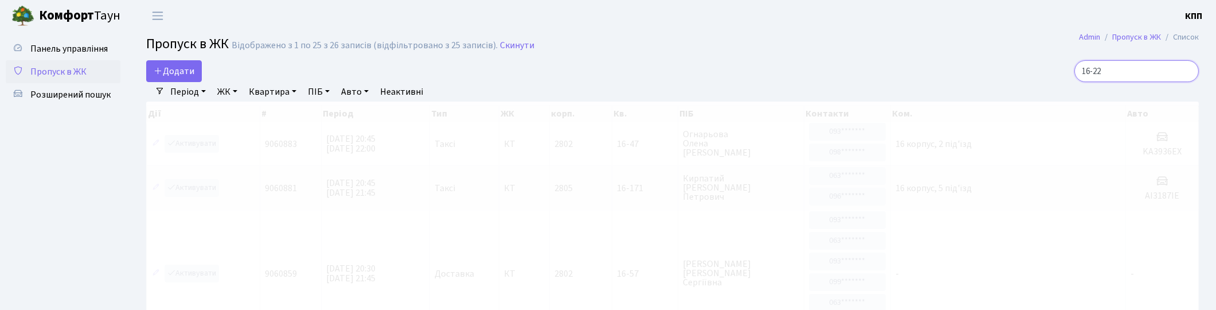
type input "16-228"
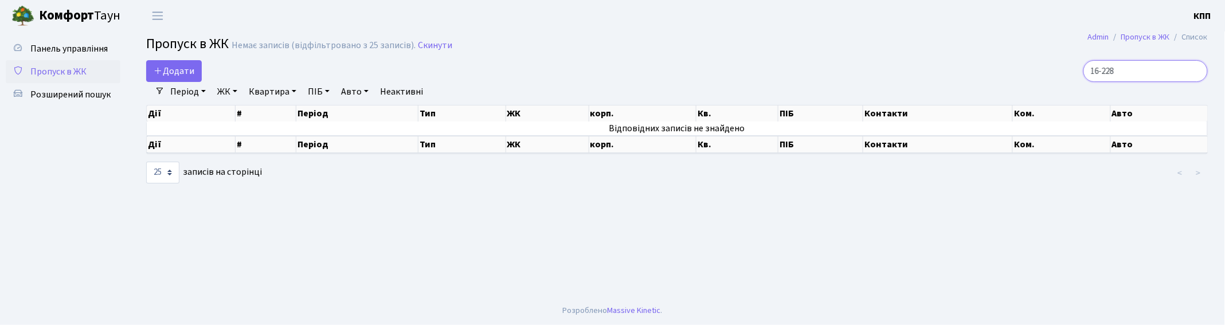
click at [1196, 72] on input "16-228" at bounding box center [1145, 71] width 124 height 22
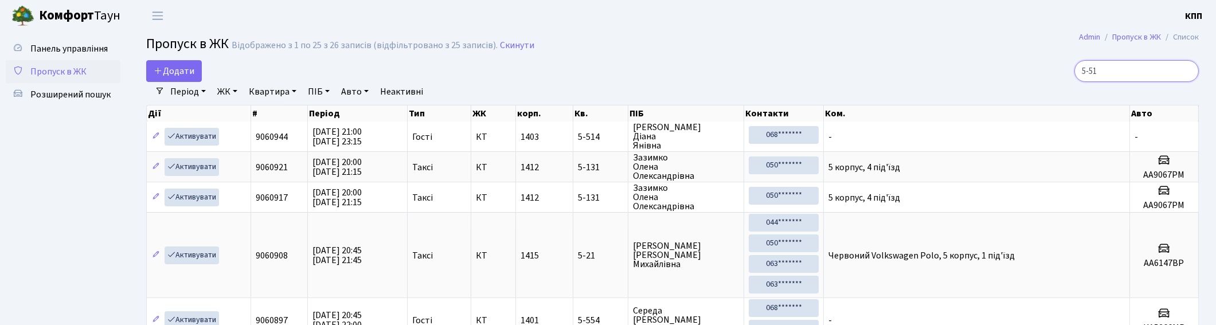
type input "5-517"
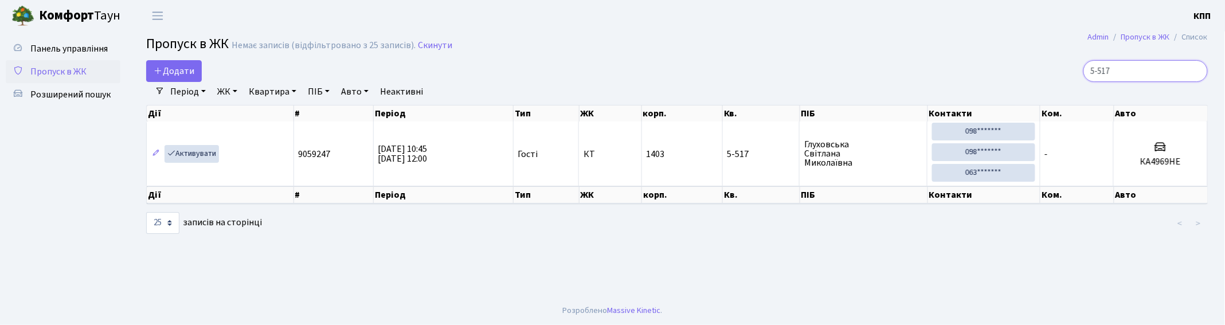
click at [1196, 71] on input "5-517" at bounding box center [1145, 71] width 124 height 22
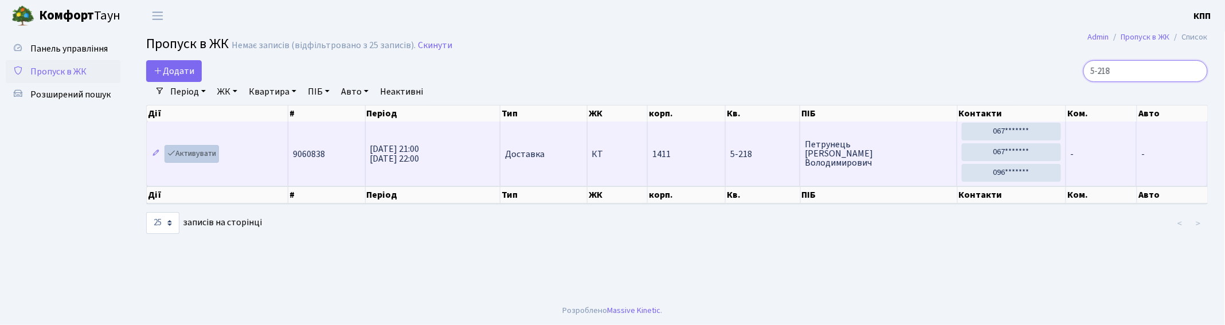
type input "5-218"
click at [206, 152] on link "Активувати" at bounding box center [192, 154] width 54 height 18
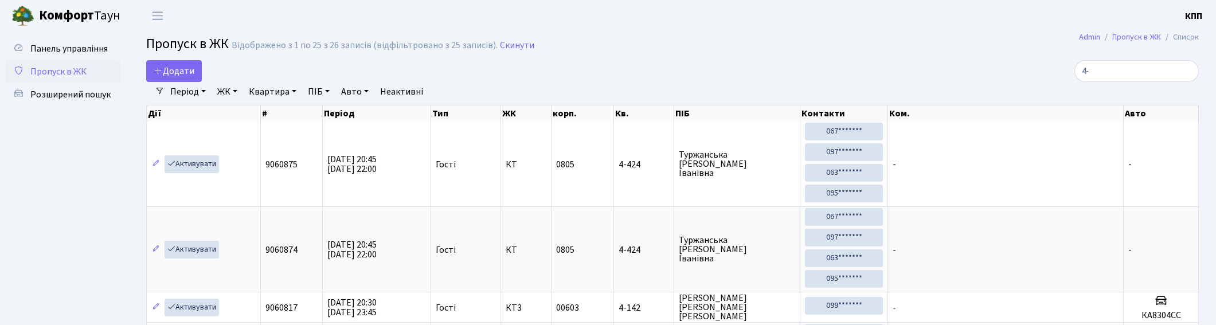
select select "25"
click at [42, 47] on span "Панель управління" at bounding box center [68, 48] width 77 height 13
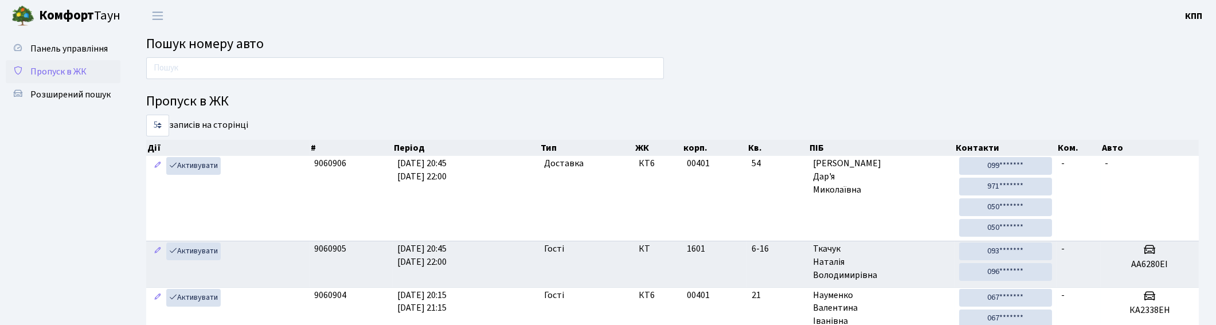
click at [61, 66] on span "Пропуск в ЖК" at bounding box center [58, 71] width 56 height 13
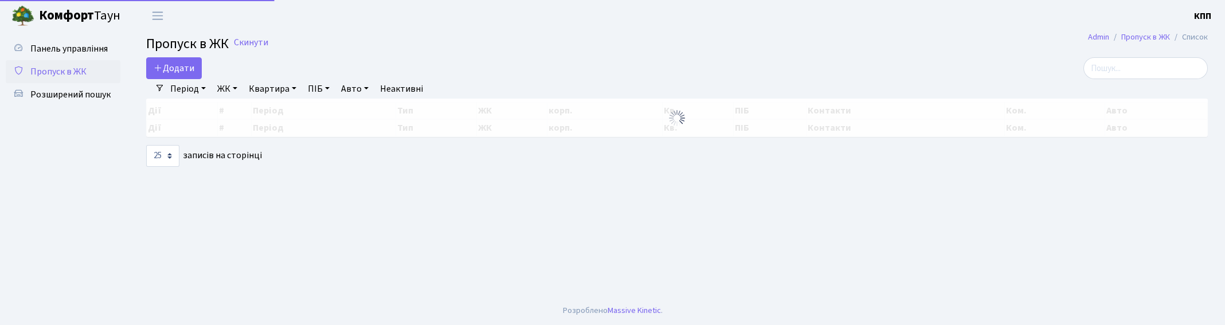
select select "25"
click at [177, 65] on span "Додати" at bounding box center [174, 68] width 41 height 13
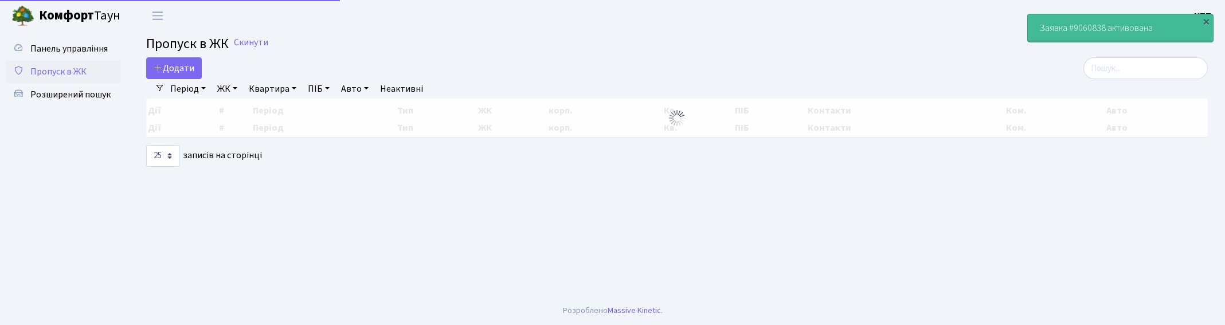
select select "25"
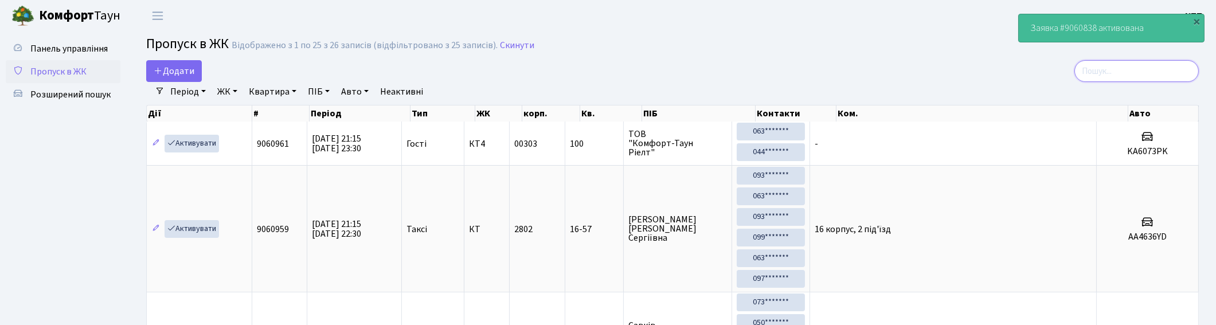
click at [1137, 66] on input "search" at bounding box center [1136, 71] width 124 height 22
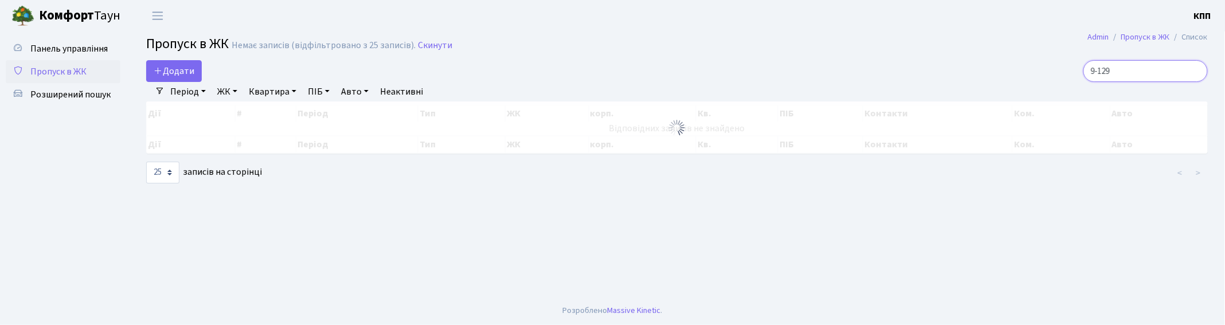
click at [1145, 71] on input "9-129" at bounding box center [1145, 71] width 124 height 22
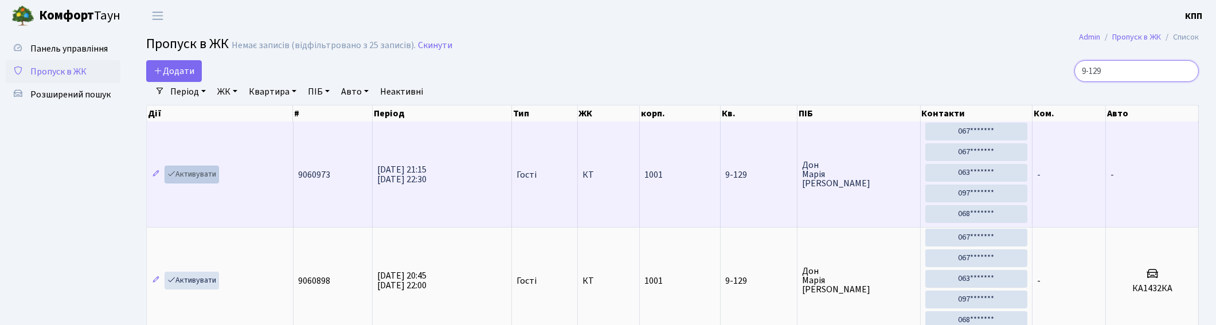
type input "9-129"
click at [193, 172] on link "Активувати" at bounding box center [192, 175] width 54 height 18
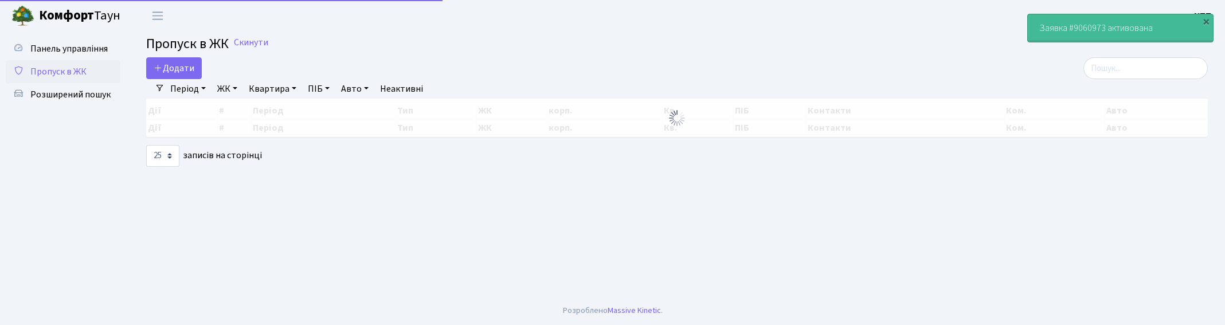
select select "25"
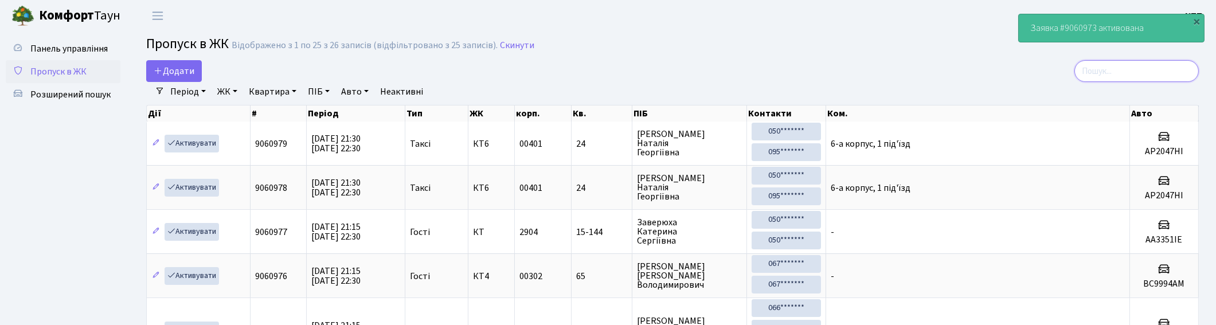
click at [1136, 68] on input "search" at bounding box center [1136, 71] width 124 height 22
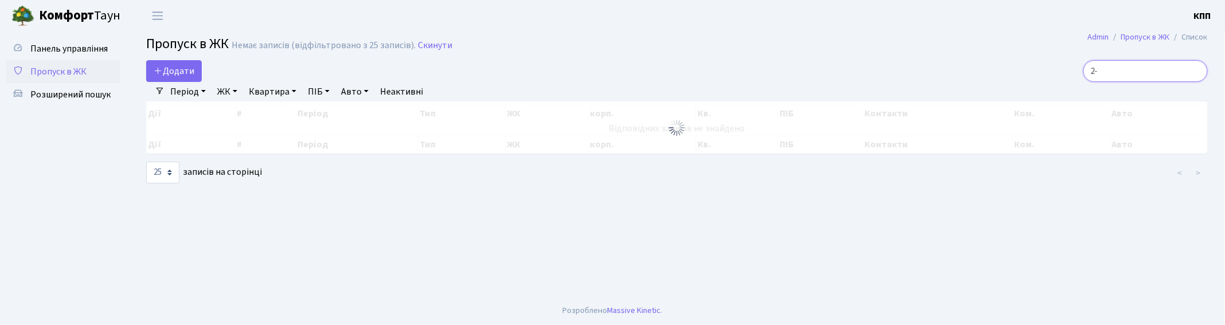
type input "2"
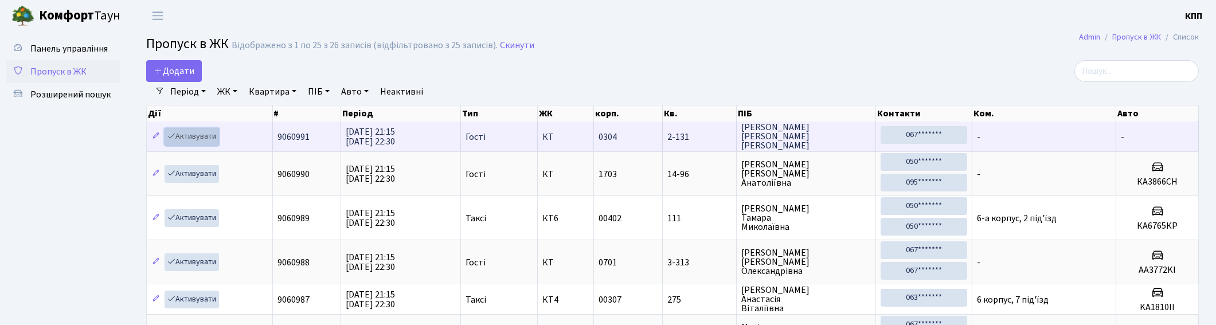
click at [189, 133] on link "Активувати" at bounding box center [192, 137] width 54 height 18
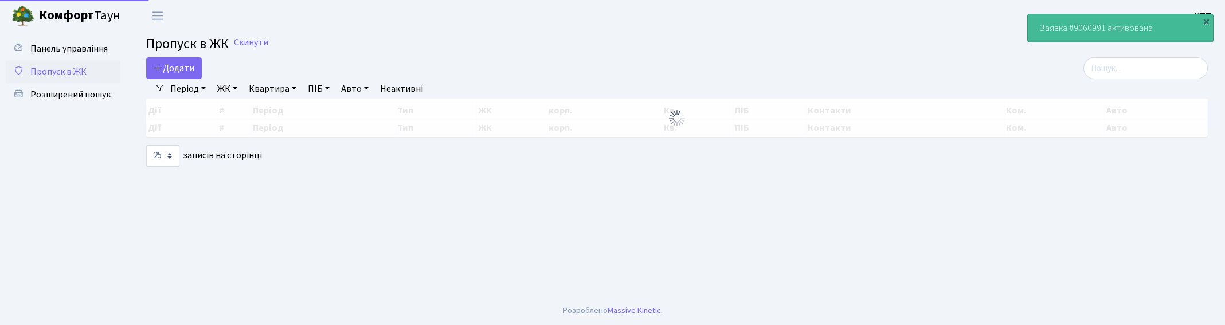
select select "25"
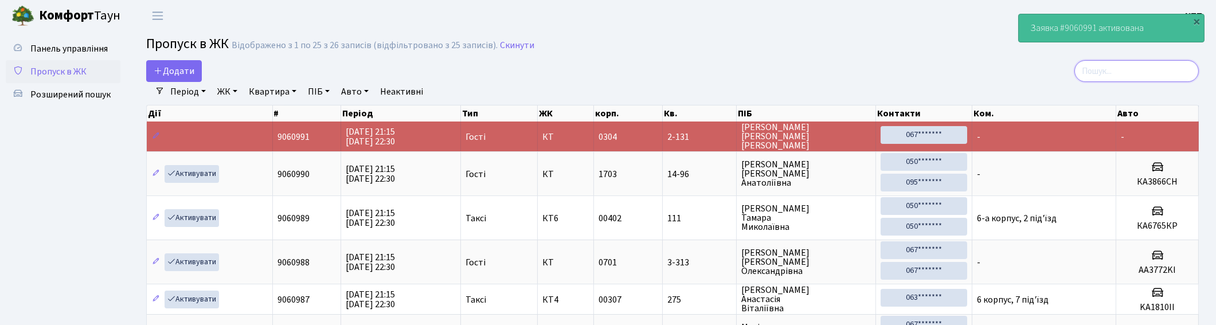
drag, startPoint x: 1137, startPoint y: 72, endPoint x: 1171, endPoint y: 69, distance: 33.4
click at [1138, 72] on input "search" at bounding box center [1136, 71] width 124 height 22
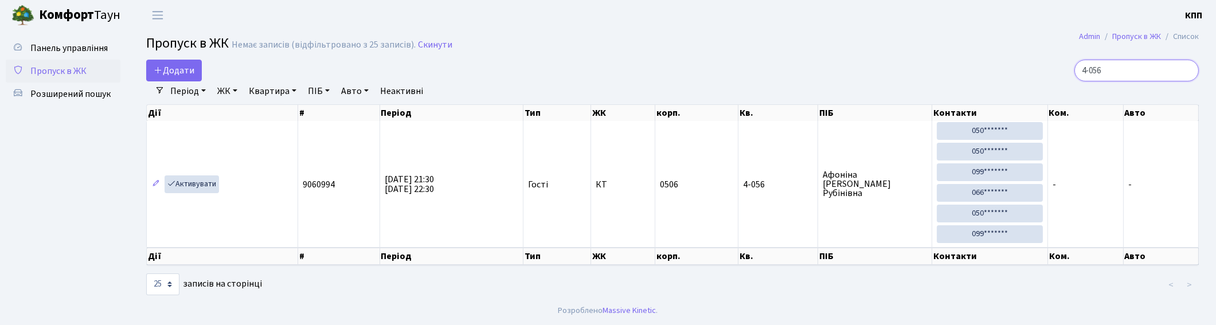
scroll to position [1, 0]
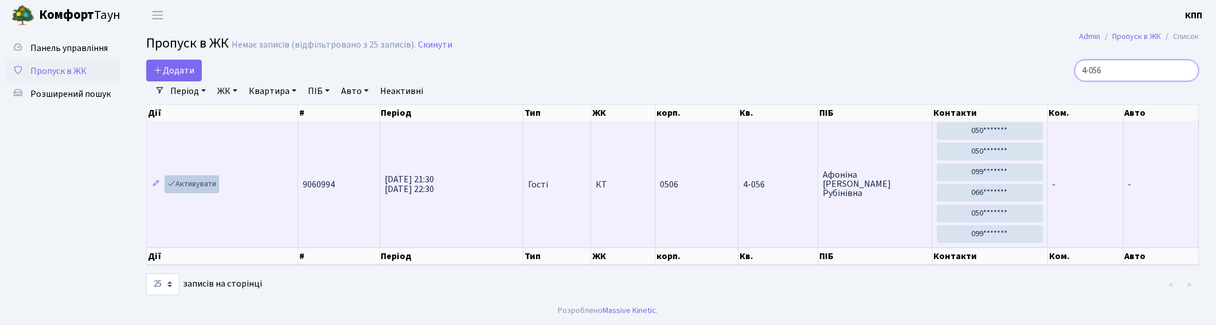
type input "4-056"
click at [186, 184] on link "Активувати" at bounding box center [192, 184] width 54 height 18
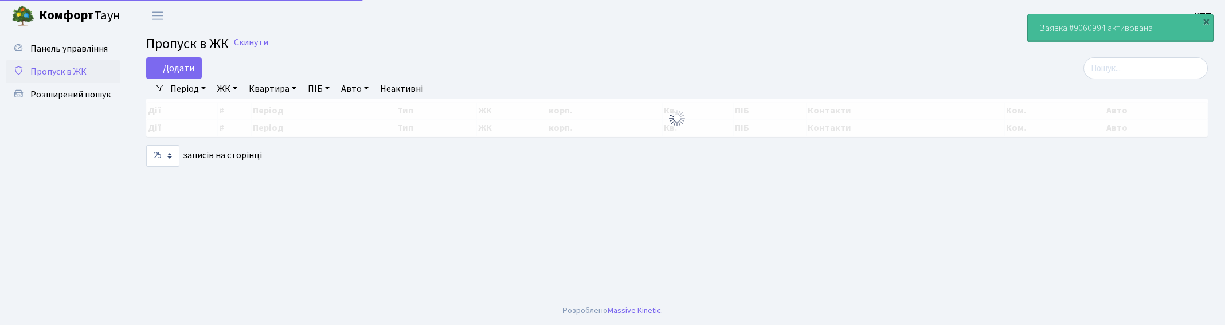
select select "25"
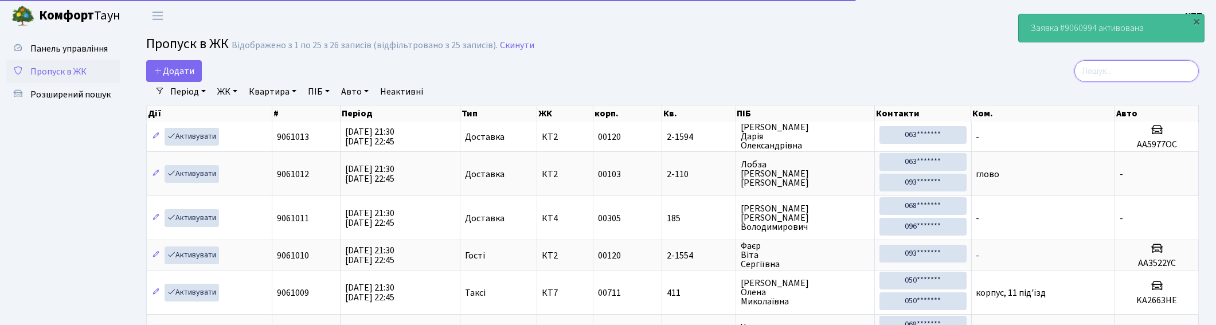
click at [1127, 67] on input "search" at bounding box center [1136, 71] width 124 height 22
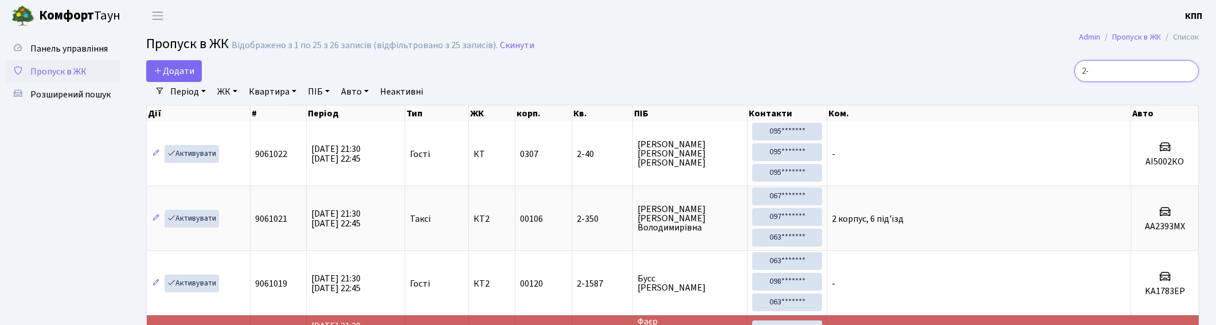
type input "2"
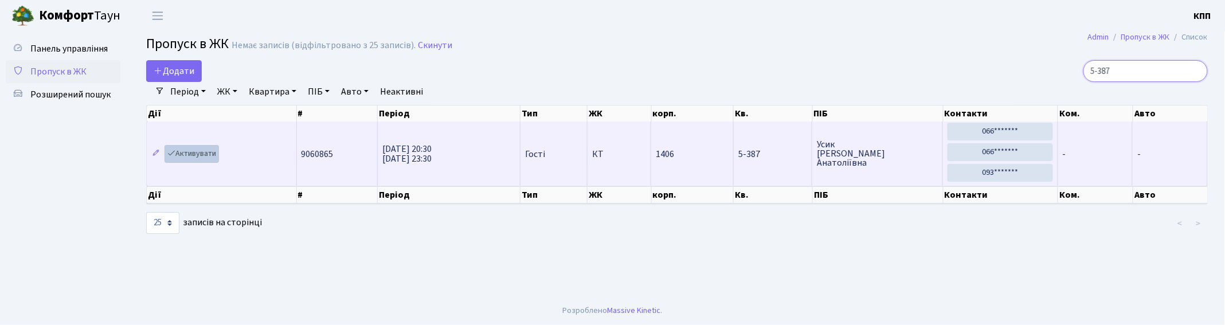
type input "5-387"
click at [197, 155] on link "Активувати" at bounding box center [192, 154] width 54 height 18
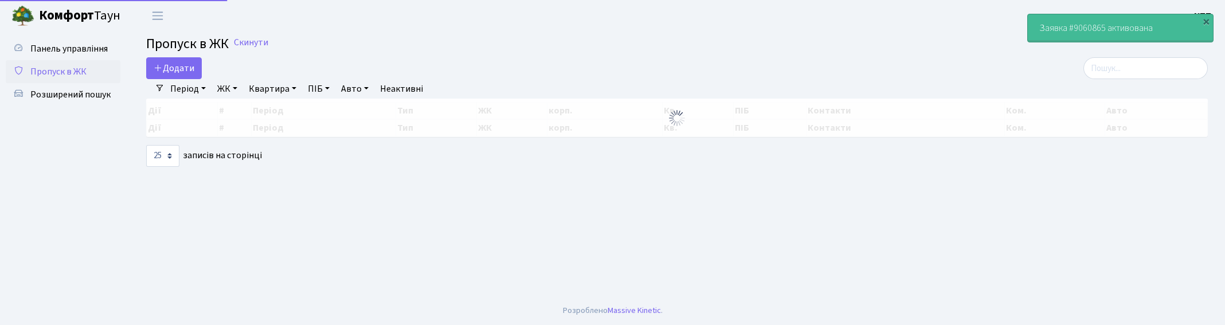
select select "25"
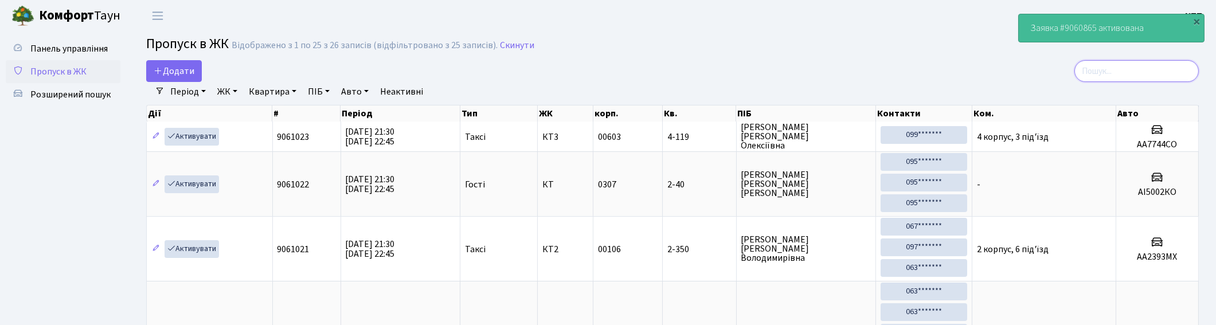
click at [1149, 71] on input "search" at bounding box center [1136, 71] width 124 height 22
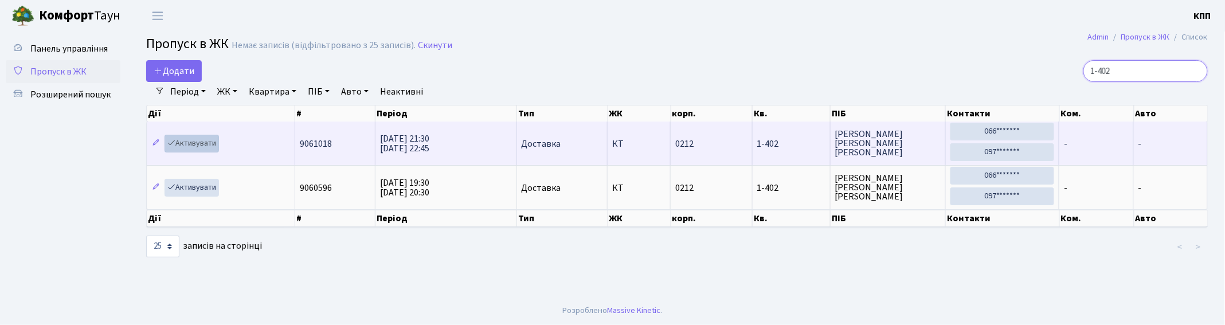
type input "1-402"
click at [187, 142] on link "Активувати" at bounding box center [192, 144] width 54 height 18
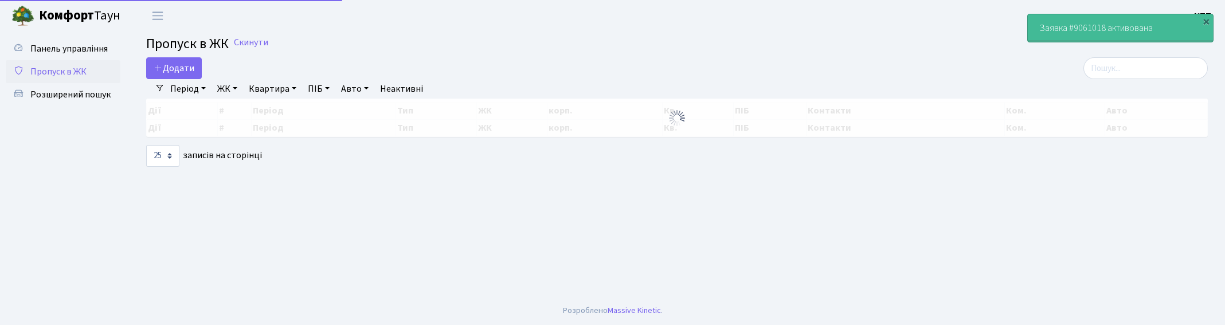
select select "25"
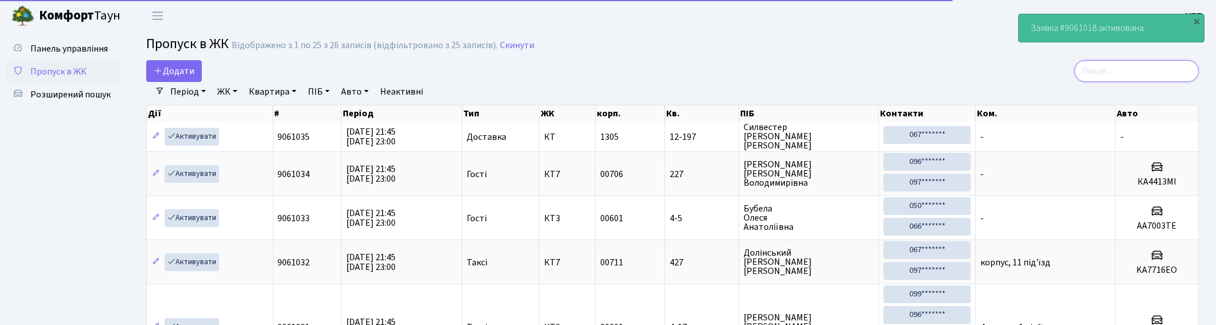
click at [1171, 65] on input "search" at bounding box center [1136, 71] width 124 height 22
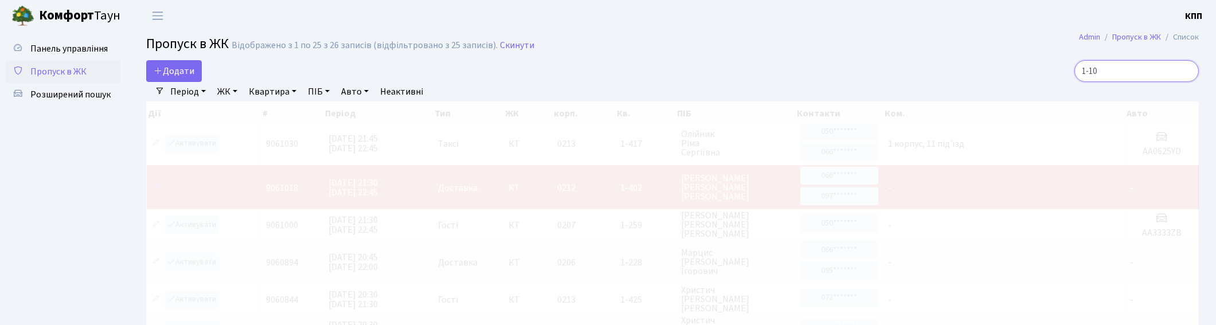
type input "1-106"
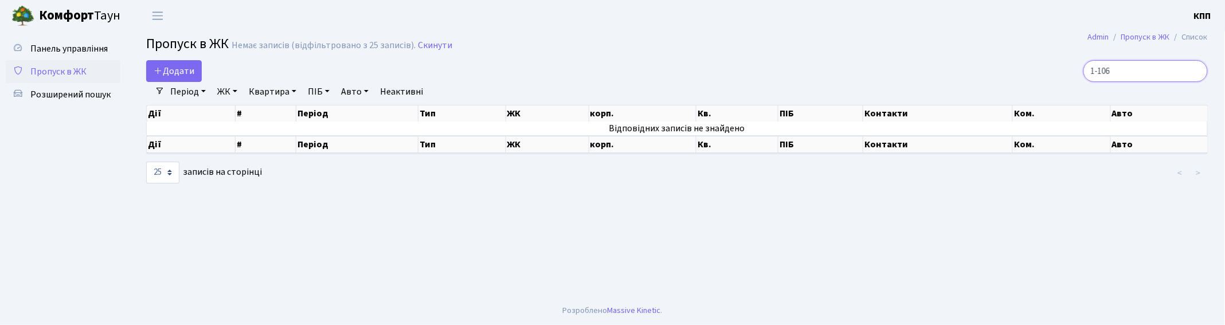
click at [1196, 71] on input "1-106" at bounding box center [1145, 71] width 124 height 22
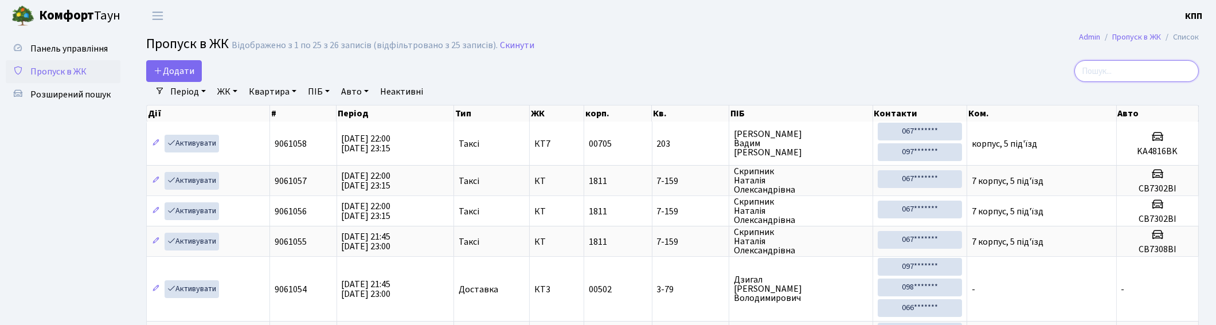
click at [1149, 66] on input "search" at bounding box center [1136, 71] width 124 height 22
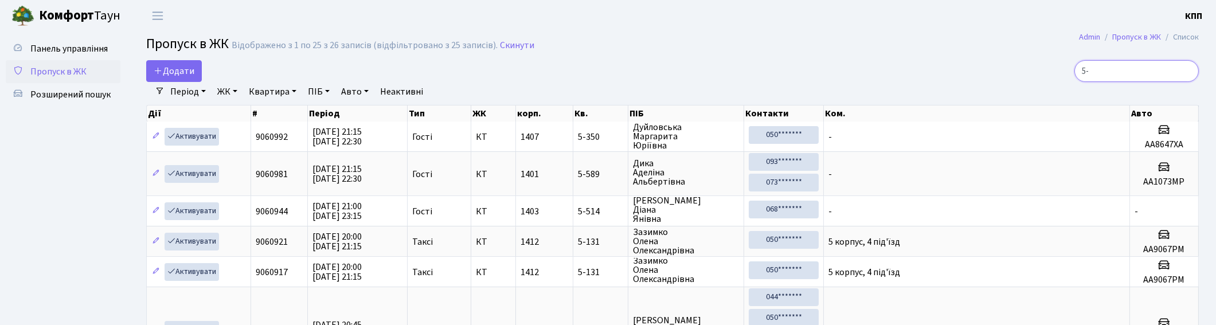
click at [1168, 69] on input "5-" at bounding box center [1136, 71] width 124 height 22
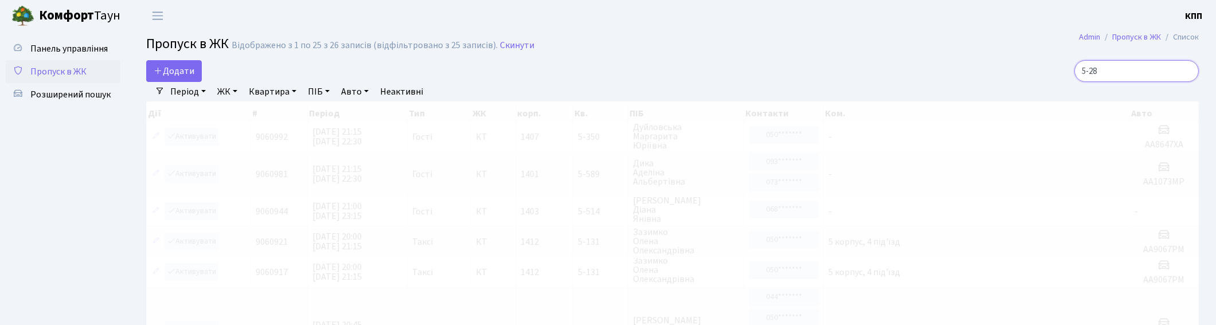
type input "5-285"
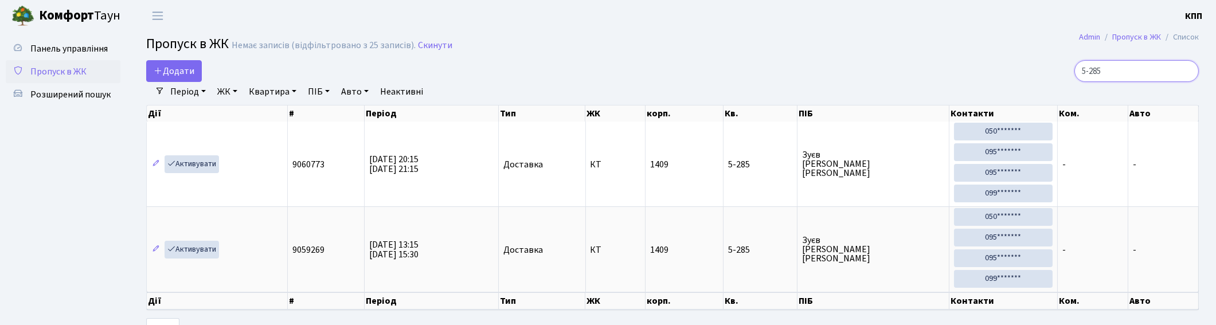
click at [1185, 71] on input "5-285" at bounding box center [1136, 71] width 124 height 22
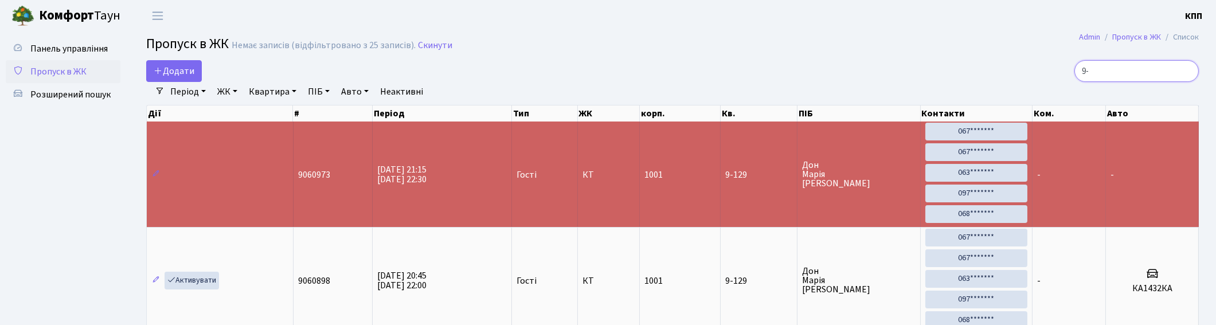
type input "9"
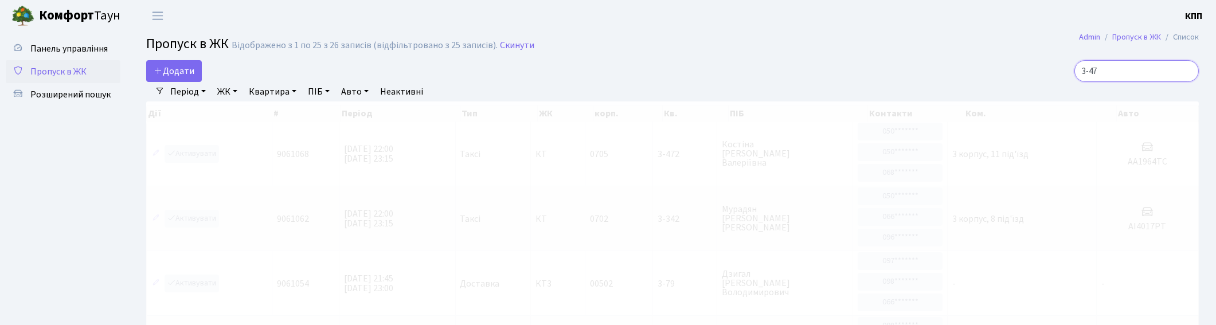
type input "3-472"
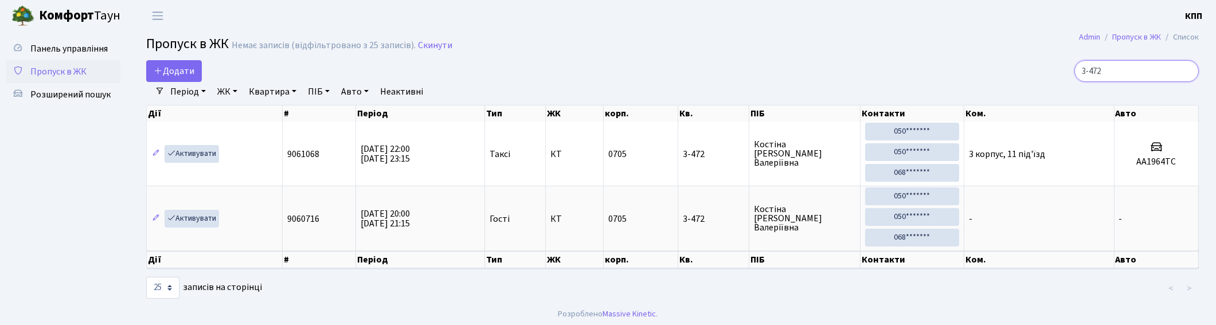
click at [1187, 72] on input "3-472" at bounding box center [1136, 71] width 124 height 22
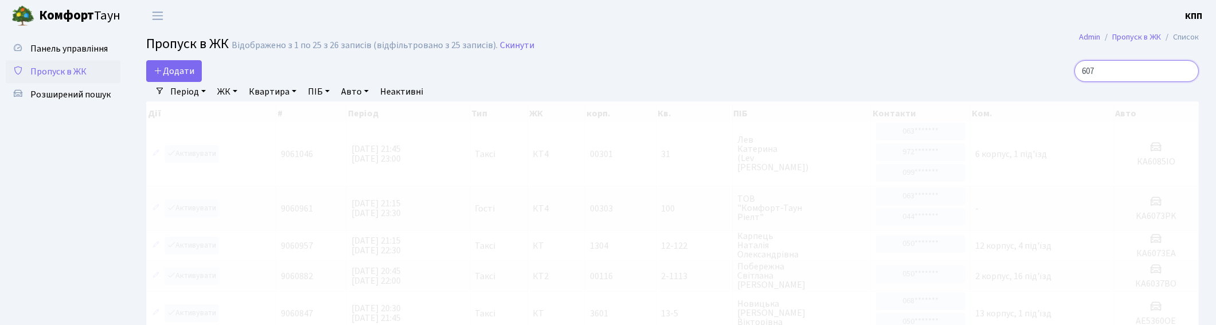
type input "6072"
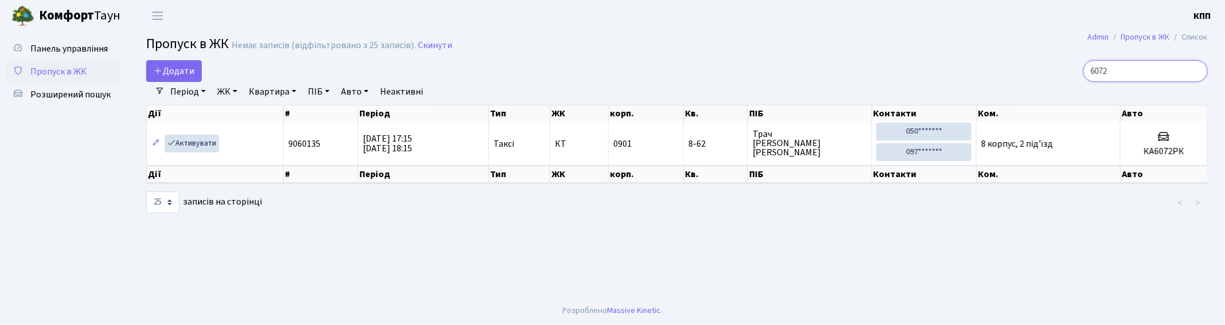
click at [1196, 71] on input "6072" at bounding box center [1145, 71] width 124 height 22
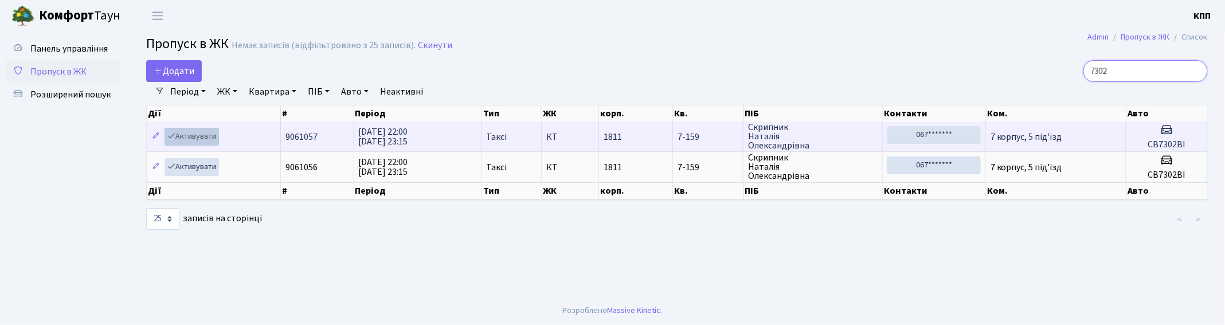
type input "7302"
click at [191, 135] on link "Активувати" at bounding box center [192, 137] width 54 height 18
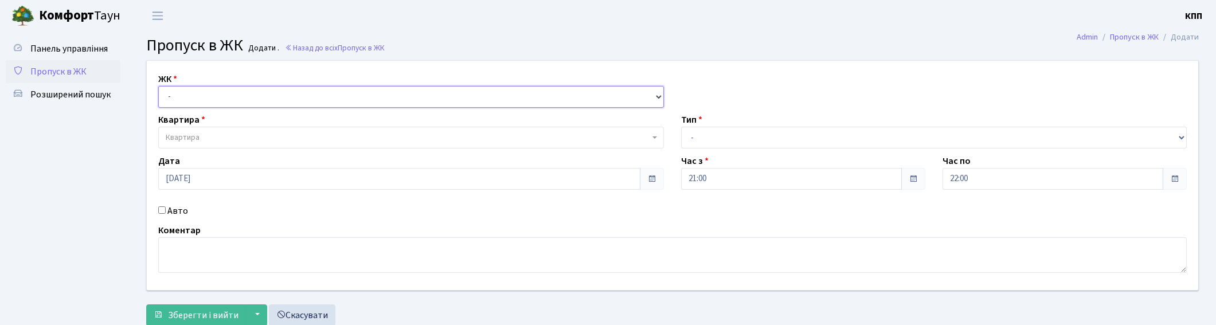
click at [214, 93] on select "- КТ, вул. Регенераторна, 4 КТ2, просп. [STREET_ADDRESS] [STREET_ADDRESS] [PERS…" at bounding box center [411, 97] width 506 height 22
select select "271"
click at [158, 86] on select "- КТ, вул. Регенераторна, 4 КТ2, просп. [STREET_ADDRESS] [STREET_ADDRESS] [PERS…" at bounding box center [411, 97] width 506 height 22
select select
click at [224, 134] on span "Квартира" at bounding box center [408, 137] width 484 height 11
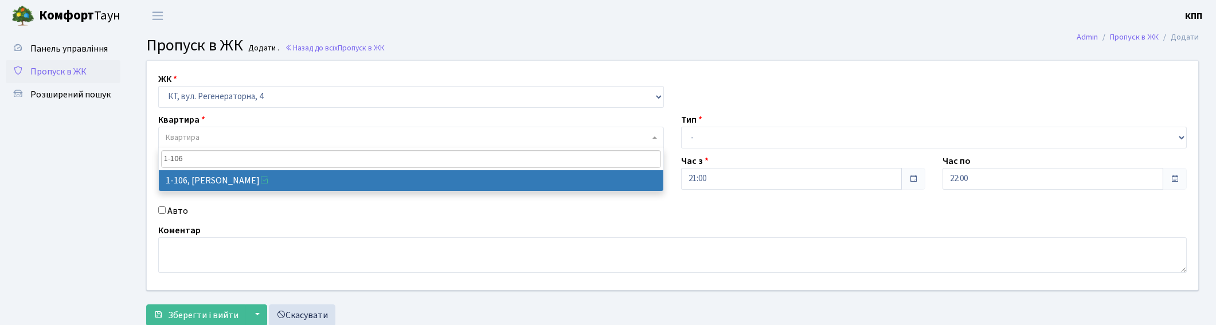
type input "1-106"
select select "106"
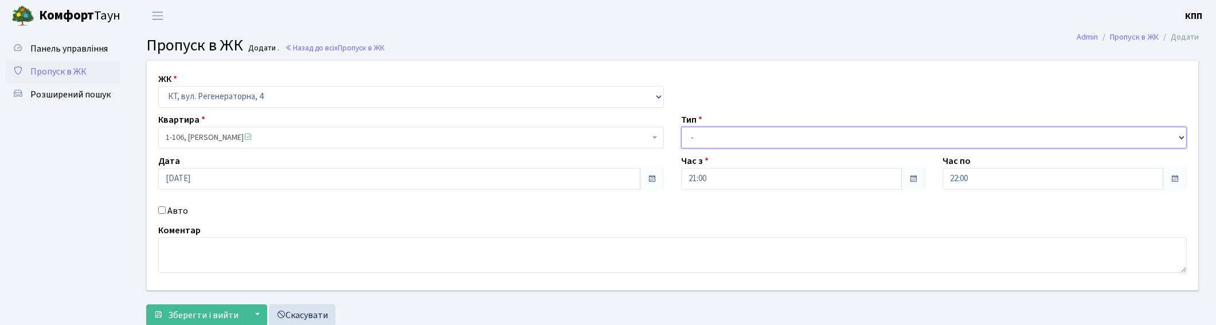
click at [699, 133] on select "- Доставка Таксі Гості Сервіс" at bounding box center [934, 138] width 506 height 22
select select "1"
click at [681, 127] on select "- Доставка Таксі Гості Сервіс" at bounding box center [934, 138] width 506 height 22
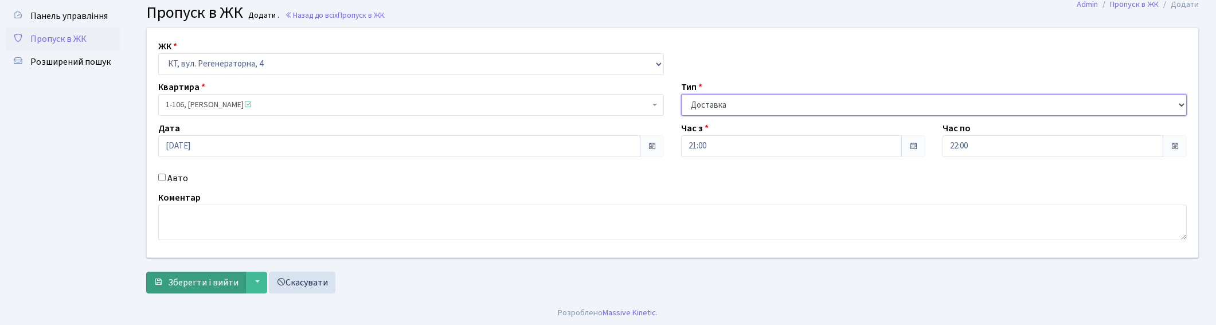
scroll to position [35, 0]
click at [178, 276] on span "Зберегти і вийти" at bounding box center [203, 280] width 71 height 13
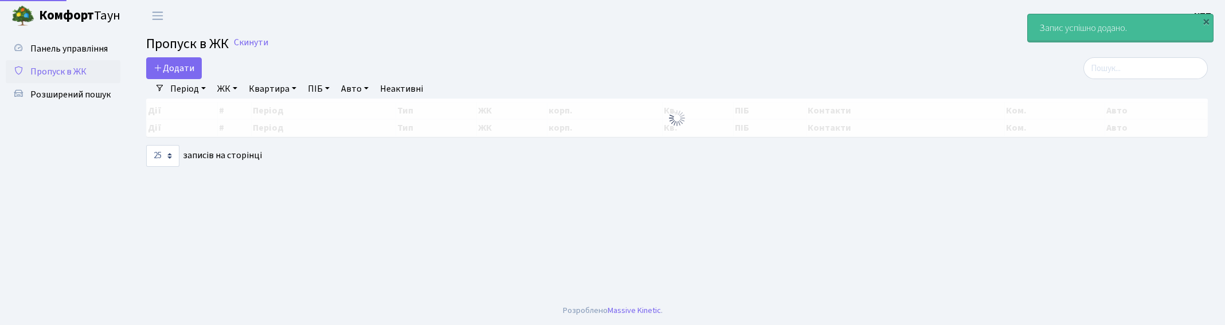
select select "25"
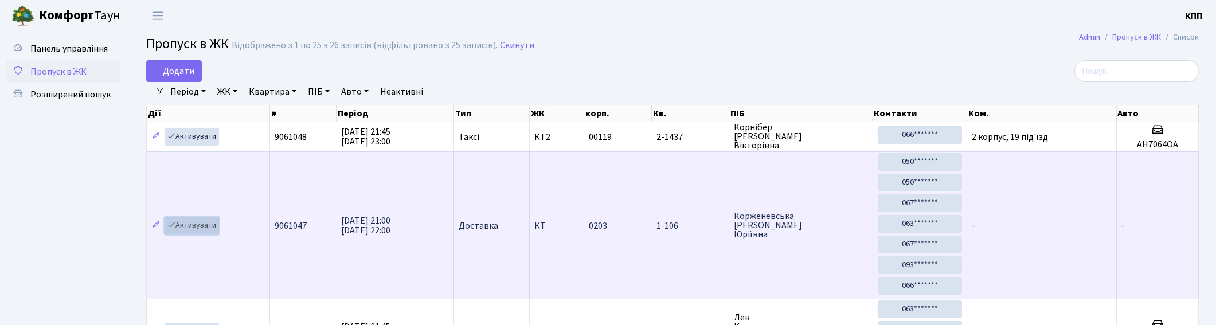
click at [193, 226] on link "Активувати" at bounding box center [192, 226] width 54 height 18
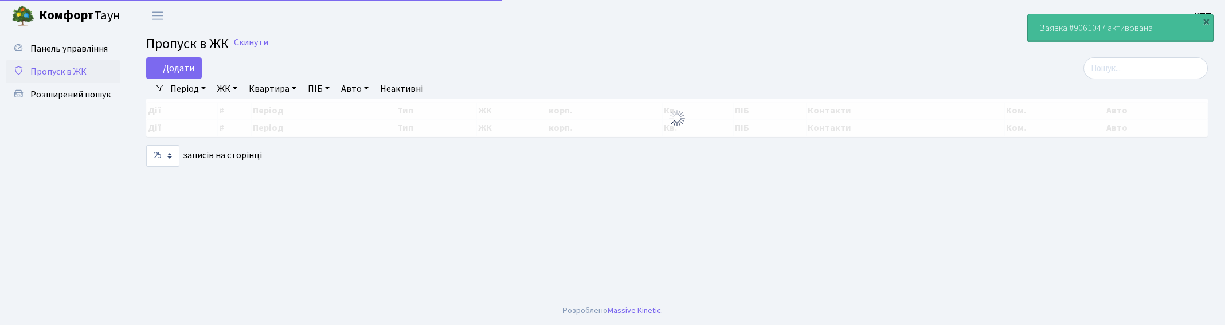
select select "25"
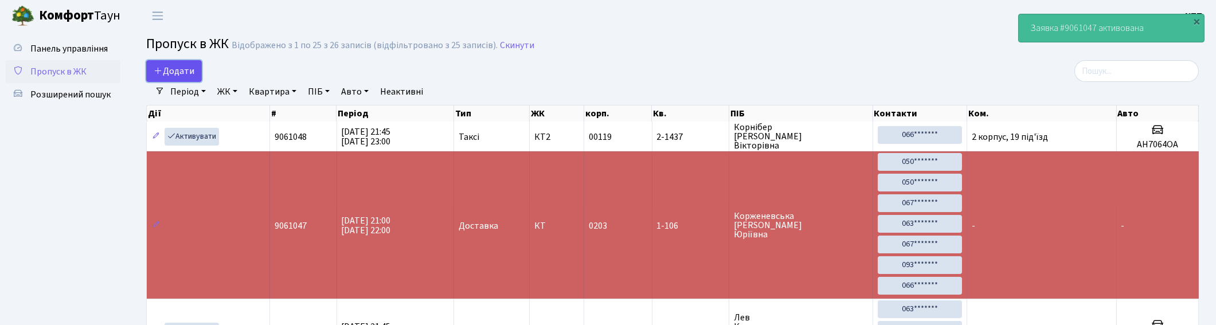
click at [181, 69] on span "Додати" at bounding box center [174, 71] width 41 height 13
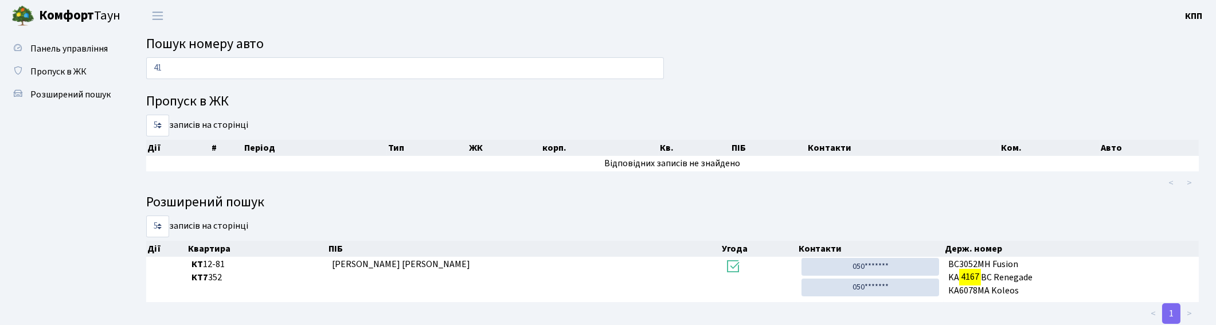
type input "4"
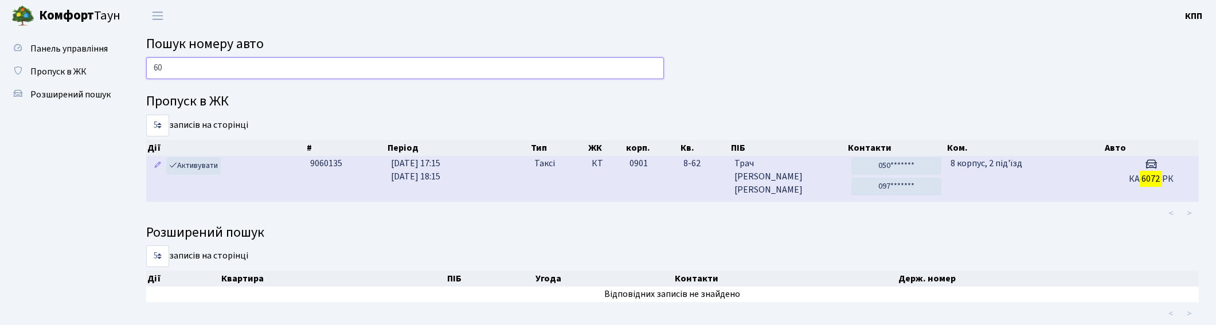
type input "6"
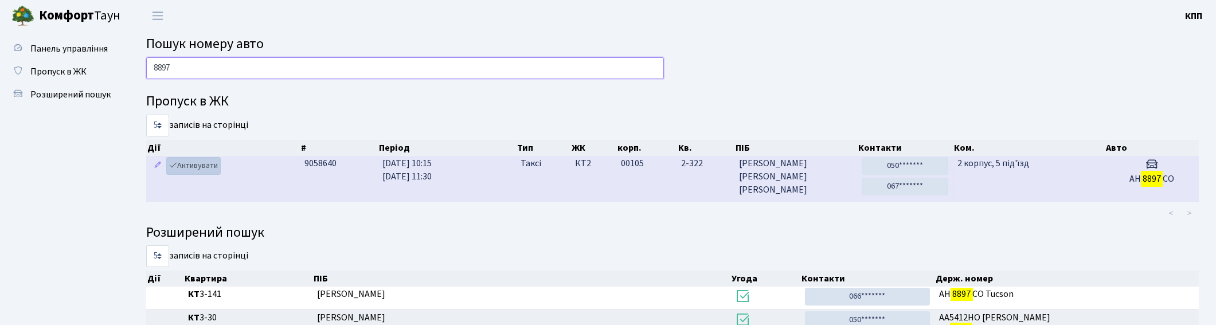
type input "8897"
click at [196, 164] on link "Активувати" at bounding box center [193, 166] width 54 height 18
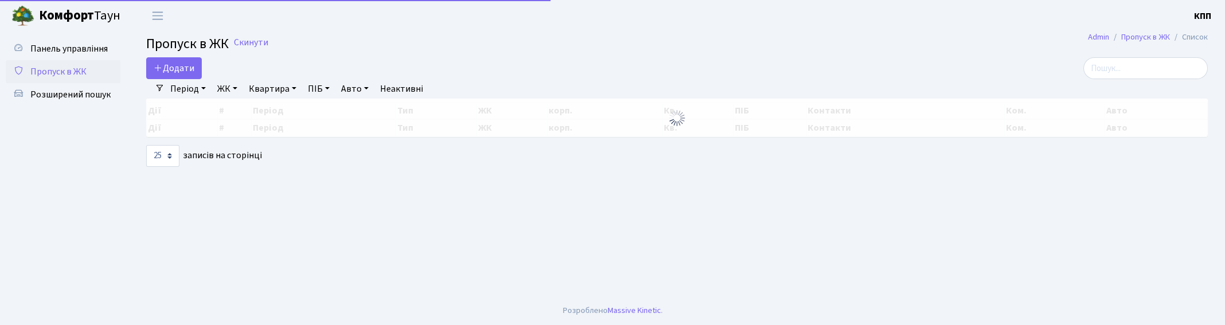
select select "25"
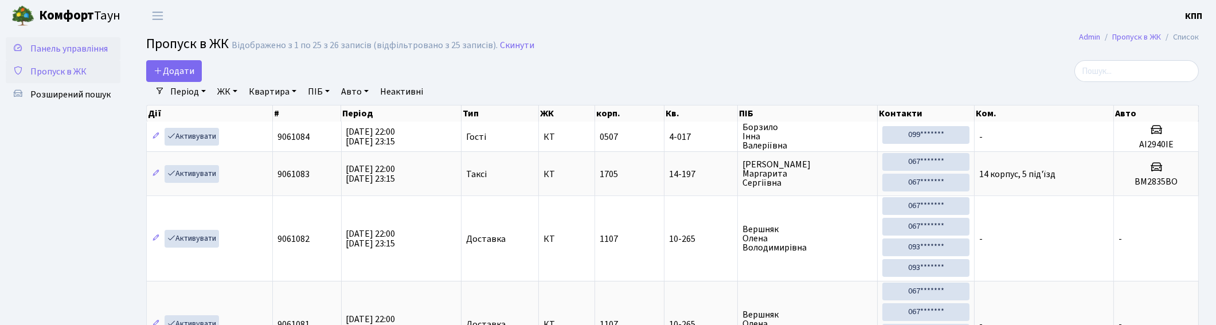
click at [72, 46] on span "Панель управління" at bounding box center [68, 48] width 77 height 13
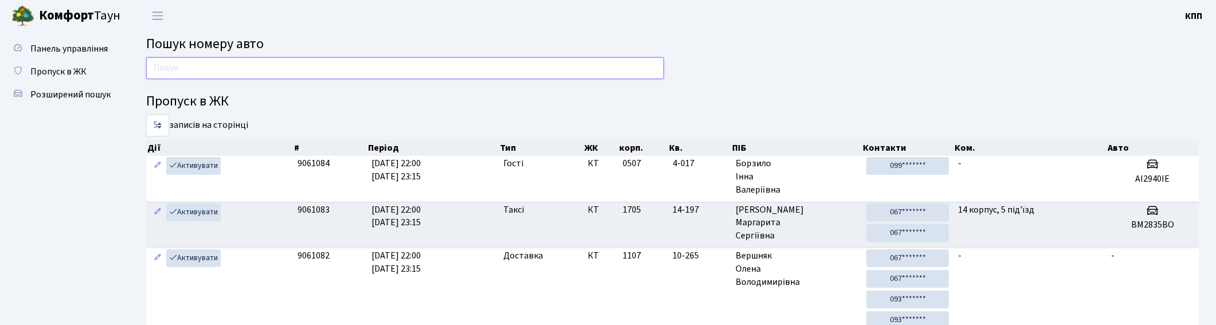
click at [218, 66] on input "text" at bounding box center [405, 68] width 518 height 22
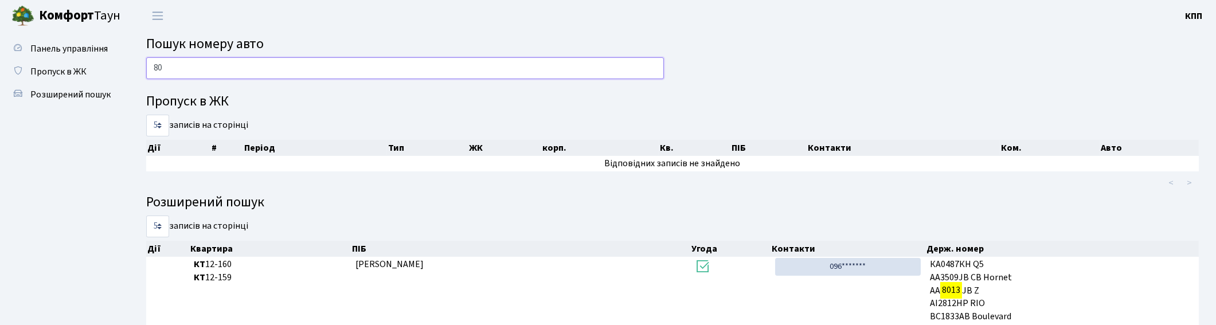
type input "8"
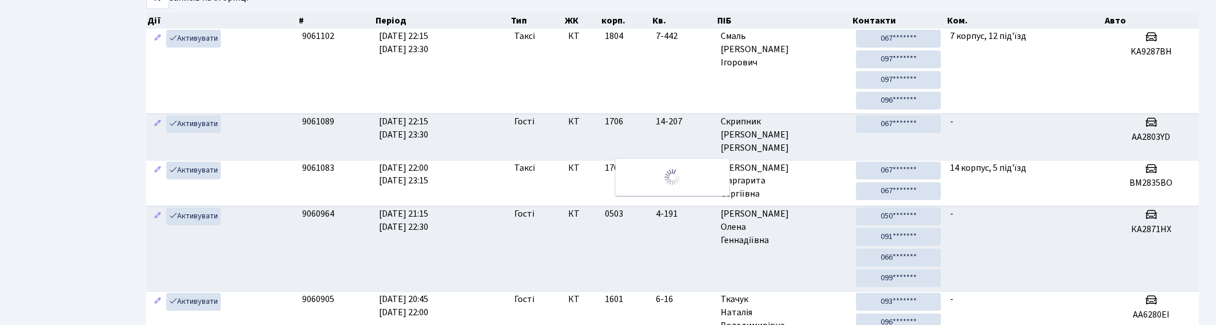
scroll to position [124, 0]
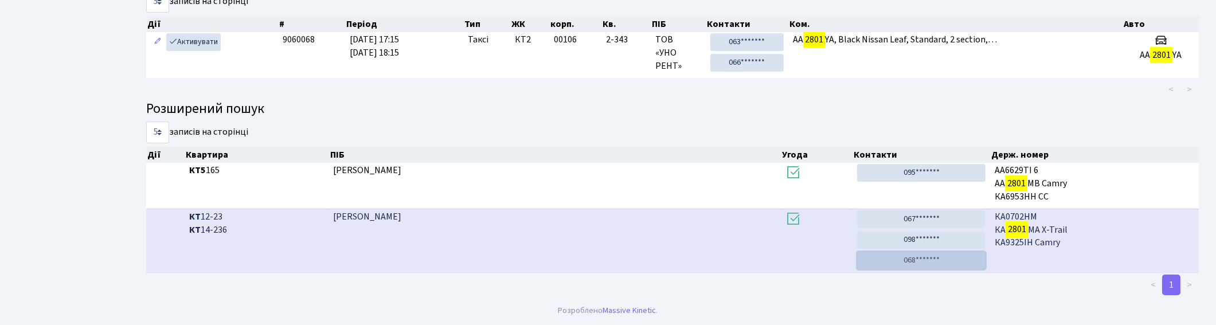
click at [881, 259] on link "068*******" at bounding box center [921, 261] width 128 height 18
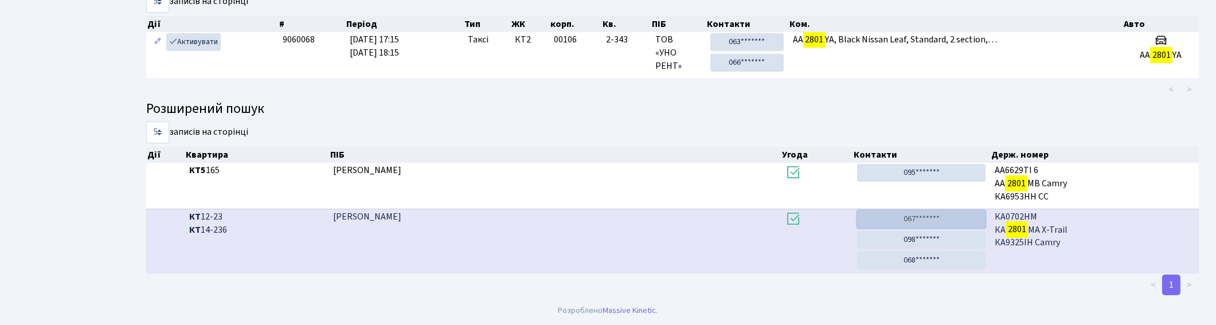
click at [899, 220] on link "067*******" at bounding box center [921, 219] width 128 height 18
click at [888, 218] on link "067*******" at bounding box center [921, 219] width 128 height 18
click at [892, 238] on link "098*******" at bounding box center [921, 240] width 128 height 18
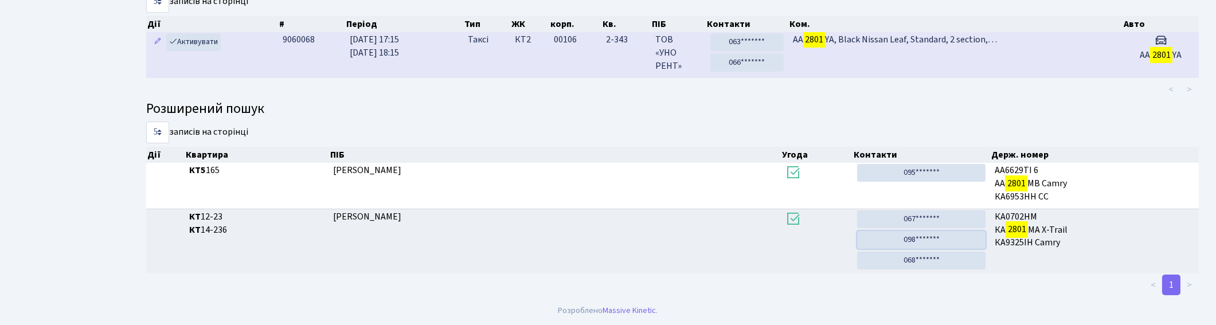
scroll to position [0, 0]
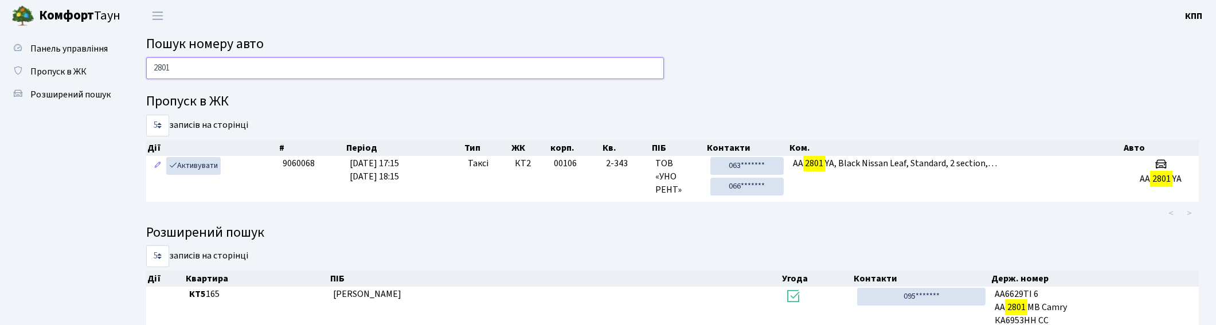
click at [608, 68] on input "2801" at bounding box center [405, 68] width 518 height 22
type input "2"
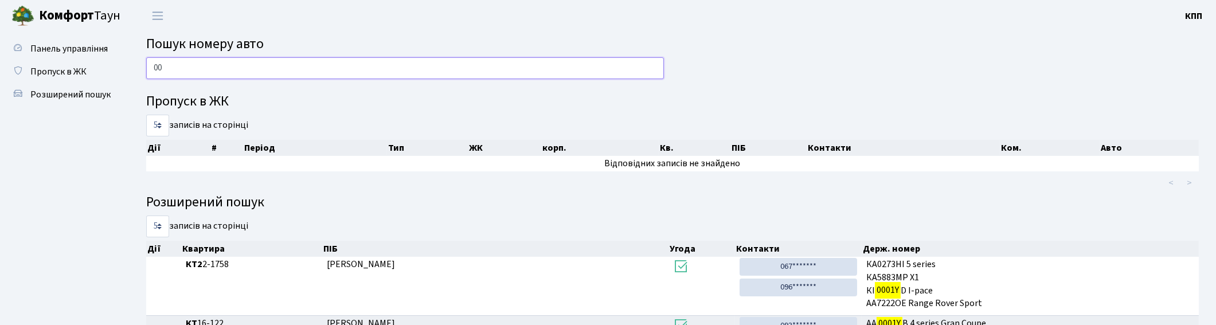
type input "0"
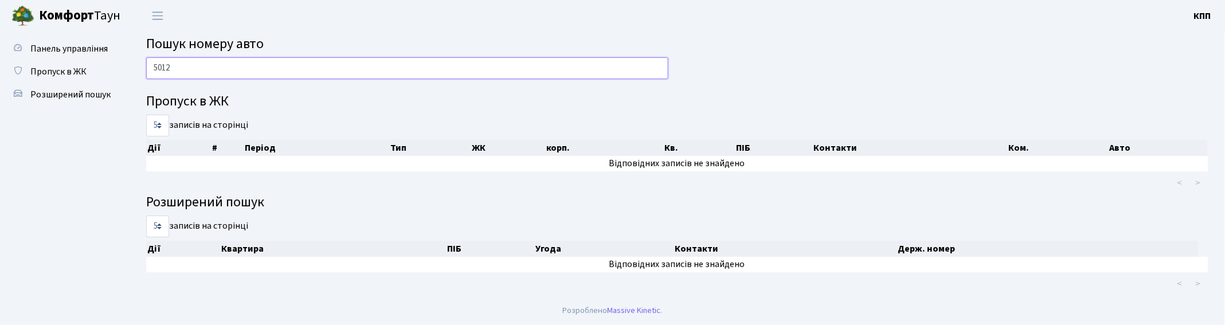
click at [615, 66] on input "5012" at bounding box center [407, 68] width 522 height 22
type input "5"
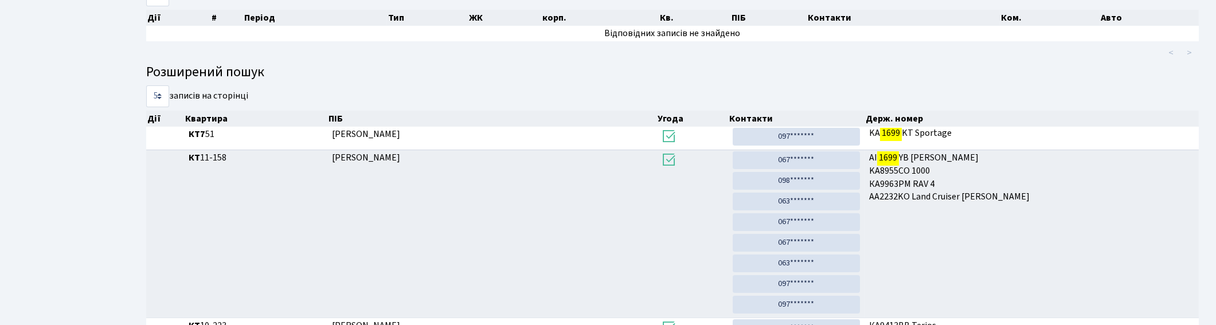
scroll to position [219, 0]
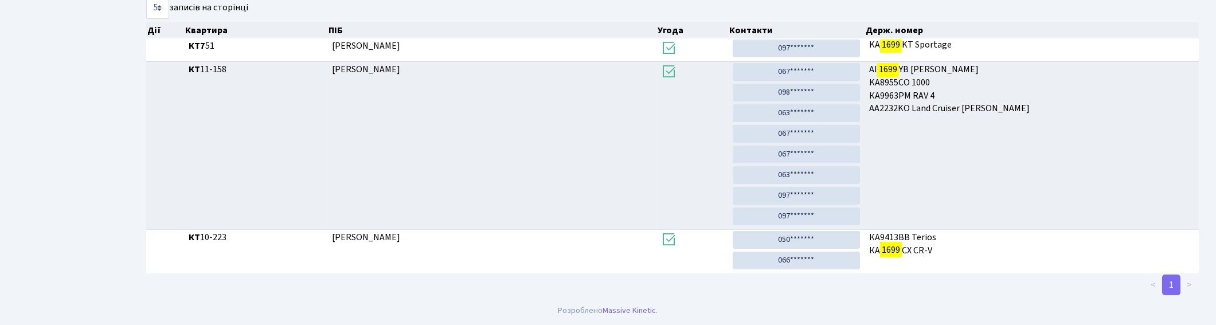
click at [94, 189] on ul "Панель управління Пропуск в ЖК Розширений пошук" at bounding box center [63, 55] width 115 height 472
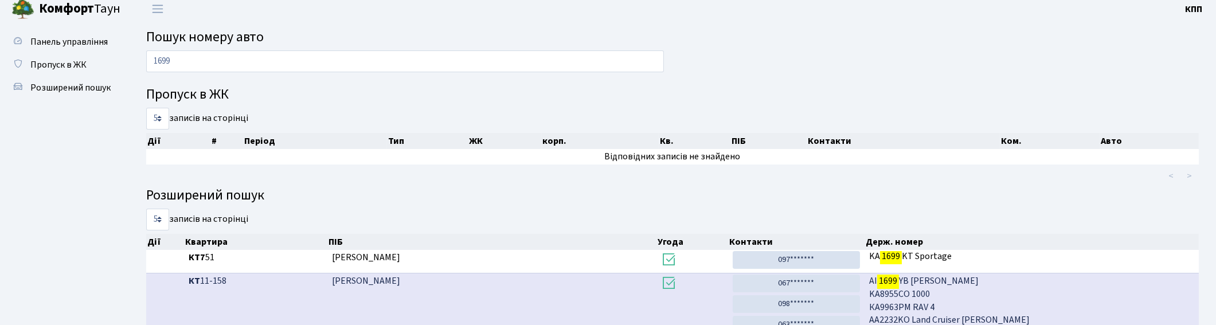
scroll to position [0, 0]
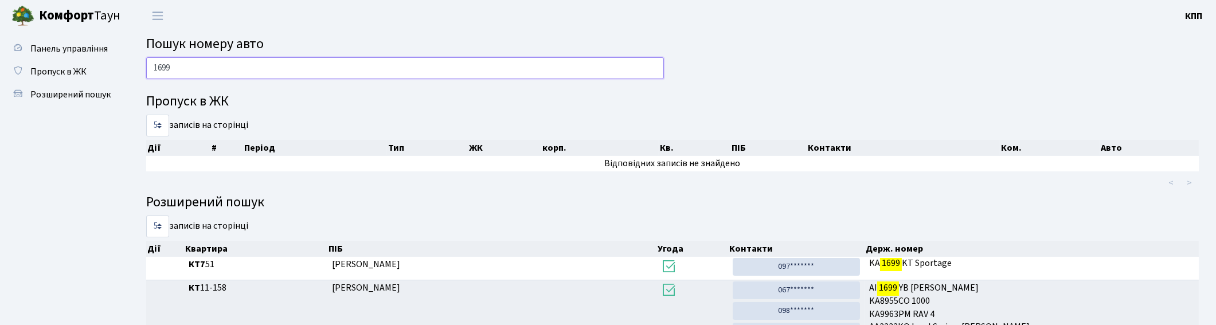
click at [445, 68] on input "1699" at bounding box center [405, 68] width 518 height 22
type input "1"
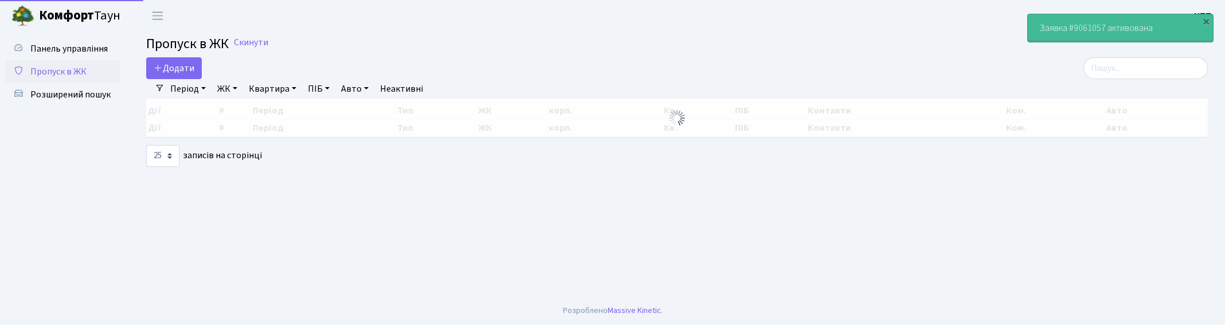
select select "25"
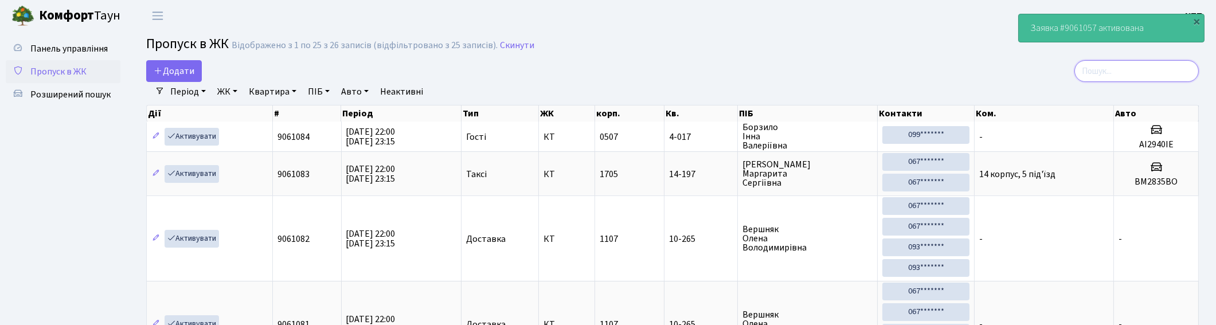
click at [1155, 72] on input "search" at bounding box center [1136, 71] width 124 height 22
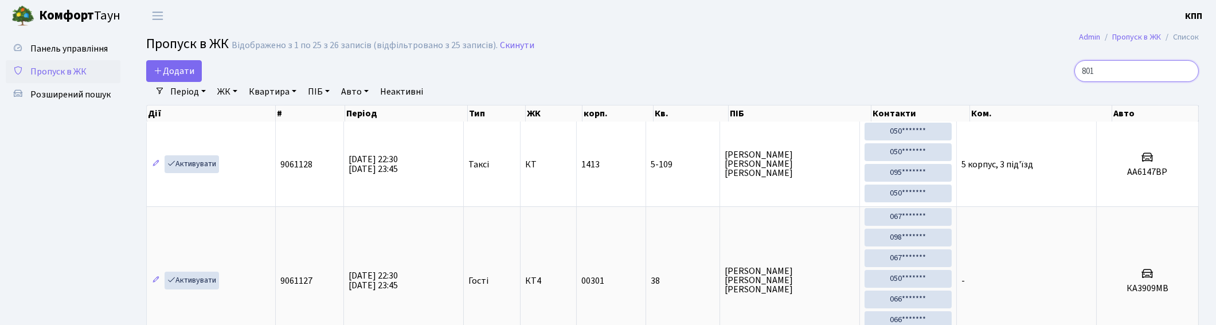
type input "8013"
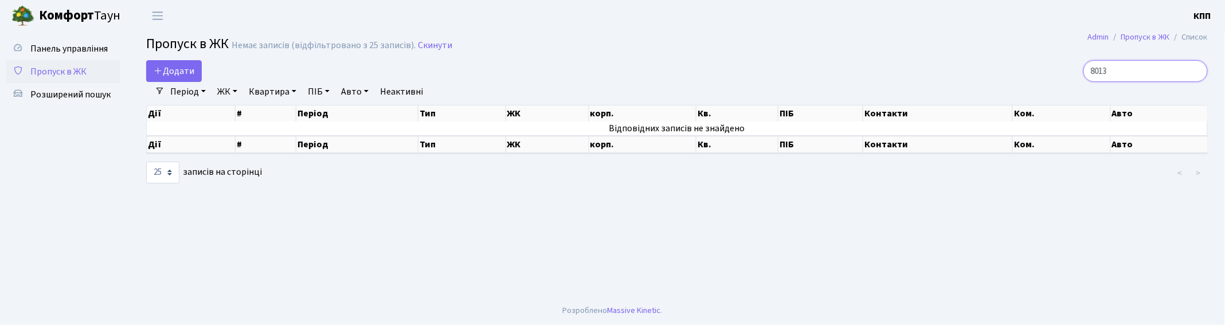
click at [1196, 71] on input "8013" at bounding box center [1145, 71] width 124 height 22
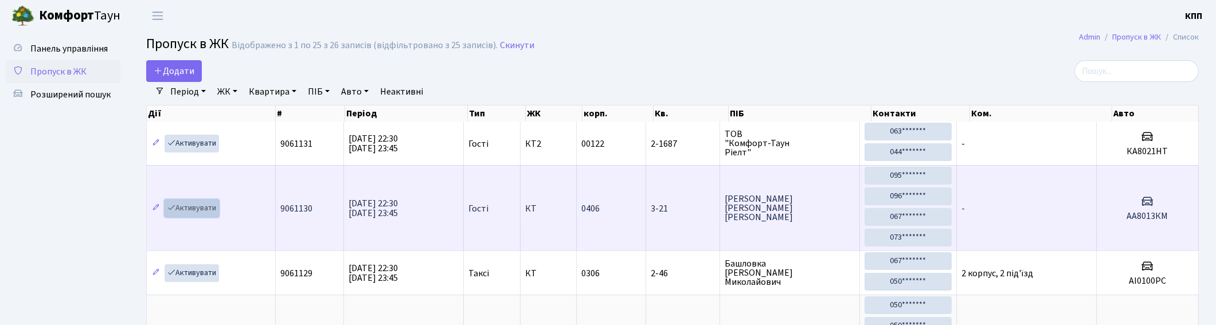
click at [201, 203] on link "Активувати" at bounding box center [192, 208] width 54 height 18
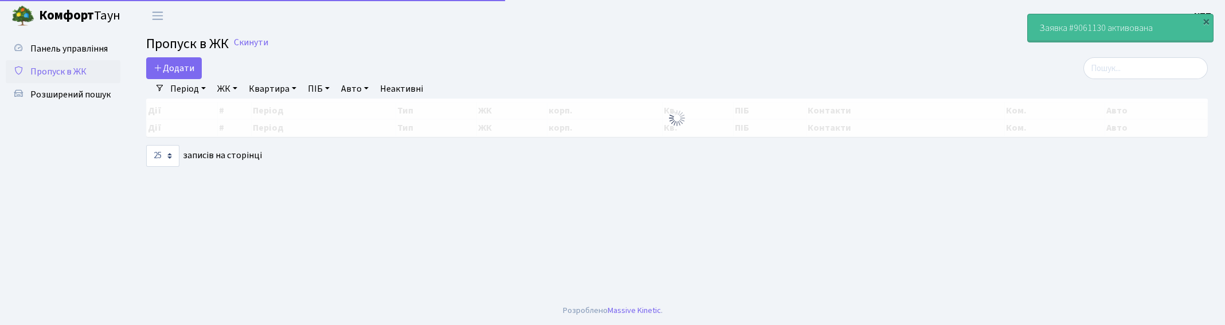
select select "25"
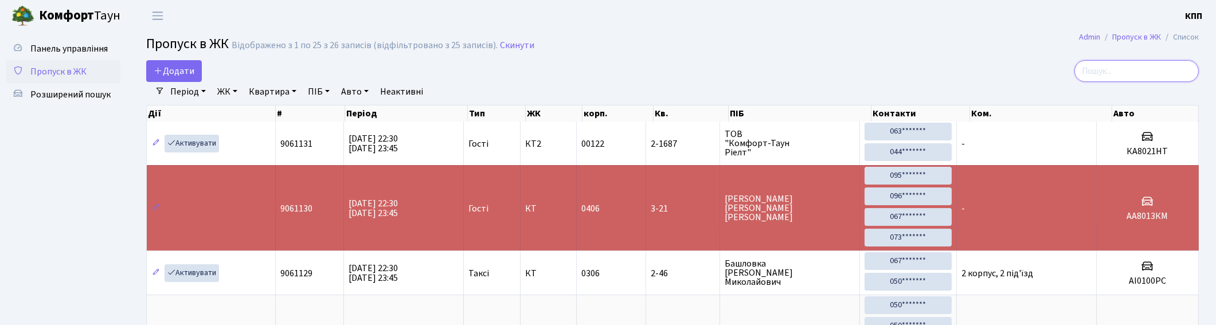
click at [1188, 71] on input "search" at bounding box center [1136, 71] width 124 height 22
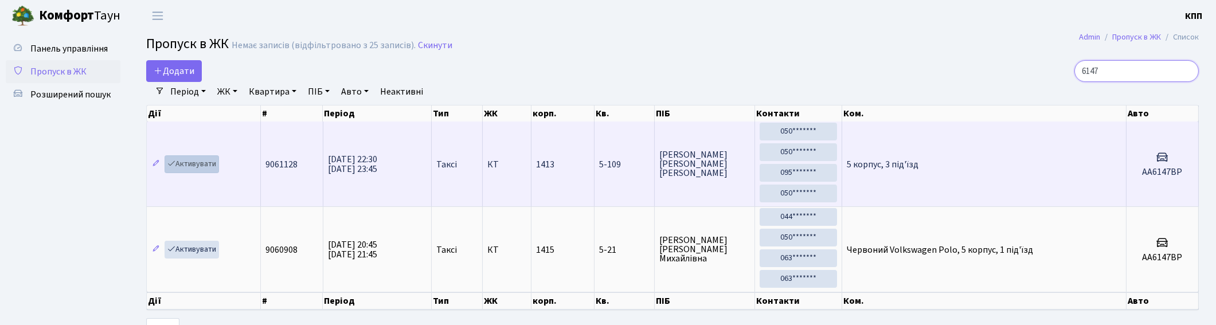
type input "6147"
click at [198, 163] on link "Активувати" at bounding box center [192, 164] width 54 height 18
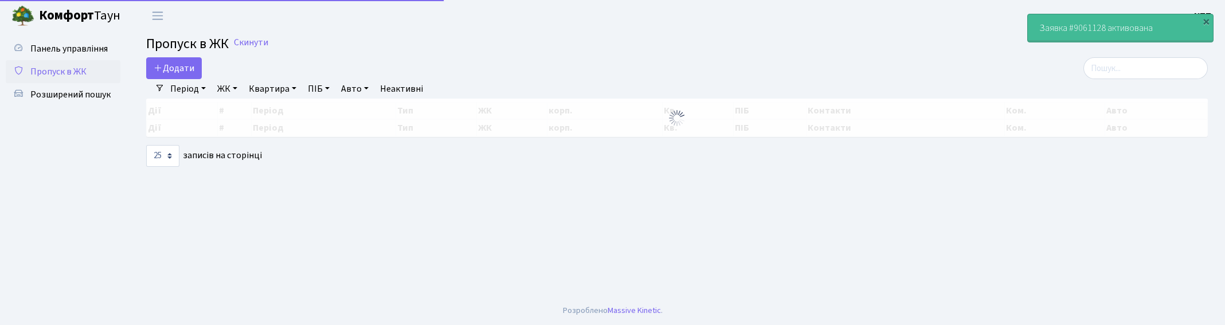
select select "25"
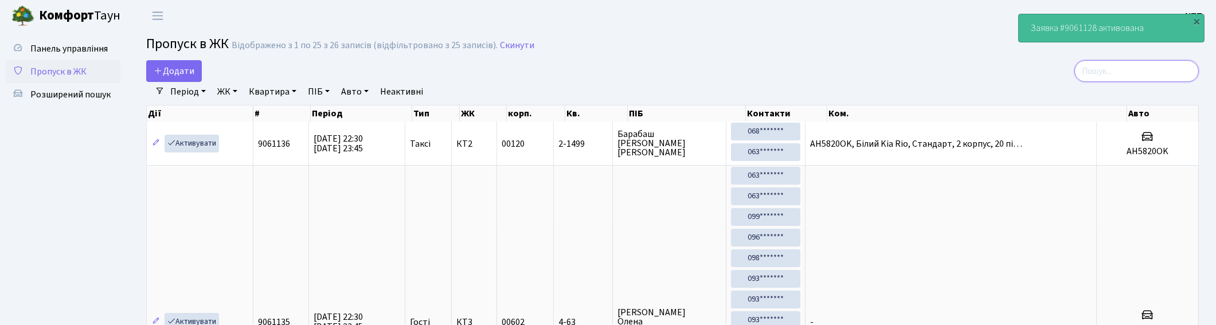
click at [1189, 69] on input "search" at bounding box center [1136, 71] width 124 height 22
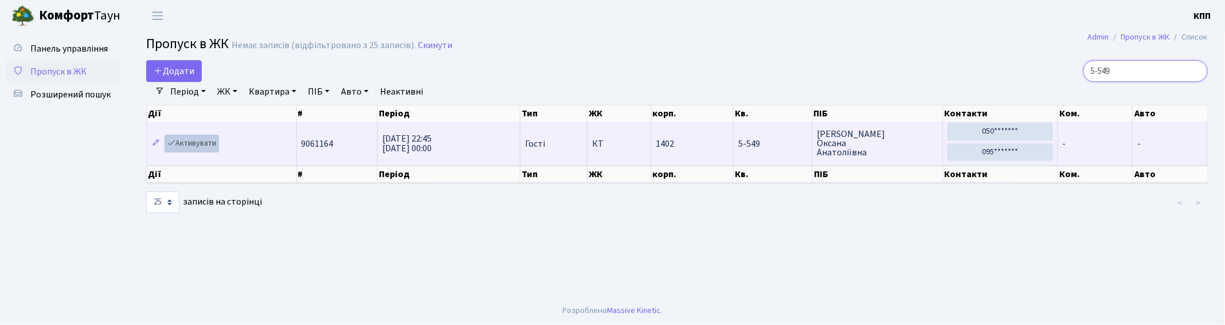
type input "5-549"
click at [188, 141] on link "Активувати" at bounding box center [192, 144] width 54 height 18
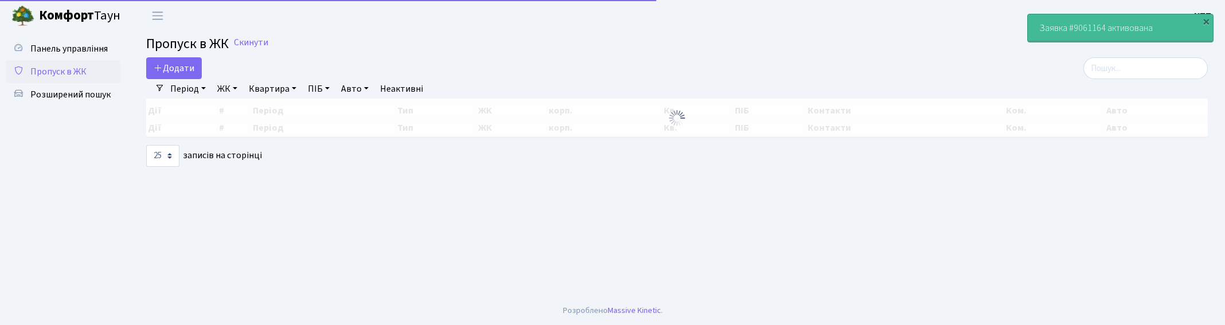
select select "25"
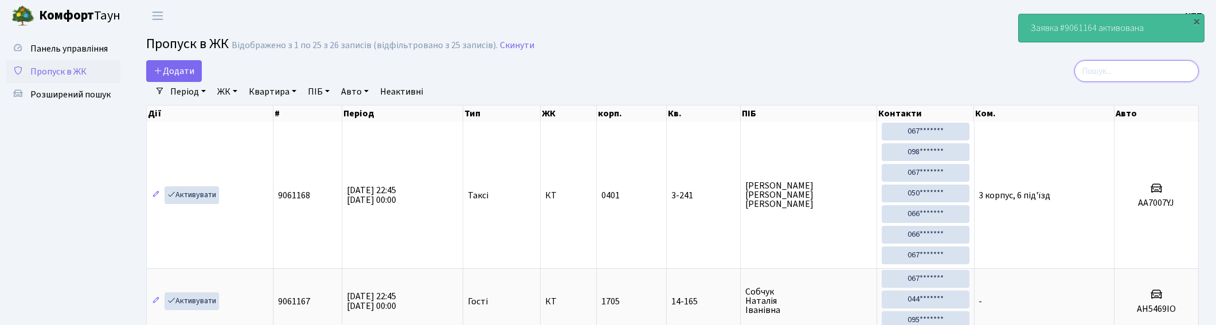
click at [1125, 66] on input "search" at bounding box center [1136, 71] width 124 height 22
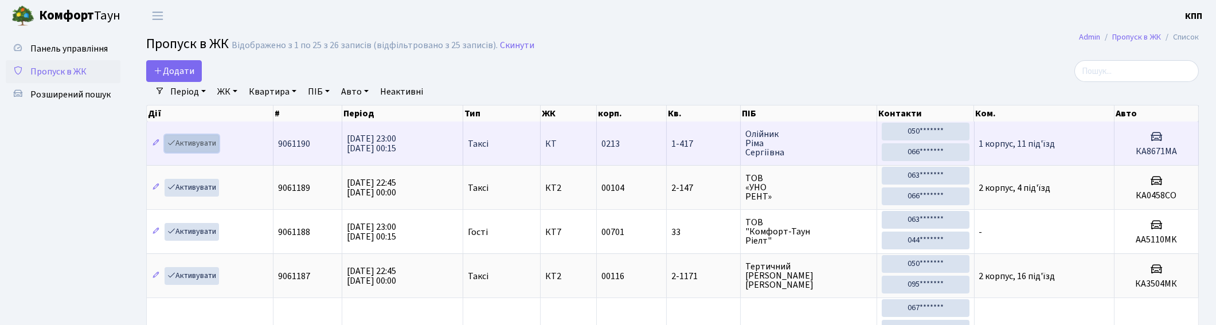
click at [207, 141] on link "Активувати" at bounding box center [192, 144] width 54 height 18
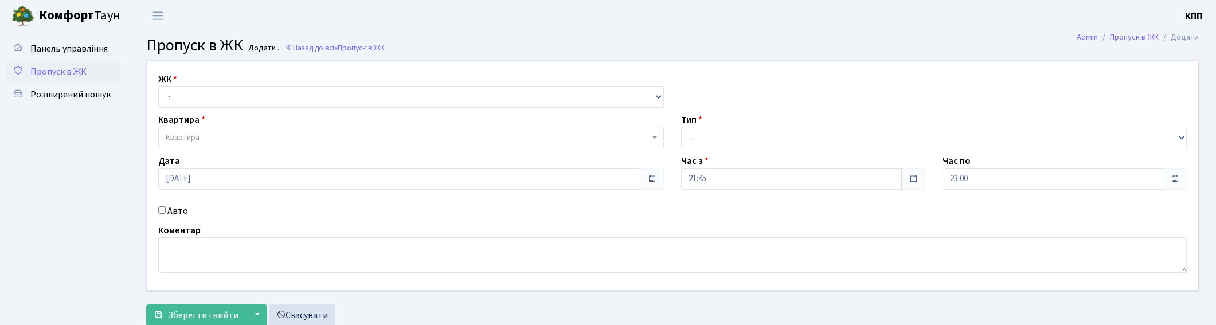
click at [161, 211] on input "Авто" at bounding box center [161, 209] width 7 height 7
checkbox input "true"
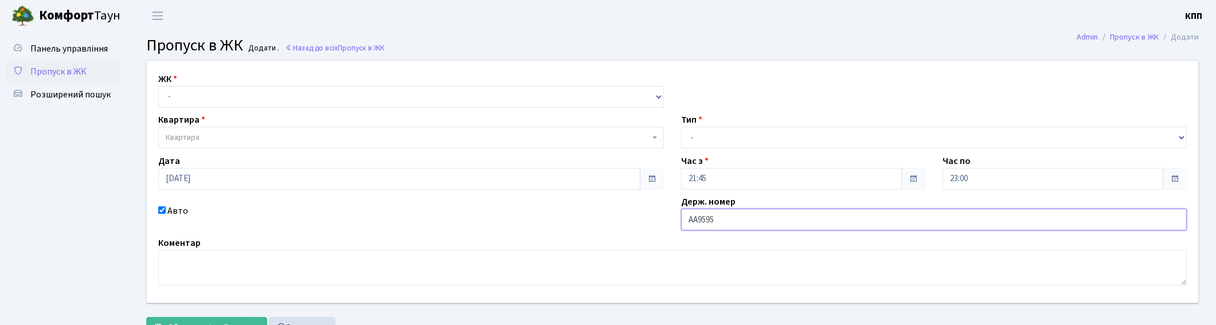
type input "АА9595ХА"
click at [714, 135] on select "- Доставка Таксі Гості Сервіс" at bounding box center [934, 138] width 506 height 22
click at [681, 127] on select "- Доставка Таксі Гості Сервіс" at bounding box center [934, 138] width 506 height 22
click at [718, 135] on select "- Доставка Таксі Гості Сервіс" at bounding box center [934, 138] width 506 height 22
select select "2"
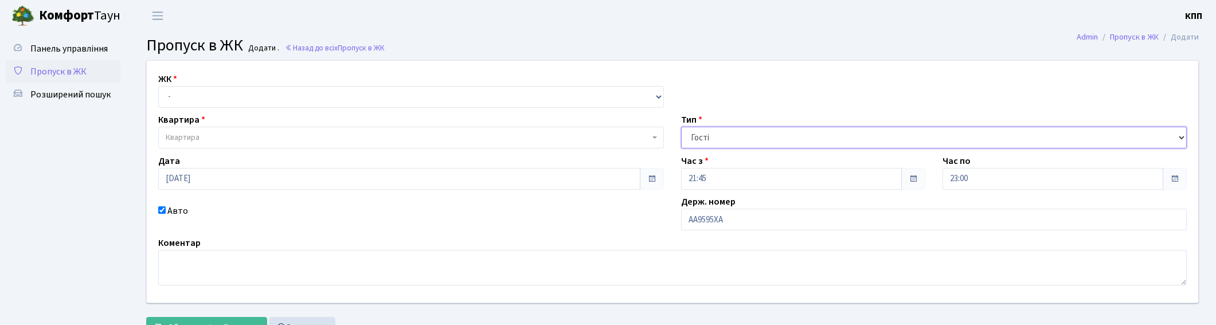
click at [681, 127] on select "- Доставка Таксі Гості Сервіс" at bounding box center [934, 138] width 506 height 22
click at [181, 99] on select "- КТ, вул. Регенераторна, 4 КТ2, просп. Соборності, 17 КТ3, вул. Березнева, 16 …" at bounding box center [411, 97] width 506 height 22
select select "271"
click at [158, 86] on select "- КТ, вул. Регенераторна, 4 КТ2, просп. Соборності, 17 КТ3, вул. Березнева, 16 …" at bounding box center [411, 97] width 506 height 22
select select
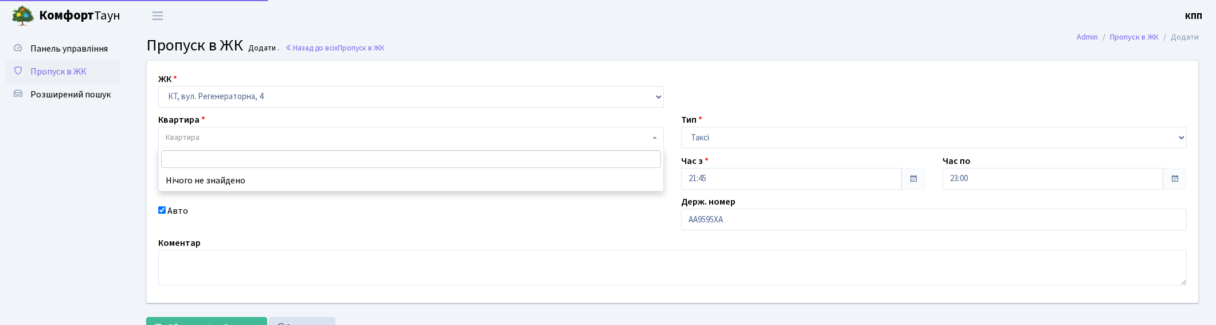
click at [199, 132] on span "Квартира" at bounding box center [183, 137] width 34 height 11
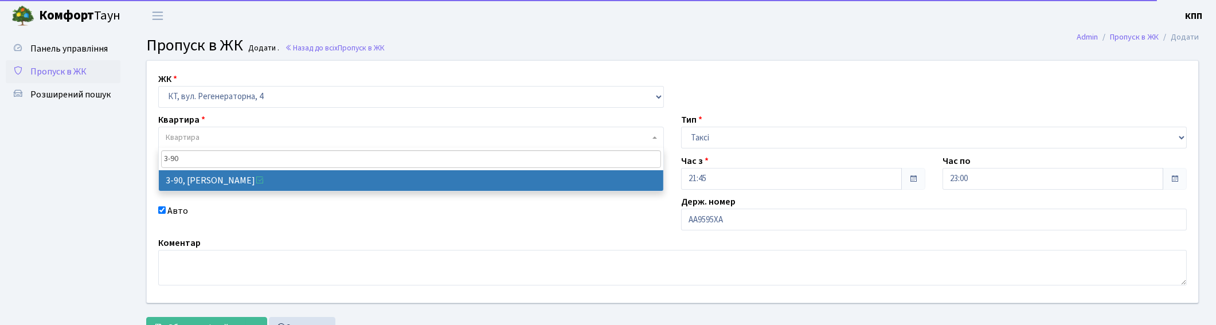
type input "3-90"
select select "899"
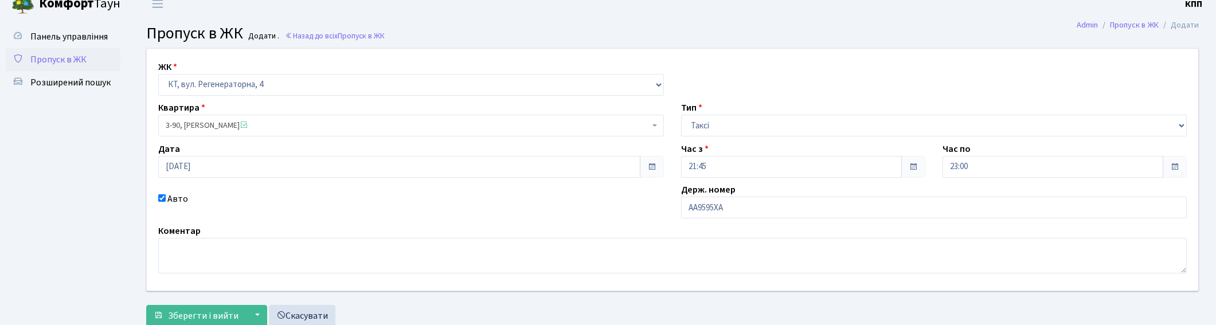
scroll to position [48, 0]
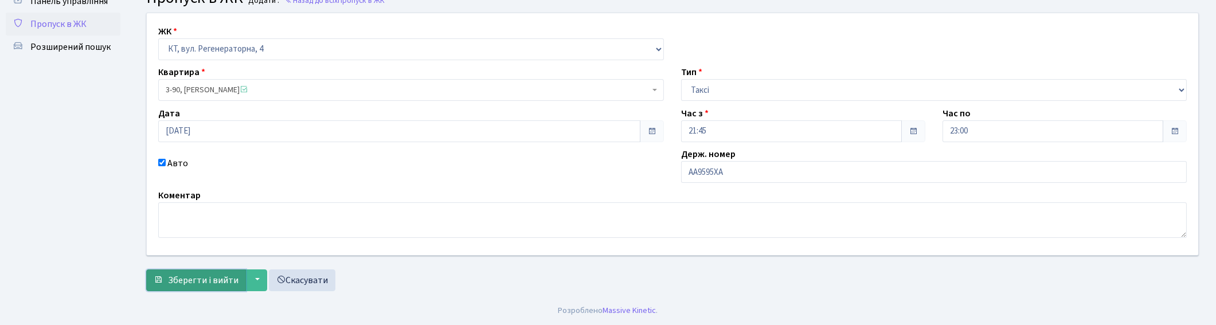
click at [189, 280] on span "Зберегти і вийти" at bounding box center [203, 280] width 71 height 13
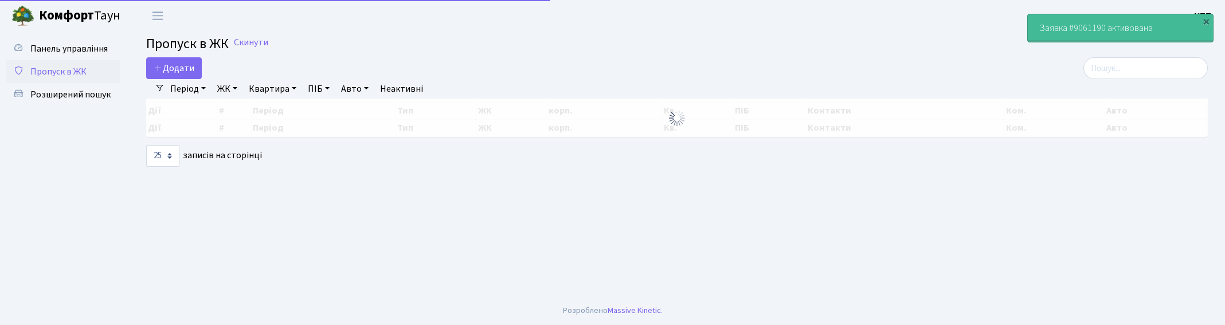
select select "25"
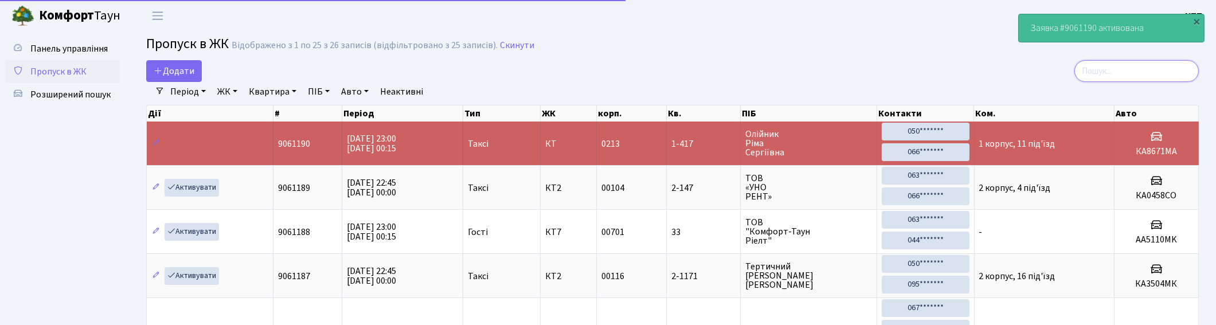
click at [1160, 73] on input "search" at bounding box center [1136, 71] width 124 height 22
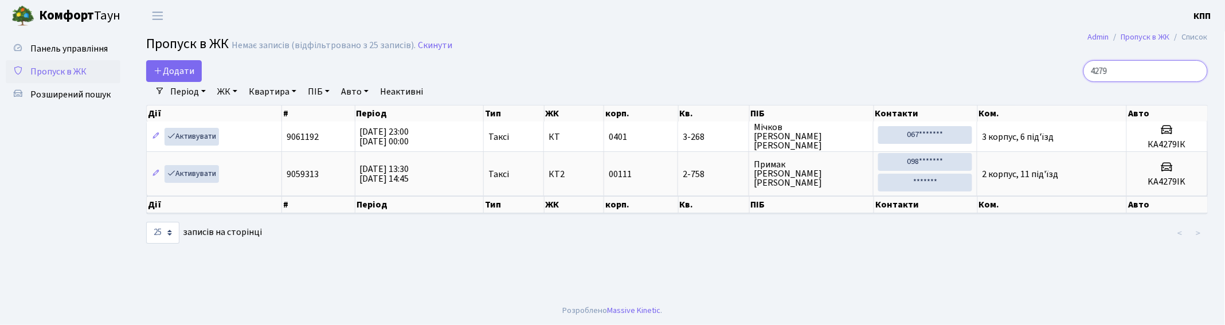
type input "4279"
click at [193, 136] on link "Активувати" at bounding box center [192, 137] width 54 height 18
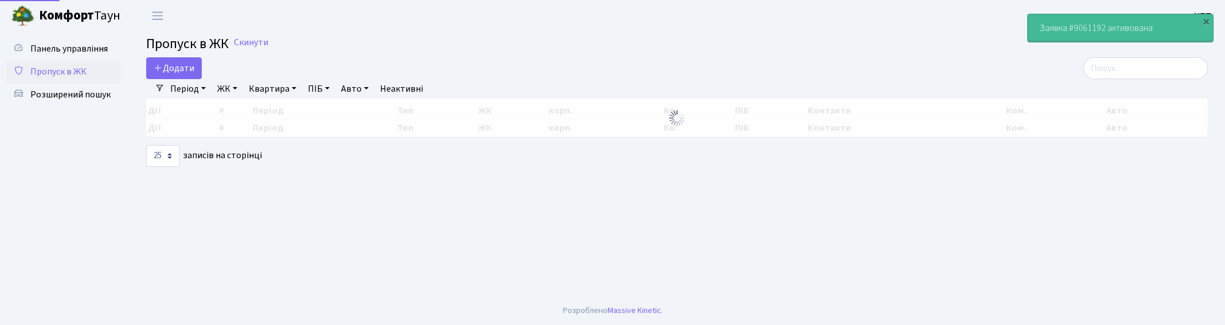
select select "25"
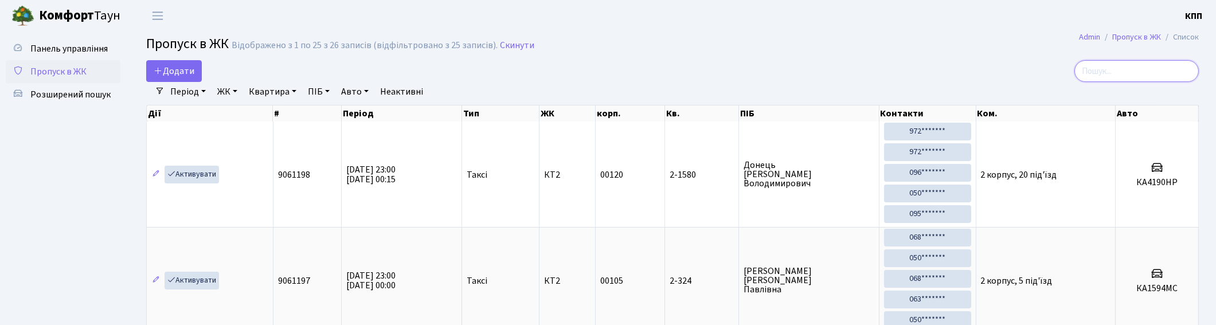
click at [1165, 75] on input "search" at bounding box center [1136, 71] width 124 height 22
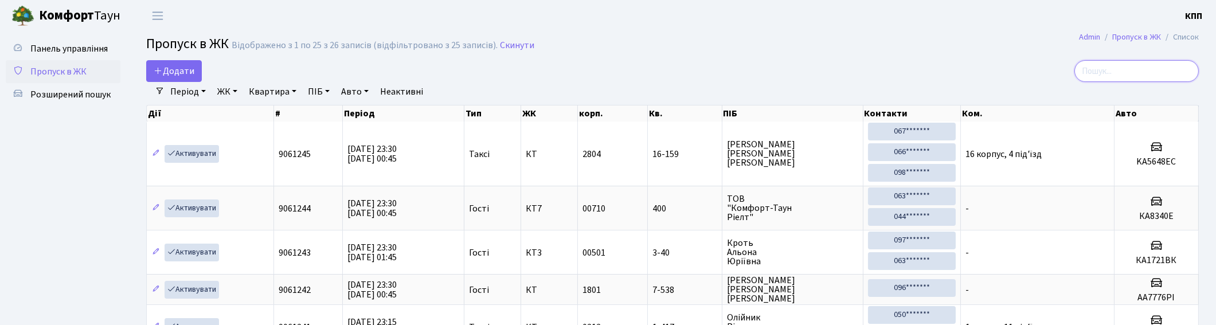
click at [1191, 68] on input "search" at bounding box center [1136, 71] width 124 height 22
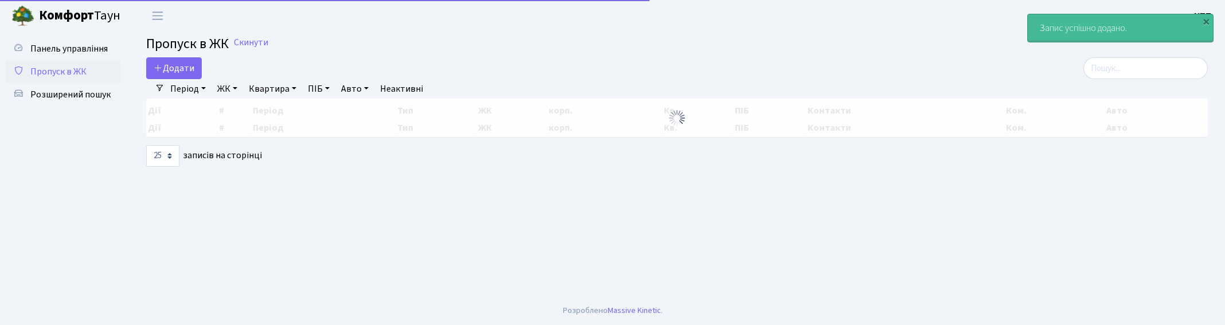
select select "25"
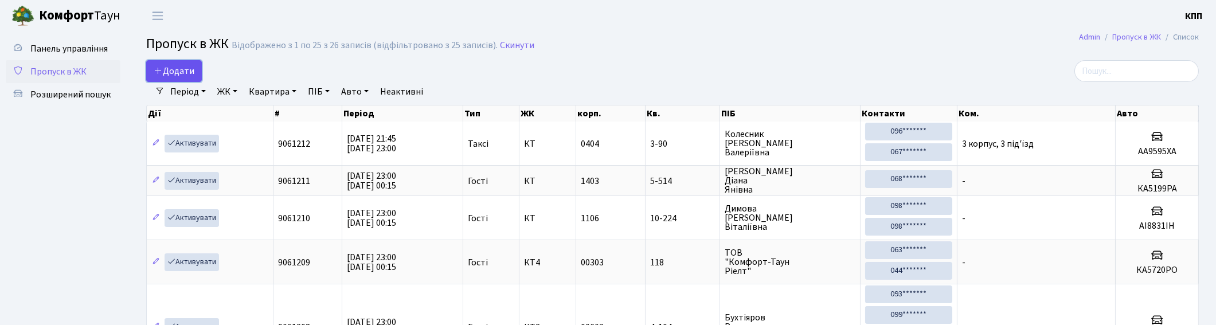
click at [166, 71] on span "Додати" at bounding box center [174, 71] width 41 height 13
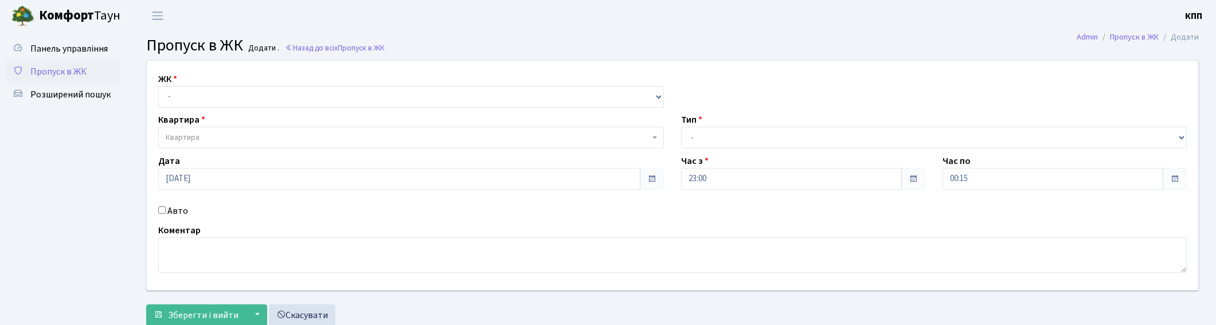
click at [163, 208] on input "Авто" at bounding box center [161, 209] width 7 height 7
checkbox input "true"
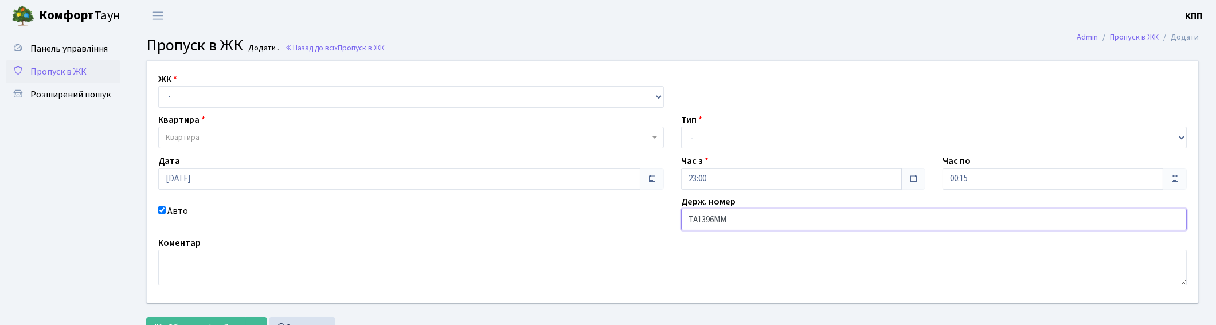
type input "ТА1396ММ"
click at [731, 139] on select "- Доставка Таксі Гості Сервіс" at bounding box center [934, 138] width 506 height 22
click at [681, 127] on select "- Доставка Таксі Гості Сервіс" at bounding box center [934, 138] width 506 height 22
click at [708, 135] on select "- Доставка Таксі Гості Сервіс" at bounding box center [934, 138] width 506 height 22
select select "2"
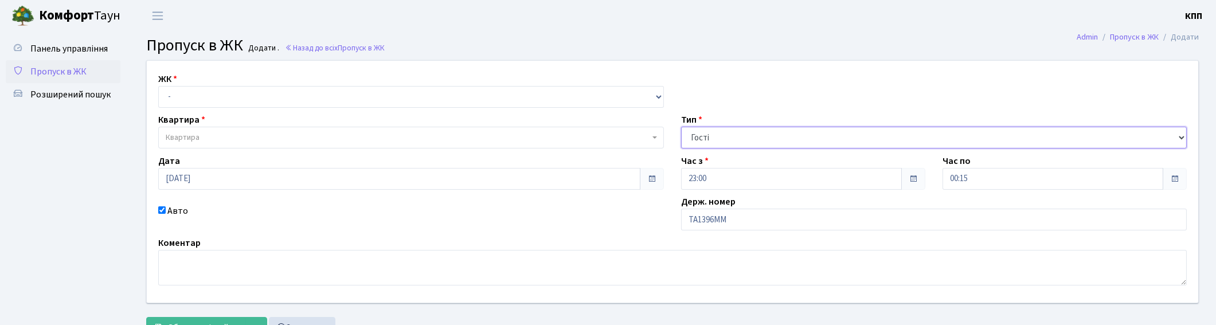
click at [681, 127] on select "- Доставка Таксі Гості Сервіс" at bounding box center [934, 138] width 506 height 22
click at [217, 101] on select "- КТ, вул. Регенераторна, 4 КТ2, просп. Соборності, 17 КТ3, вул. Березнева, 16 …" at bounding box center [411, 97] width 506 height 22
select select "271"
click at [158, 86] on select "- КТ, вул. Регенераторна, 4 КТ2, просп. Соборності, 17 КТ3, вул. Березнева, 16 …" at bounding box center [411, 97] width 506 height 22
select select
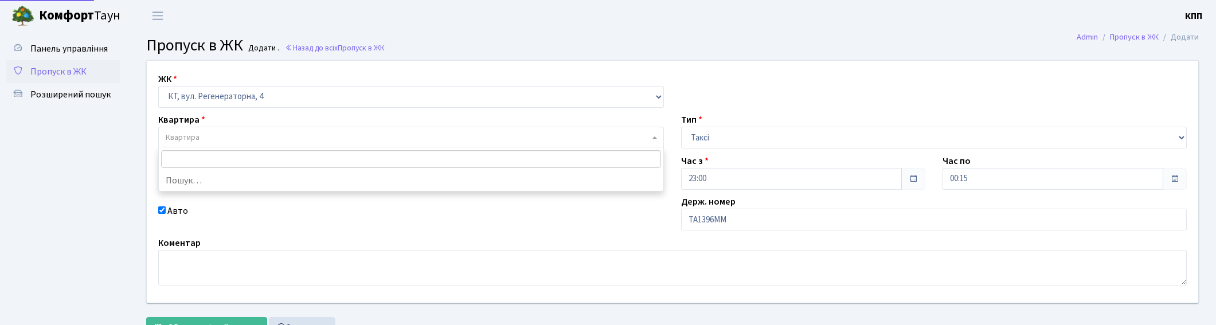
click at [233, 134] on span "Квартира" at bounding box center [408, 137] width 484 height 11
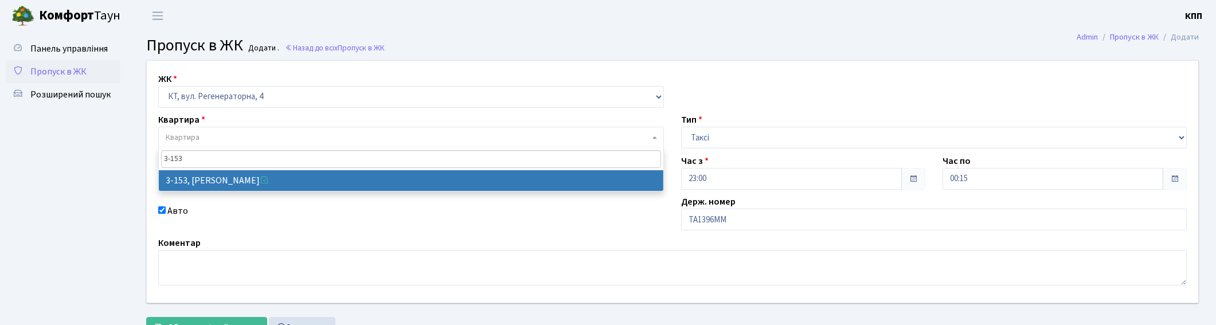
type input "3-153"
select select "820"
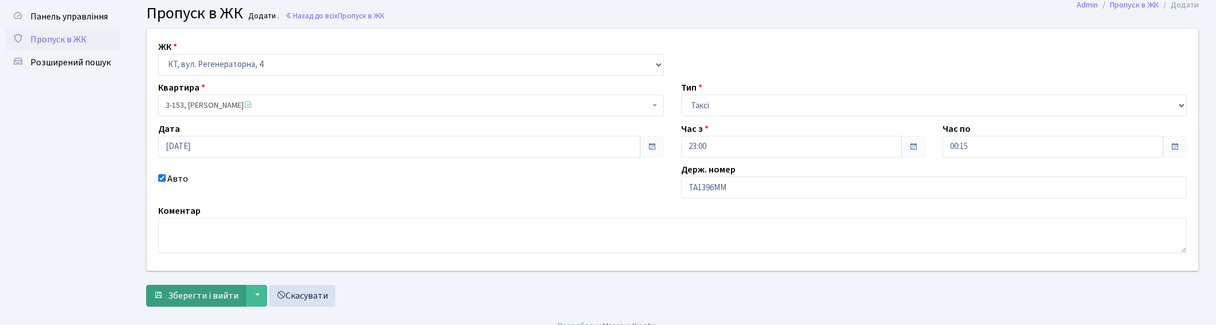
scroll to position [48, 0]
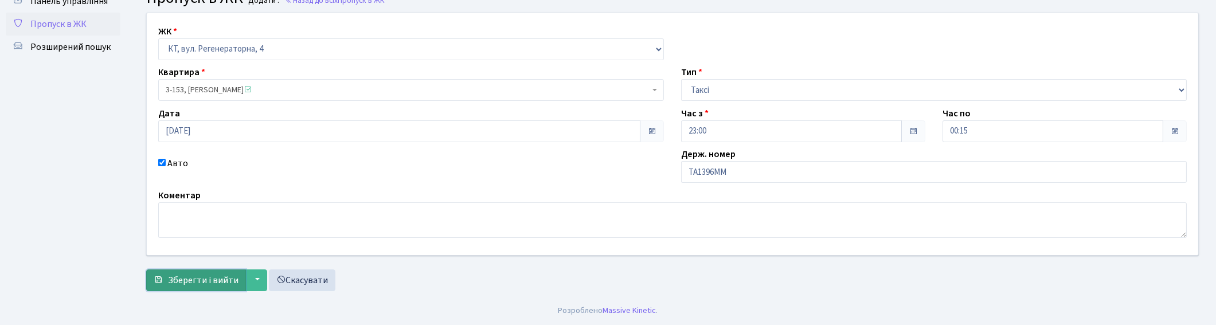
click at [189, 284] on span "Зберегти і вийти" at bounding box center [203, 280] width 71 height 13
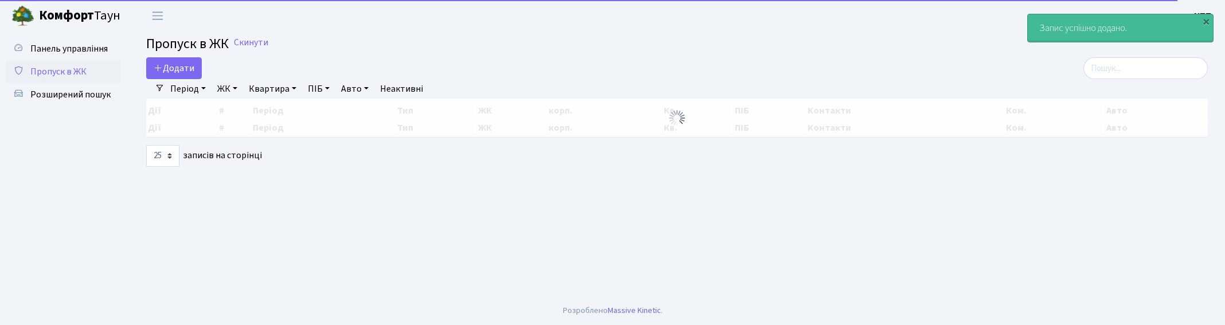
select select "25"
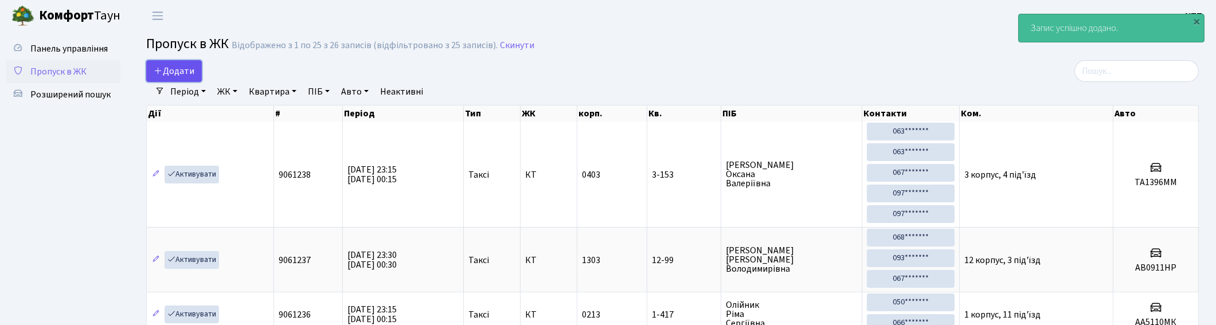
click at [178, 66] on span "Додати" at bounding box center [174, 71] width 41 height 13
